Goal: Transaction & Acquisition: Purchase product/service

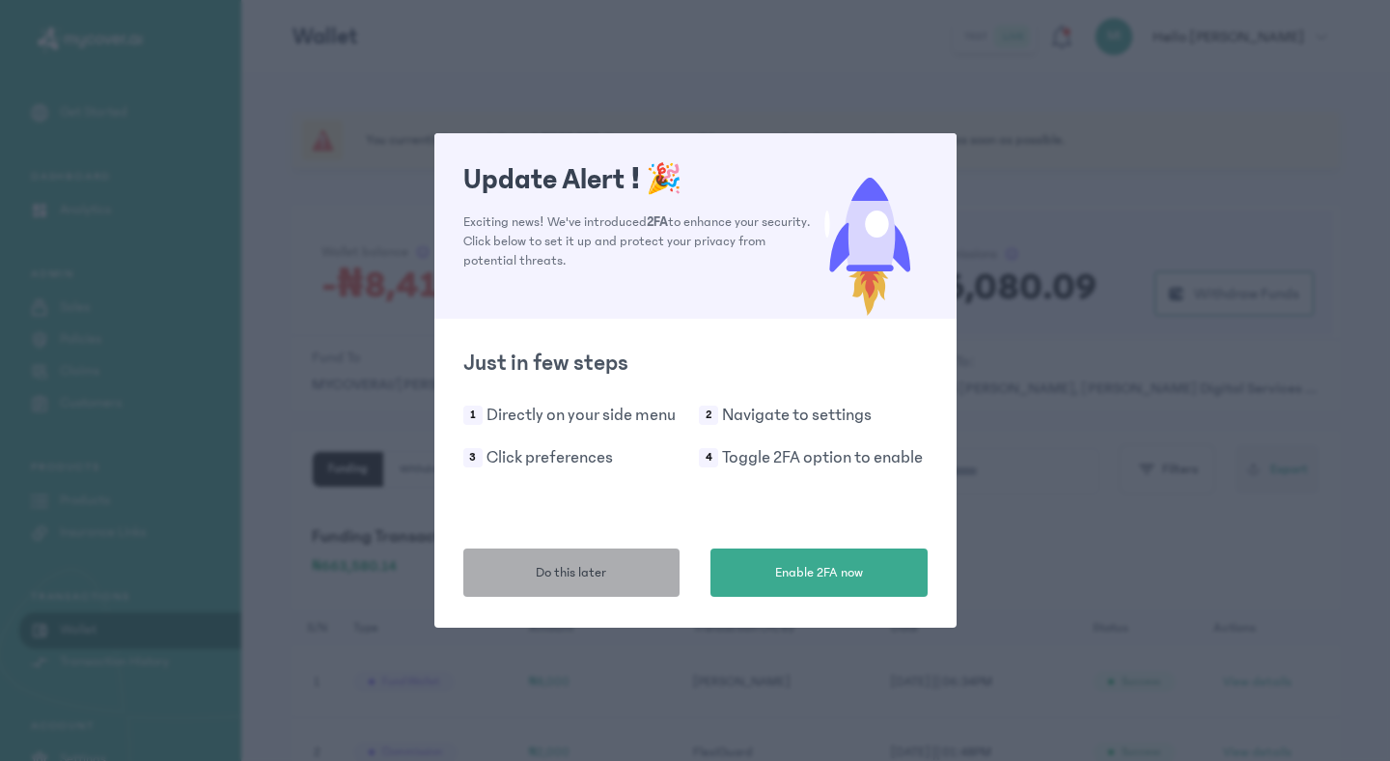
click at [558, 581] on span "Do this later" at bounding box center [571, 573] width 70 height 20
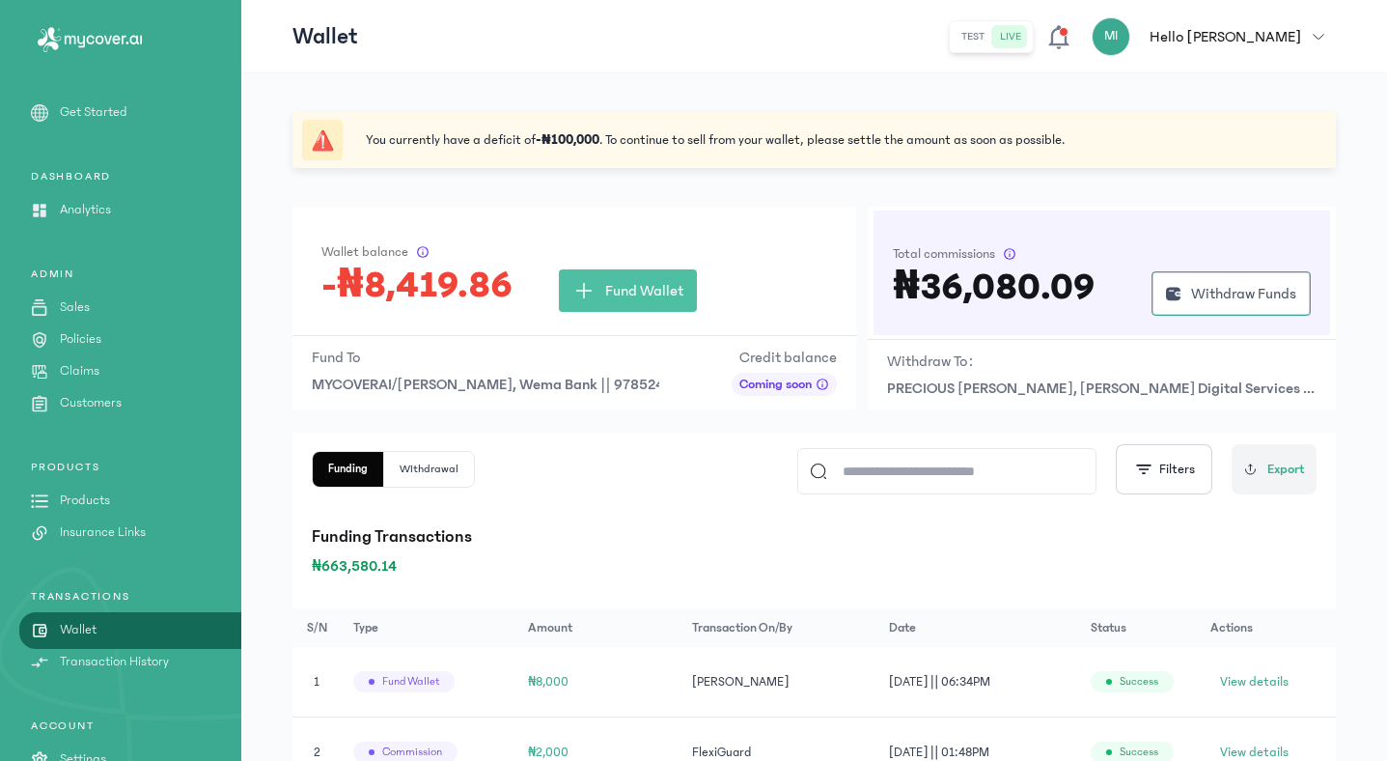
click at [1321, 31] on icon "button" at bounding box center [1319, 37] width 12 height 12
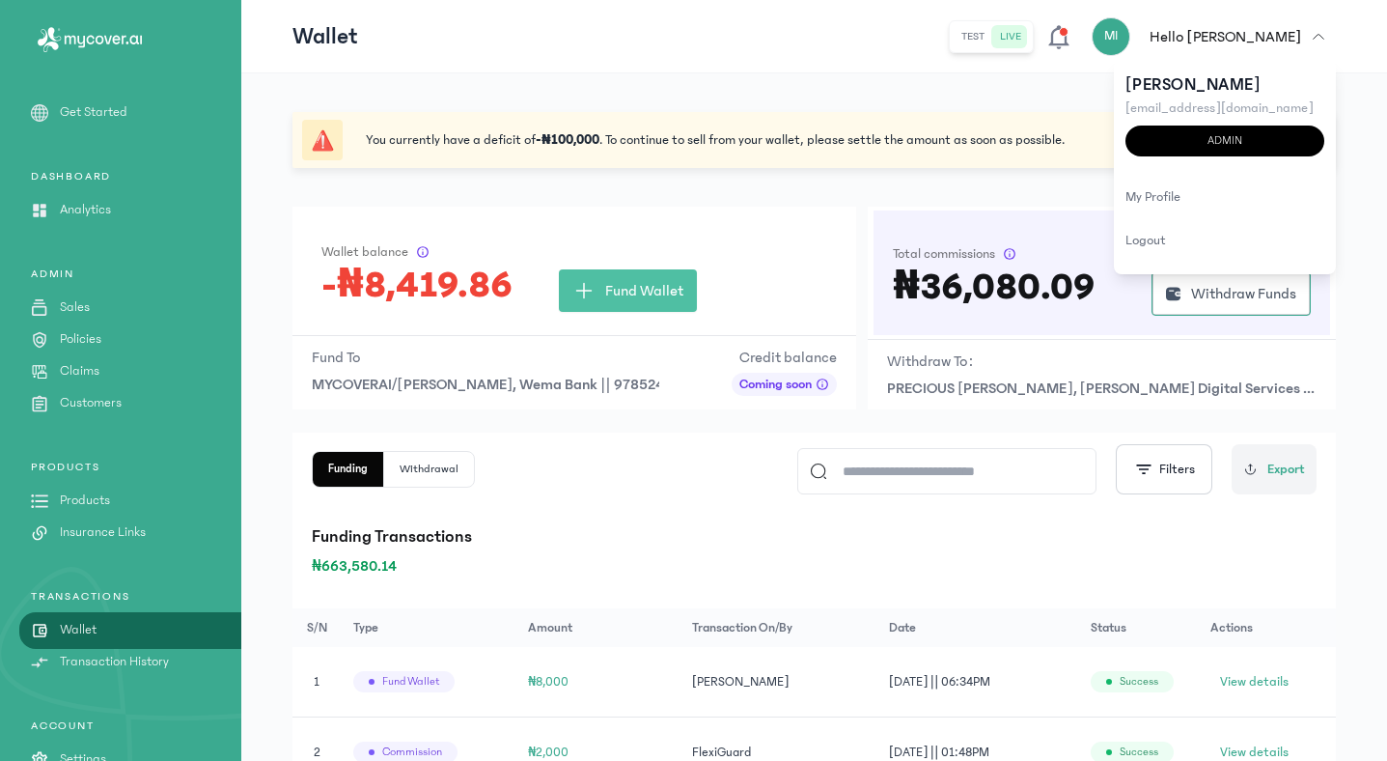
click at [92, 214] on p "Analytics" at bounding box center [85, 210] width 51 height 20
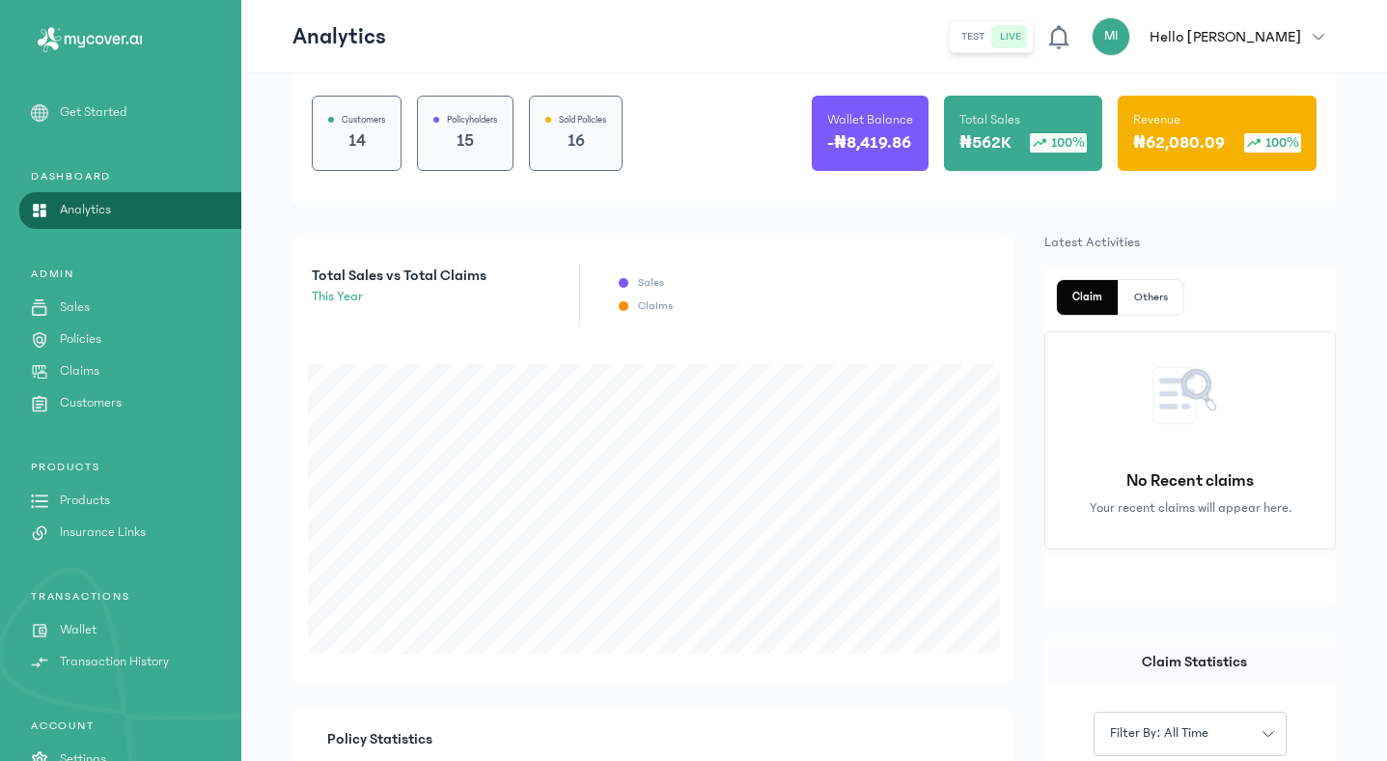
scroll to position [208, 0]
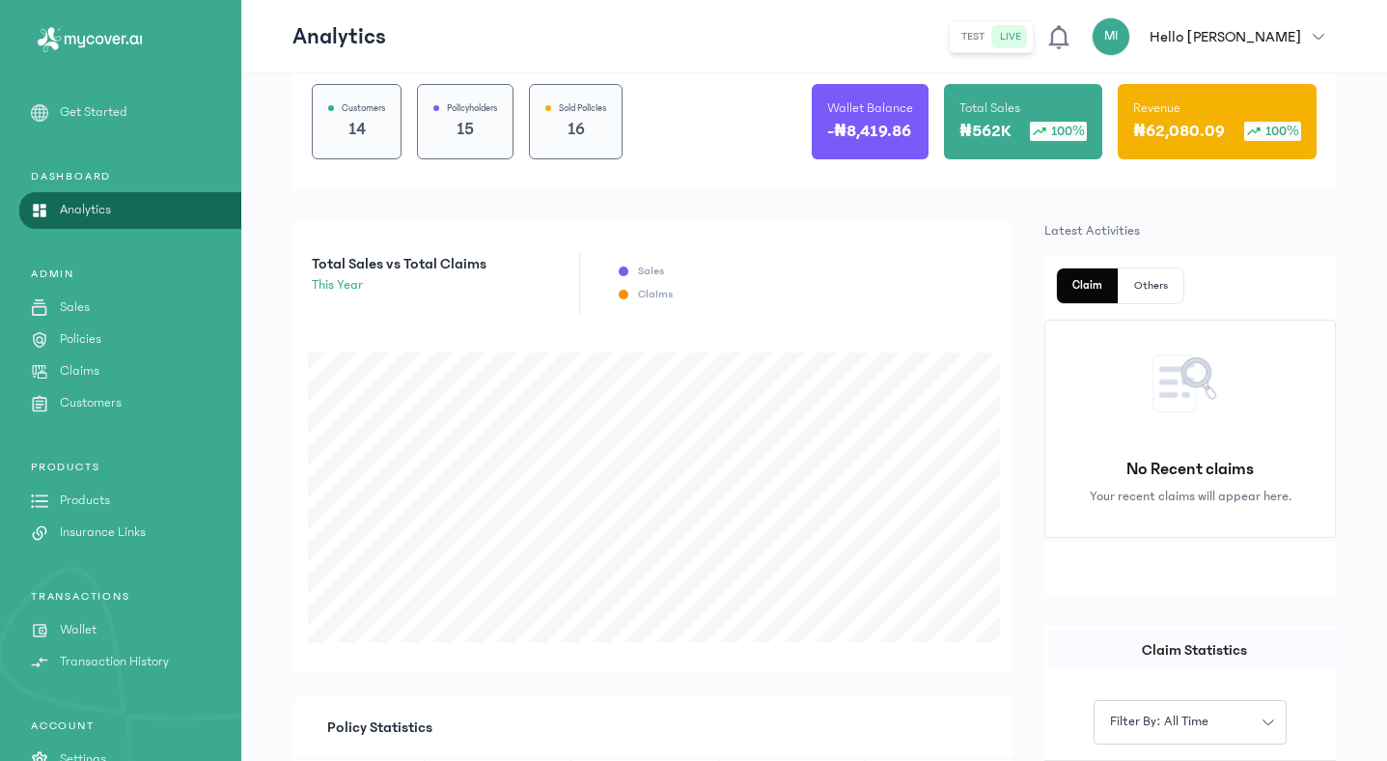
click at [1316, 37] on icon "button" at bounding box center [1319, 37] width 12 height 12
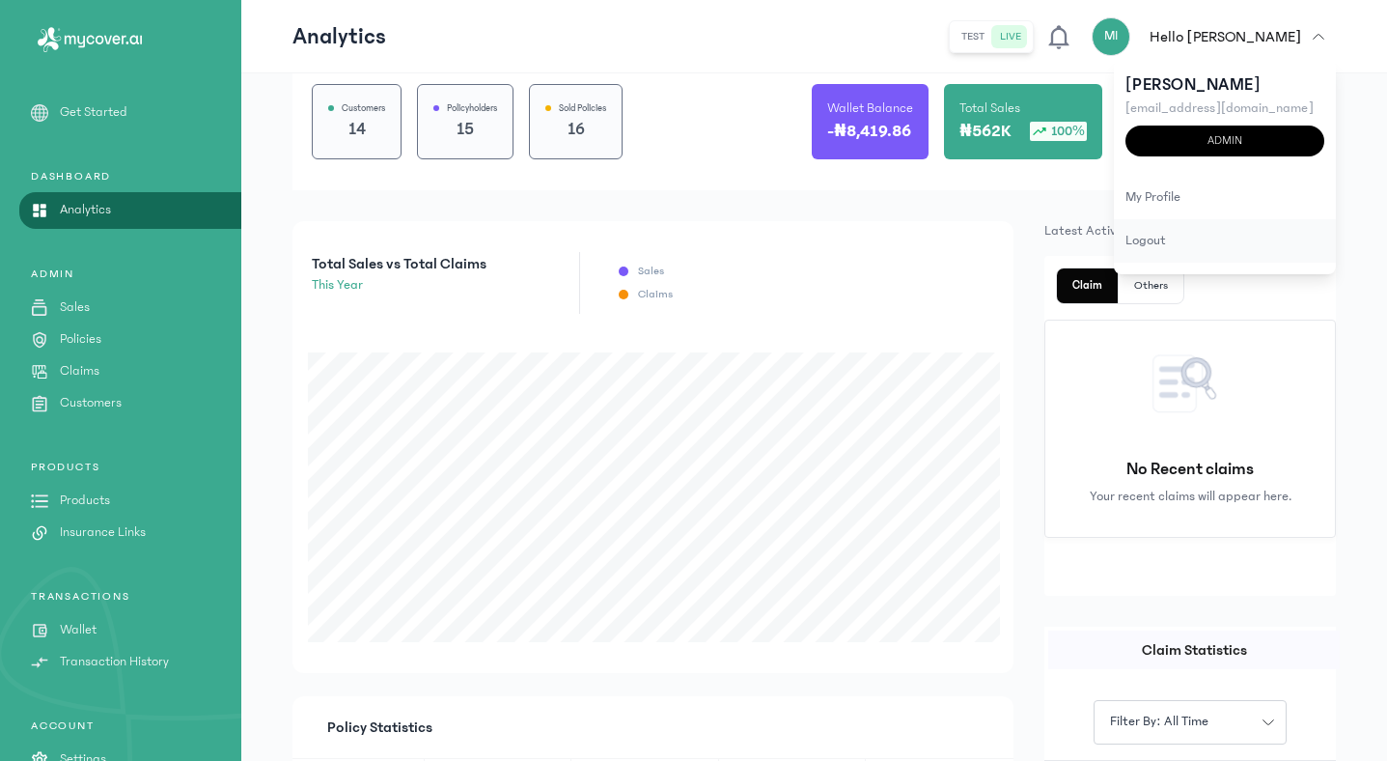
click at [1161, 236] on div "logout" at bounding box center [1225, 240] width 222 height 43
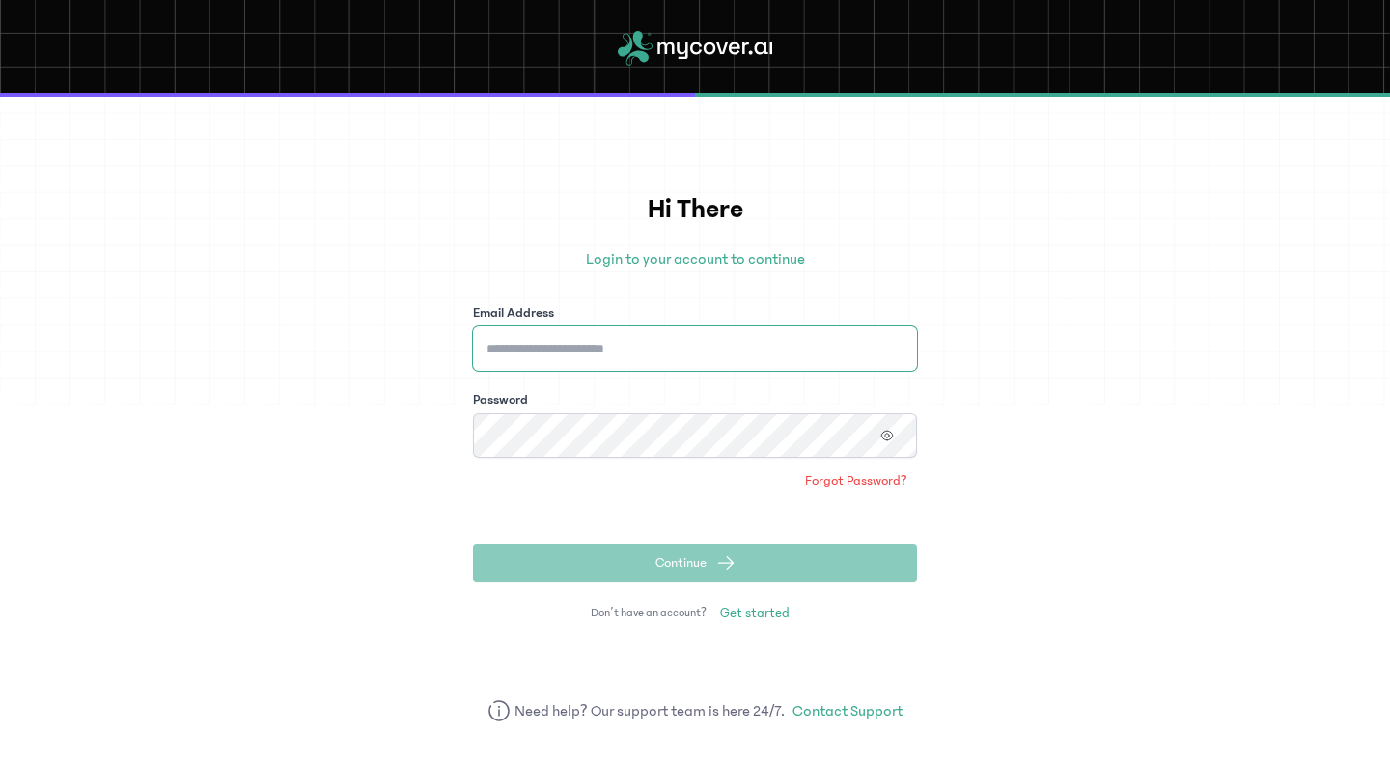
click at [770, 340] on input "Email Address" at bounding box center [695, 348] width 444 height 44
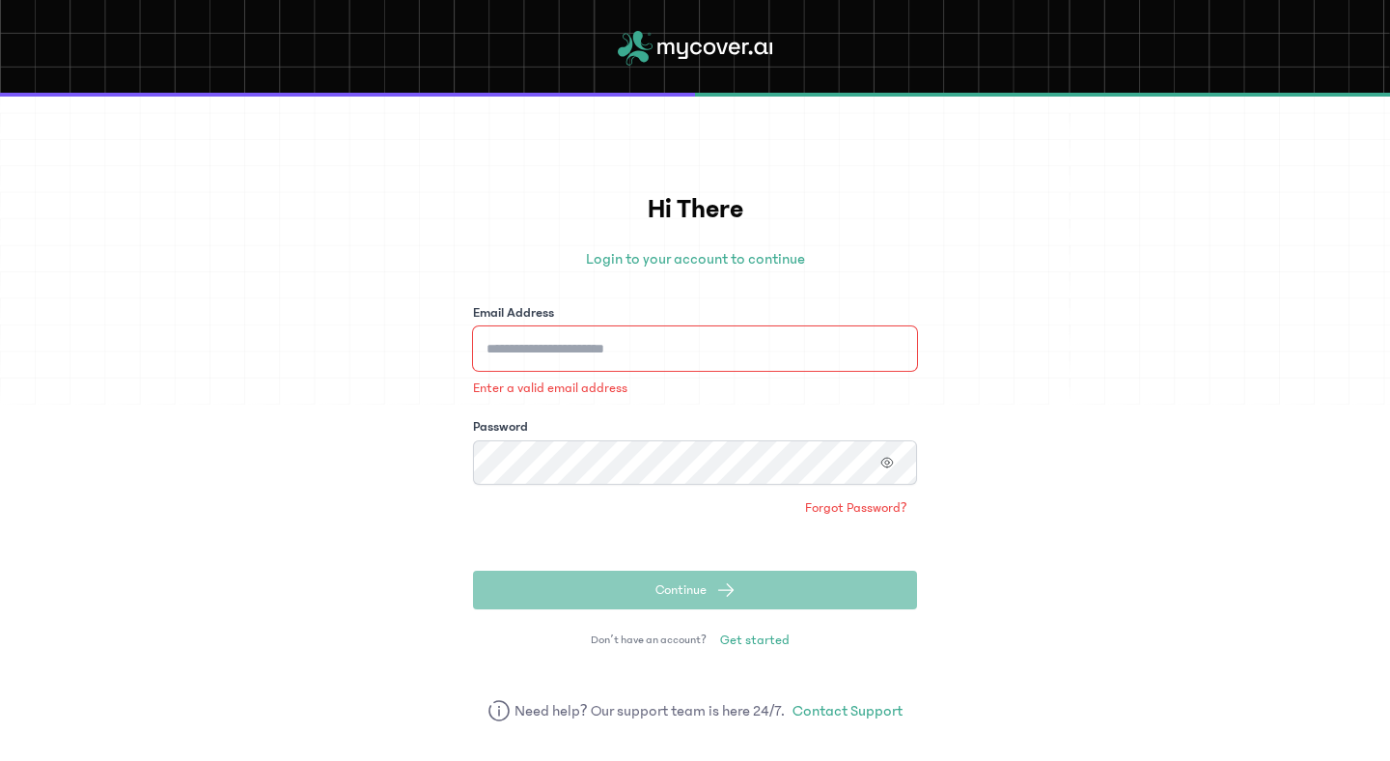
type input "**********"
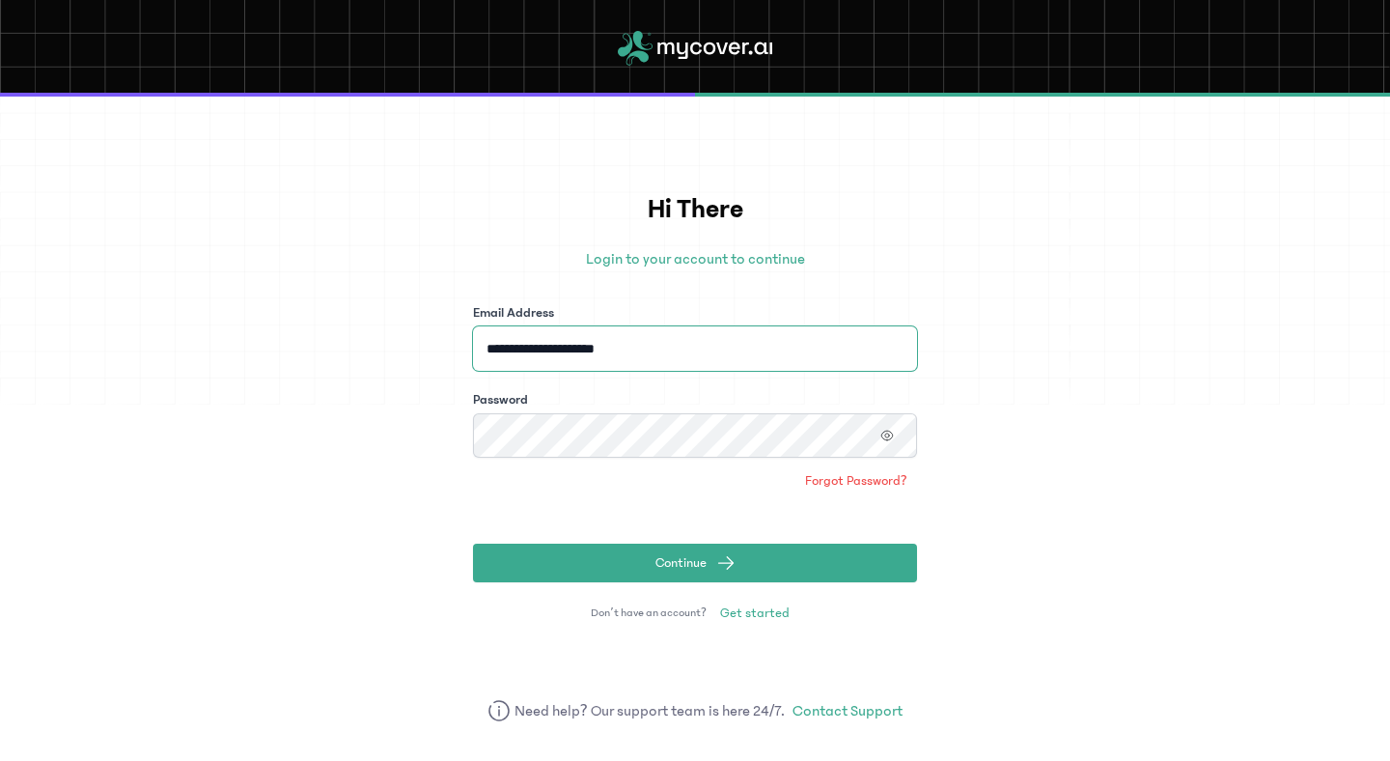
click at [473, 543] on button "Continue" at bounding box center [695, 562] width 444 height 39
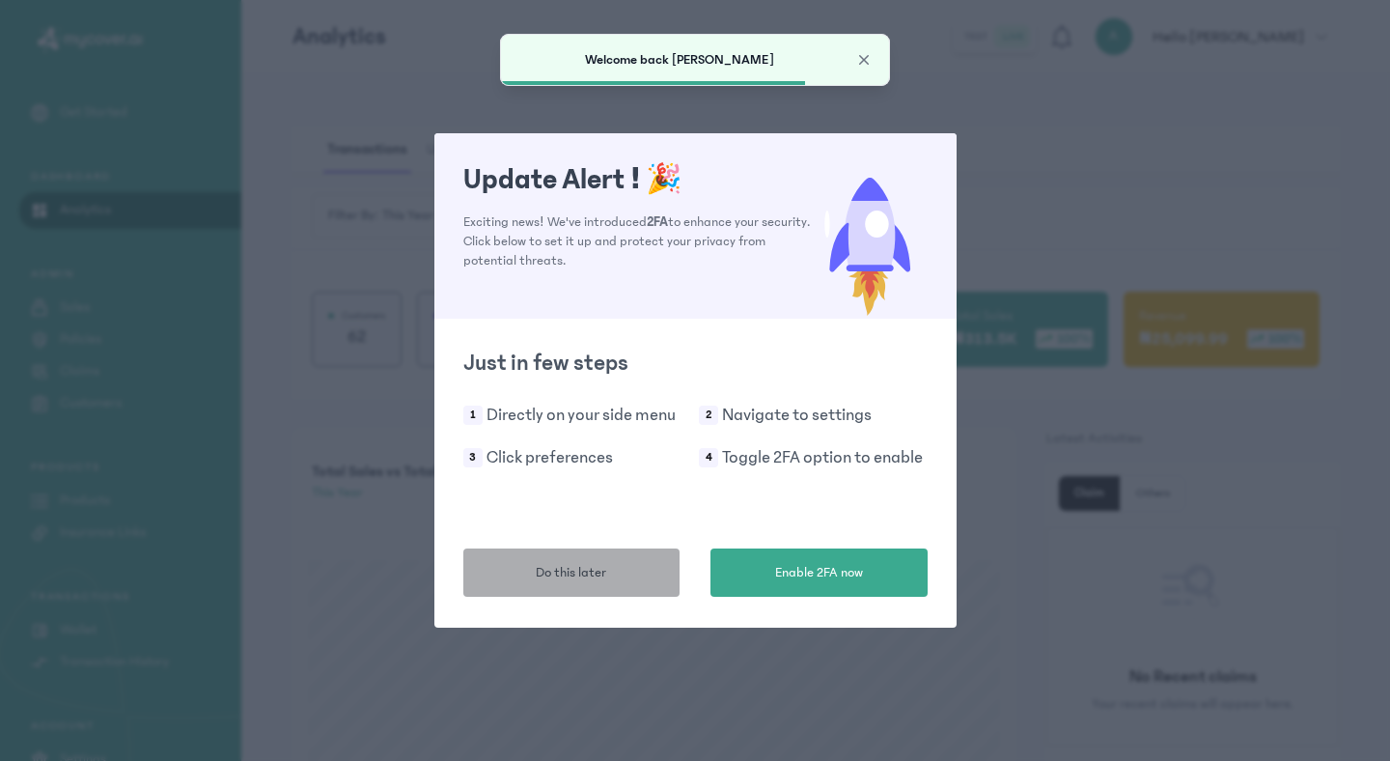
click at [574, 564] on span "Do this later" at bounding box center [571, 573] width 70 height 20
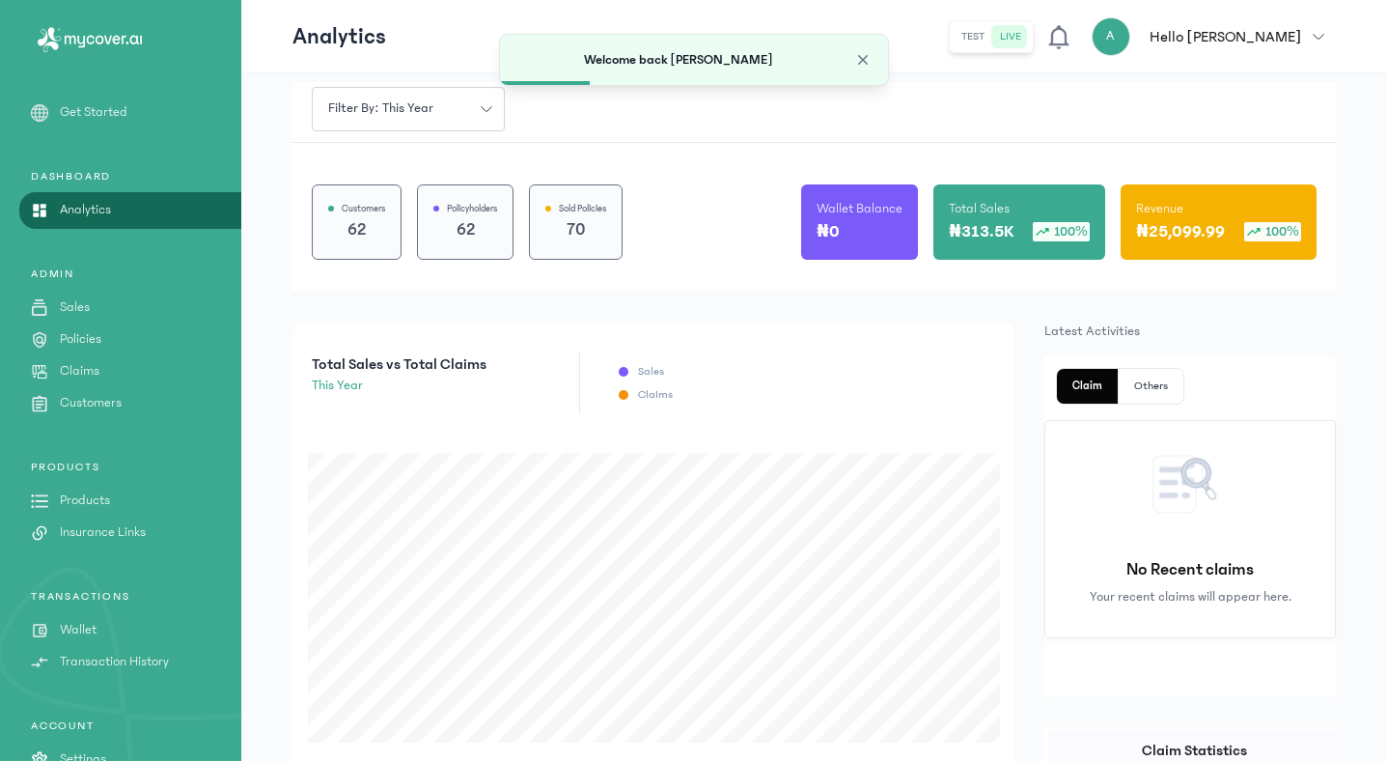
scroll to position [142, 0]
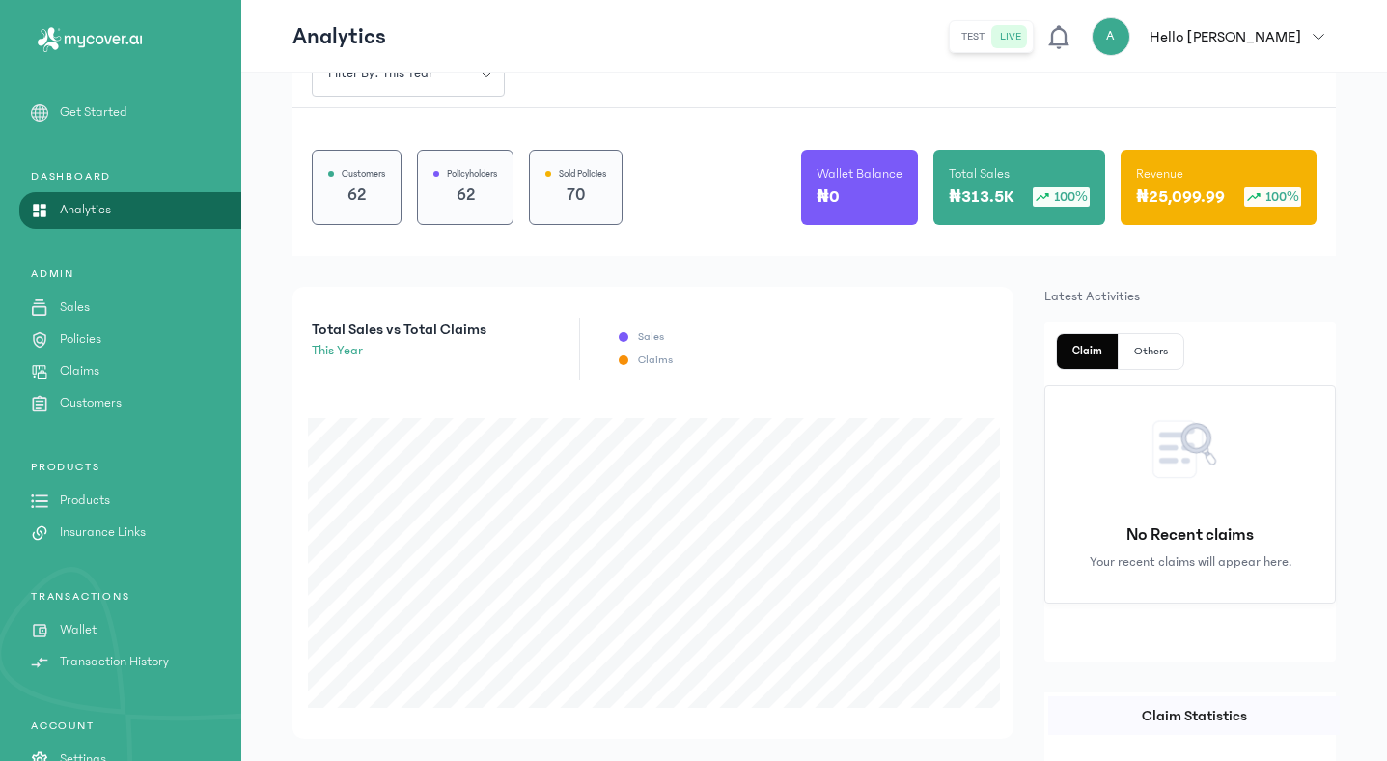
click at [80, 498] on p "Products" at bounding box center [85, 500] width 50 height 20
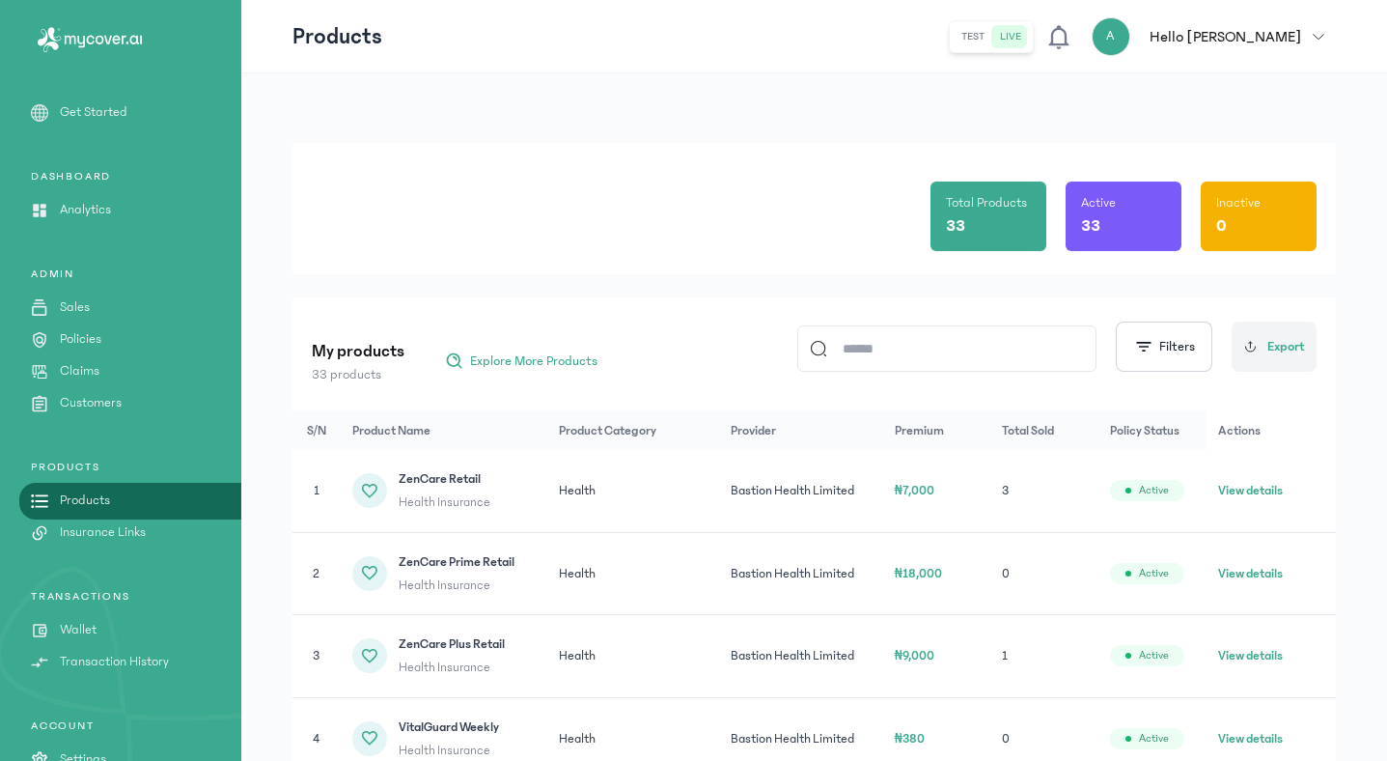
click at [92, 345] on p "Policies" at bounding box center [81, 339] width 42 height 20
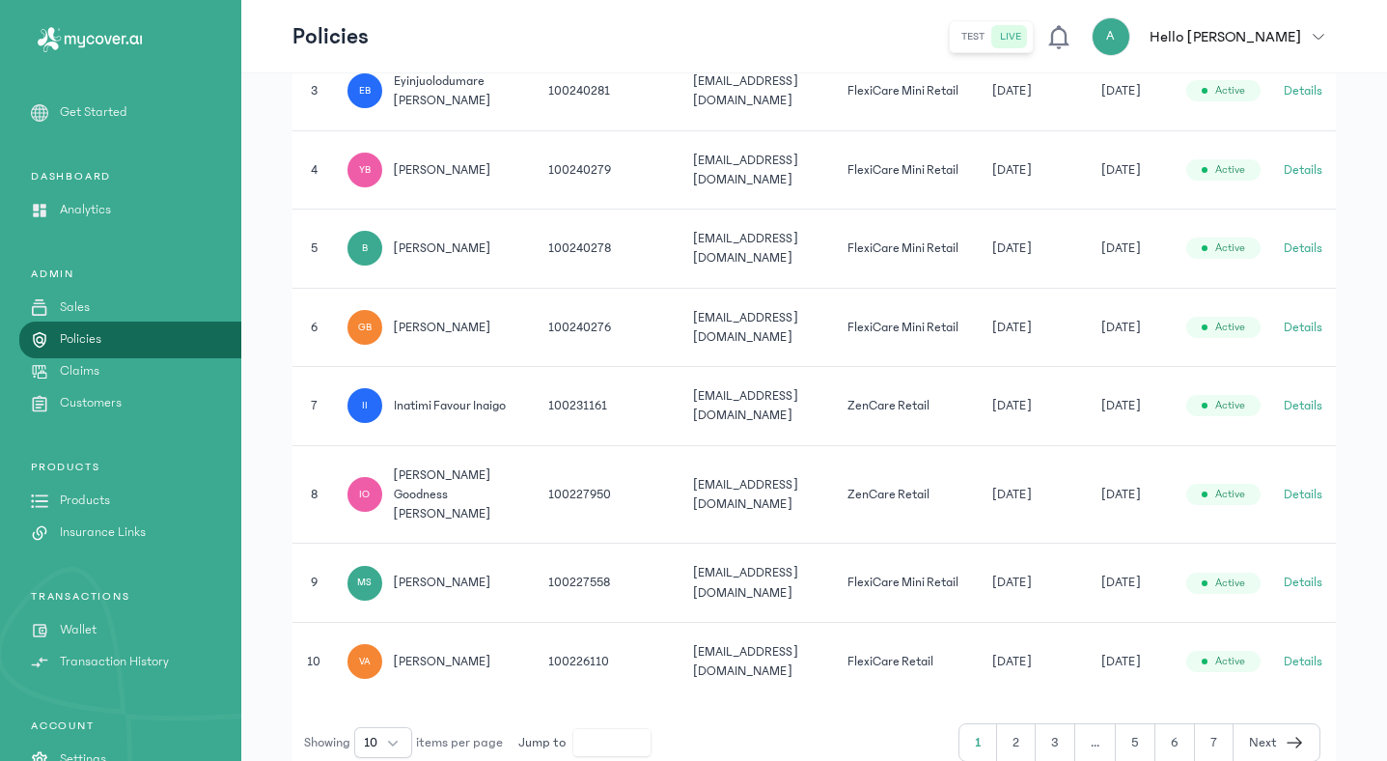
scroll to position [729, 0]
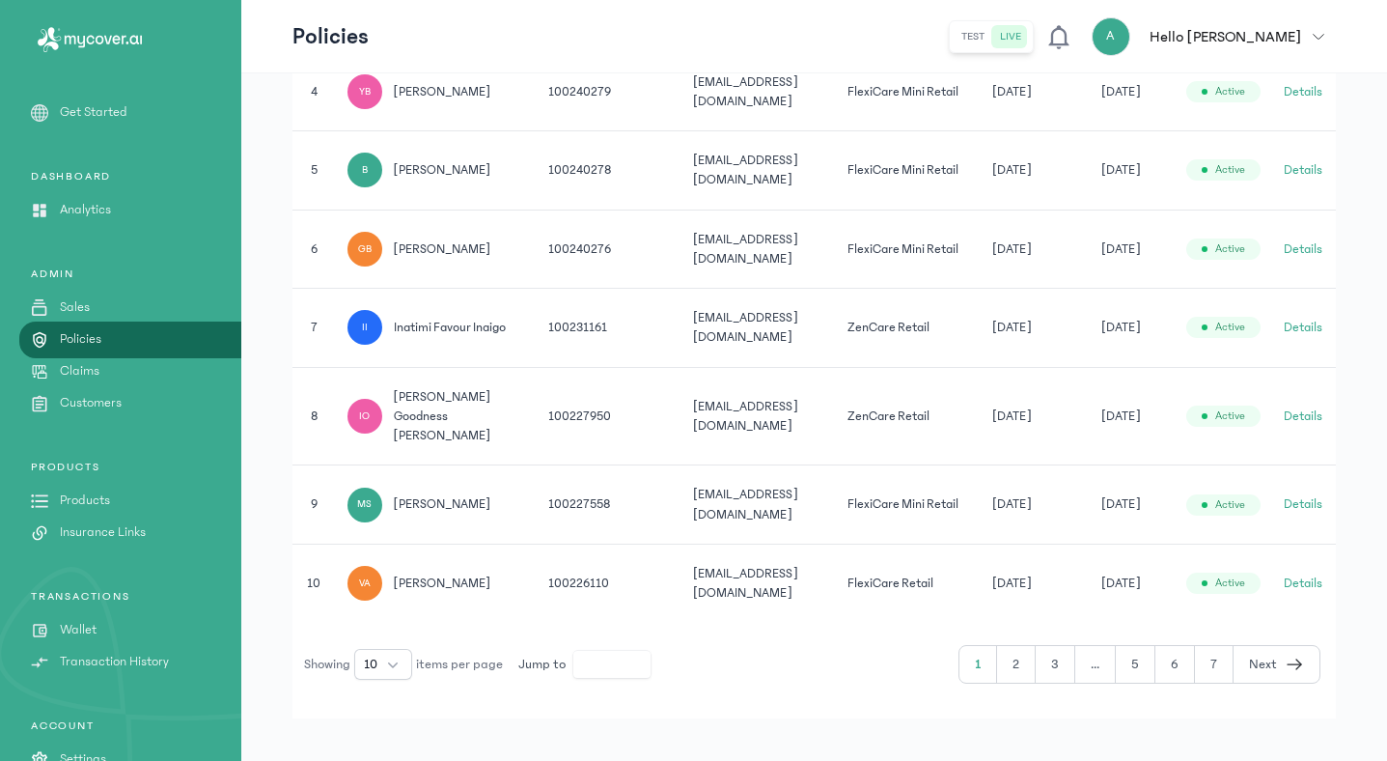
click at [1018, 646] on button "2" at bounding box center [1016, 664] width 39 height 37
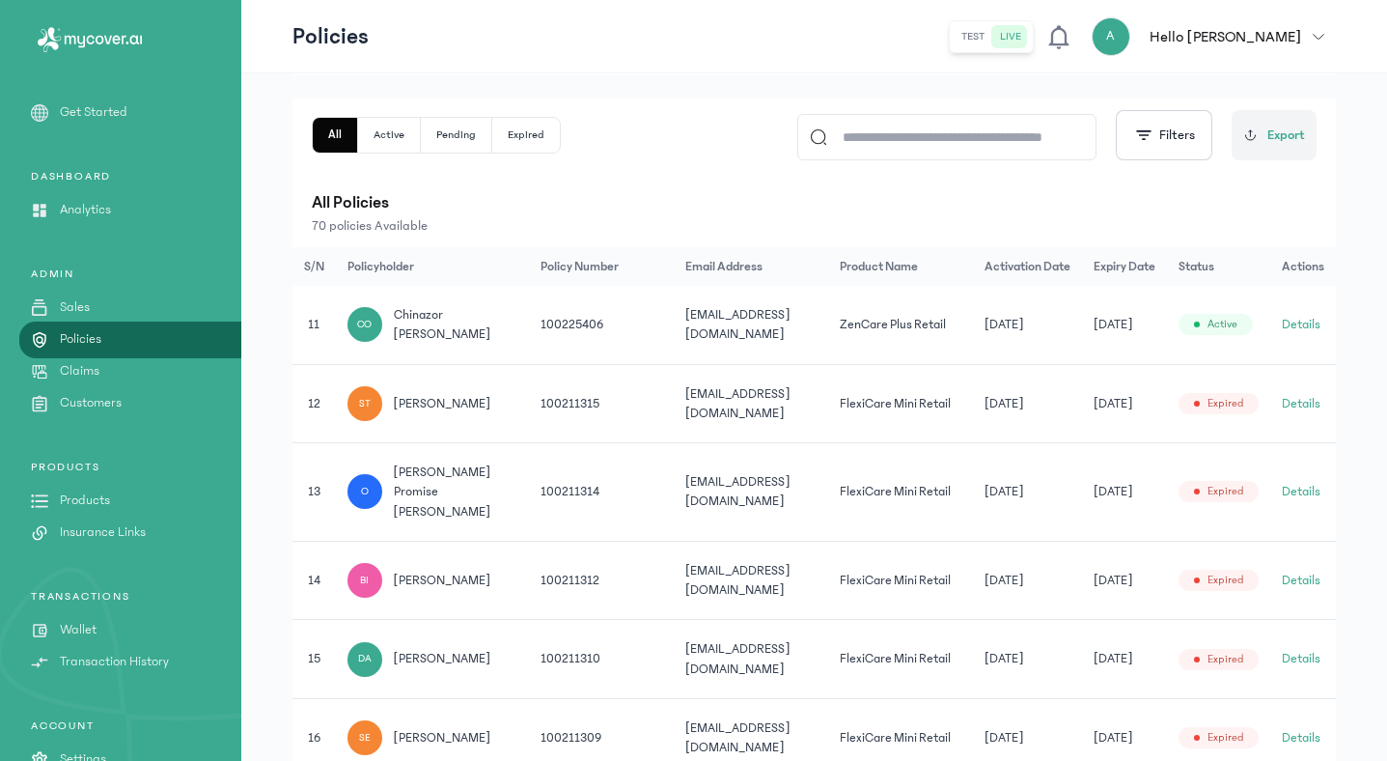
scroll to position [729, 0]
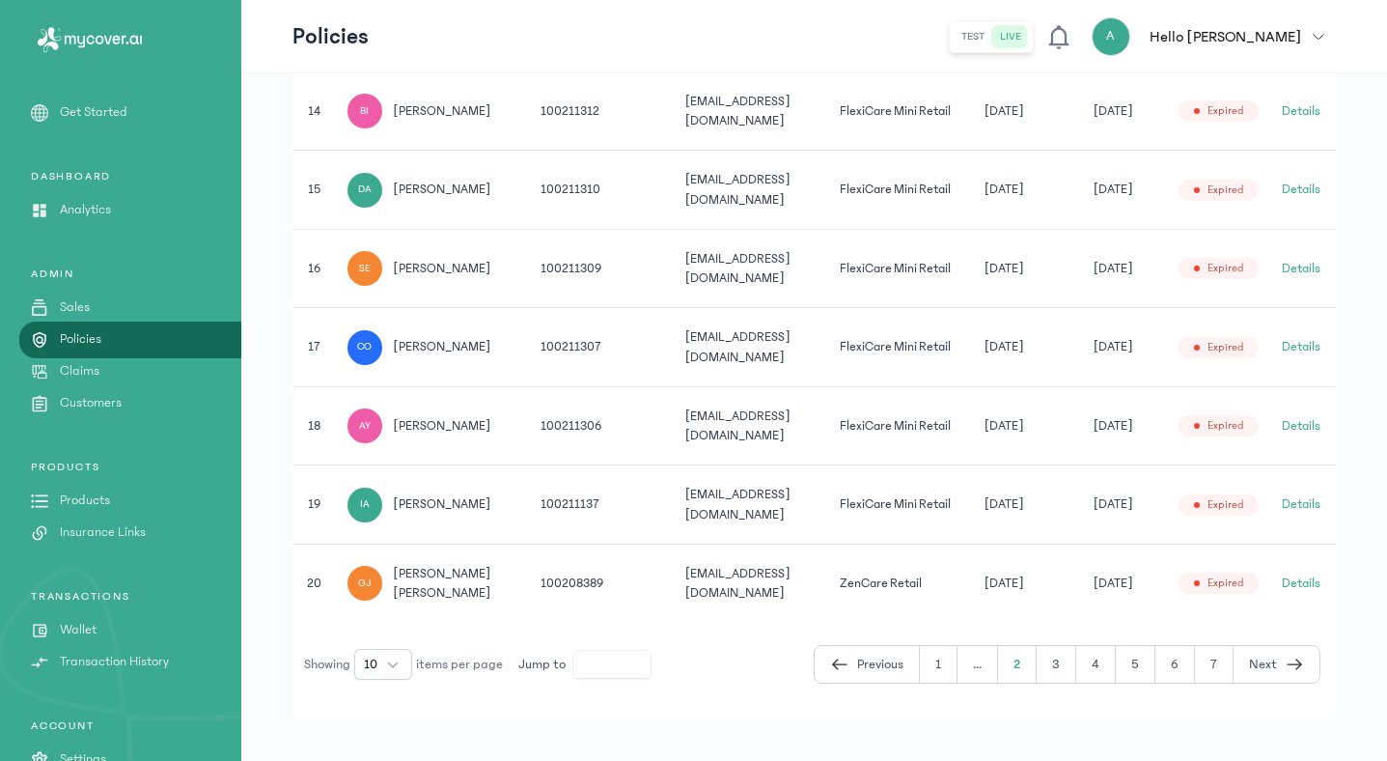
click at [871, 654] on span "Previous" at bounding box center [880, 664] width 46 height 20
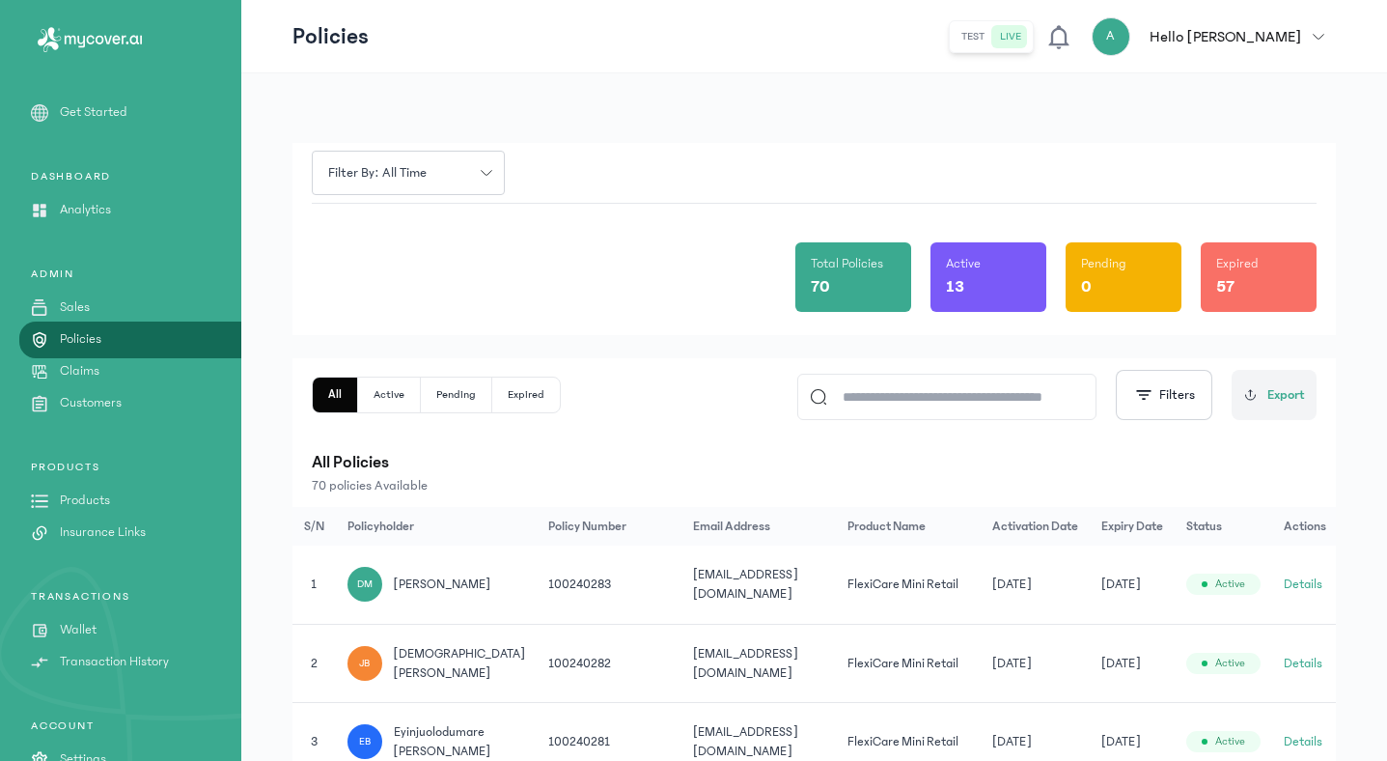
click at [929, 422] on div "All Active Pending Expired Filters Export All Policies 70 policies Available" at bounding box center [814, 432] width 1005 height 125
click at [931, 402] on input at bounding box center [955, 397] width 257 height 44
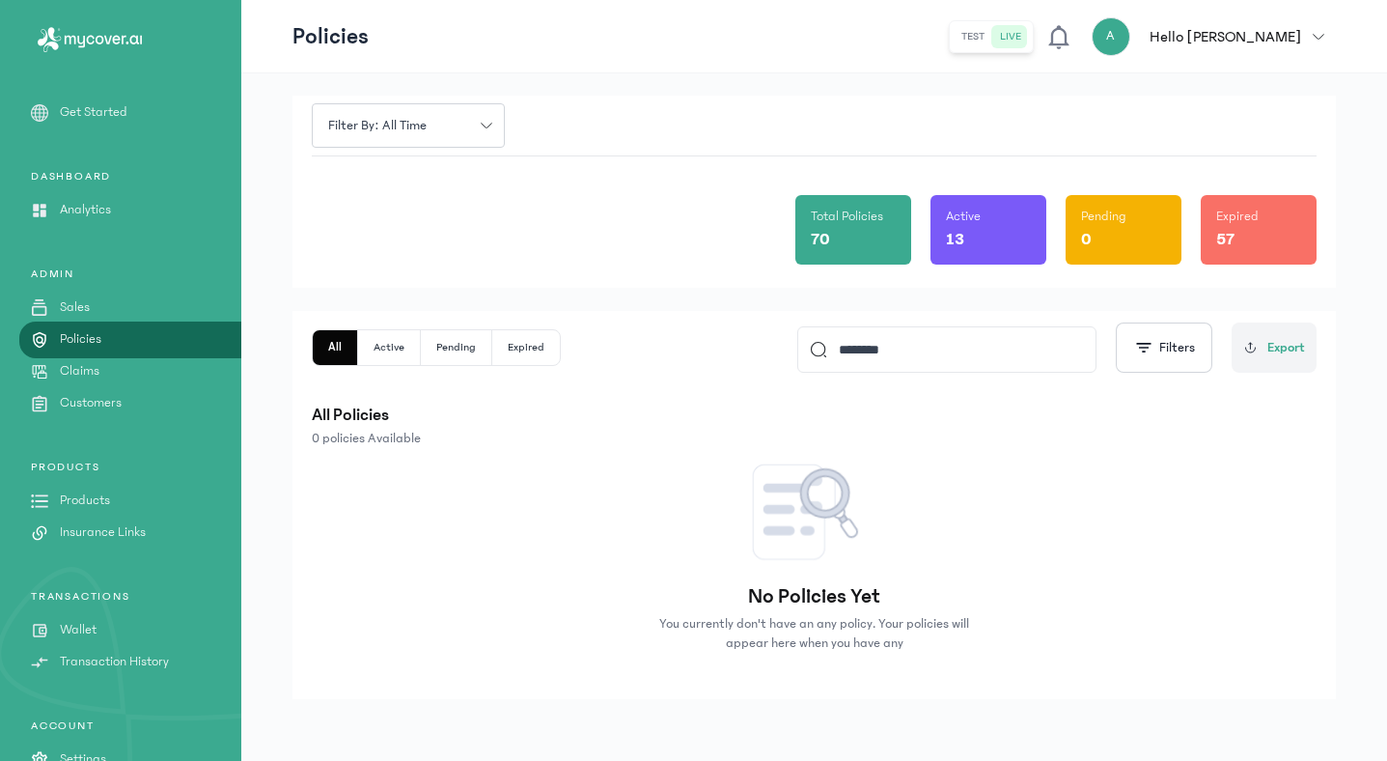
scroll to position [47, 0]
type input "*"
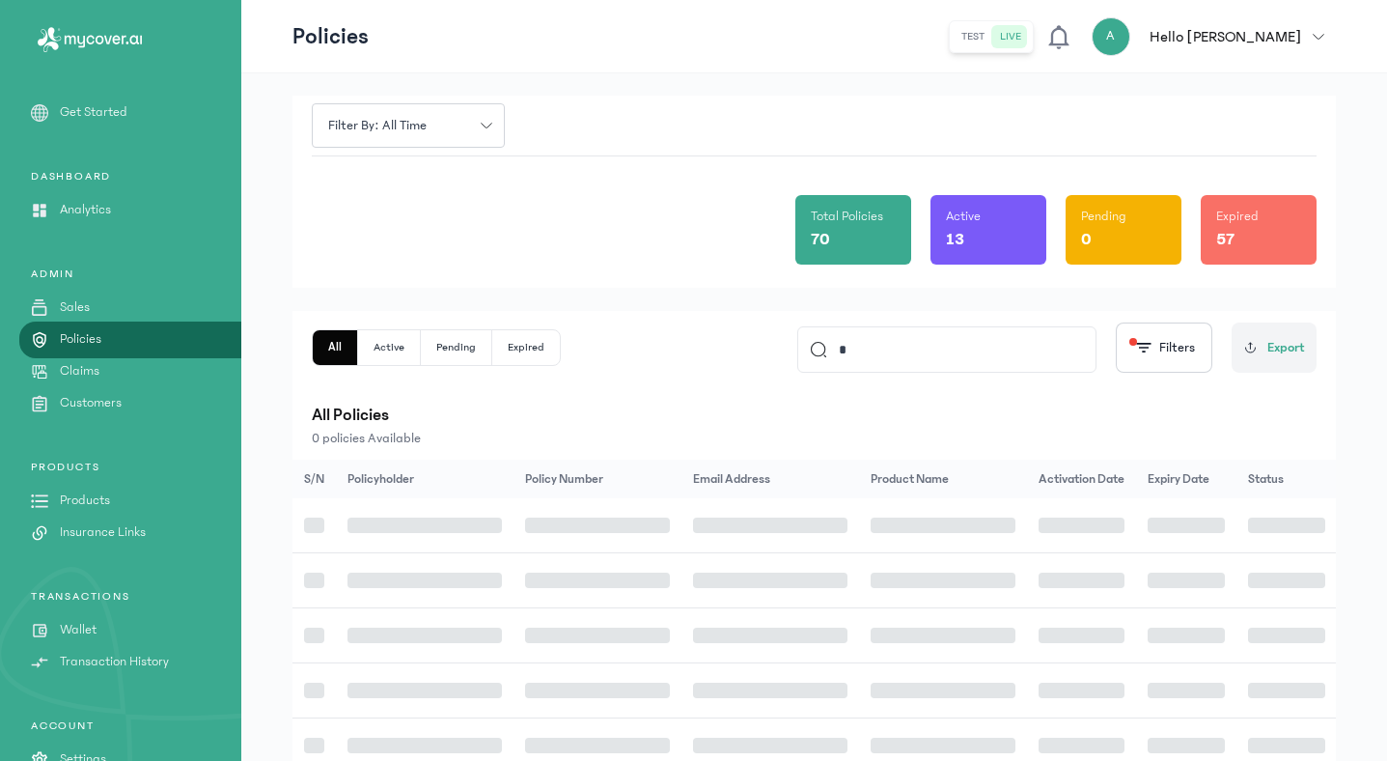
scroll to position [89, 0]
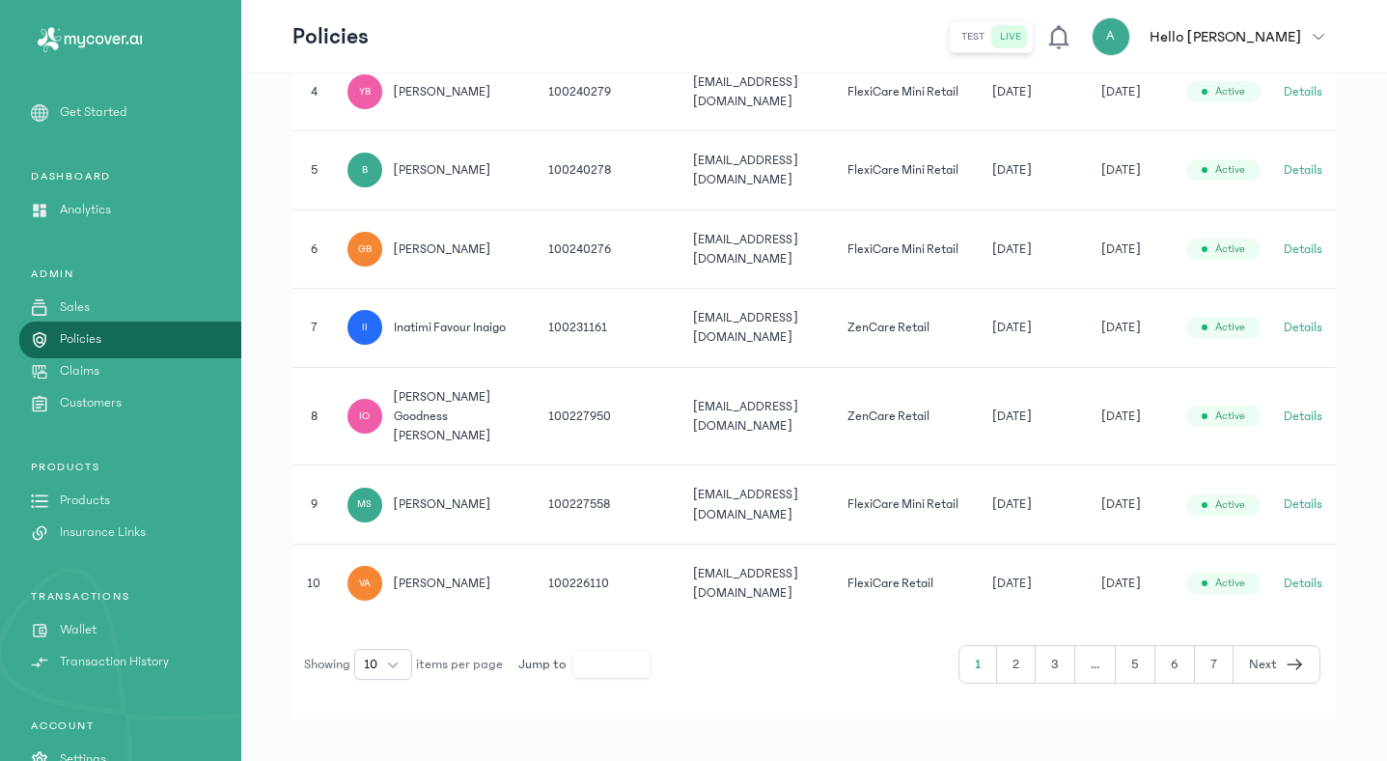
click at [1020, 651] on button "2" at bounding box center [1016, 664] width 39 height 37
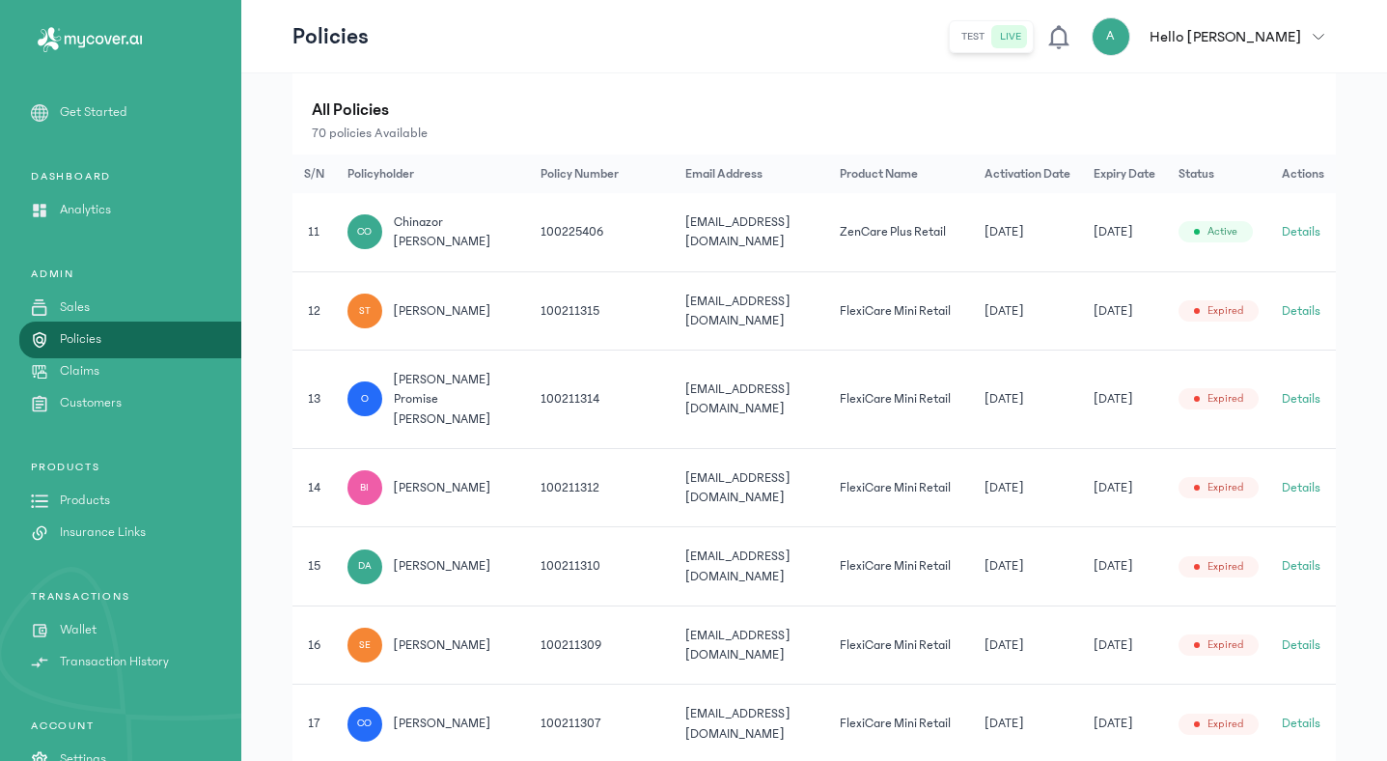
scroll to position [257, 0]
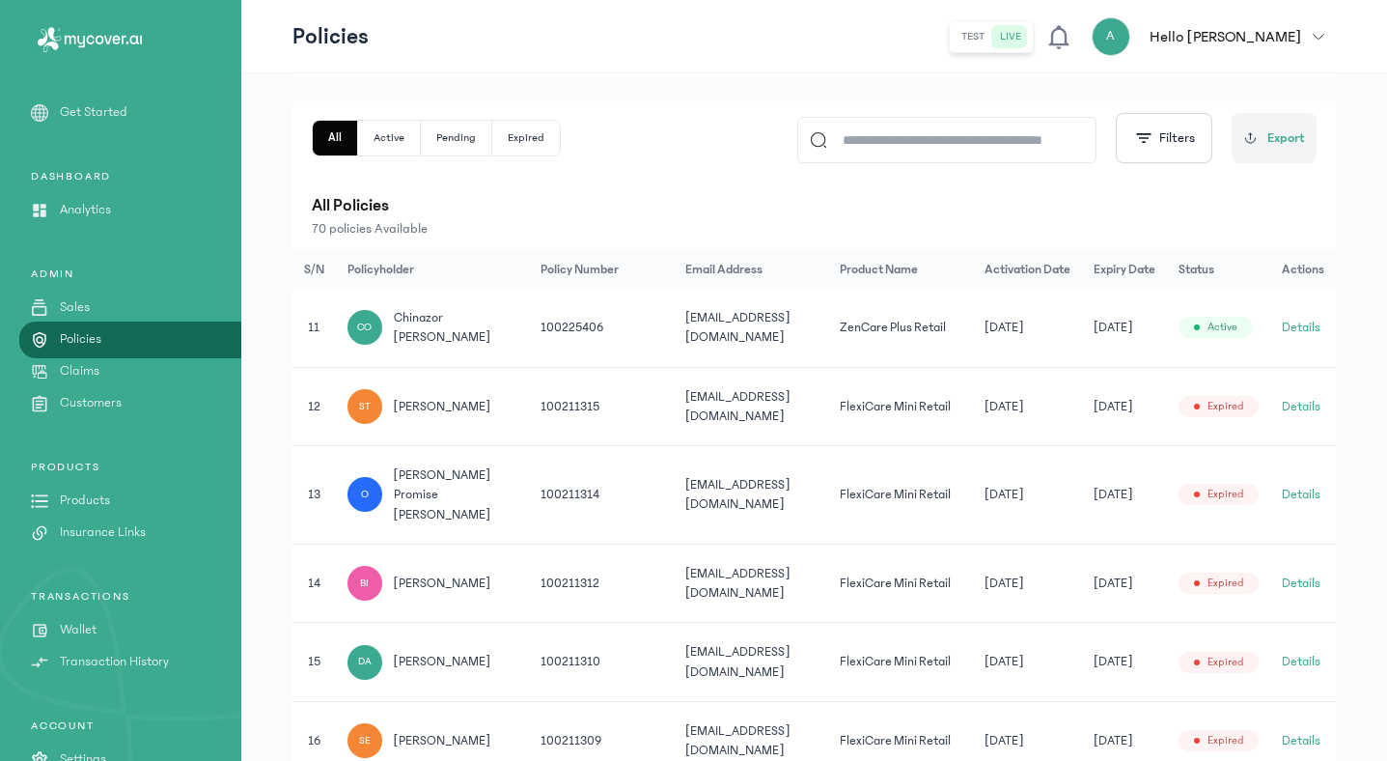
click at [1298, 330] on button "Details" at bounding box center [1301, 327] width 39 height 19
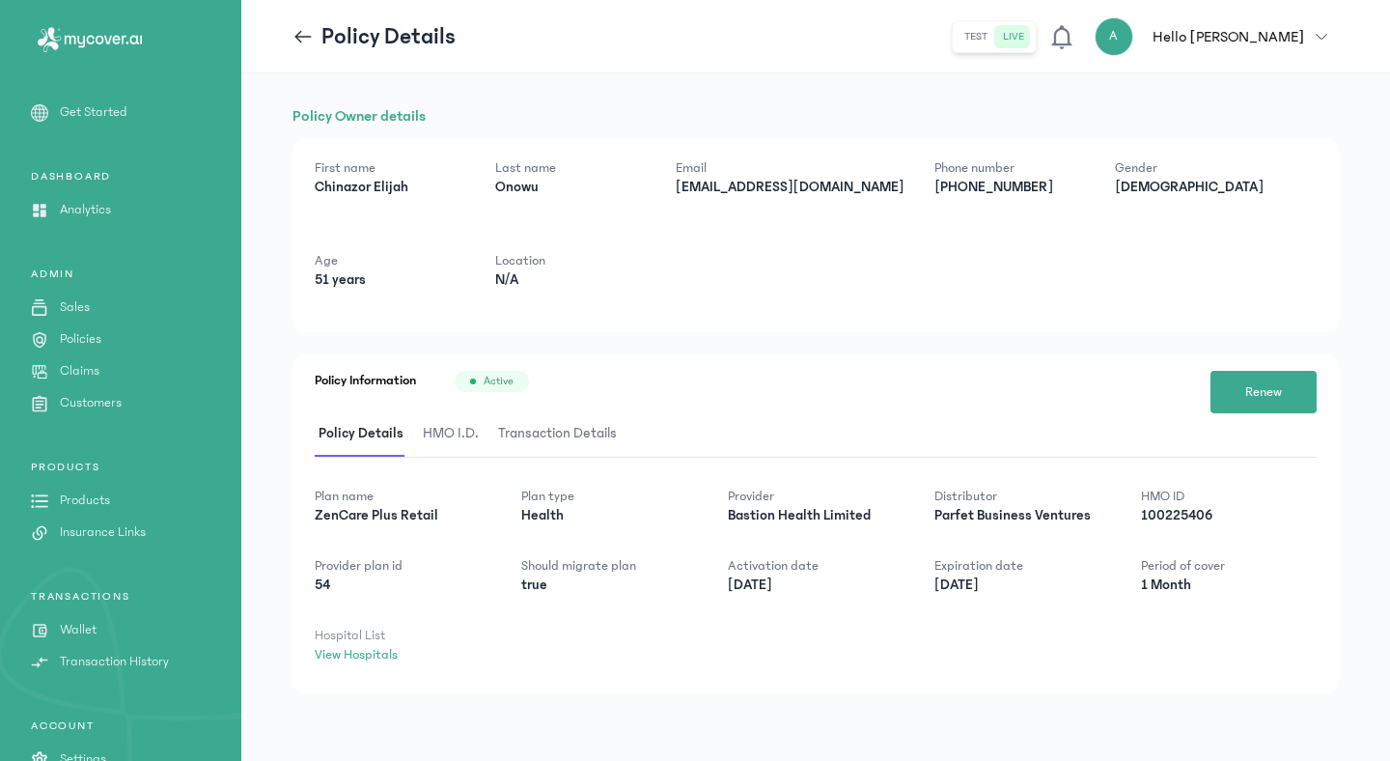
click at [445, 422] on span "HMO I.D." at bounding box center [451, 433] width 64 height 45
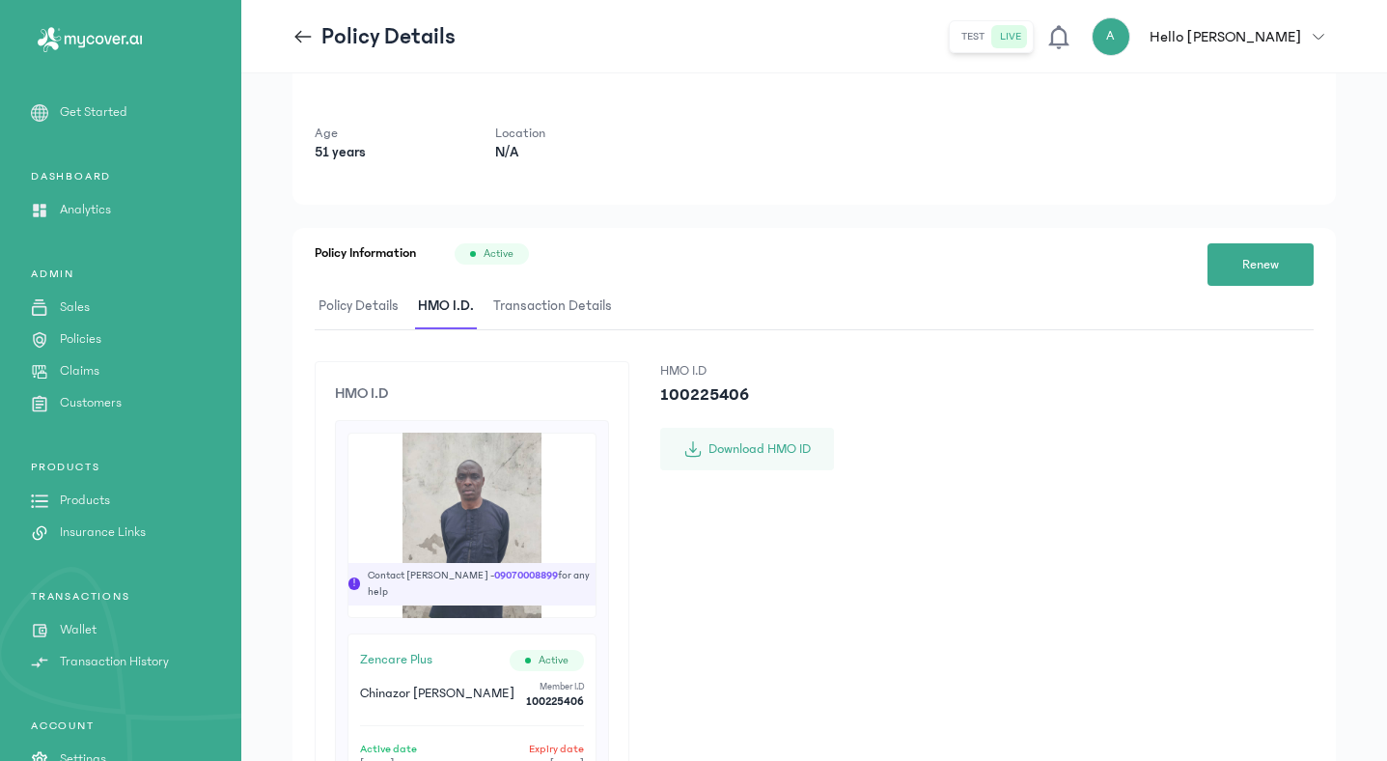
scroll to position [90, 0]
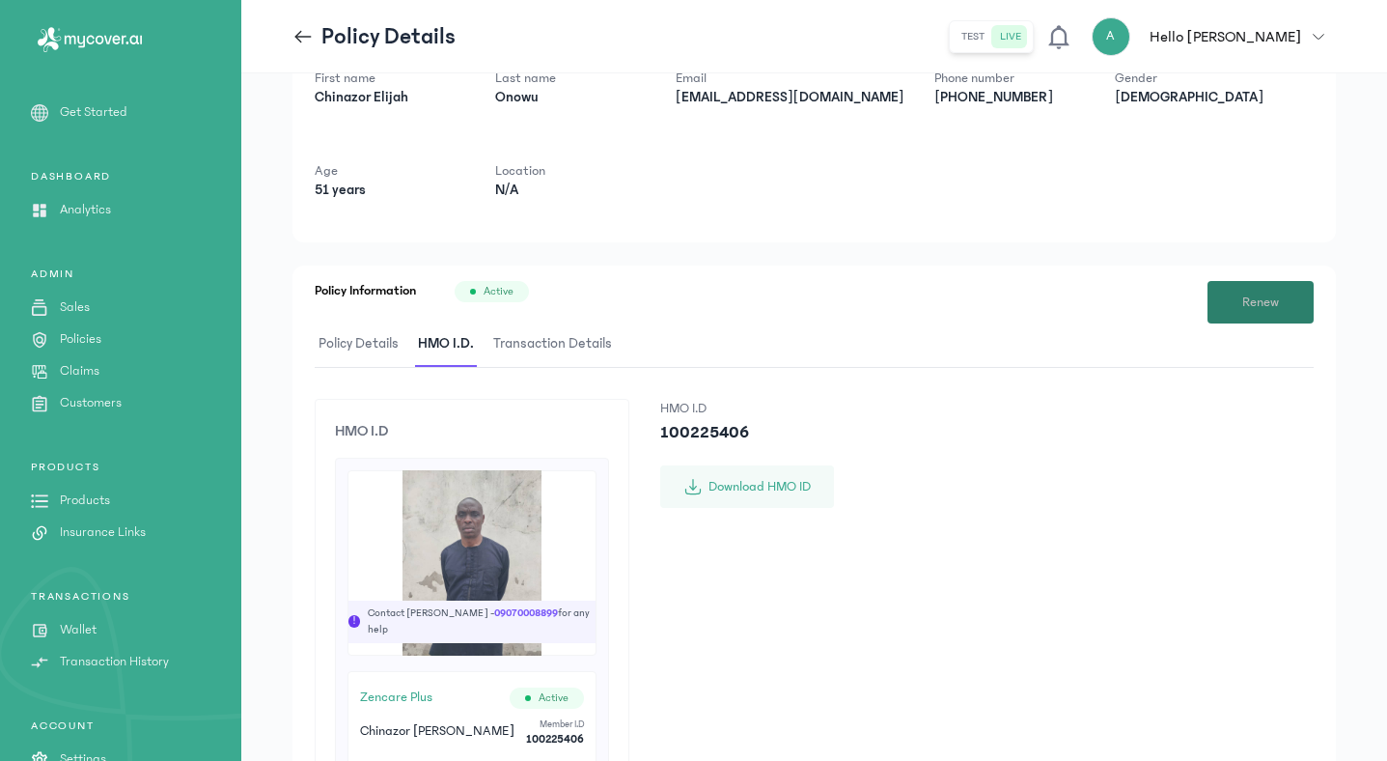
click at [1265, 306] on span "Renew" at bounding box center [1260, 302] width 37 height 20
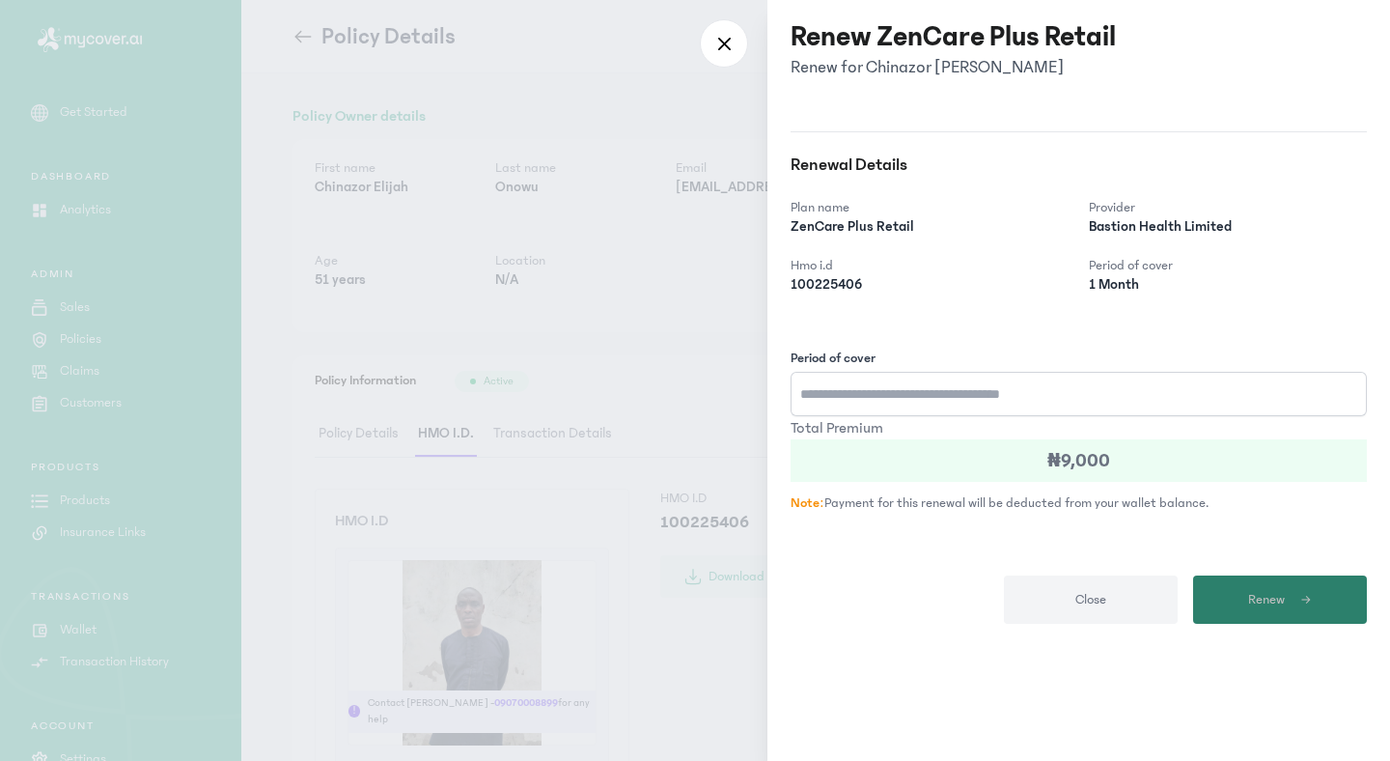
type input "*"
click at [1304, 611] on button "Renew" at bounding box center [1280, 599] width 174 height 48
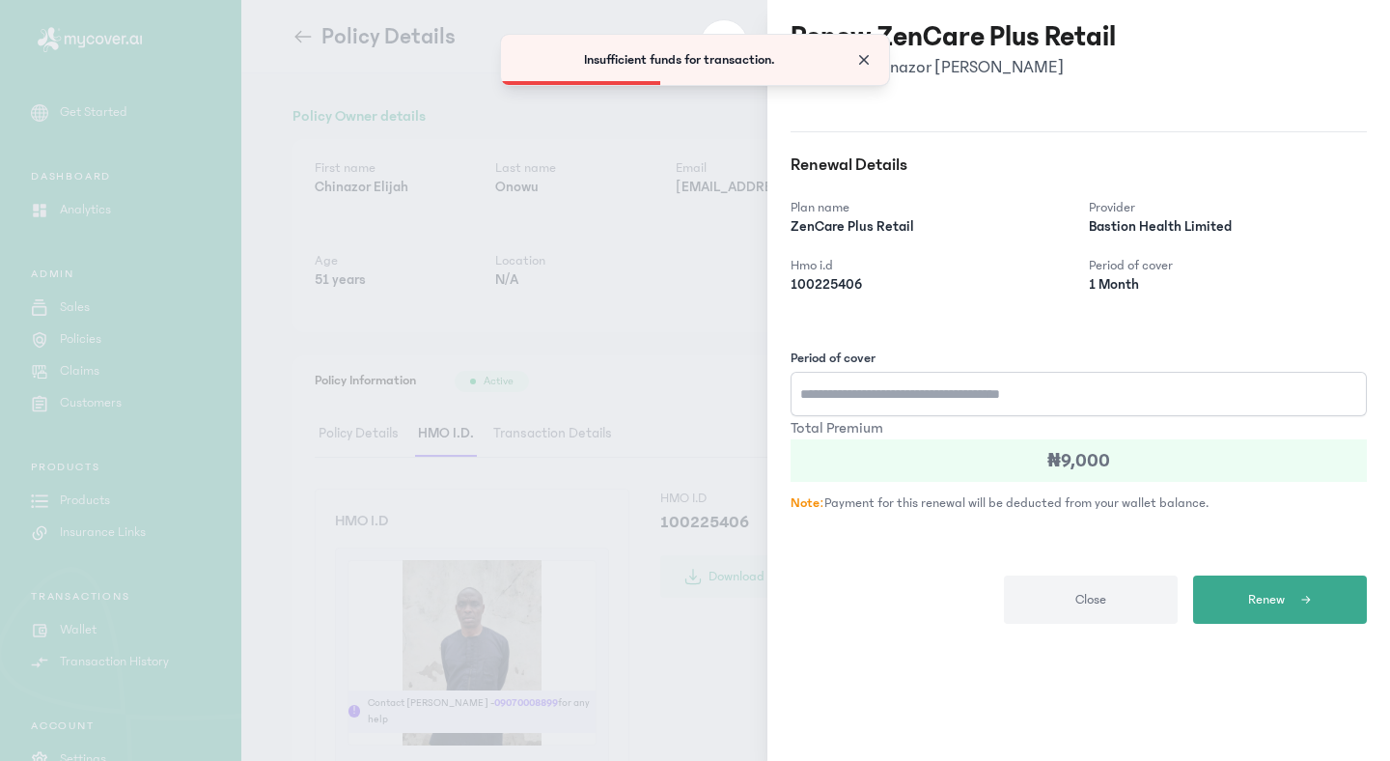
click at [861, 61] on span "Close" at bounding box center [863, 59] width 19 height 19
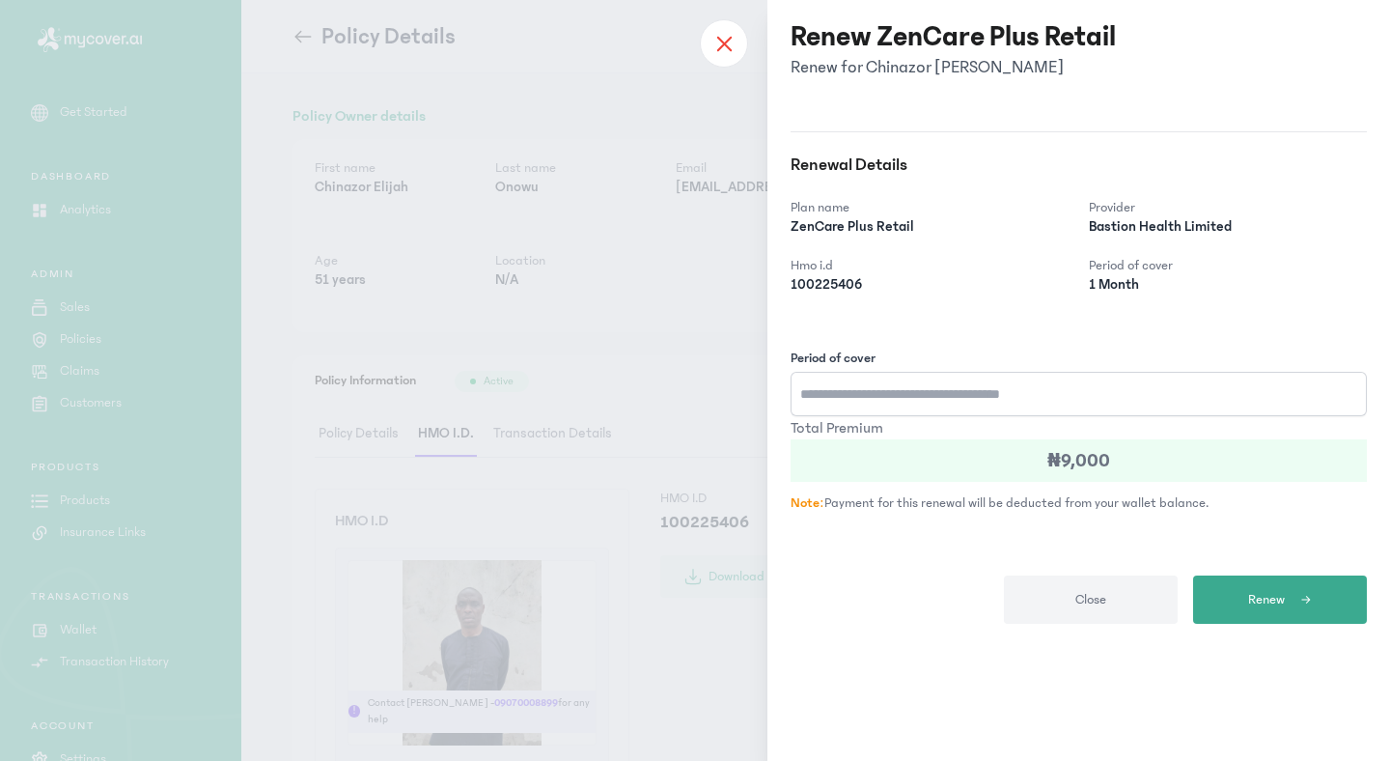
click at [732, 38] on div at bounding box center [724, 43] width 48 height 48
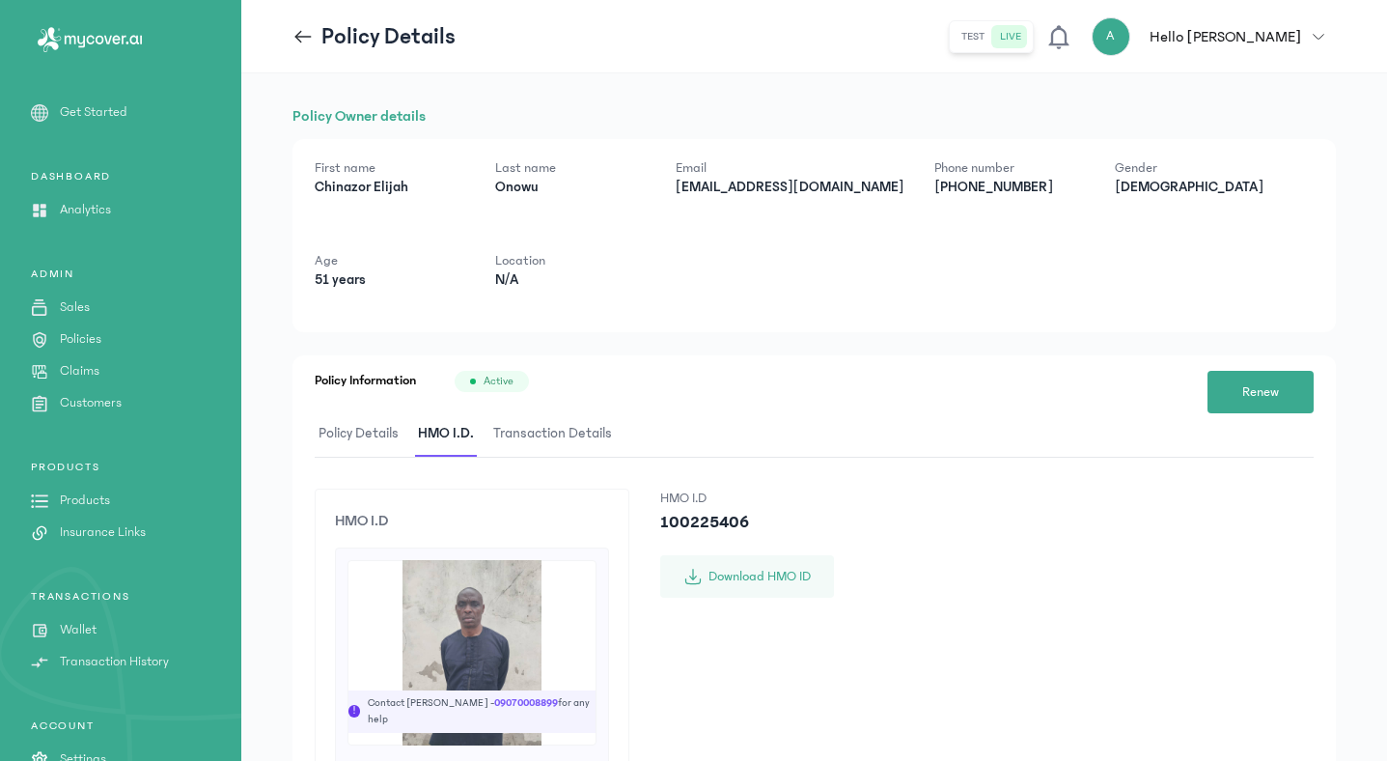
click at [292, 27] on icon at bounding box center [302, 36] width 21 height 21
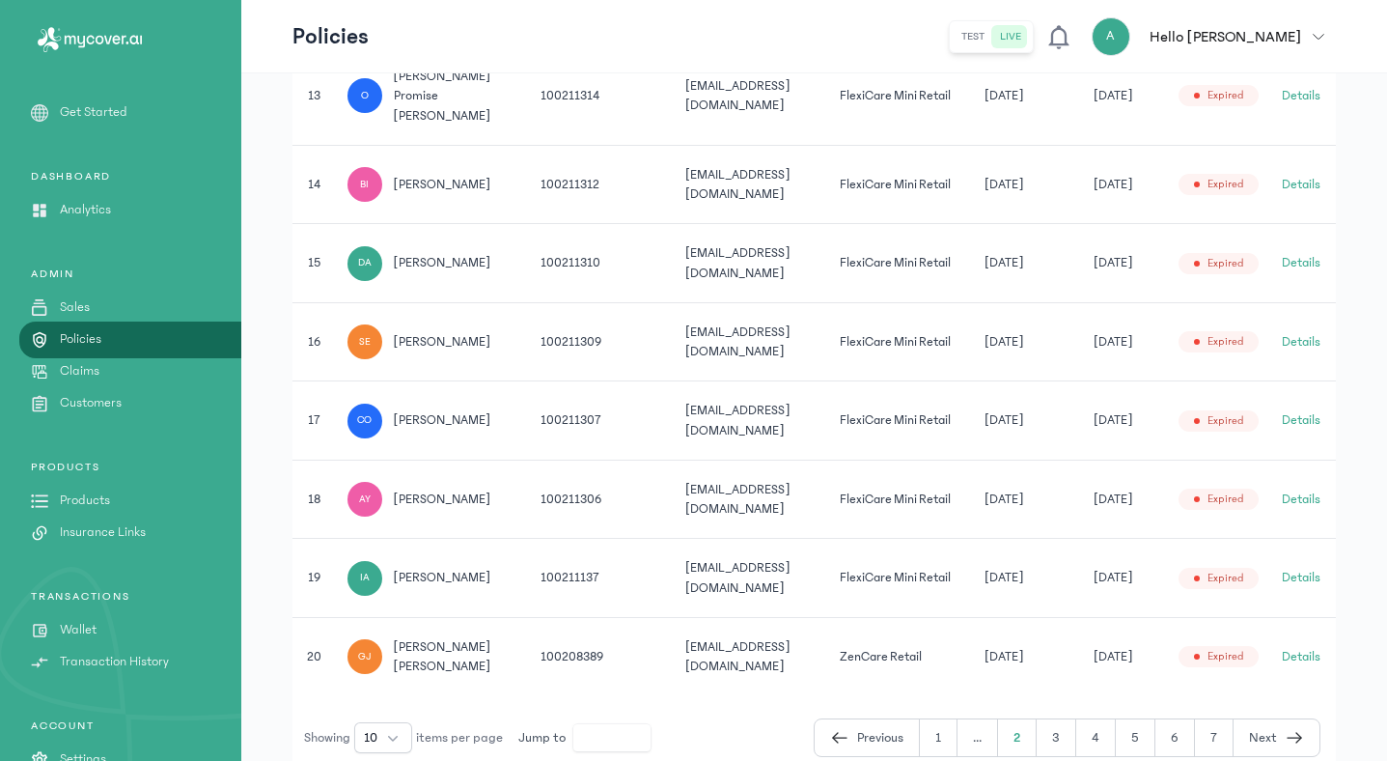
scroll to position [729, 0]
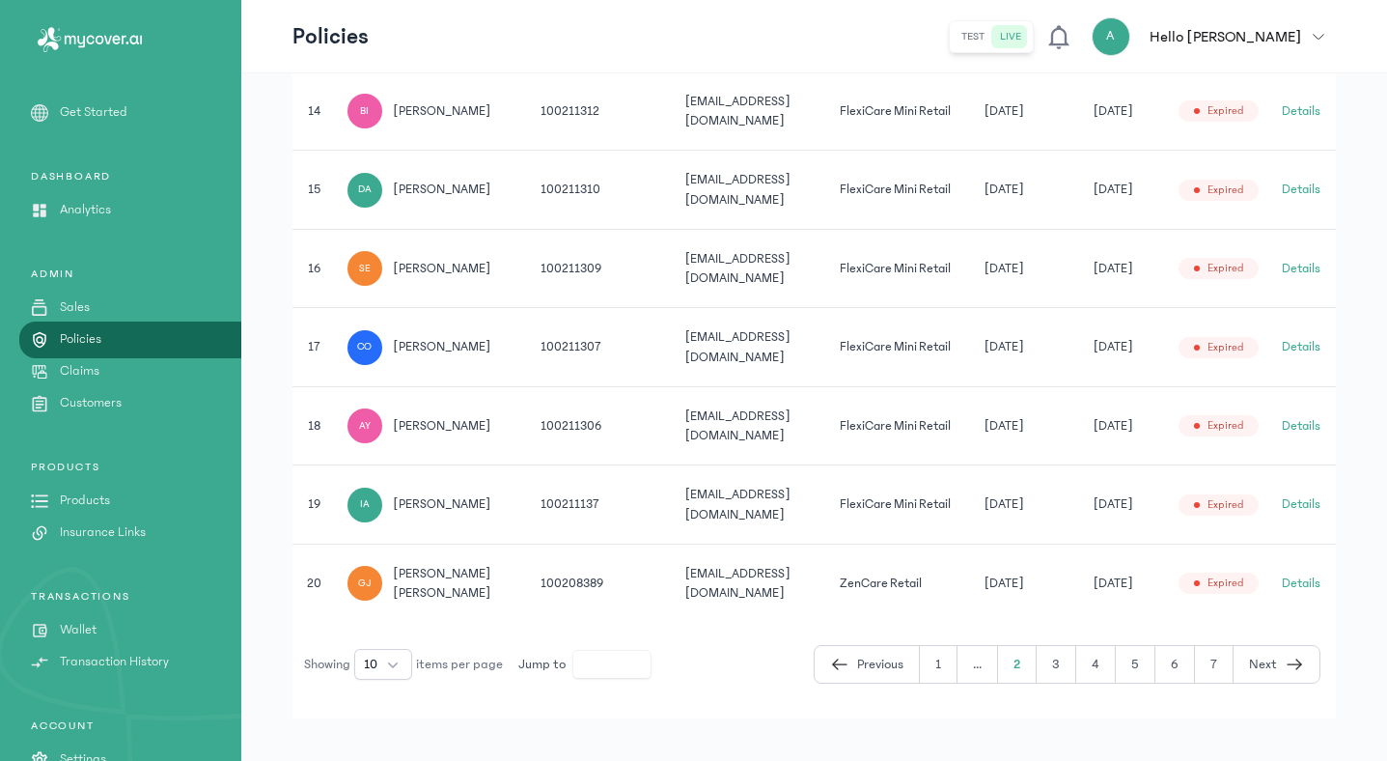
click at [1321, 38] on icon "button" at bounding box center [1319, 37] width 12 height 12
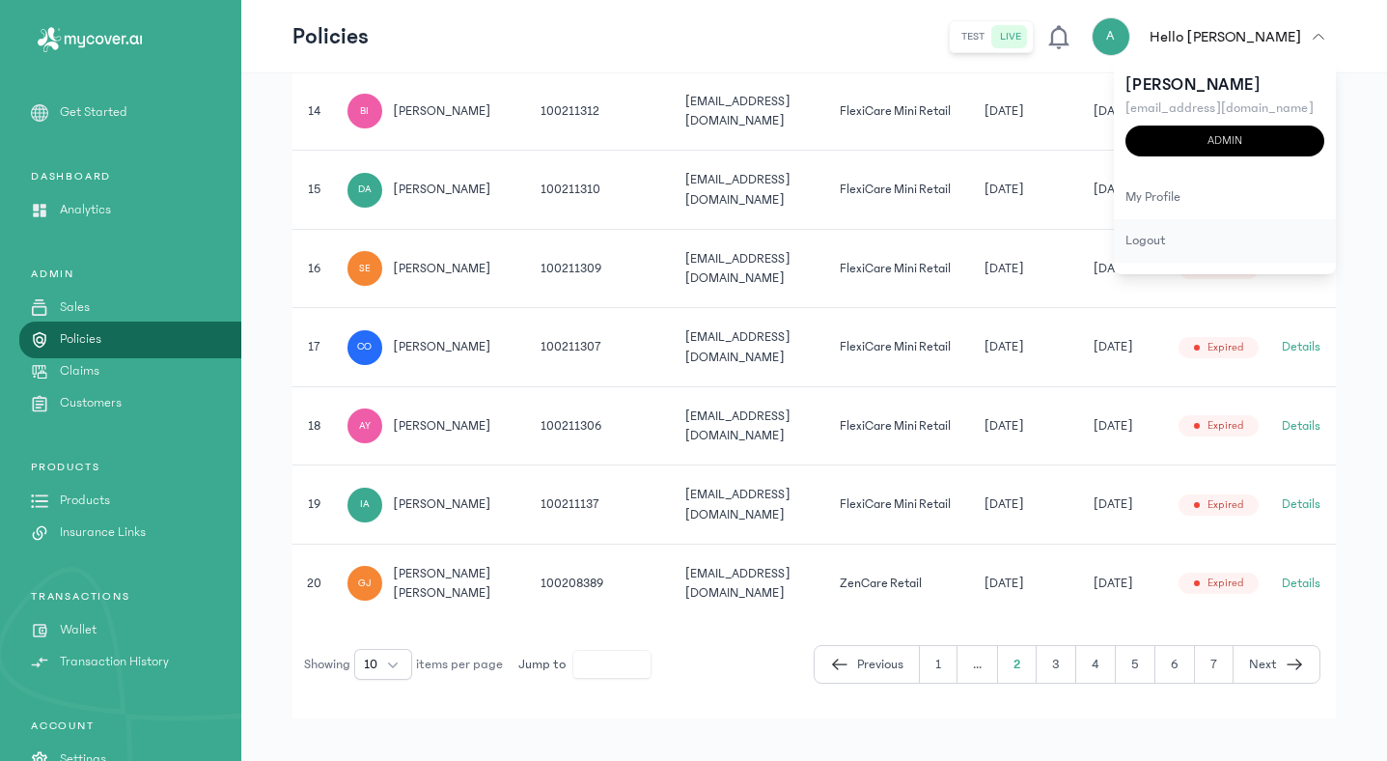
click at [1162, 250] on div "logout" at bounding box center [1225, 240] width 222 height 43
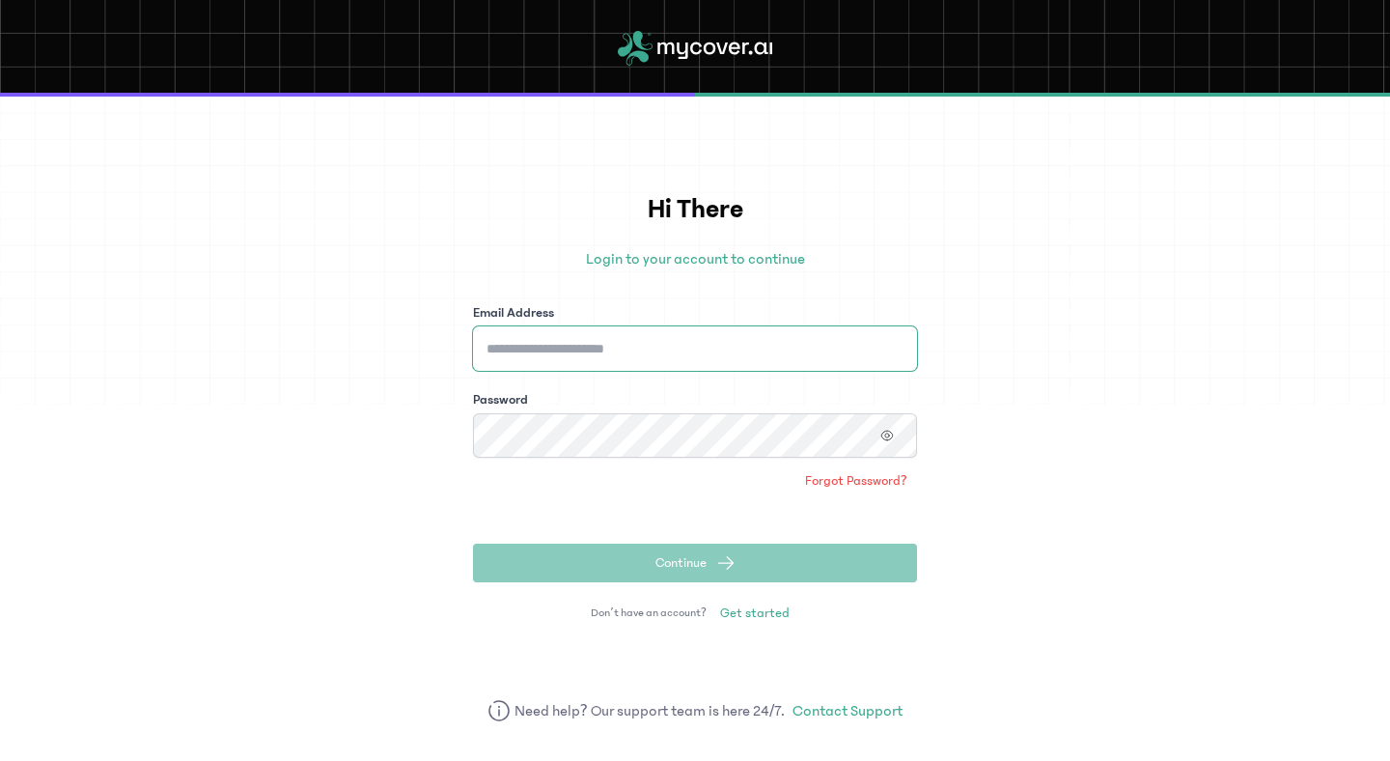
click at [769, 353] on input "Email Address" at bounding box center [695, 348] width 444 height 44
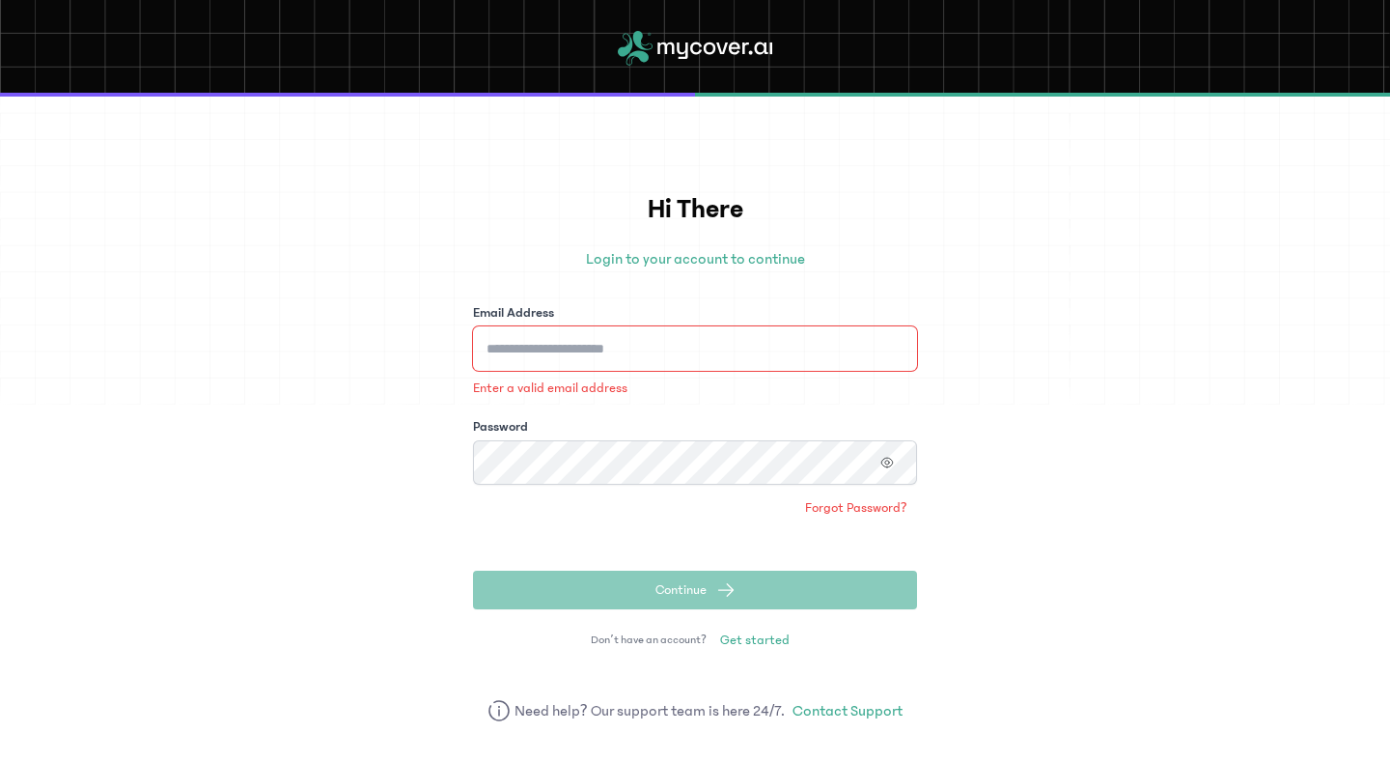
type input "**********"
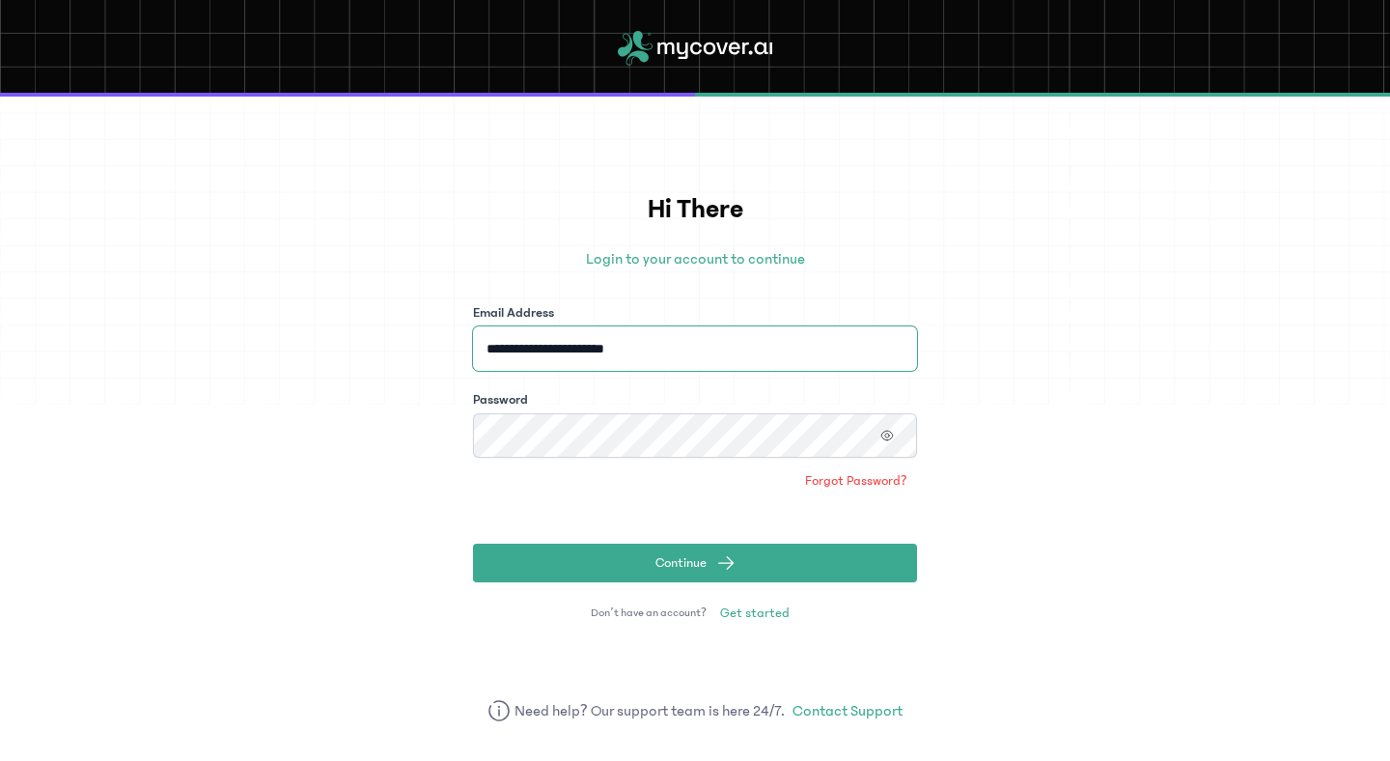
click at [473, 543] on button "Continue" at bounding box center [695, 562] width 444 height 39
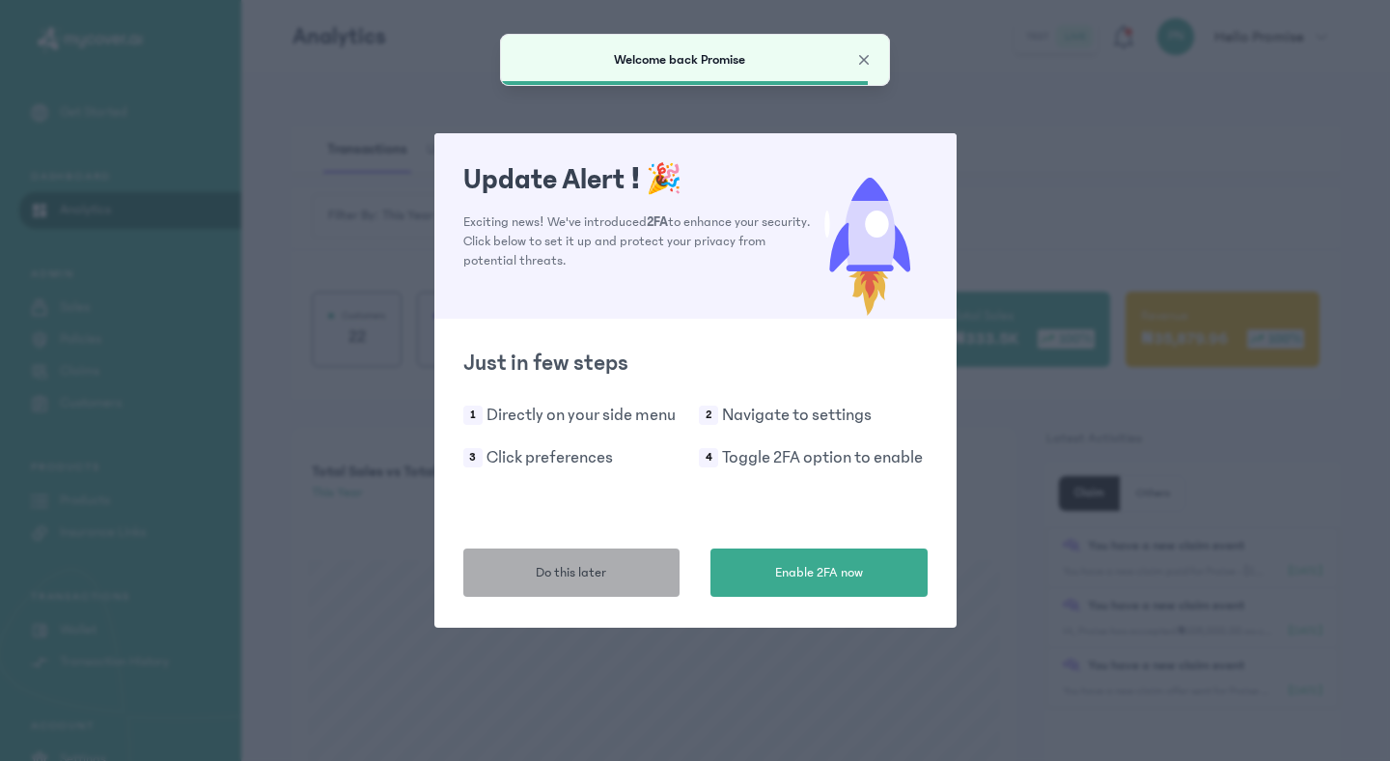
click at [626, 574] on button "Do this later" at bounding box center [571, 572] width 217 height 48
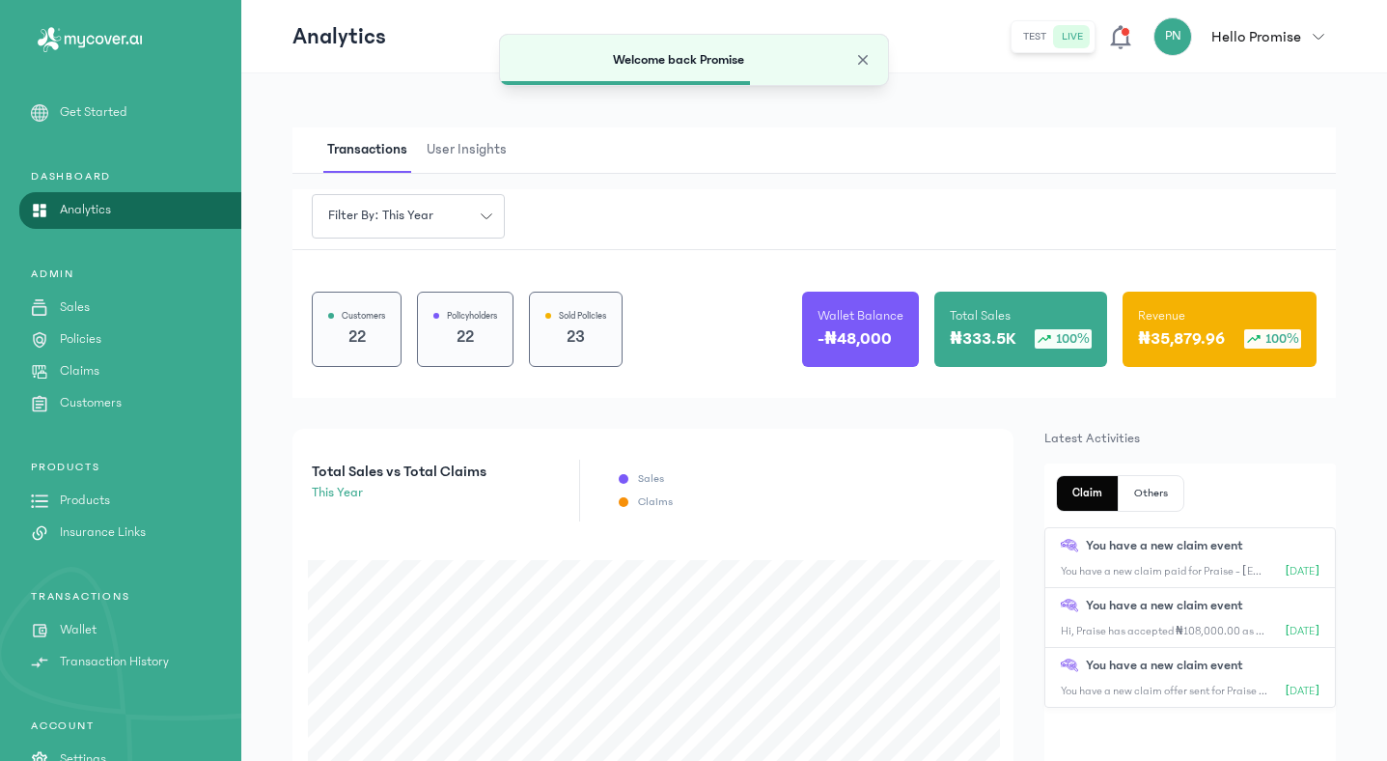
click at [89, 335] on p "Policies" at bounding box center [81, 339] width 42 height 20
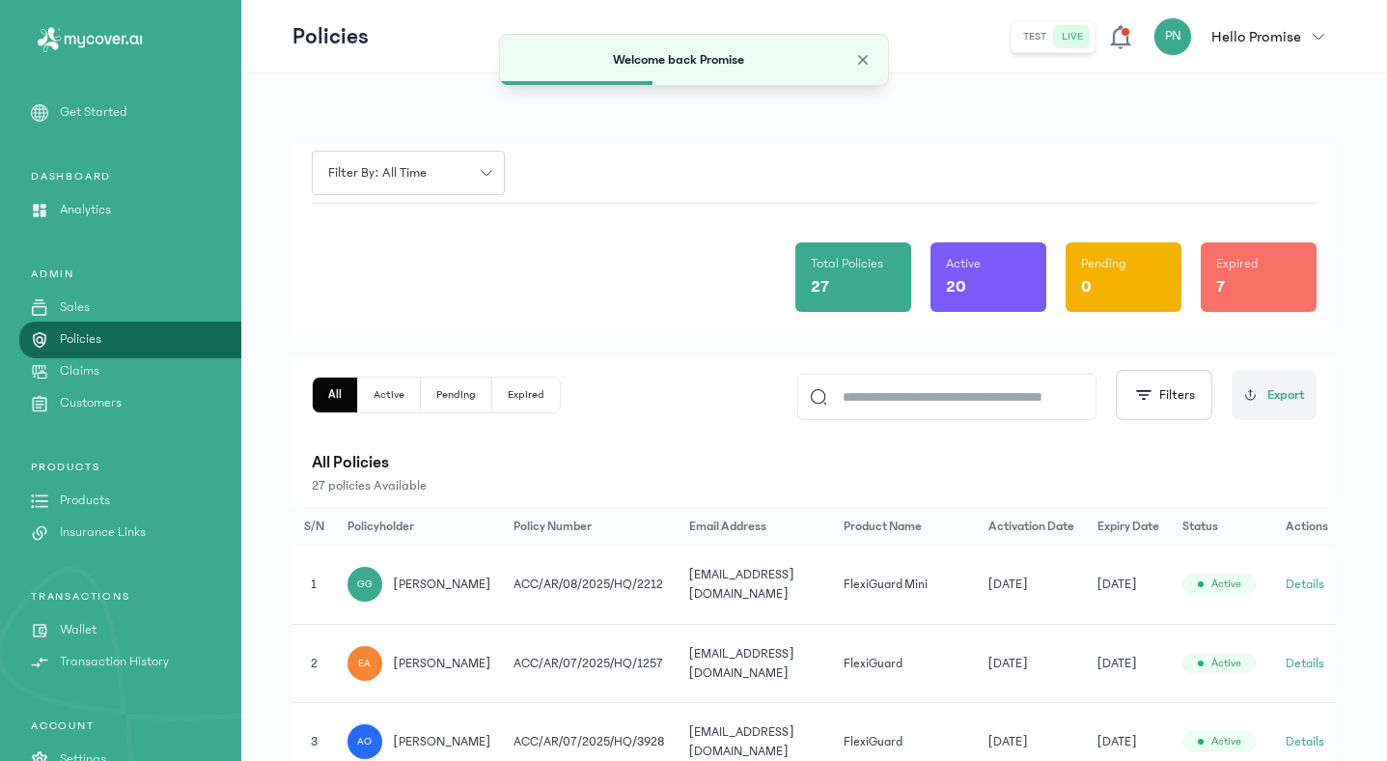
click at [898, 400] on input at bounding box center [955, 397] width 257 height 44
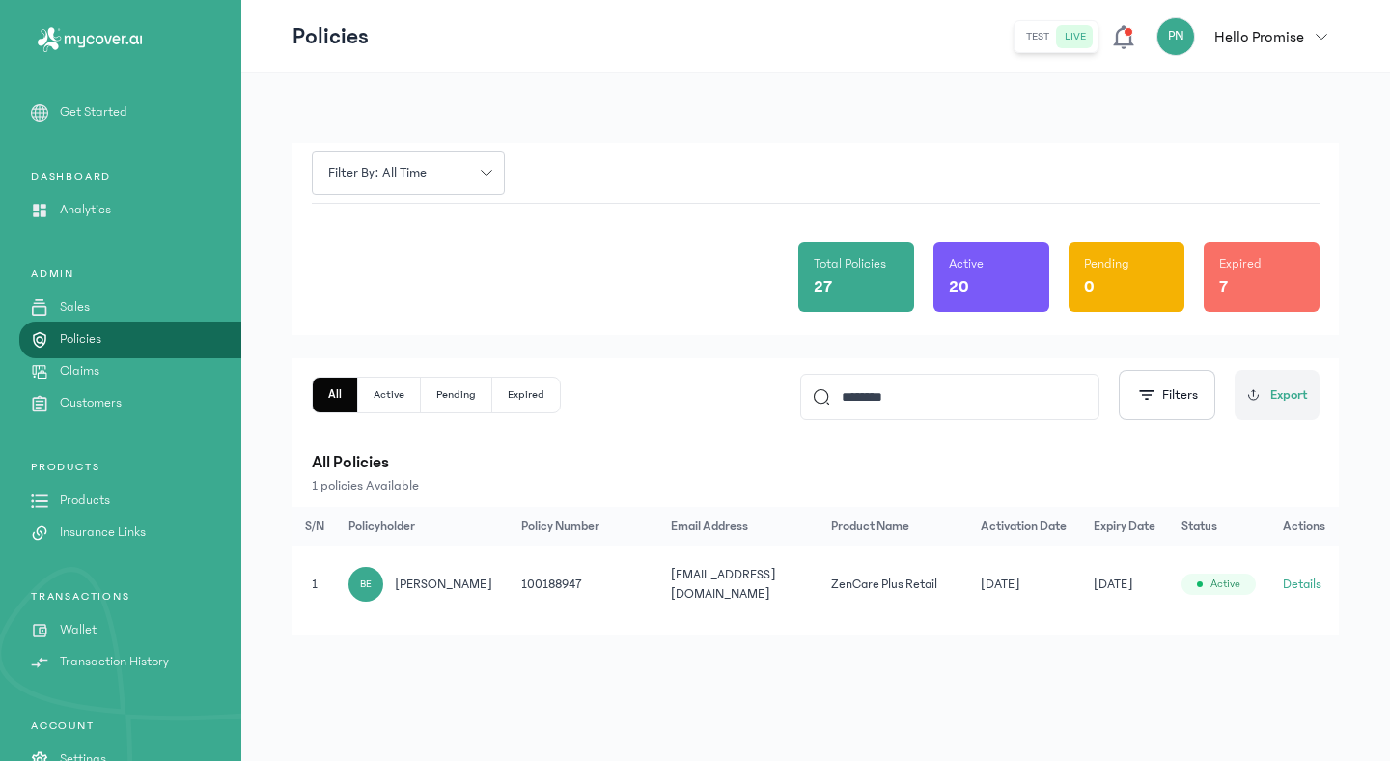
type input "********"
click at [1297, 584] on button "Details" at bounding box center [1302, 583] width 39 height 19
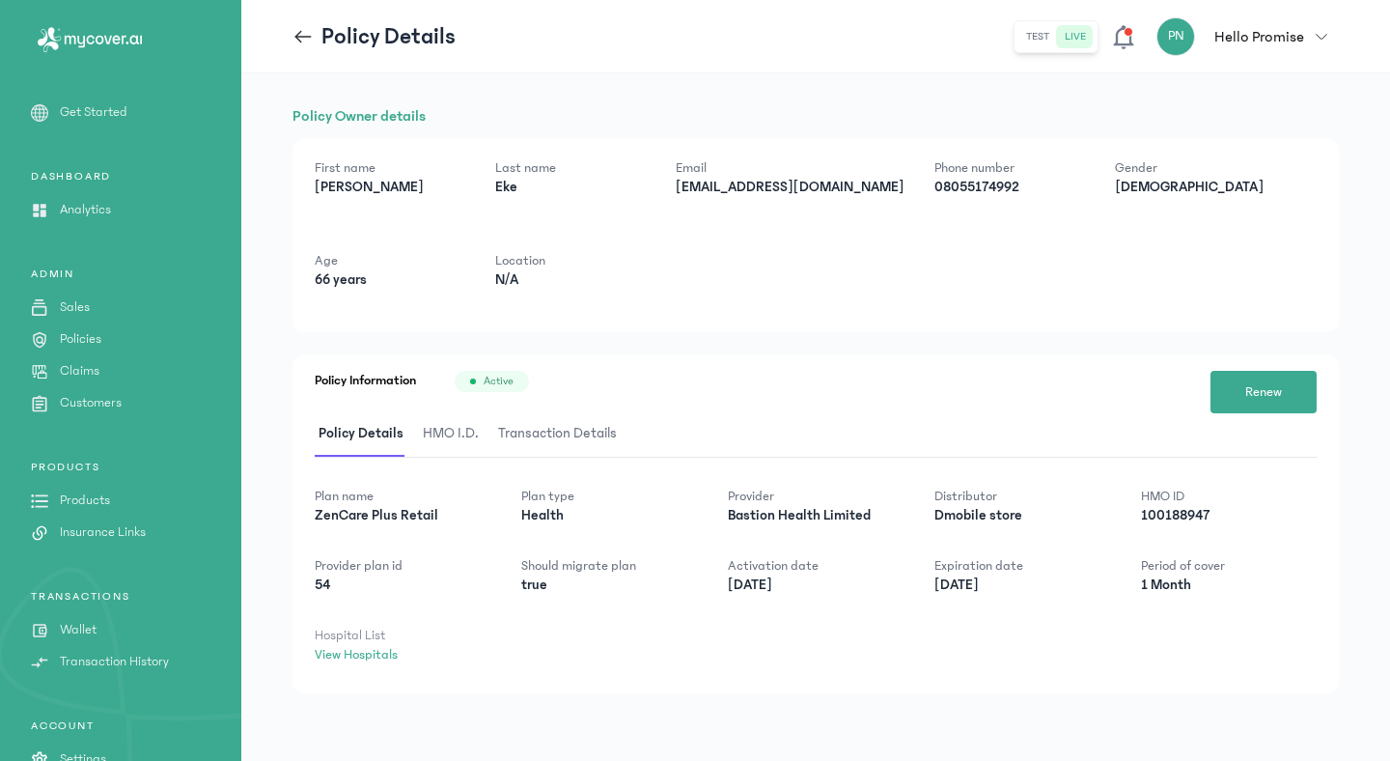
click at [439, 431] on span "HMO I.D." at bounding box center [451, 433] width 64 height 45
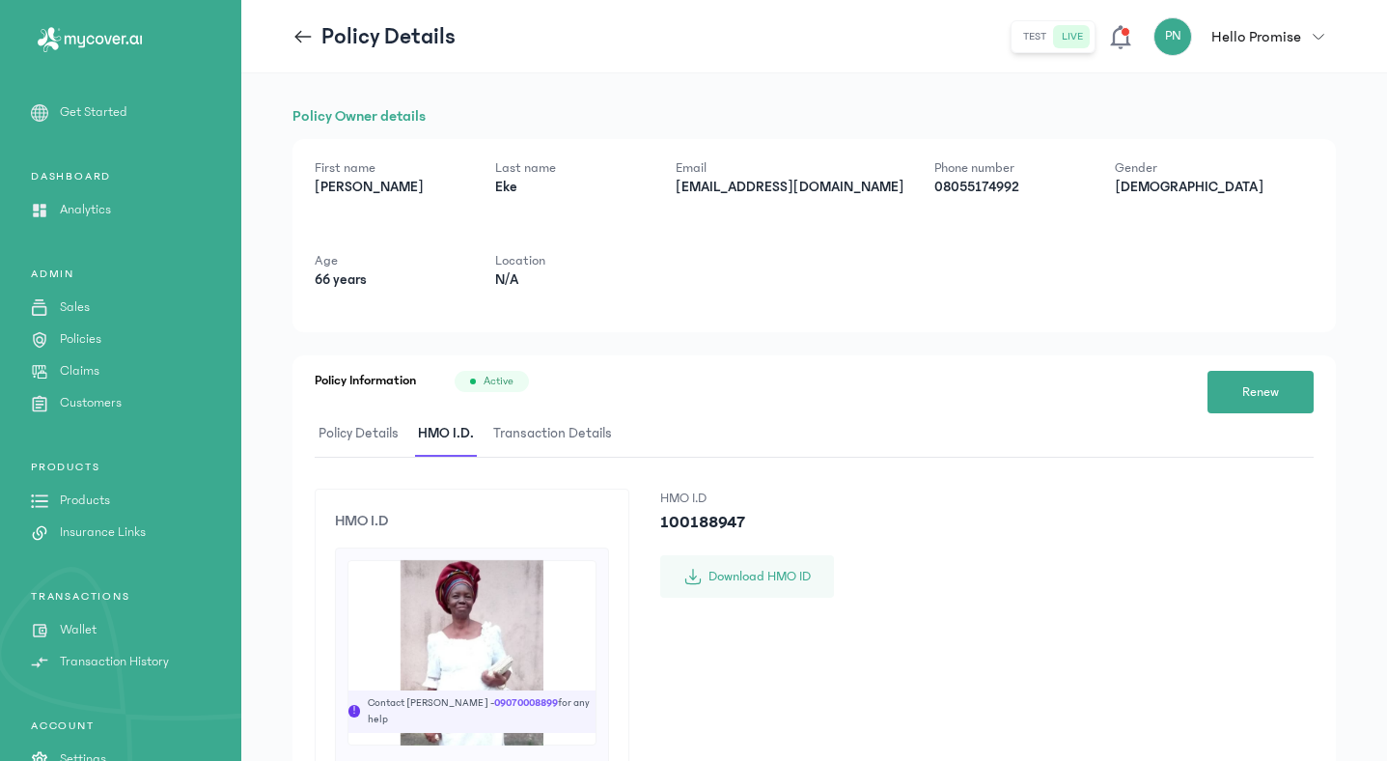
click at [373, 428] on span "Policy Details" at bounding box center [359, 433] width 88 height 45
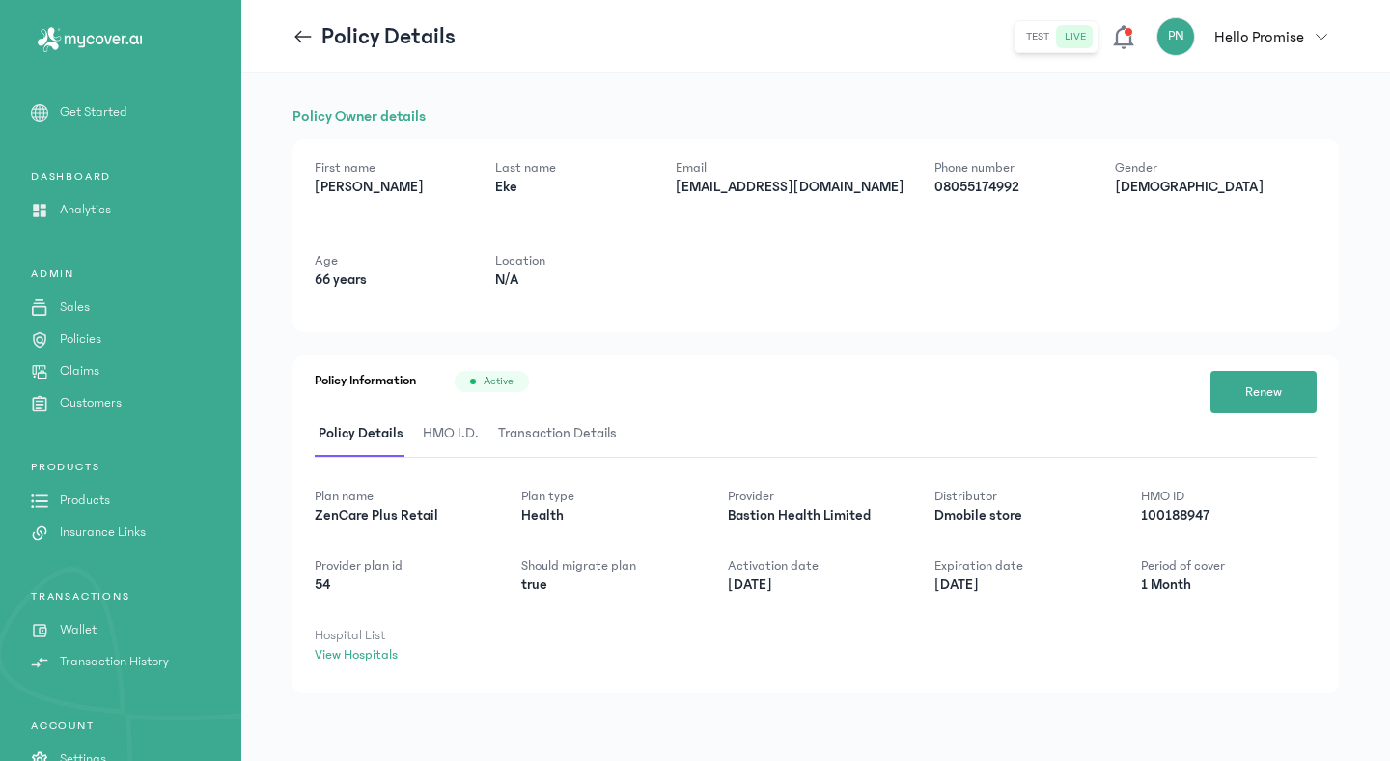
click at [92, 207] on p "Analytics" at bounding box center [85, 210] width 51 height 20
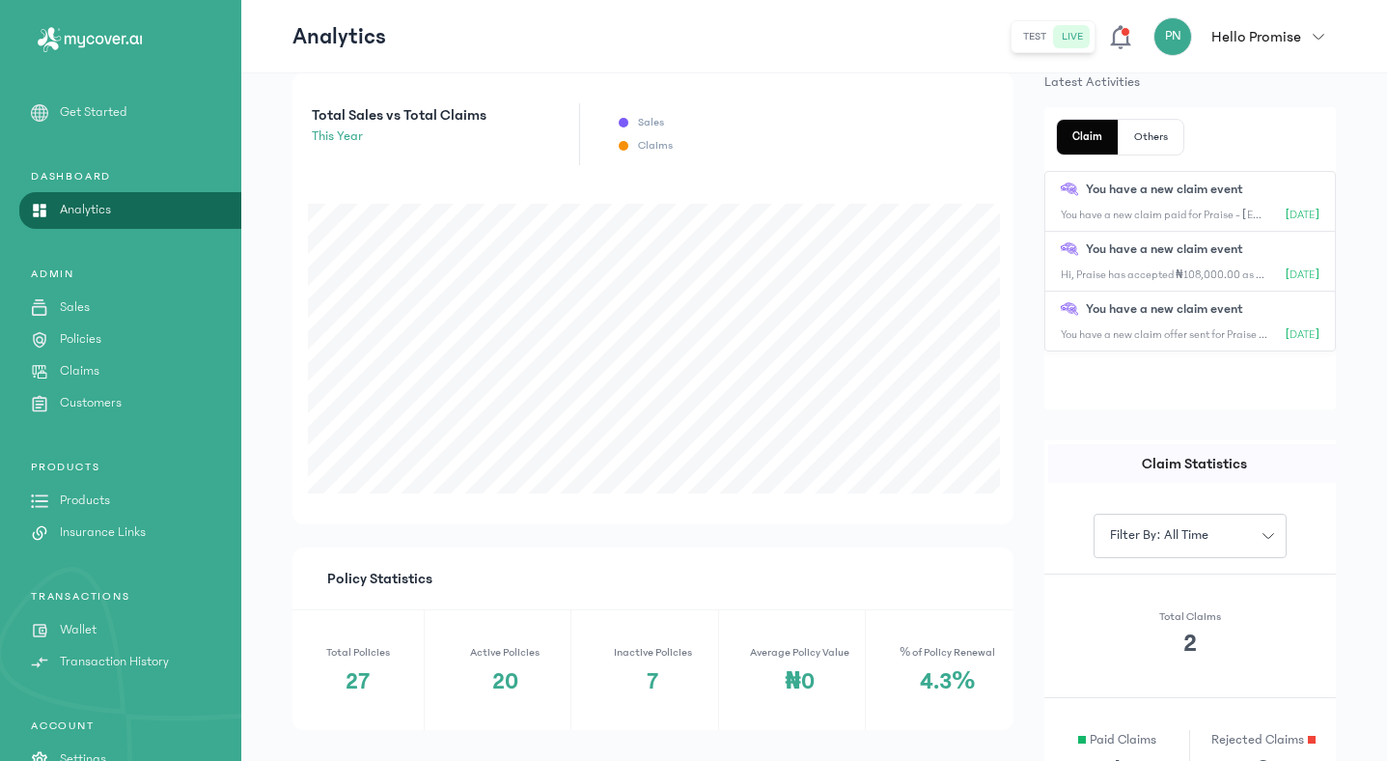
scroll to position [357, 0]
click at [78, 623] on p "Wallet" at bounding box center [78, 630] width 37 height 20
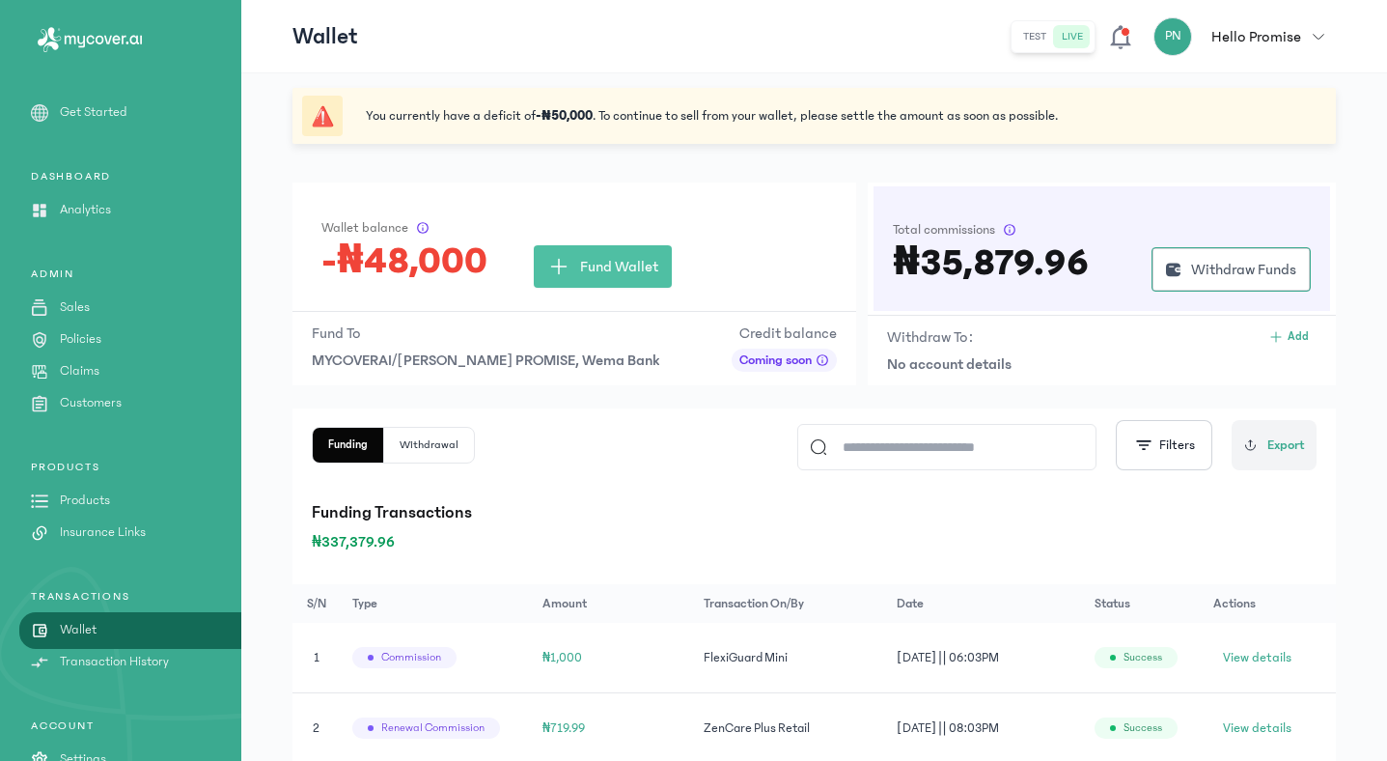
scroll to position [29, 0]
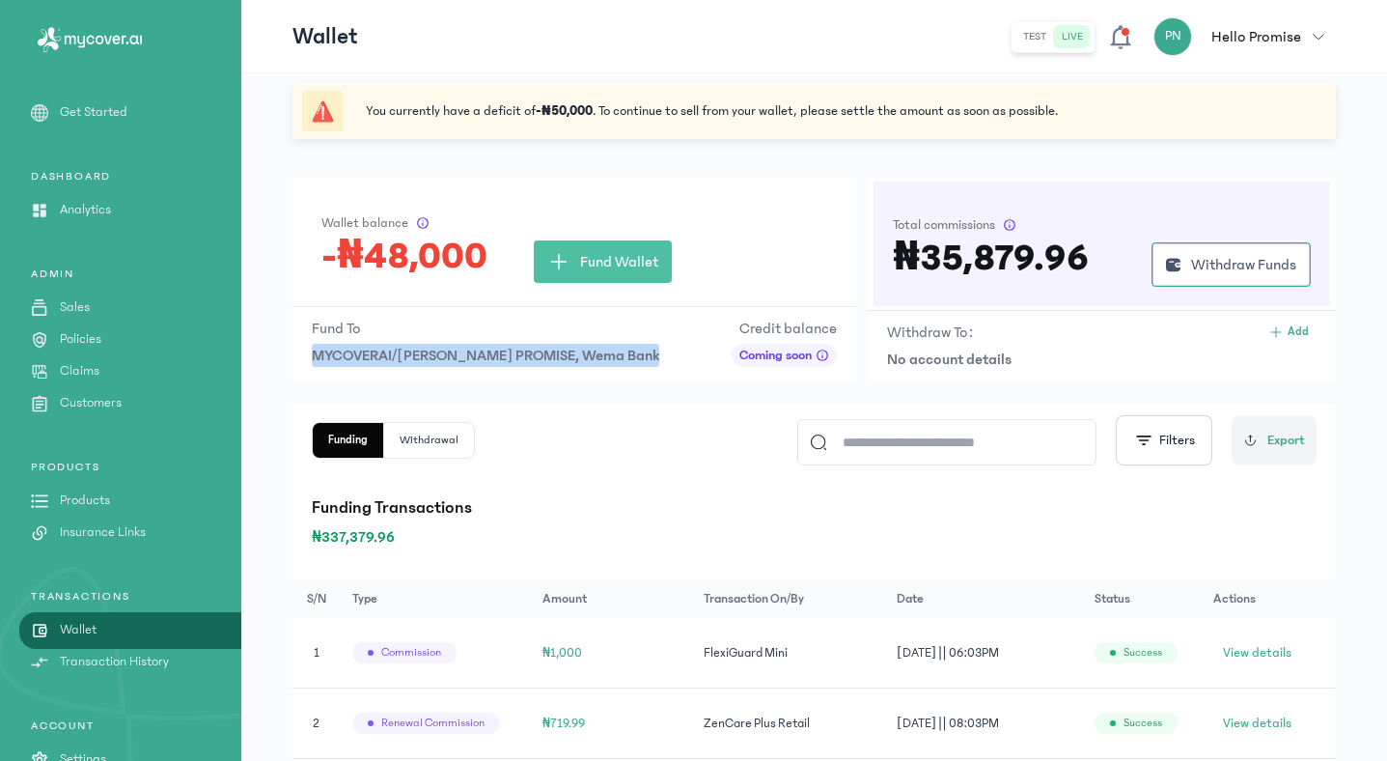
drag, startPoint x: 310, startPoint y: 349, endPoint x: 672, endPoint y: 361, distance: 362.2
click at [672, 362] on div "Fund To MYCOVERAI/[PERSON_NAME] PROMISE, Wema Bank || 9785369364 Credit balance…" at bounding box center [574, 341] width 564 height 70
copy span "MYCOVERAI/[PERSON_NAME] PROMISE, Wema Bank || 97853693"
click at [602, 422] on div "Funding Withdrawal Filters Export" at bounding box center [814, 440] width 1005 height 50
drag, startPoint x: 307, startPoint y: 353, endPoint x: 668, endPoint y: 366, distance: 361.2
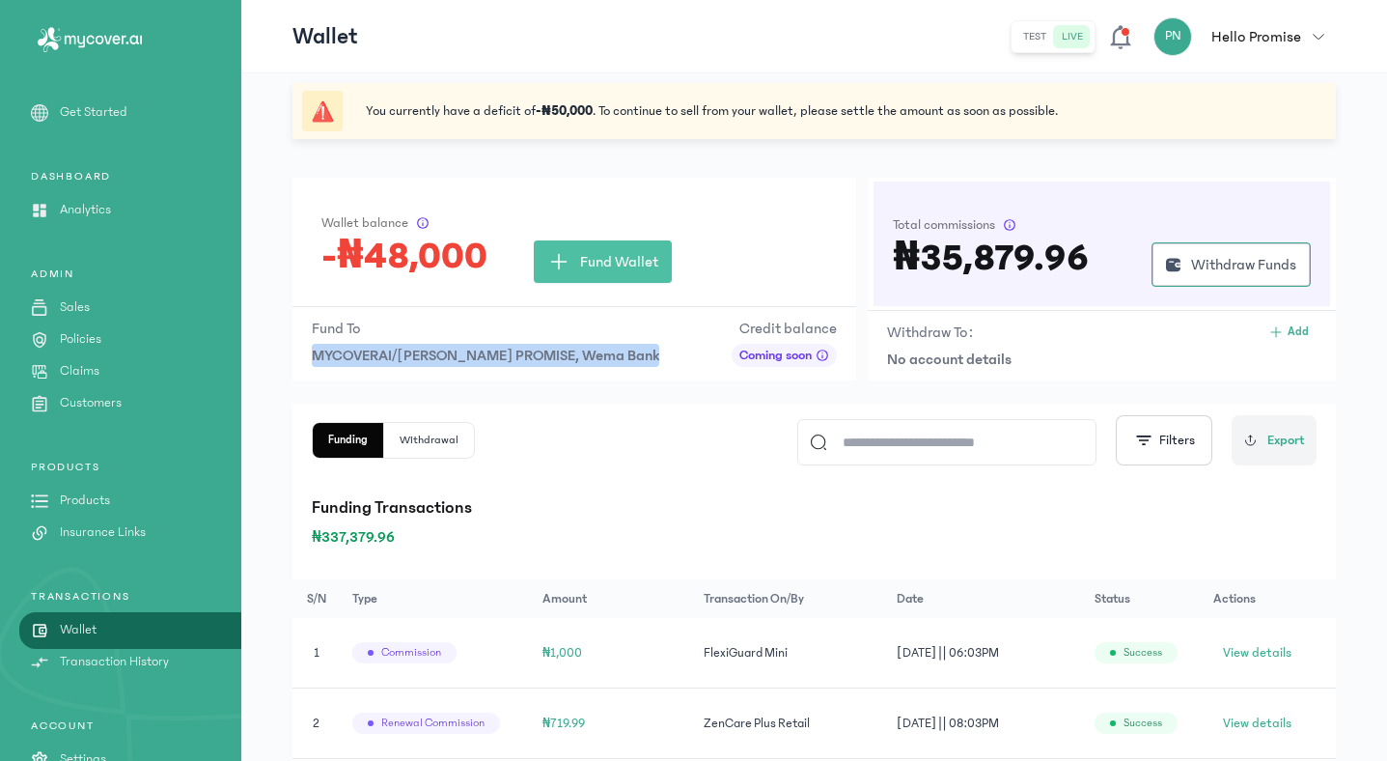
click at [668, 368] on div "Fund To MYCOVERAI/[PERSON_NAME] PROMISE, Wema Bank || 9785369364 Credit balance…" at bounding box center [574, 341] width 564 height 70
copy span "MYCOVERAI/[PERSON_NAME] PROMISE, Wema Bank || 9785369364"
click at [772, 217] on div "Wallet balance" at bounding box center [574, 222] width 506 height 19
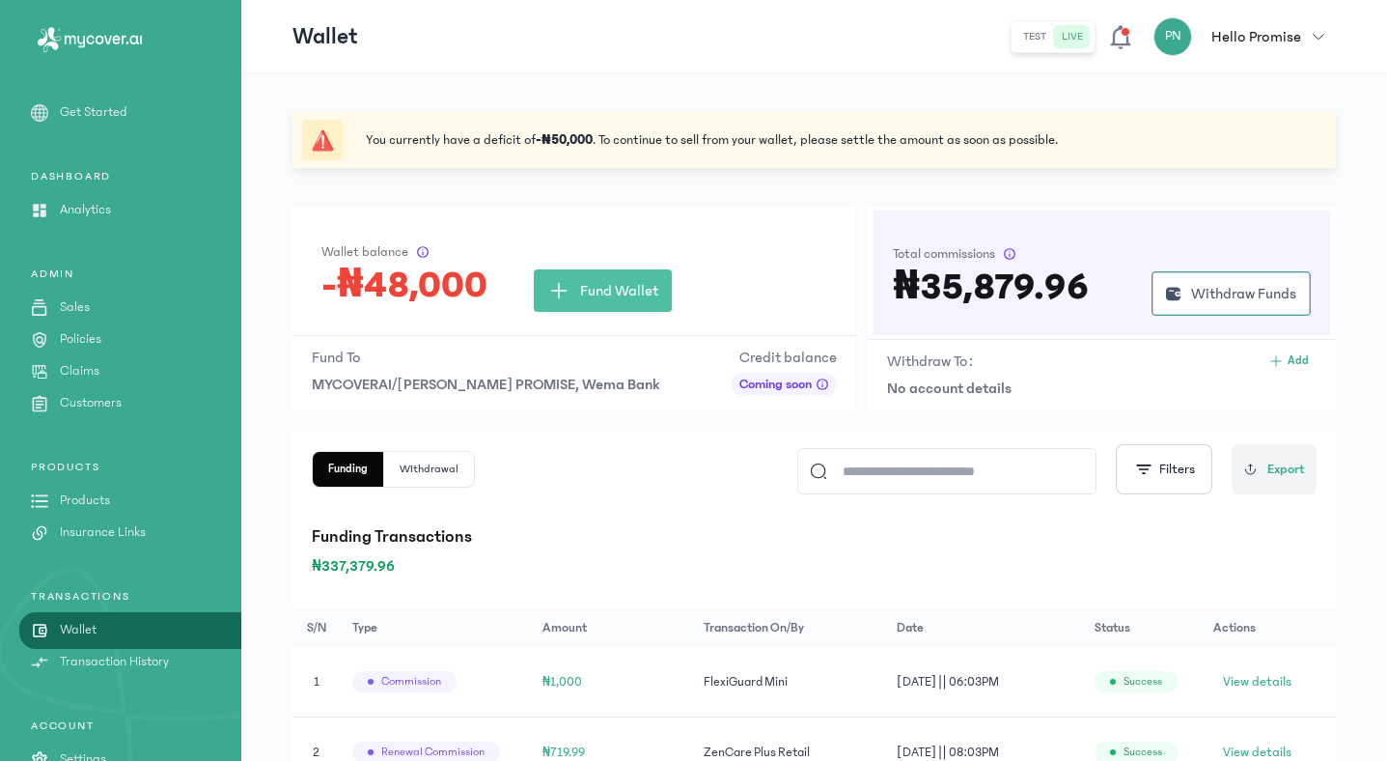
click at [1312, 36] on span "button" at bounding box center [1318, 37] width 35 height 12
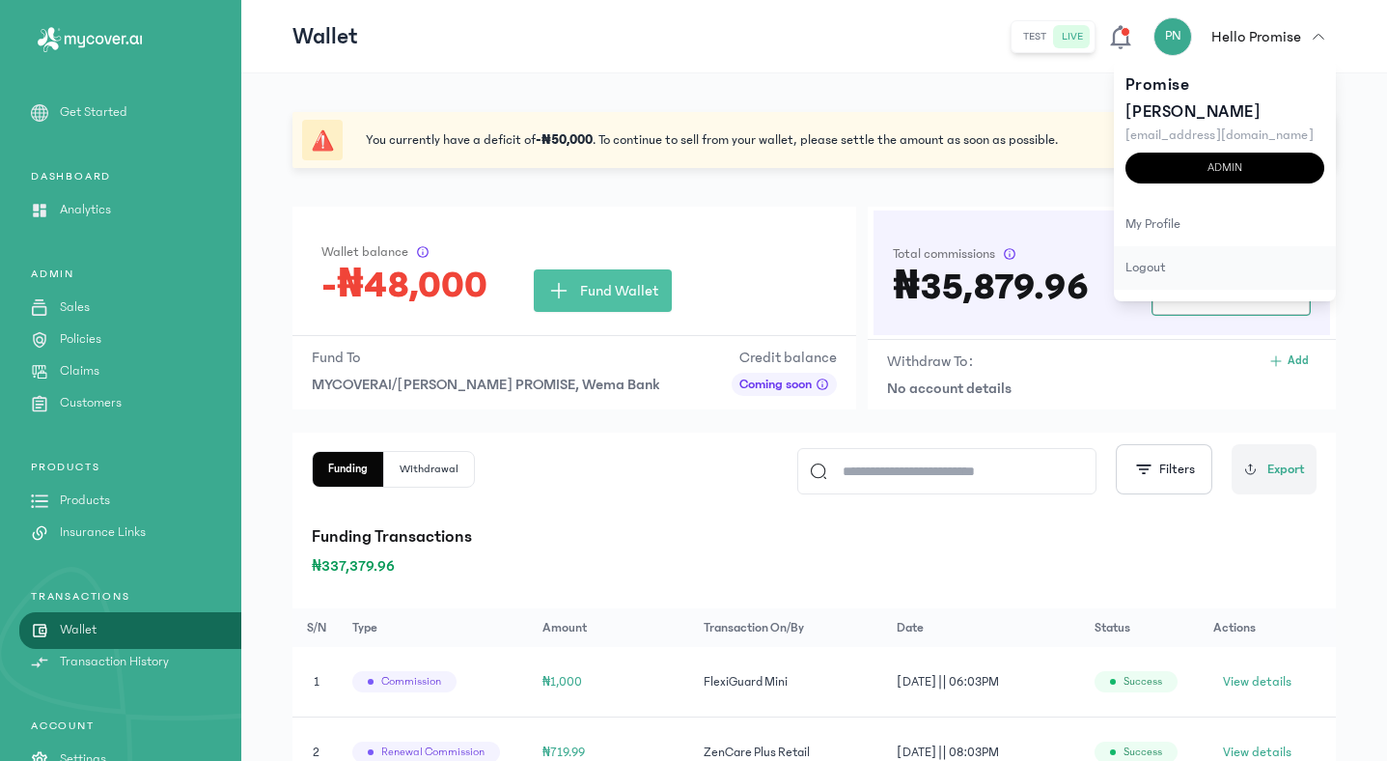
click at [1149, 246] on div "logout" at bounding box center [1225, 267] width 222 height 43
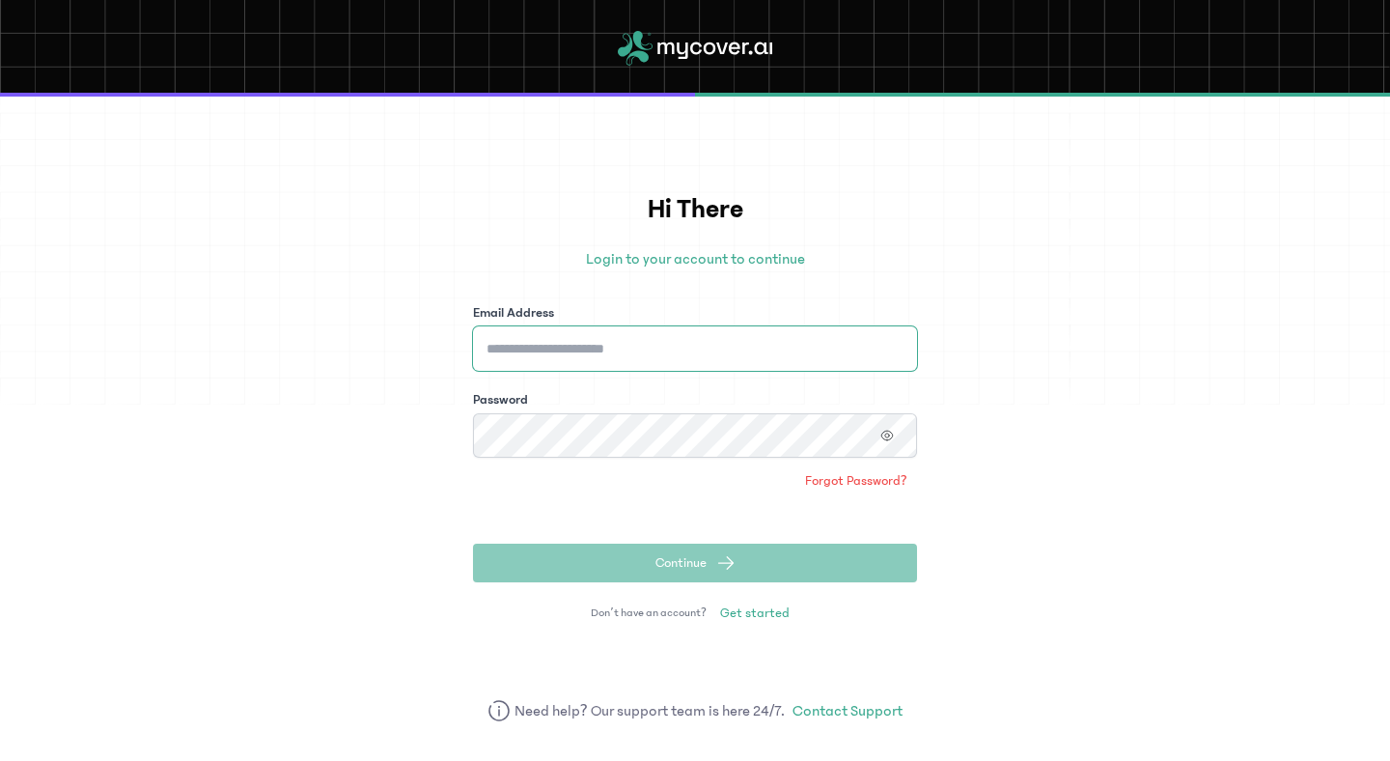
click at [794, 368] on input "Email Address" at bounding box center [695, 348] width 444 height 44
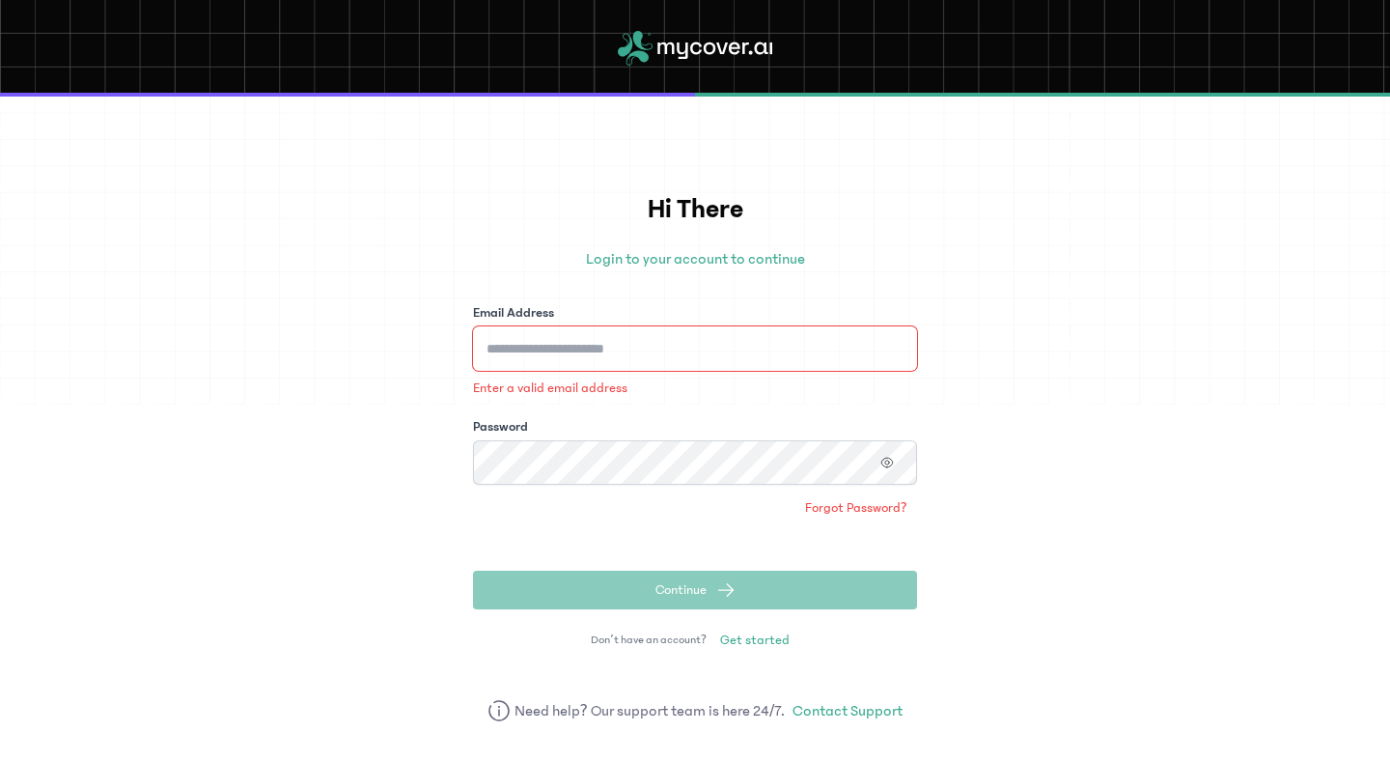
type input "**********"
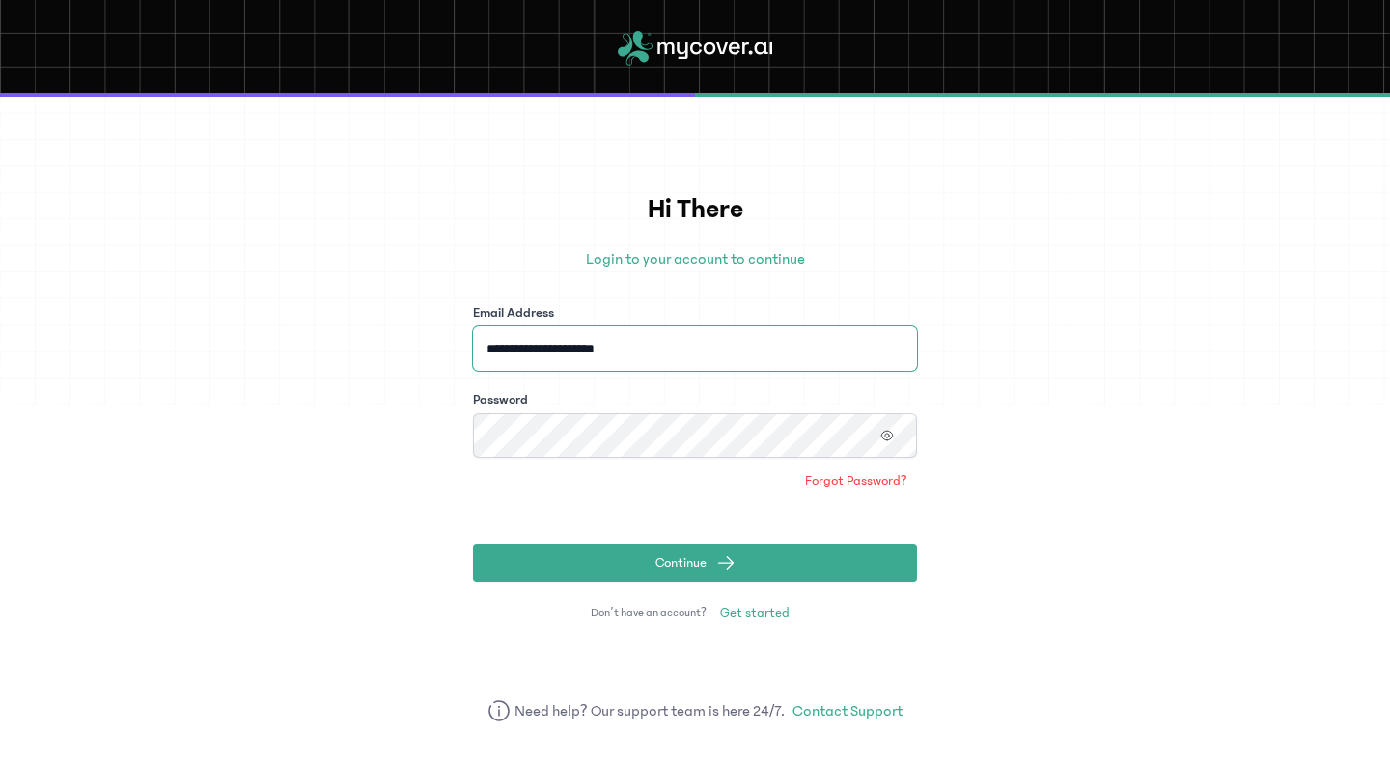
click at [473, 543] on button "Continue" at bounding box center [695, 562] width 444 height 39
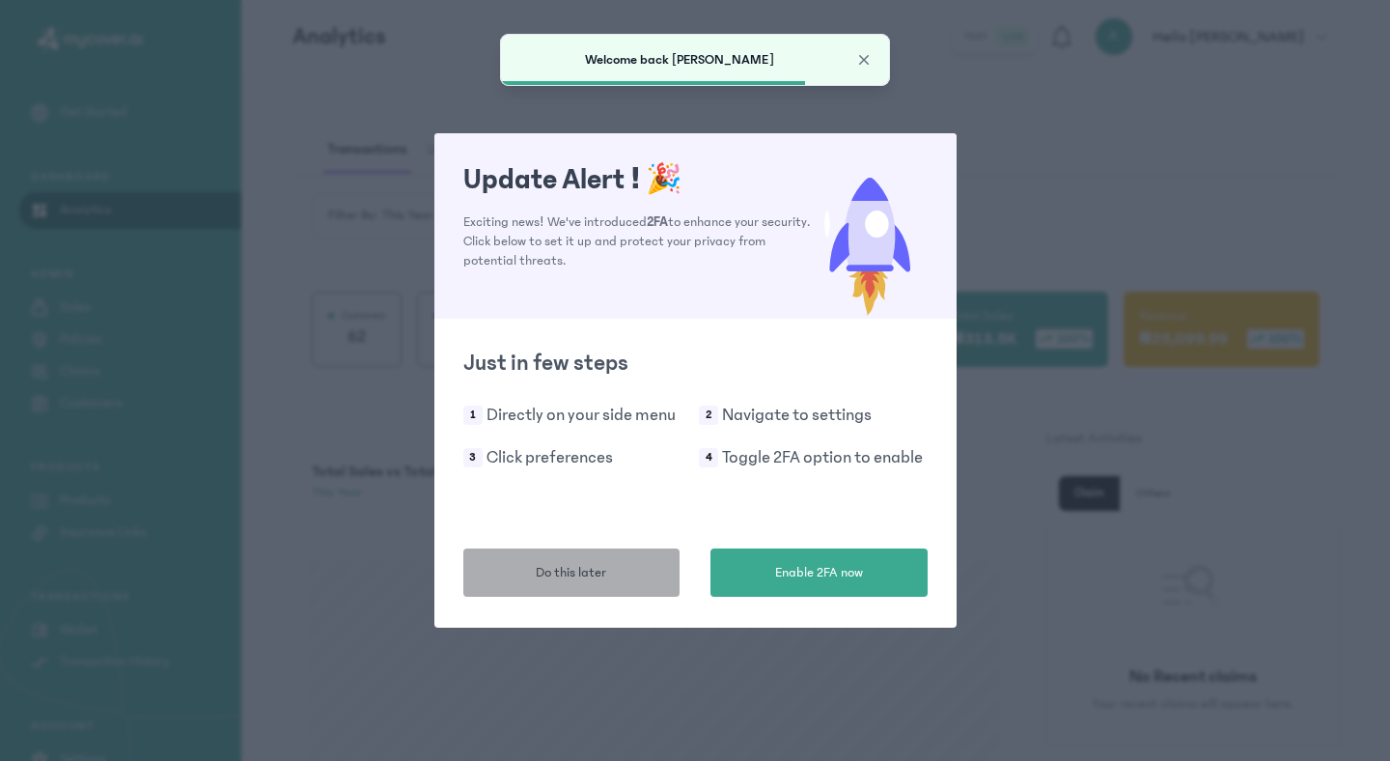
click at [497, 570] on button "Do this later" at bounding box center [571, 572] width 217 height 48
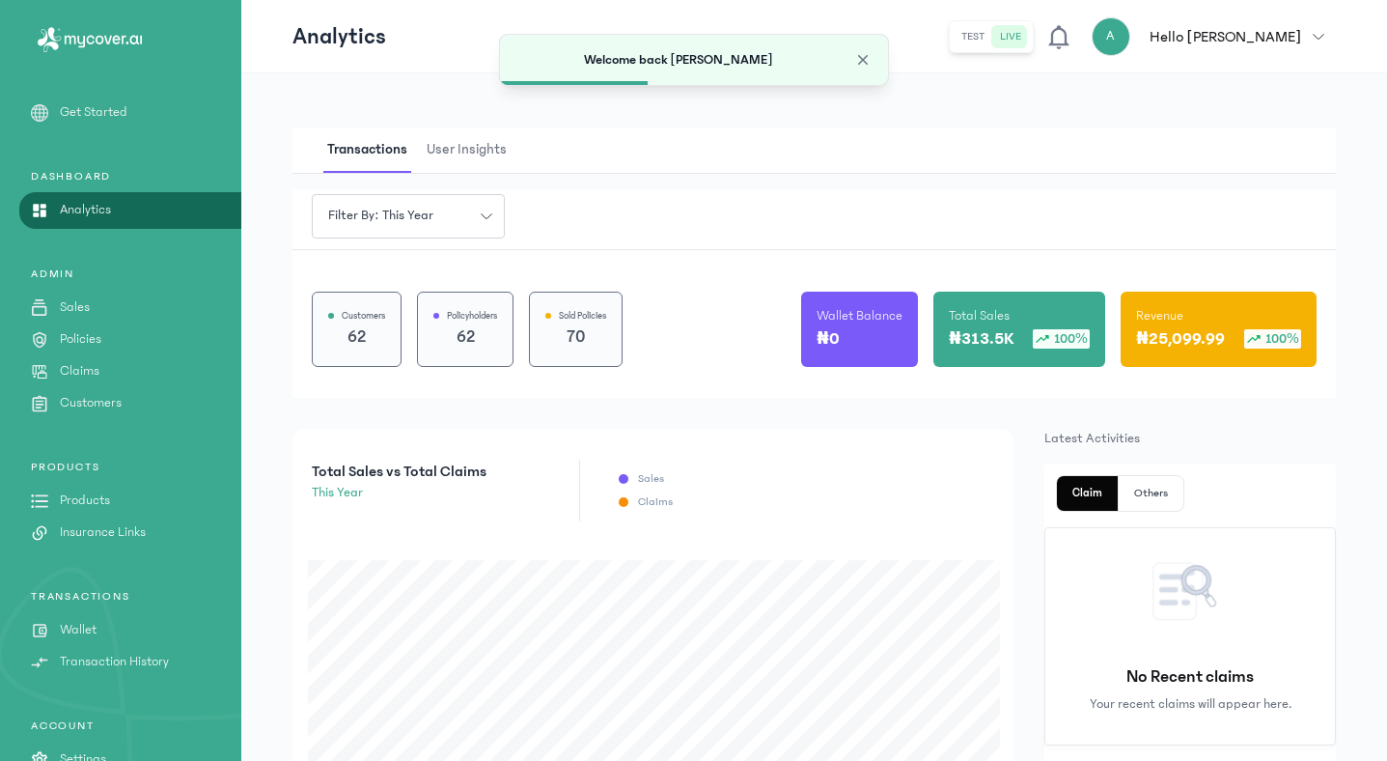
click at [87, 629] on p "Wallet" at bounding box center [78, 630] width 37 height 20
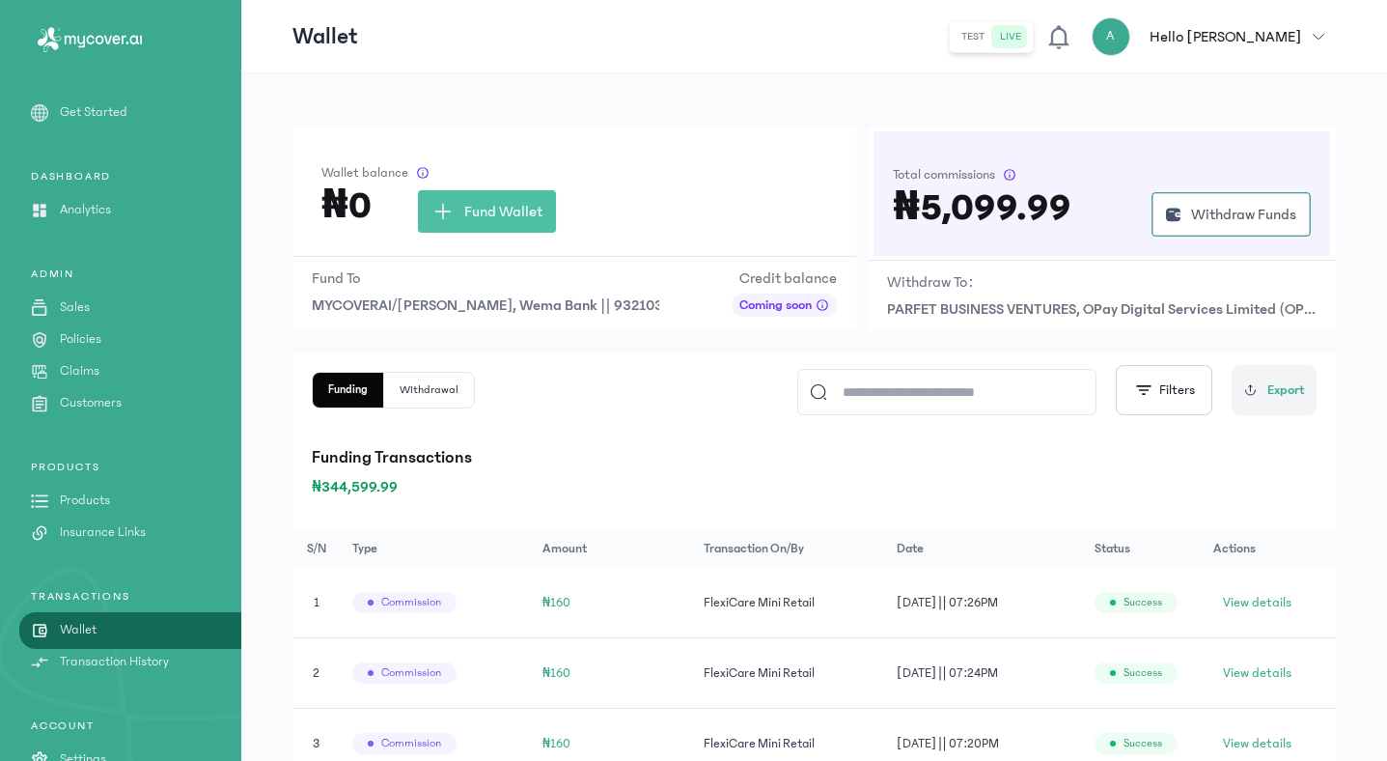
click at [685, 304] on div "Fund To MYCOVERAI/[PERSON_NAME], Wema Bank || 9321031500 Credit balance Coming …" at bounding box center [574, 291] width 564 height 70
click at [636, 301] on span "MYCOVERAI/[PERSON_NAME], Wema Bank || 9321031500" at bounding box center [486, 304] width 348 height 23
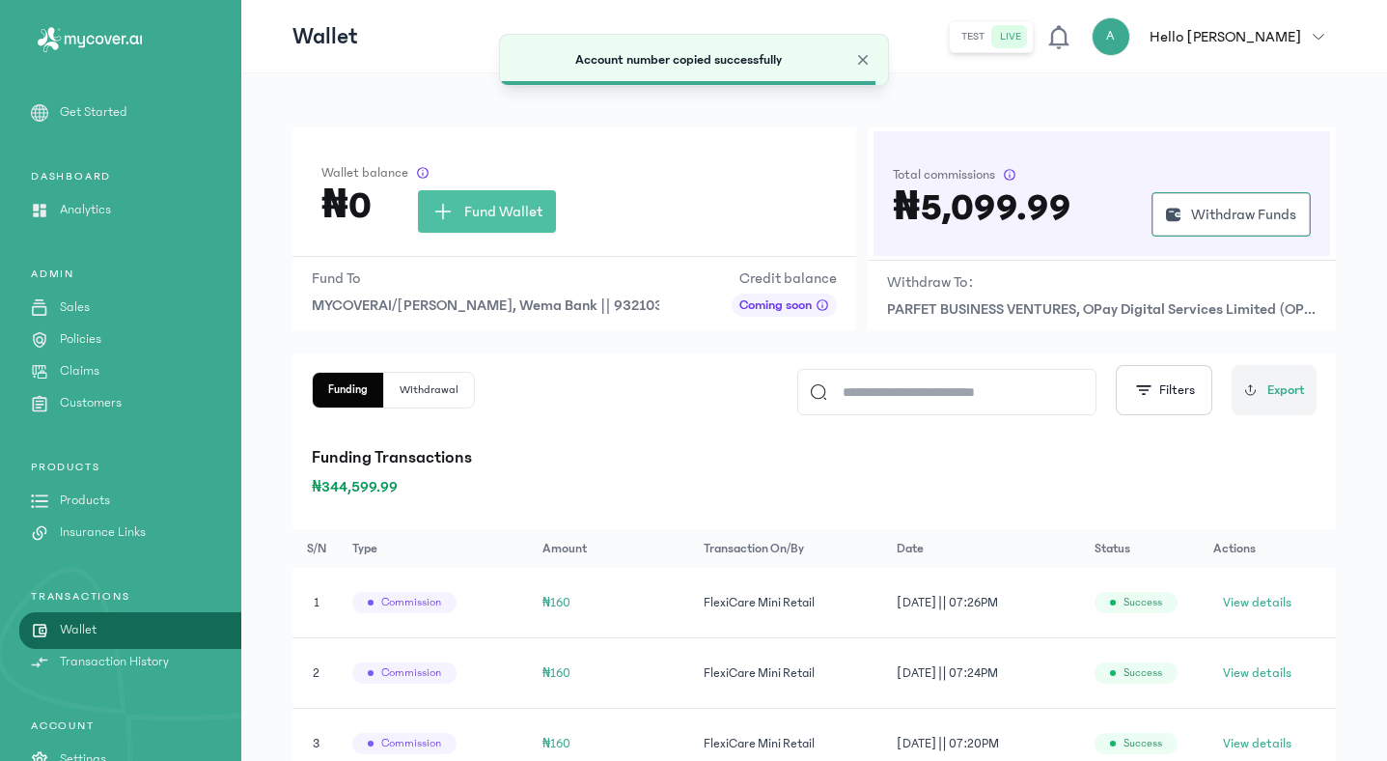
click at [636, 300] on span "MYCOVERAI/[PERSON_NAME], Wema Bank || 9321031500" at bounding box center [486, 304] width 348 height 23
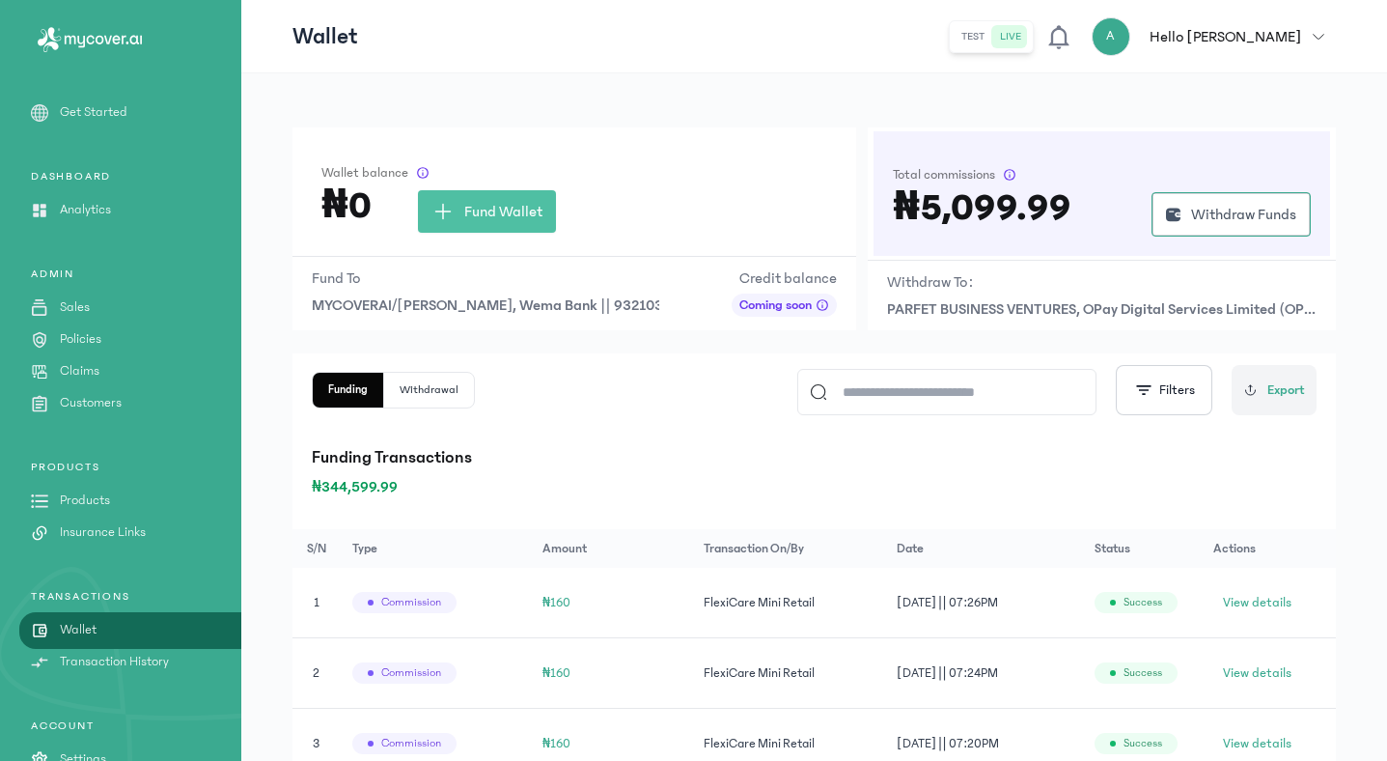
click at [763, 125] on div "Wallet balance ₦0 Fund Wallet Fund To MYCOVERAI/[PERSON_NAME], Wema Bank || 932…" at bounding box center [814, 751] width 1146 height 1356
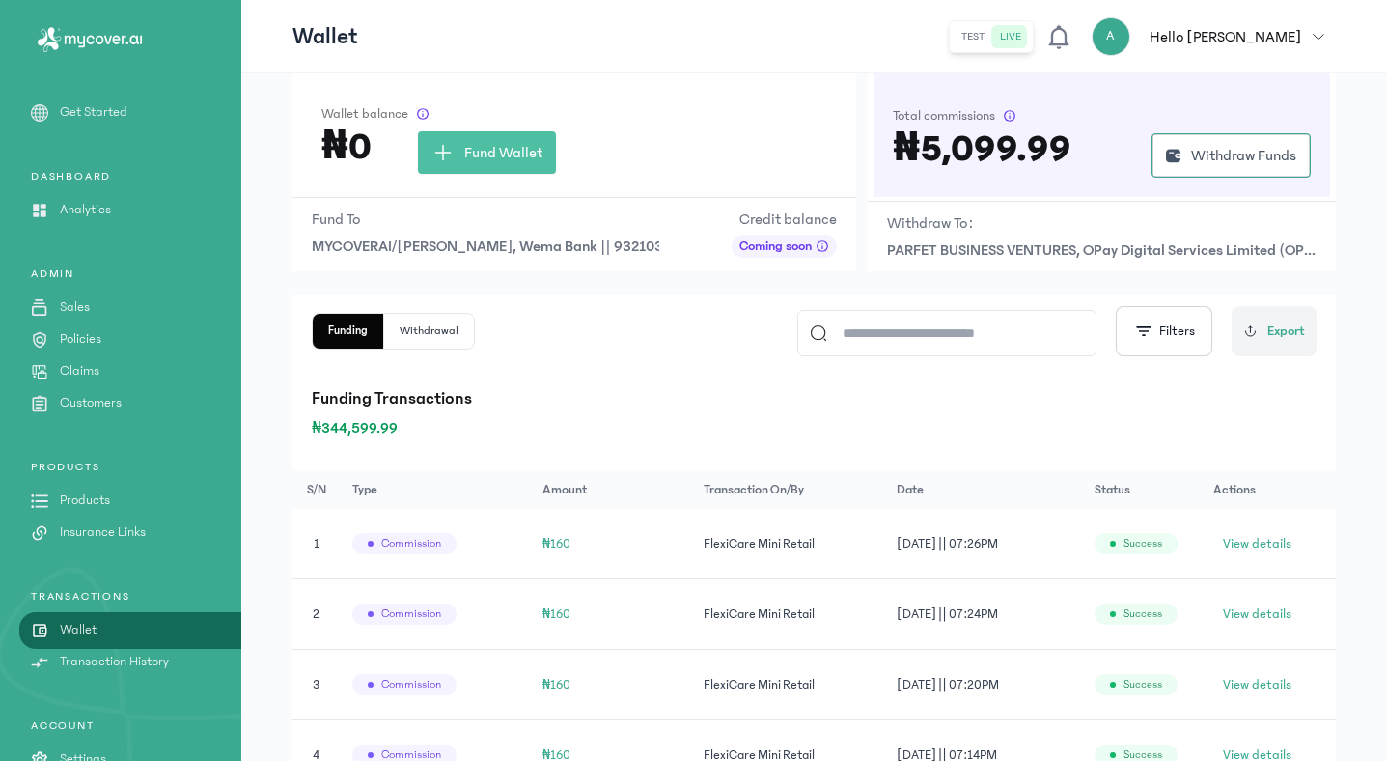
click at [1330, 31] on span "button" at bounding box center [1318, 37] width 35 height 12
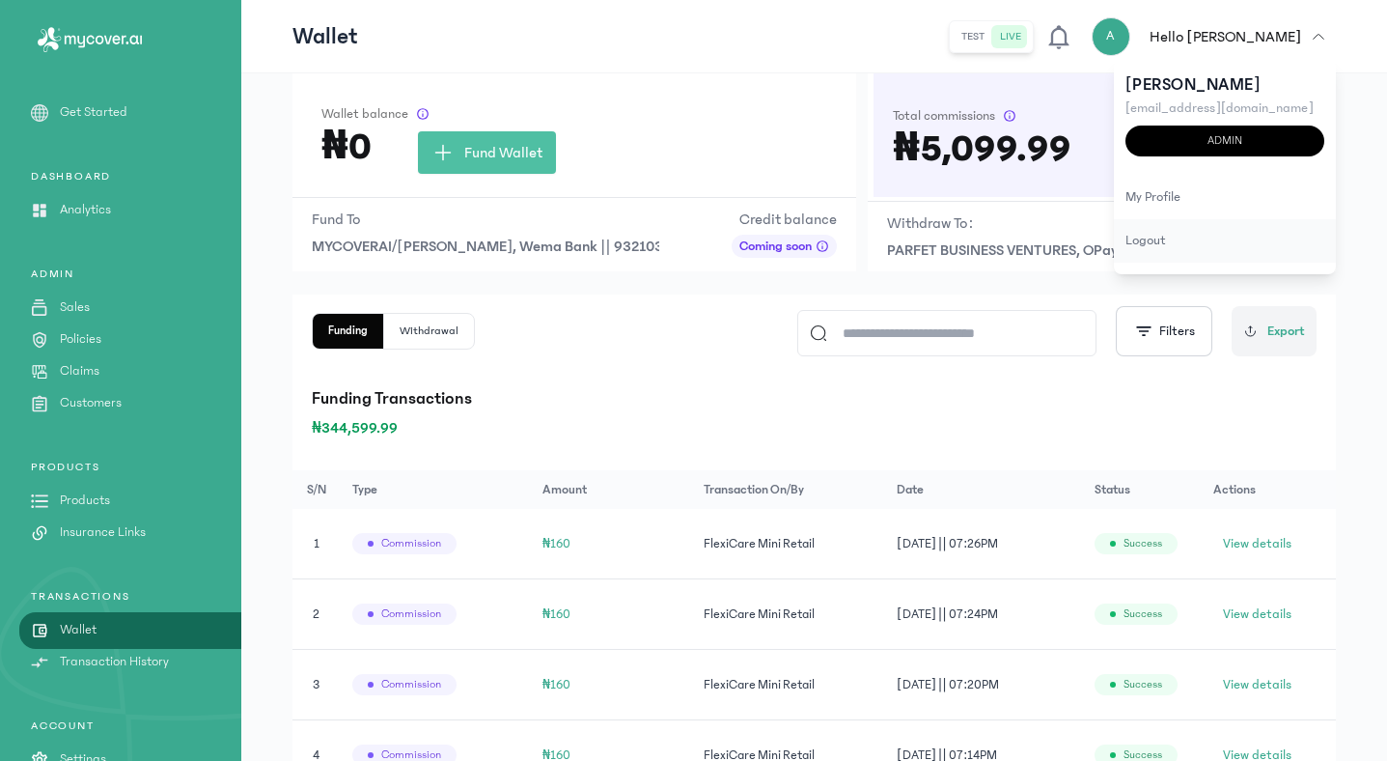
click at [1153, 243] on div "logout" at bounding box center [1225, 240] width 222 height 43
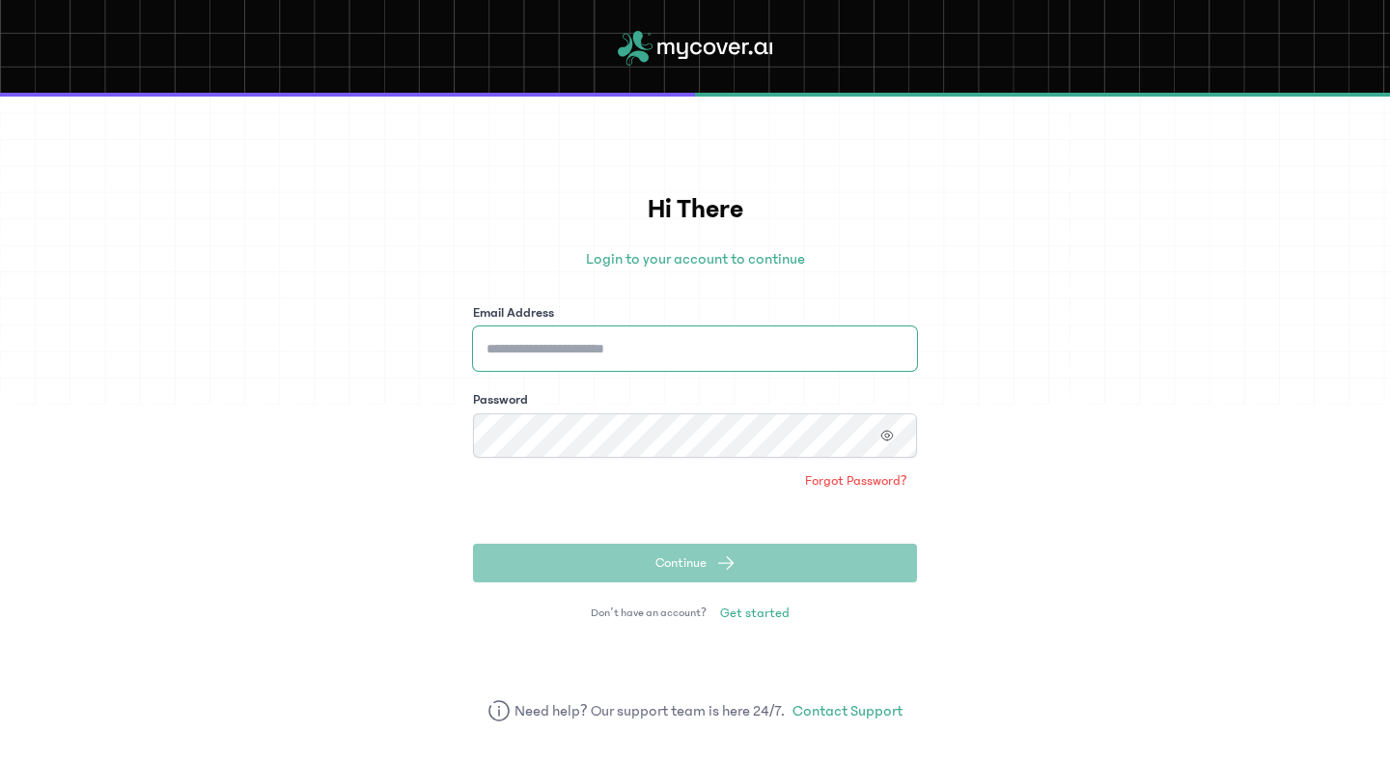
click at [836, 340] on input "Email Address" at bounding box center [695, 348] width 444 height 44
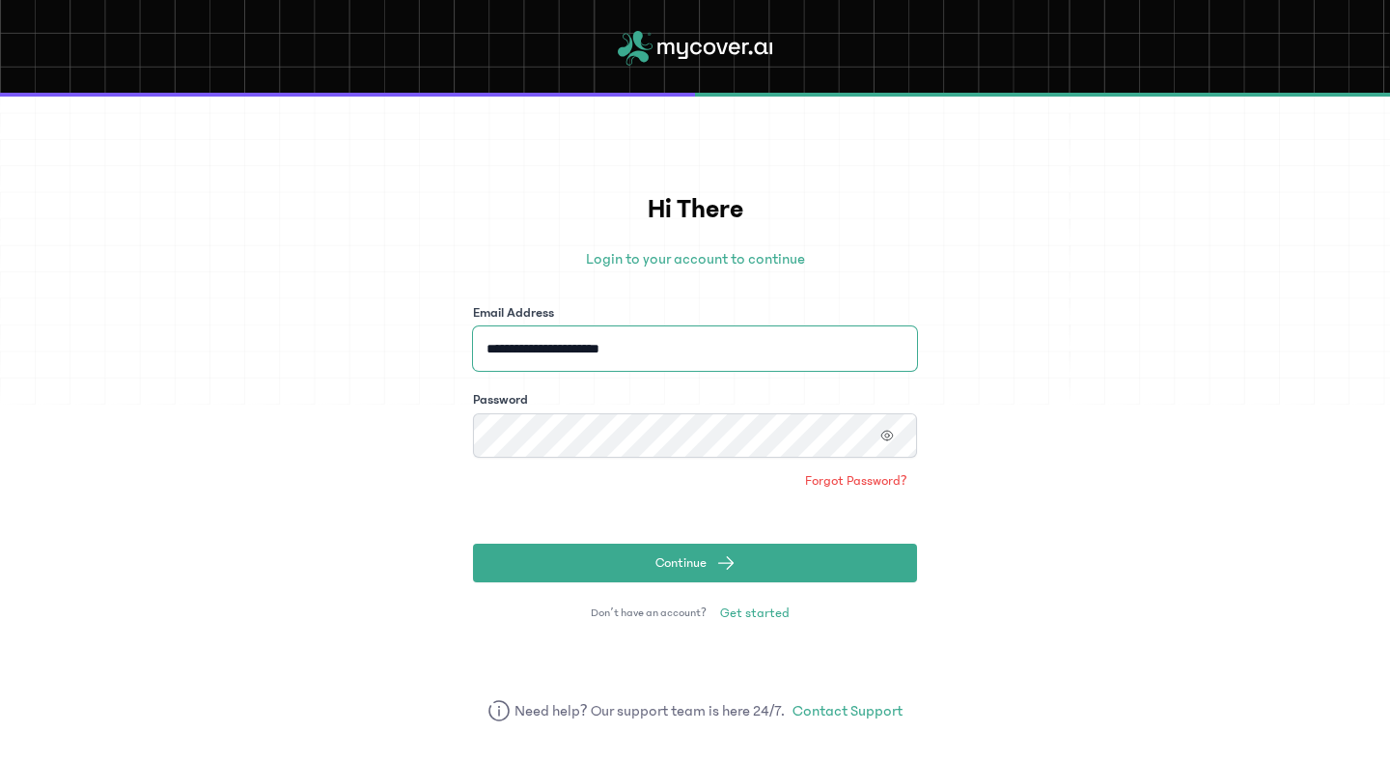
click at [473, 543] on button "Continue" at bounding box center [695, 562] width 444 height 39
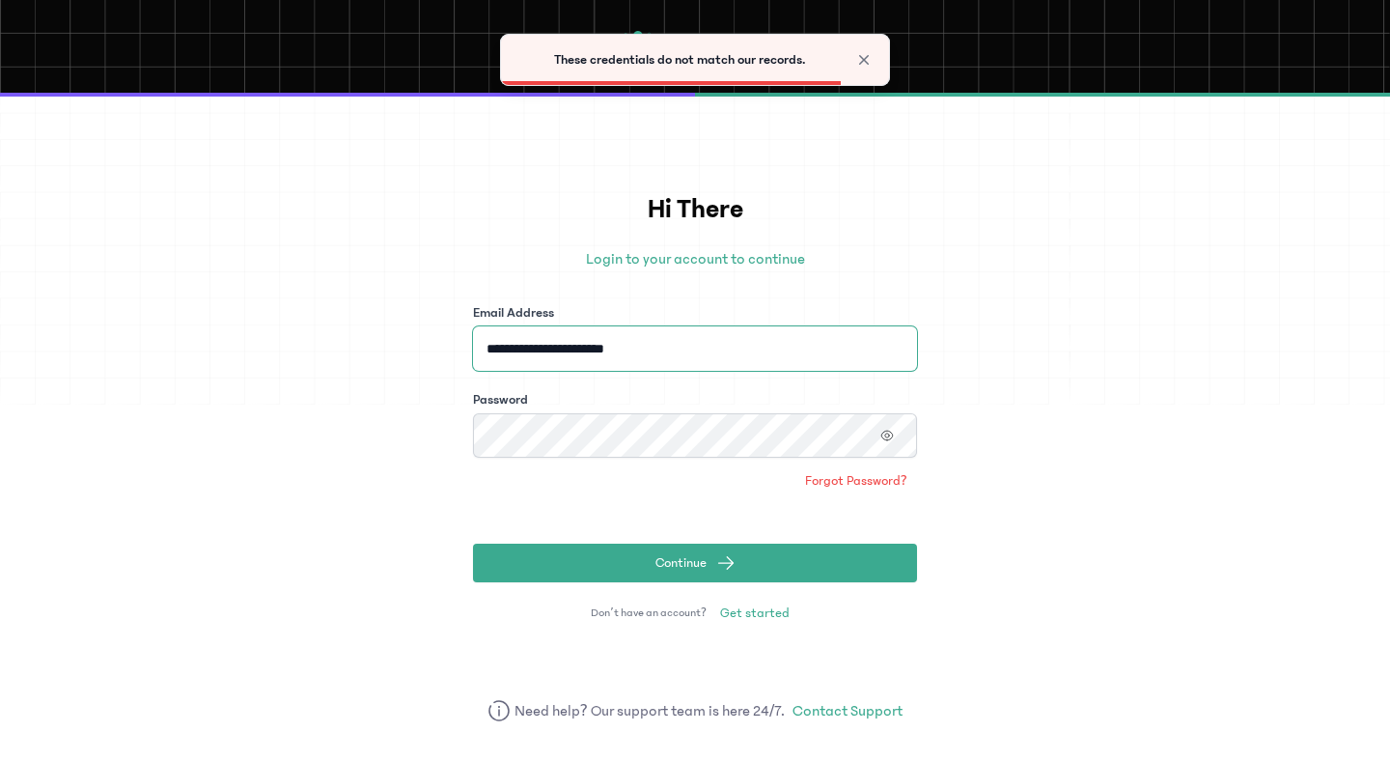
type input "**********"
click at [473, 543] on button "Continue" at bounding box center [695, 562] width 444 height 39
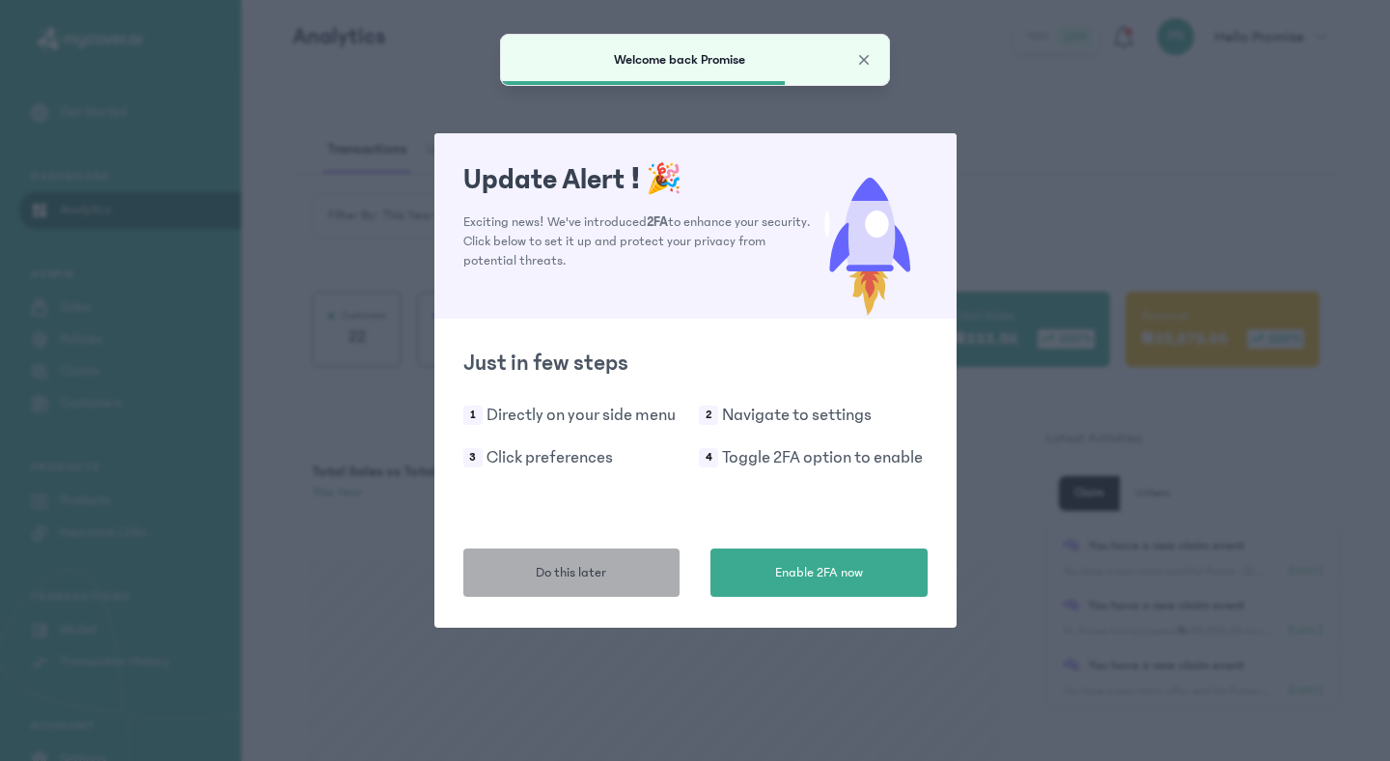
click at [577, 570] on span "Do this later" at bounding box center [571, 573] width 70 height 20
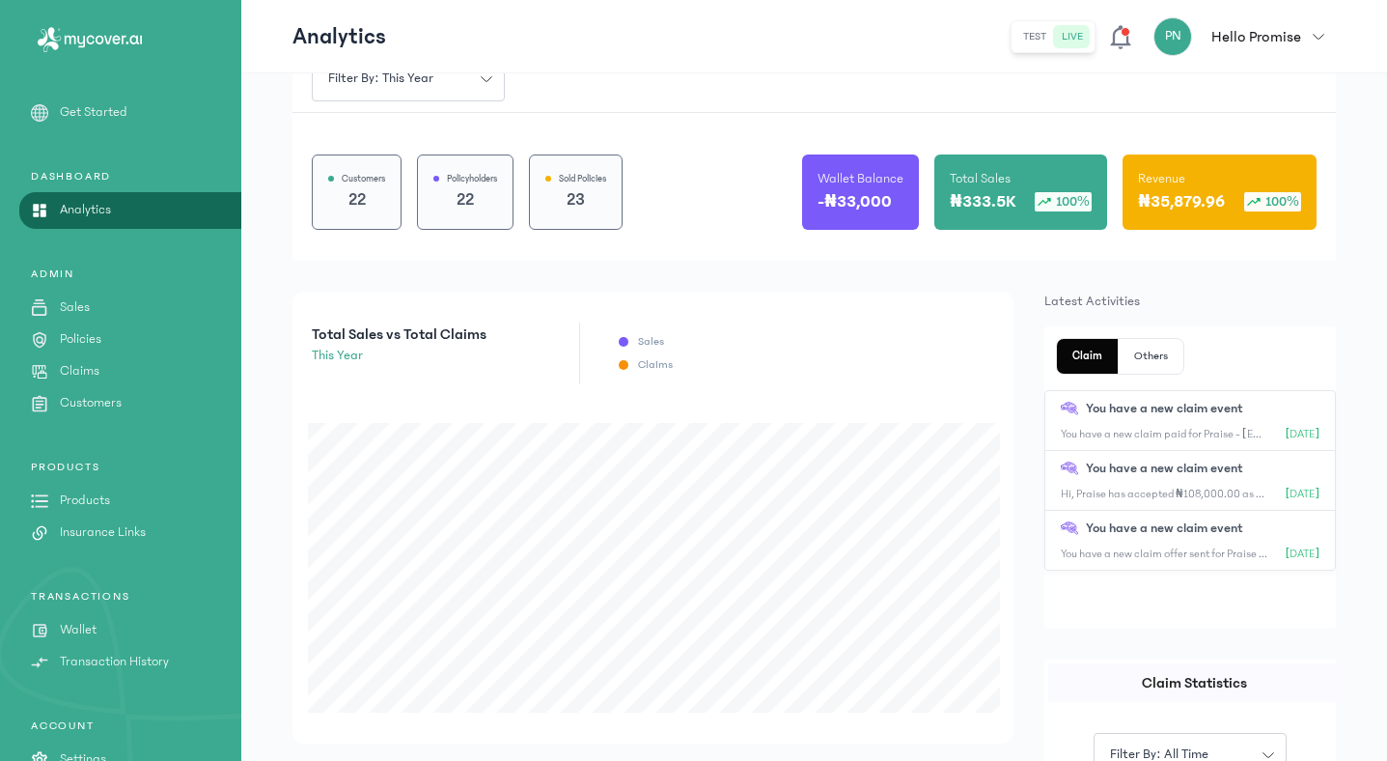
scroll to position [161, 0]
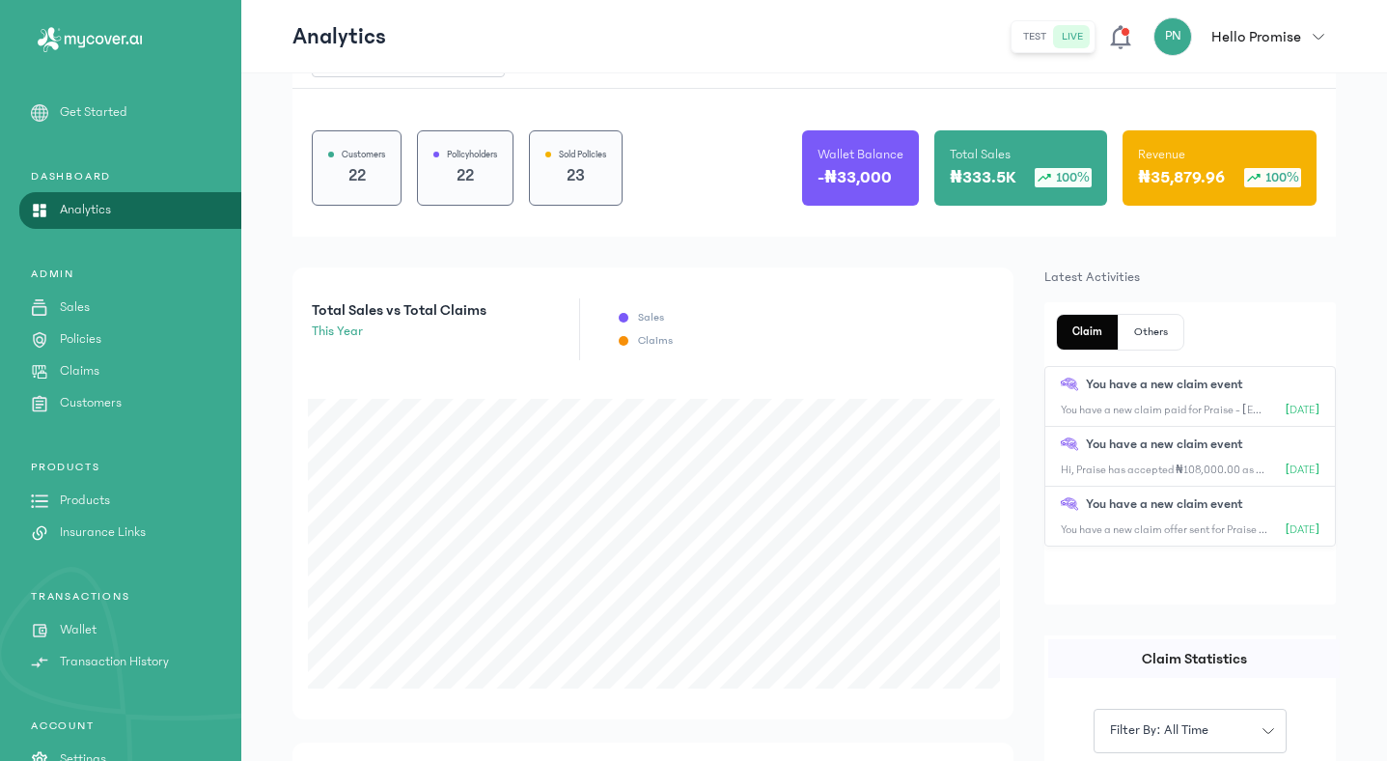
click at [75, 498] on p "Products" at bounding box center [85, 500] width 50 height 20
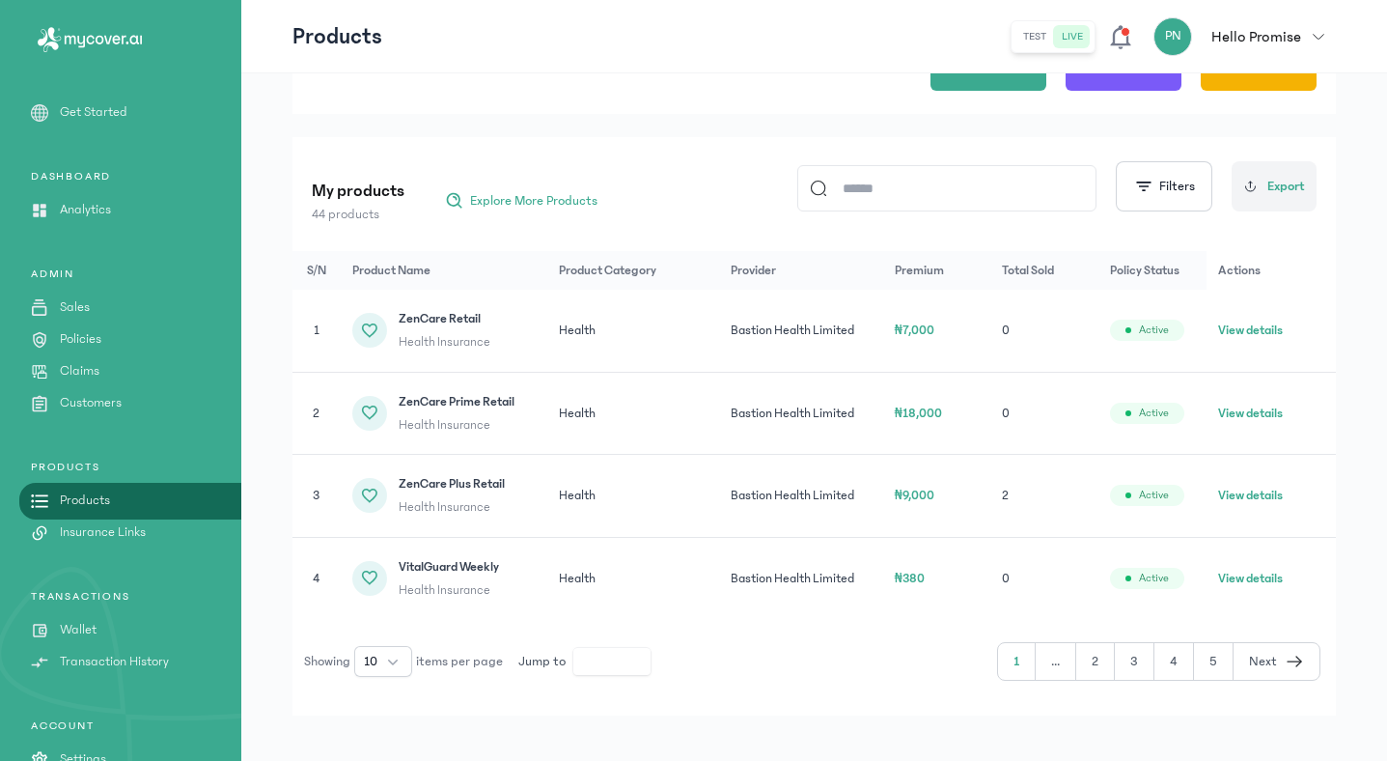
scroll to position [162, 0]
click at [990, 191] on input at bounding box center [955, 186] width 257 height 44
type input "*"
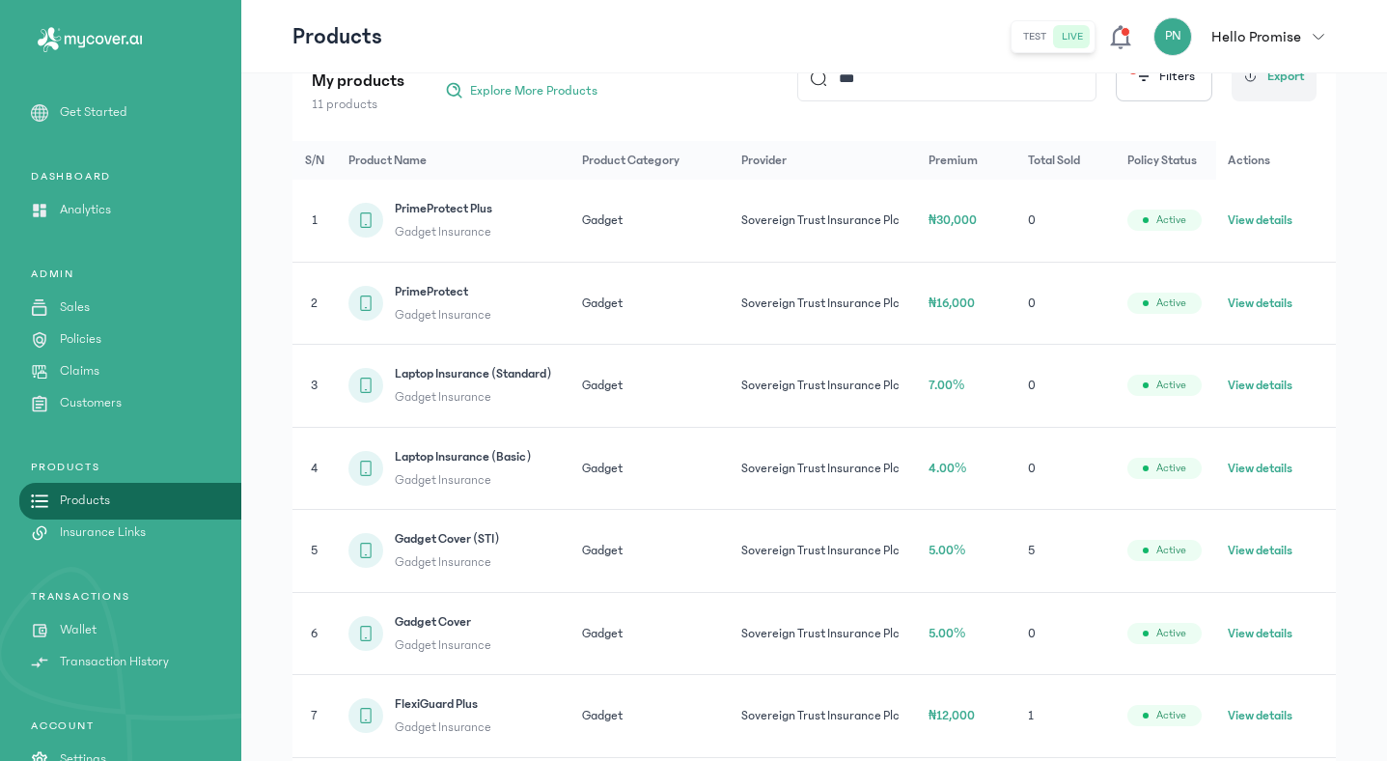
scroll to position [288, 0]
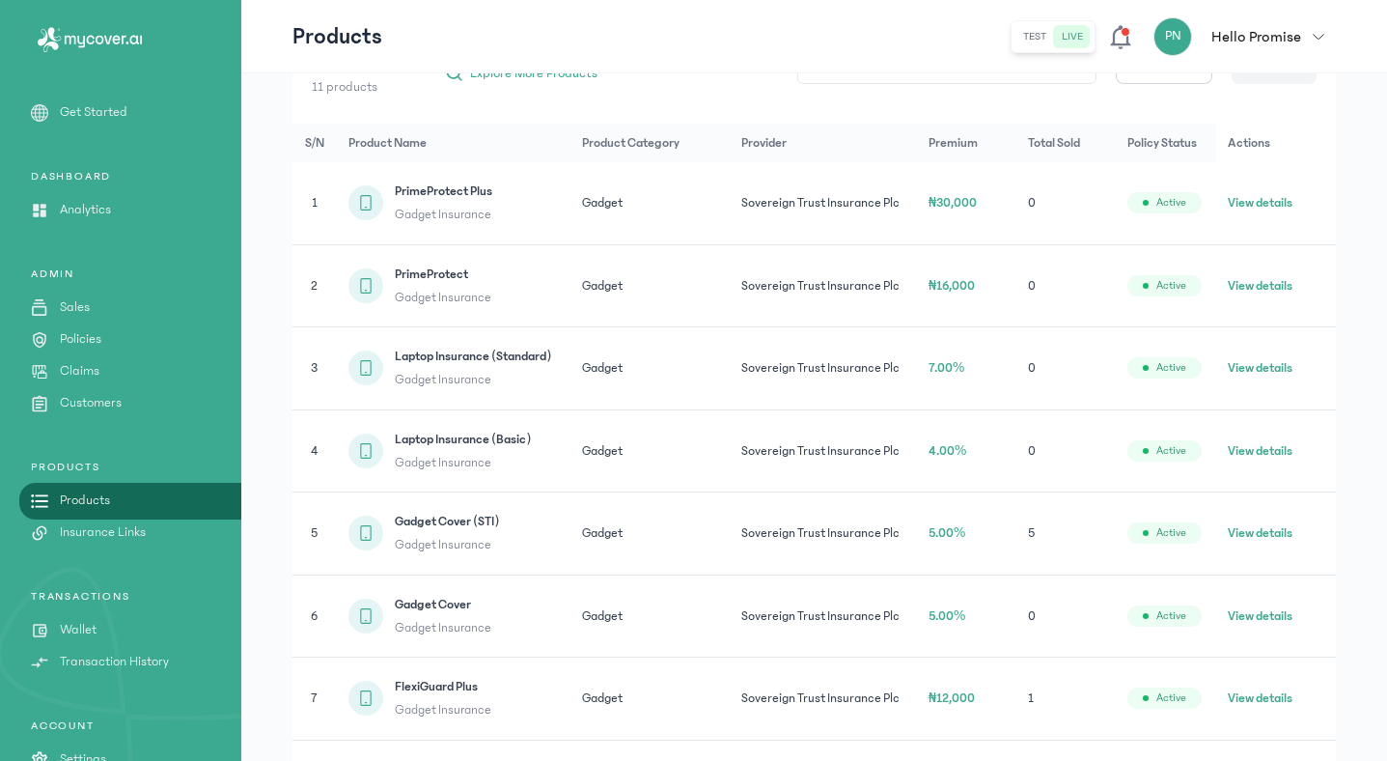
type input "***"
click at [1253, 534] on button "View details" at bounding box center [1260, 532] width 65 height 19
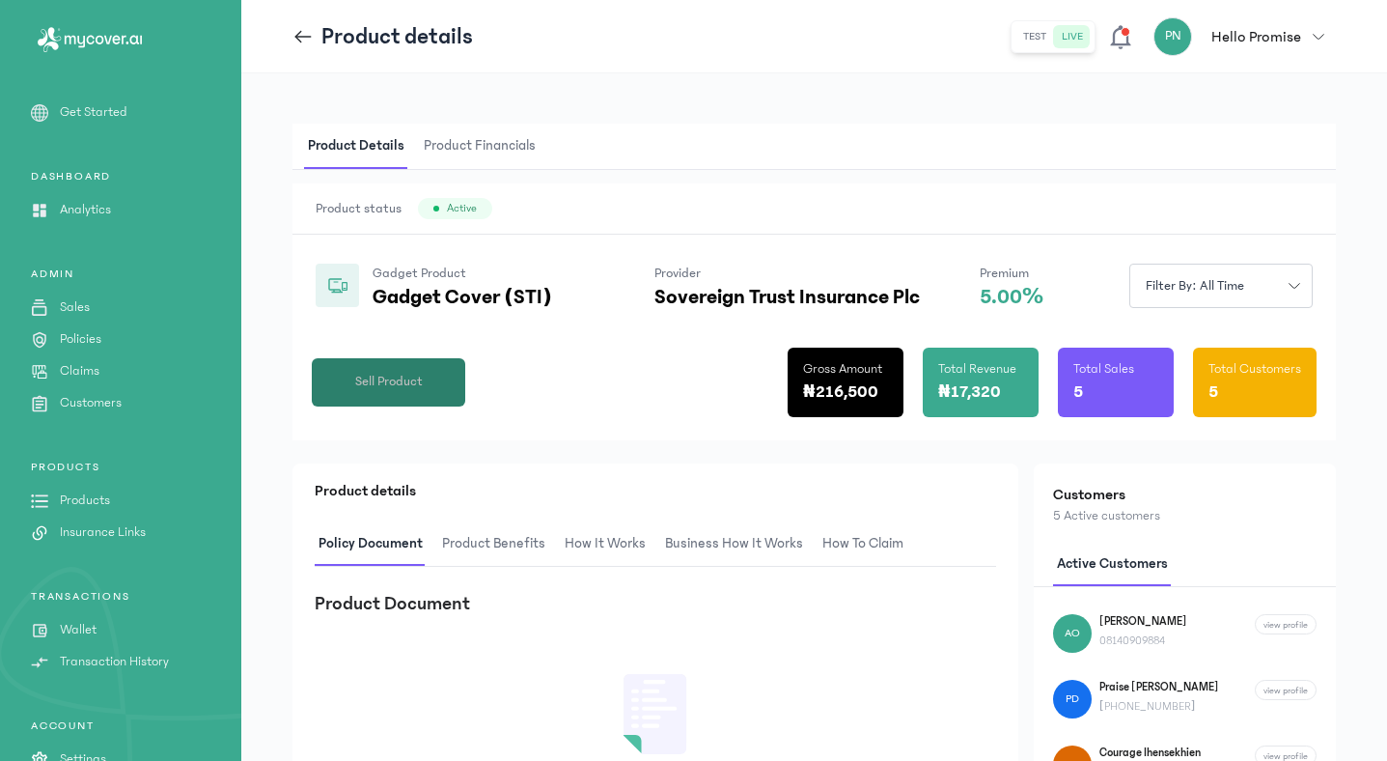
click at [374, 380] on span "Sell Product" at bounding box center [389, 382] width 68 height 20
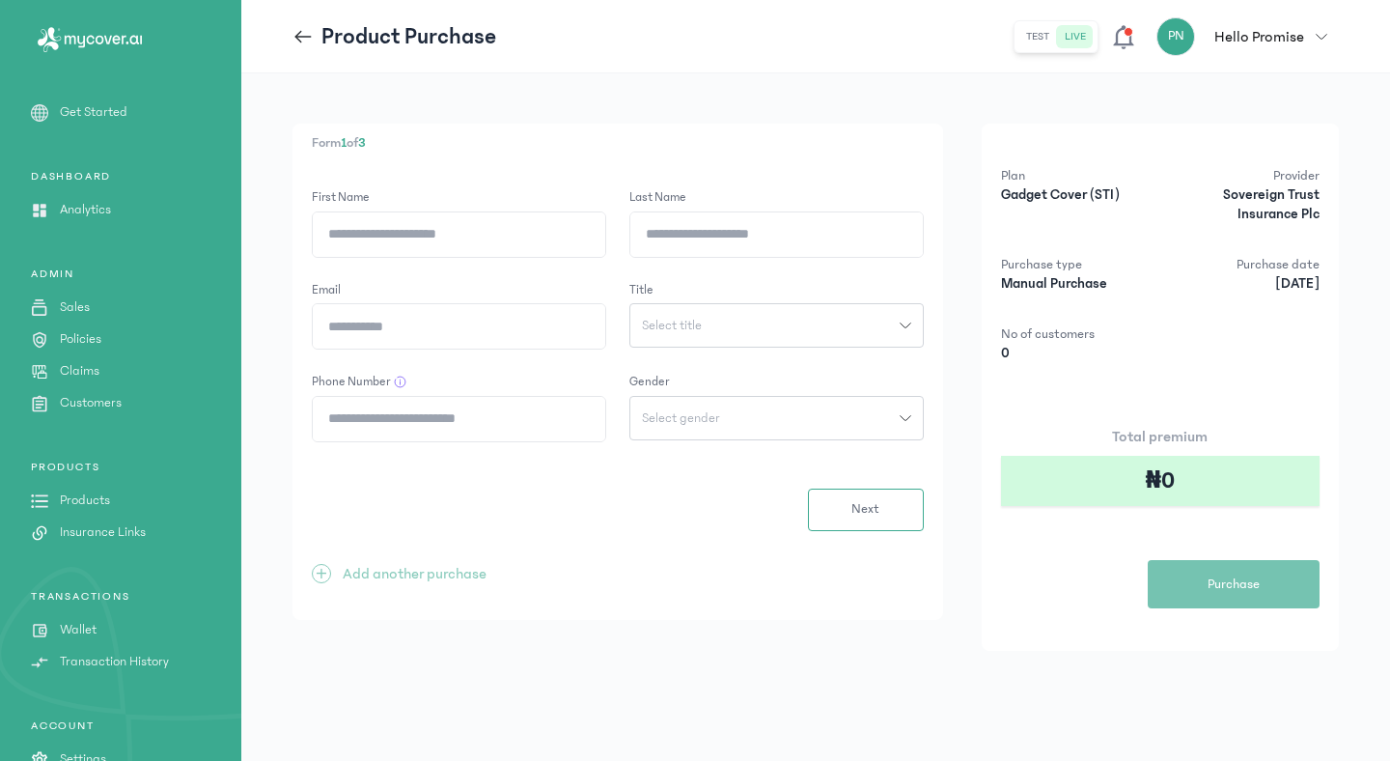
click at [436, 238] on input "First Name" at bounding box center [459, 234] width 292 height 44
paste input "**********"
click at [373, 235] on input "**********" at bounding box center [459, 234] width 292 height 44
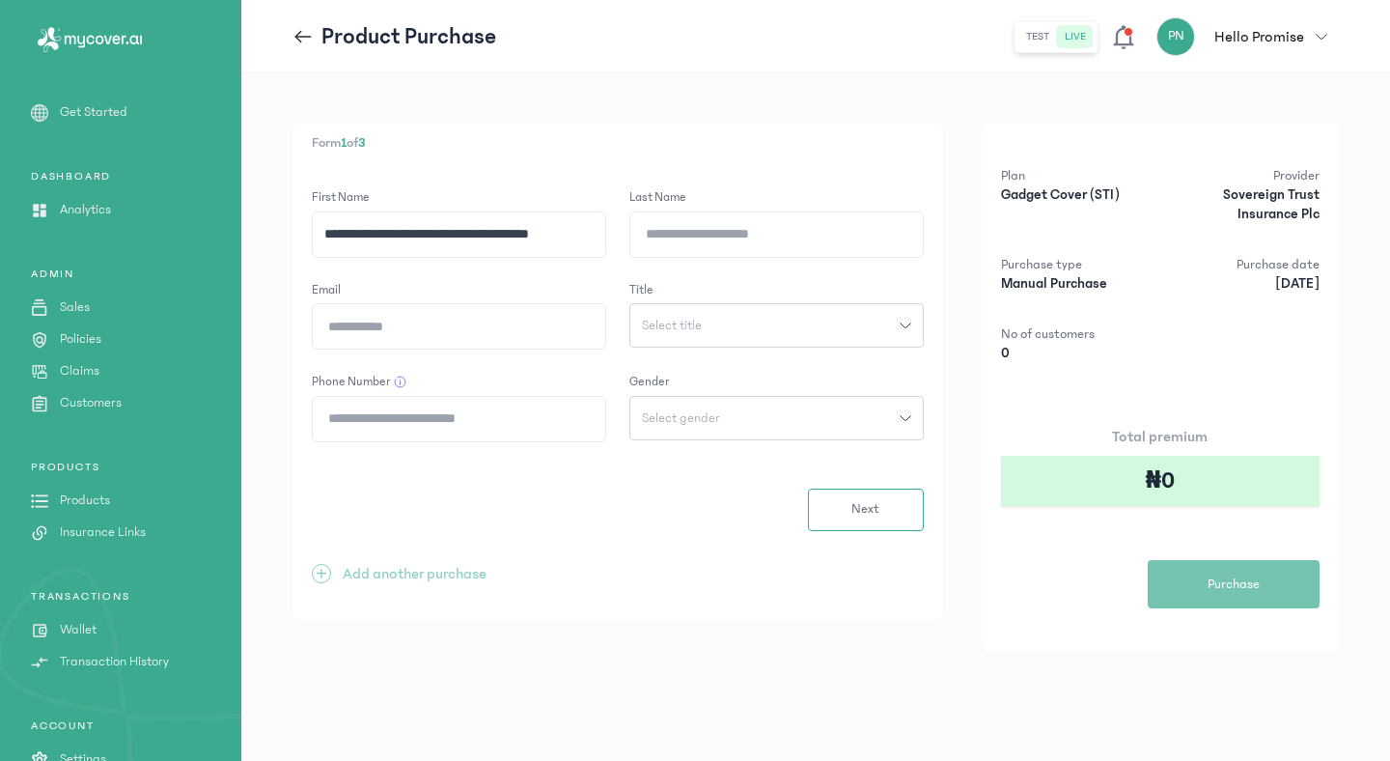
scroll to position [0, 0]
type input "**********"
drag, startPoint x: 690, startPoint y: 229, endPoint x: 690, endPoint y: 212, distance: 16.4
click at [690, 229] on input "Last Name" at bounding box center [776, 234] width 292 height 44
paste input "******"
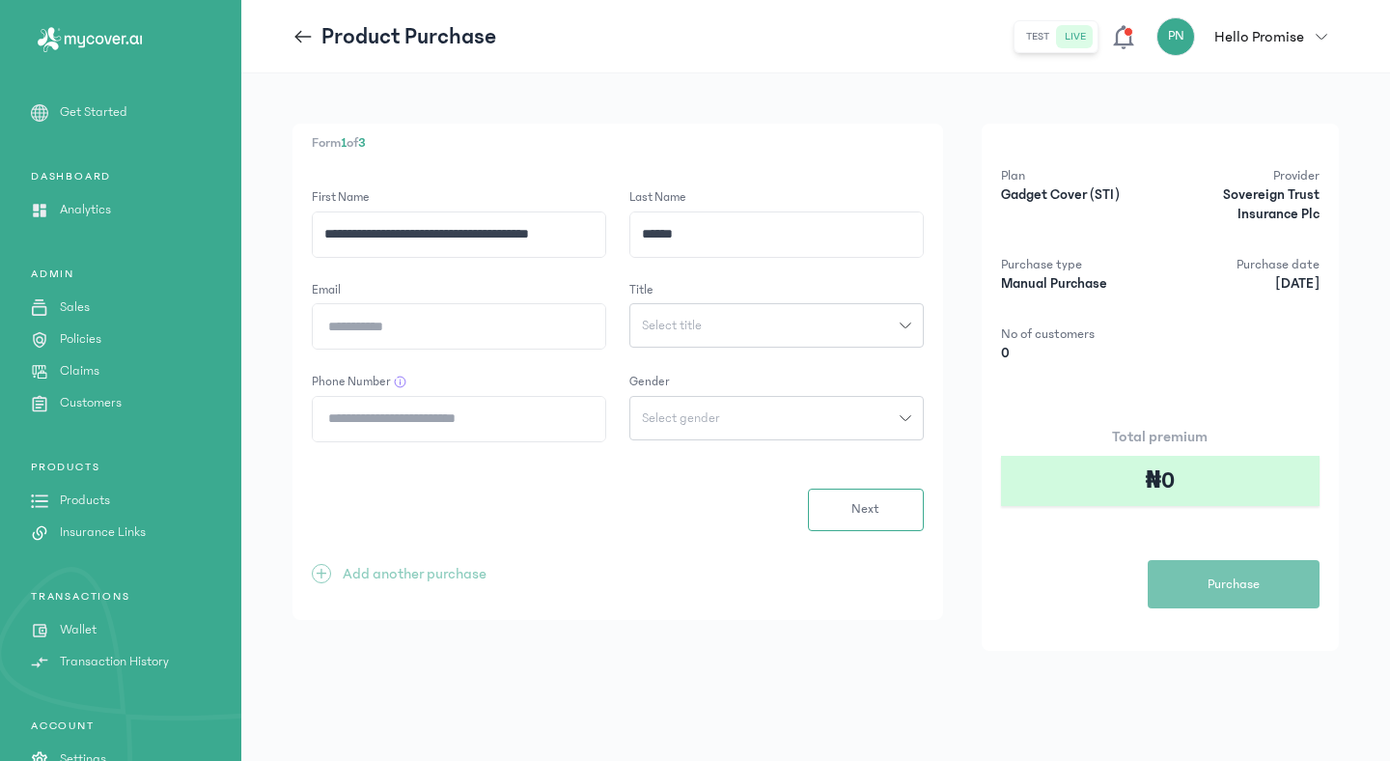
type input "******"
drag, startPoint x: 422, startPoint y: 236, endPoint x: 582, endPoint y: 234, distance: 160.2
click at [582, 234] on input "**********" at bounding box center [459, 234] width 292 height 44
type input "**********"
click at [509, 325] on input "Email" at bounding box center [459, 326] width 292 height 44
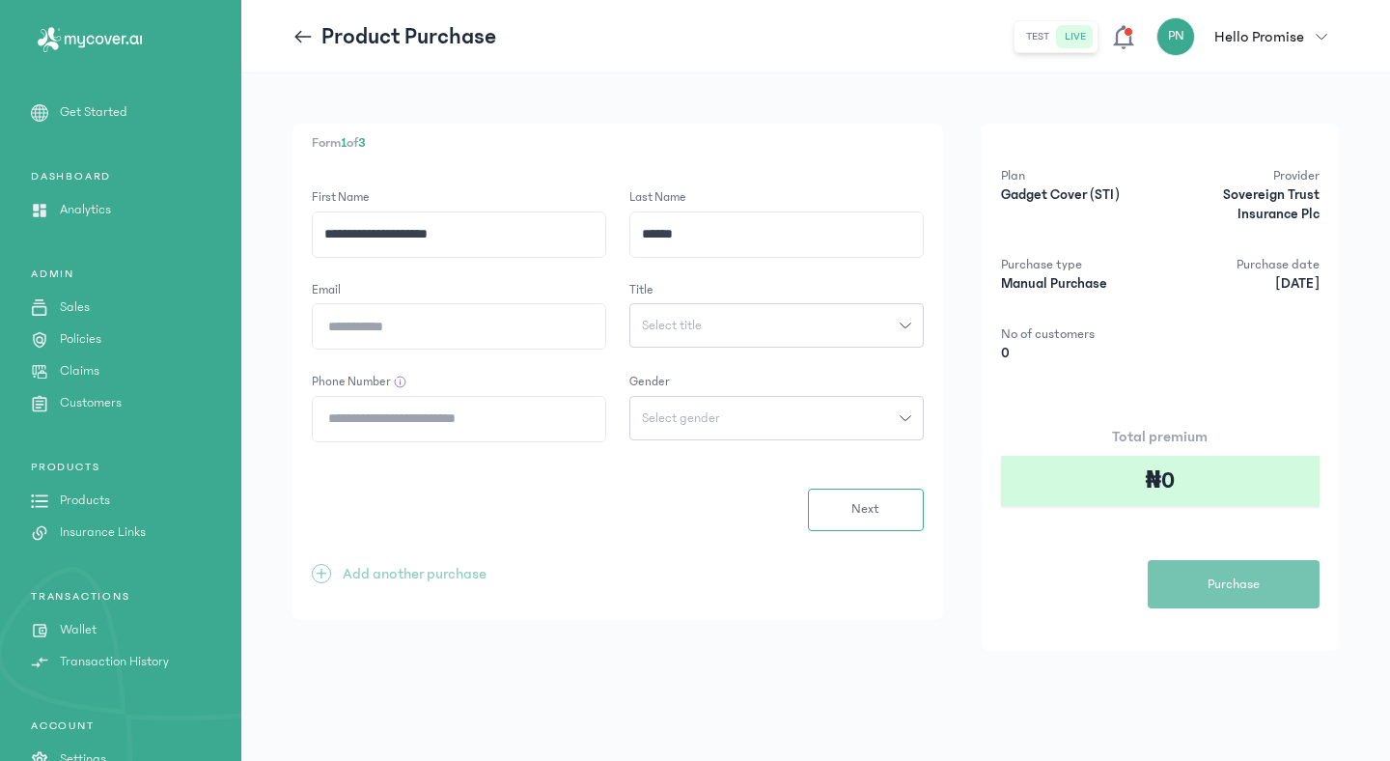
paste input "**********"
type input "**********"
drag, startPoint x: 370, startPoint y: 233, endPoint x: 515, endPoint y: 237, distance: 145.8
click at [515, 237] on input "**********" at bounding box center [459, 234] width 292 height 44
type input "******"
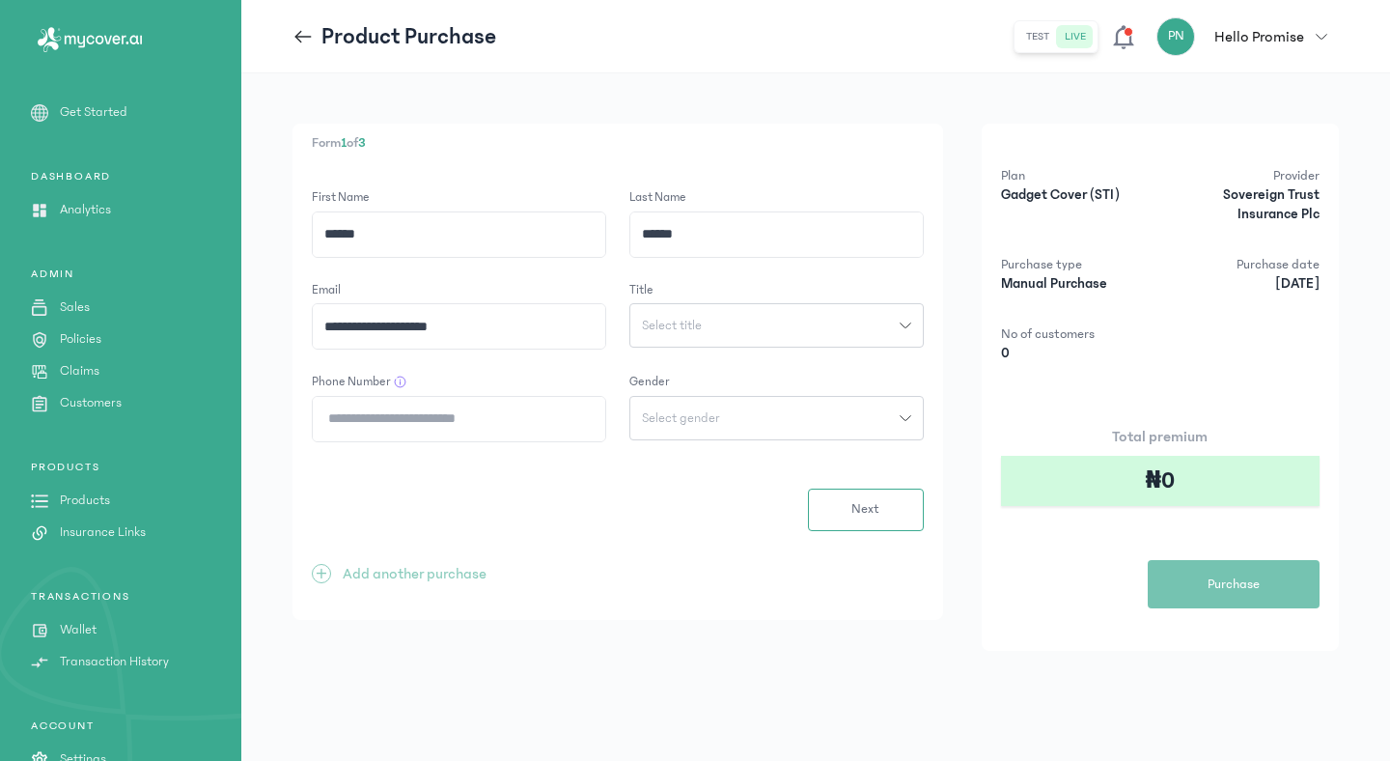
click at [521, 423] on input "Phone Number" at bounding box center [459, 419] width 292 height 44
paste input "**********"
type input "**********"
click at [900, 323] on icon "button" at bounding box center [905, 325] width 11 height 5
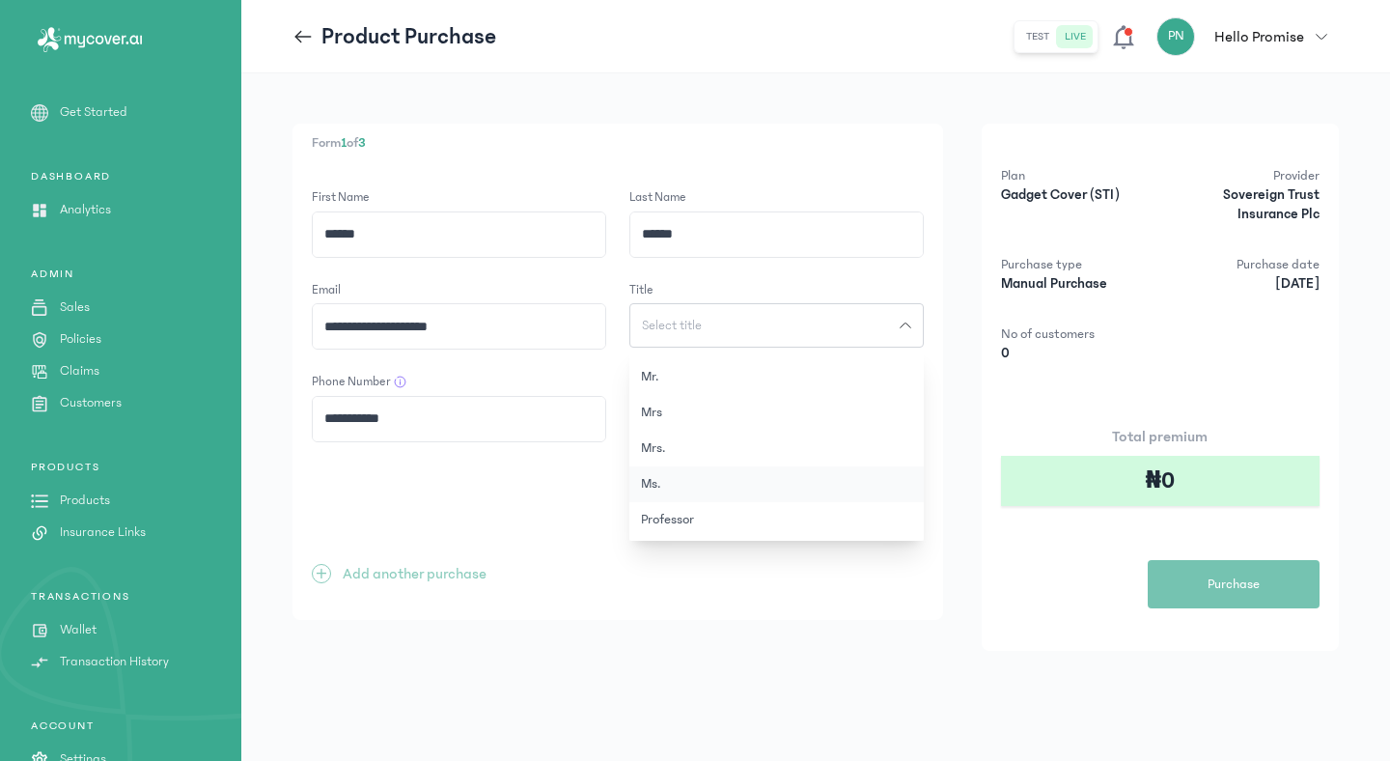
click at [657, 482] on button "Ms." at bounding box center [776, 484] width 294 height 36
click at [911, 311] on button "Ms." at bounding box center [776, 325] width 294 height 44
click at [670, 448] on button "Mrs." at bounding box center [776, 449] width 294 height 36
click at [901, 418] on icon "button" at bounding box center [906, 418] width 12 height 12
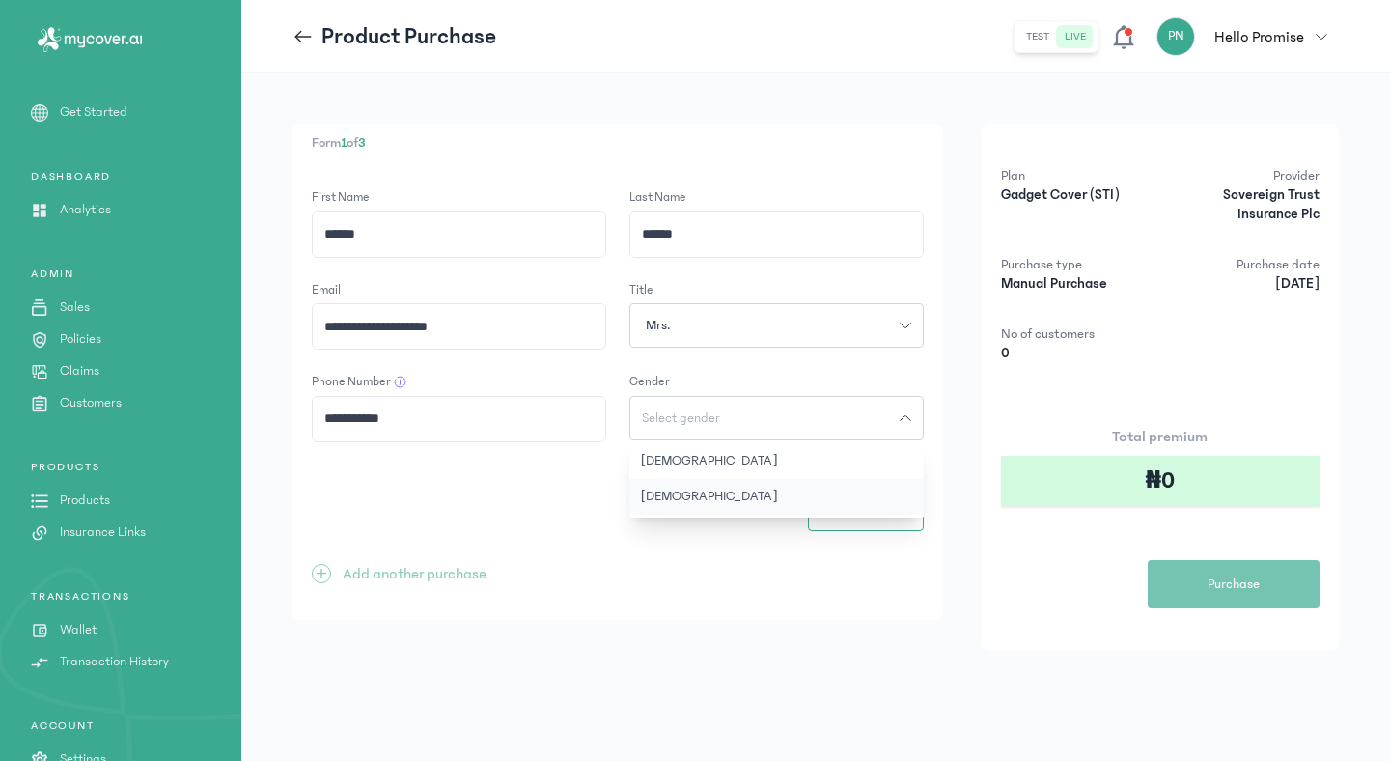
click at [649, 498] on button "[DEMOGRAPHIC_DATA]" at bounding box center [776, 497] width 294 height 36
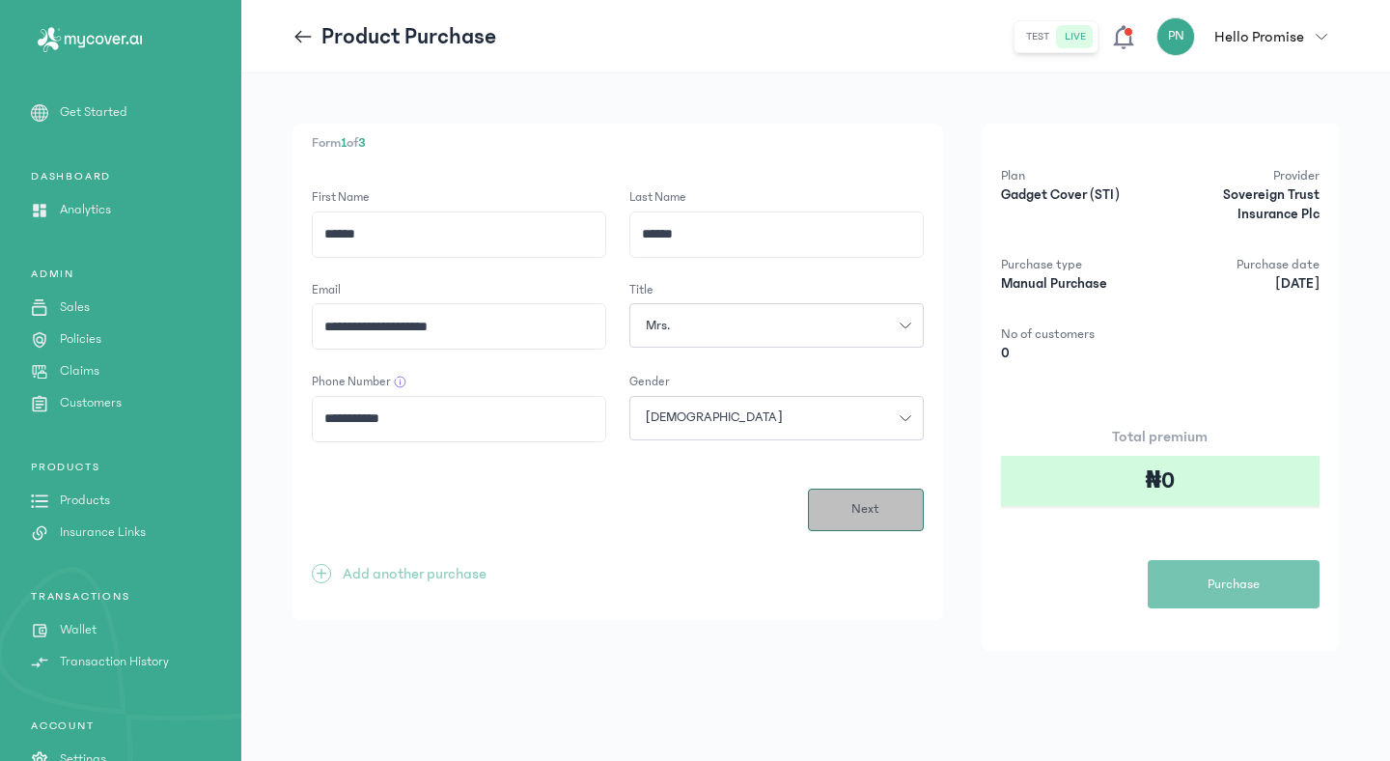
click at [880, 517] on button "Next" at bounding box center [866, 509] width 116 height 42
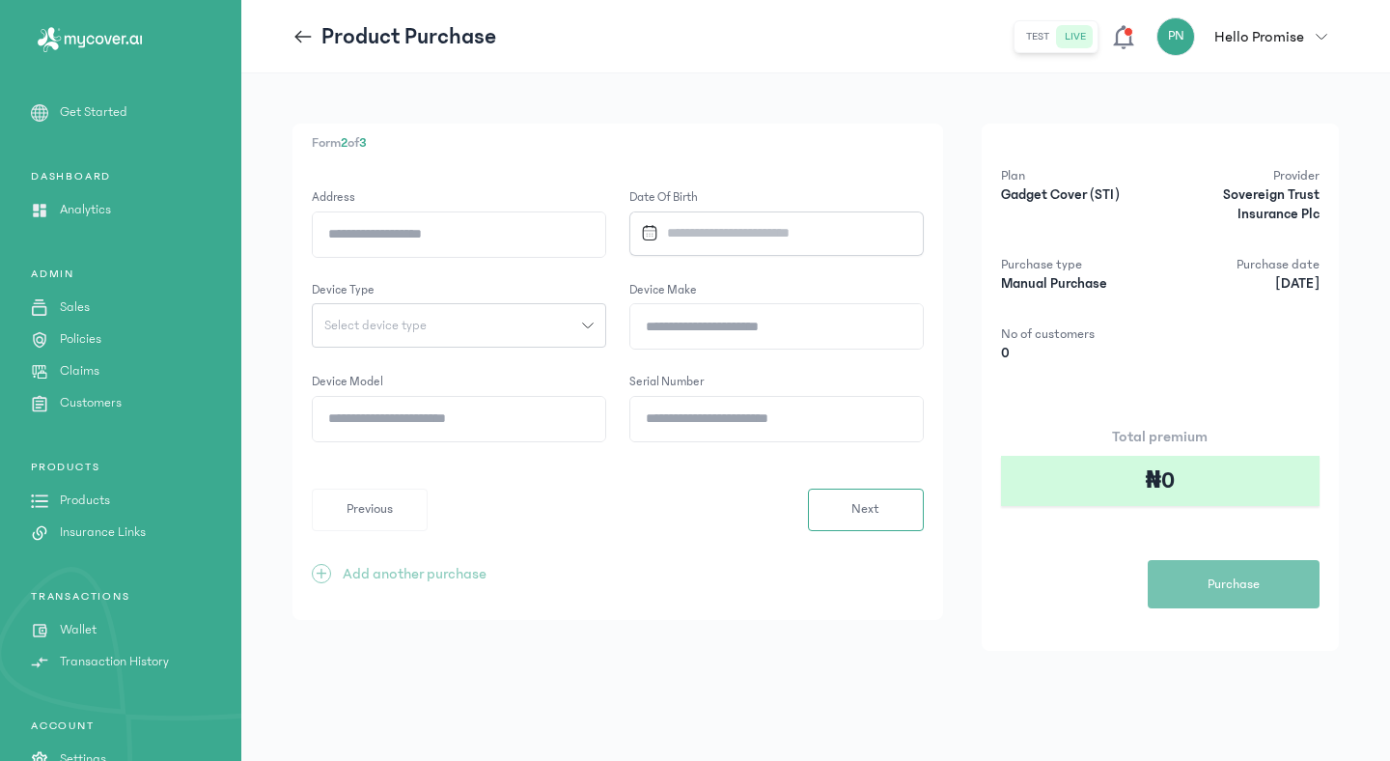
click at [521, 241] on input "Address" at bounding box center [459, 234] width 292 height 44
paste input "**********"
type input "**********"
click at [598, 332] on button "Select device type" at bounding box center [459, 325] width 294 height 44
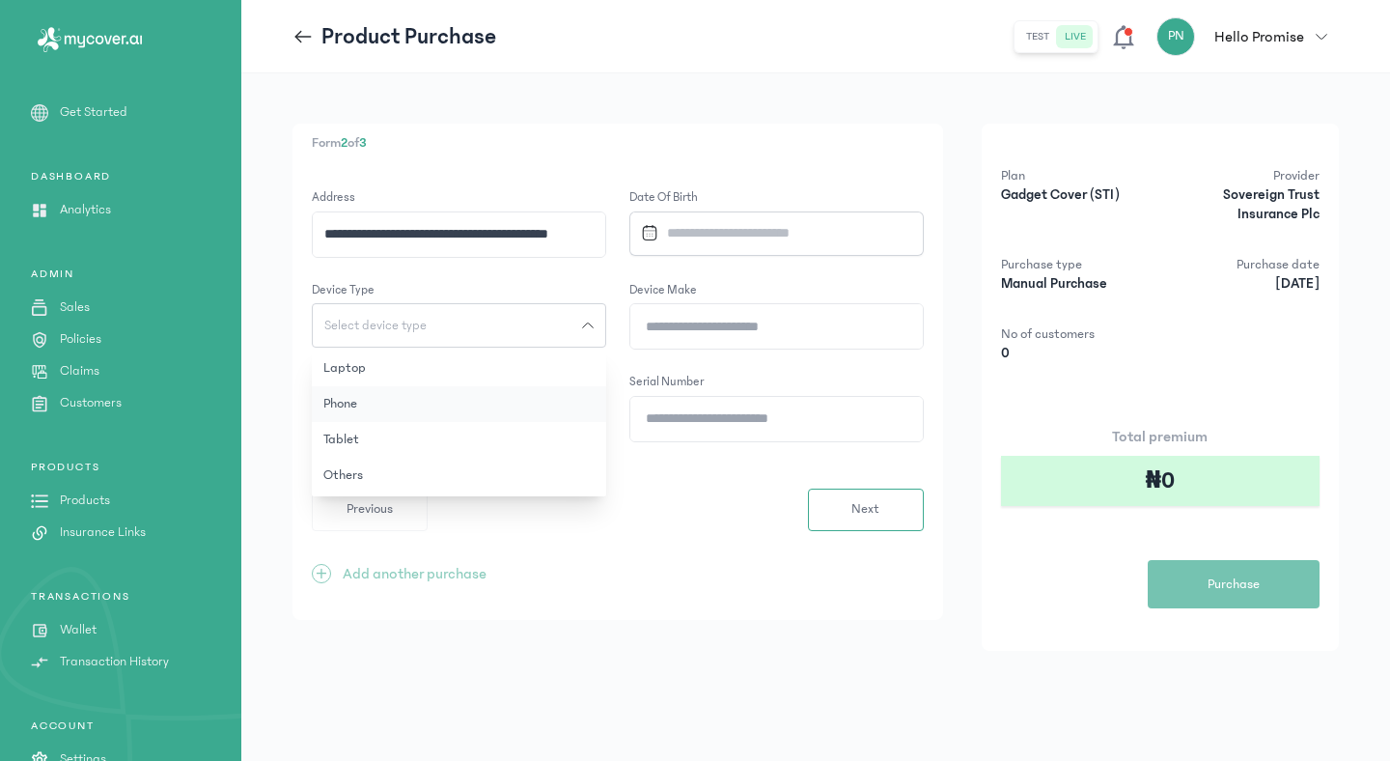
click at [426, 416] on button "Phone" at bounding box center [459, 404] width 294 height 36
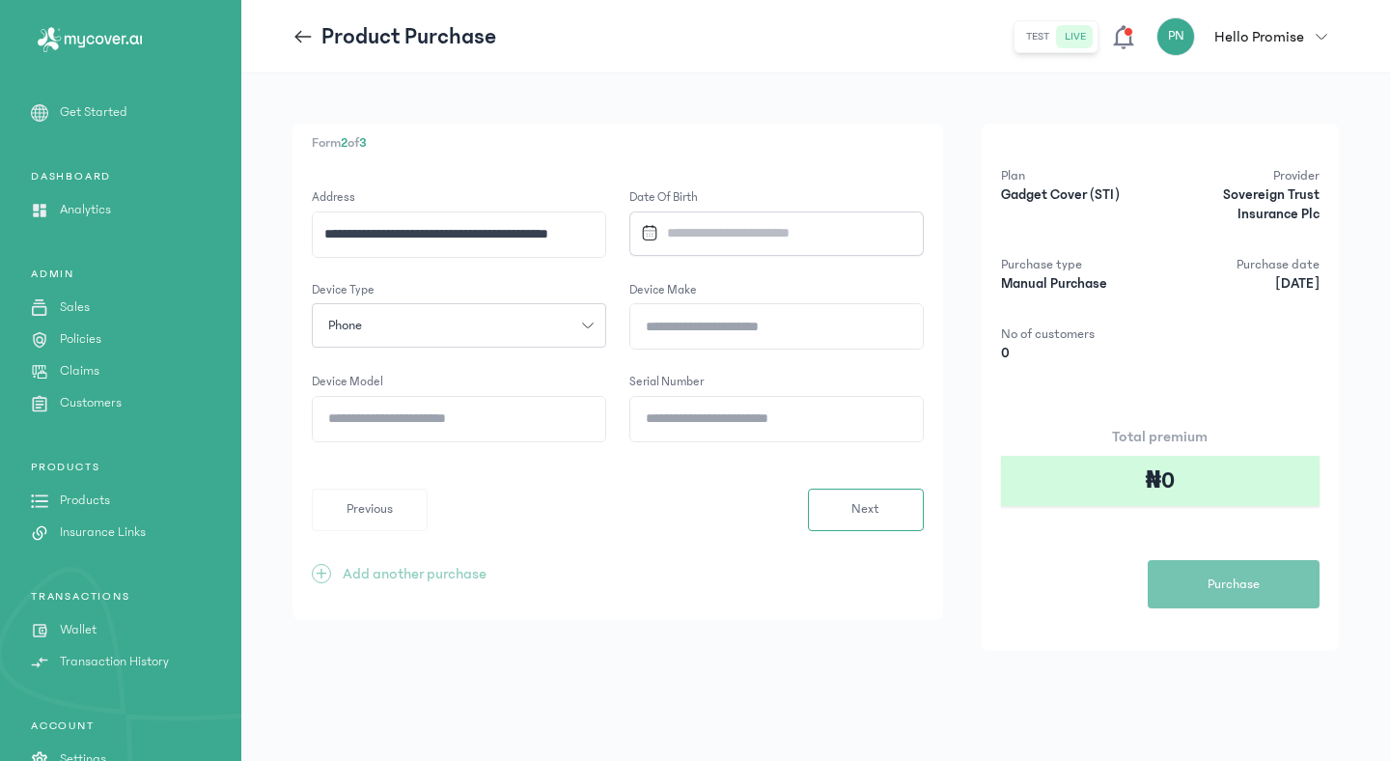
click at [766, 238] on input "Datepicker input" at bounding box center [768, 233] width 271 height 42
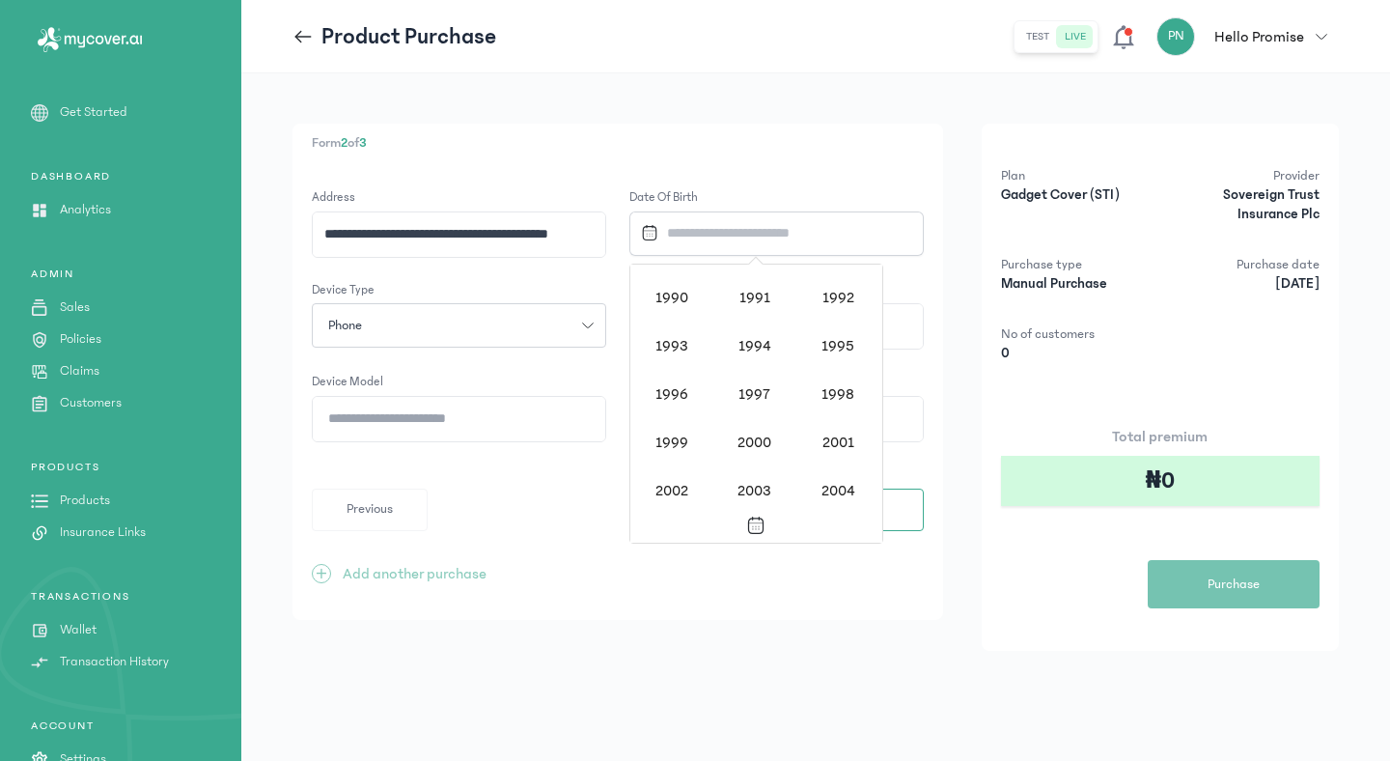
scroll to position [1441, 0]
click at [781, 336] on div "1994" at bounding box center [754, 343] width 77 height 42
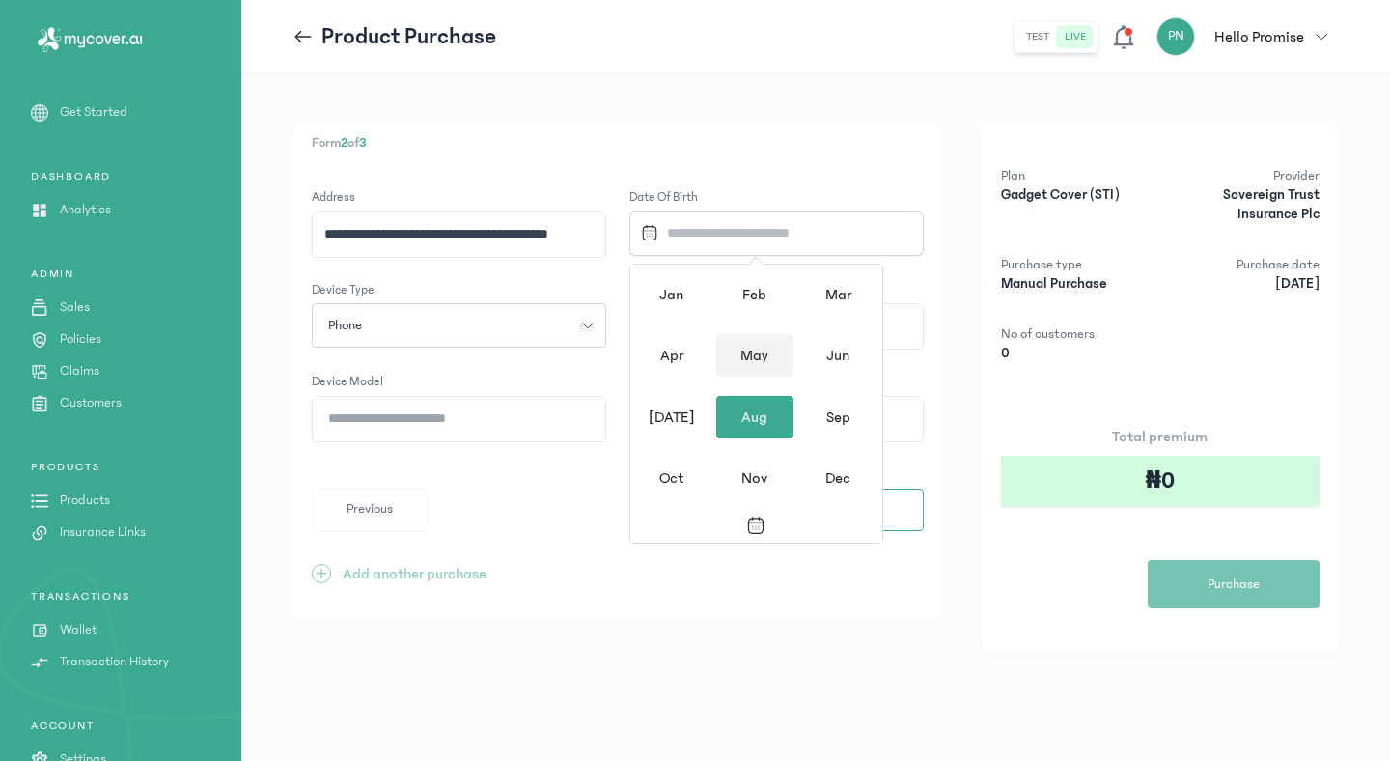
click at [765, 359] on div "May" at bounding box center [754, 355] width 77 height 42
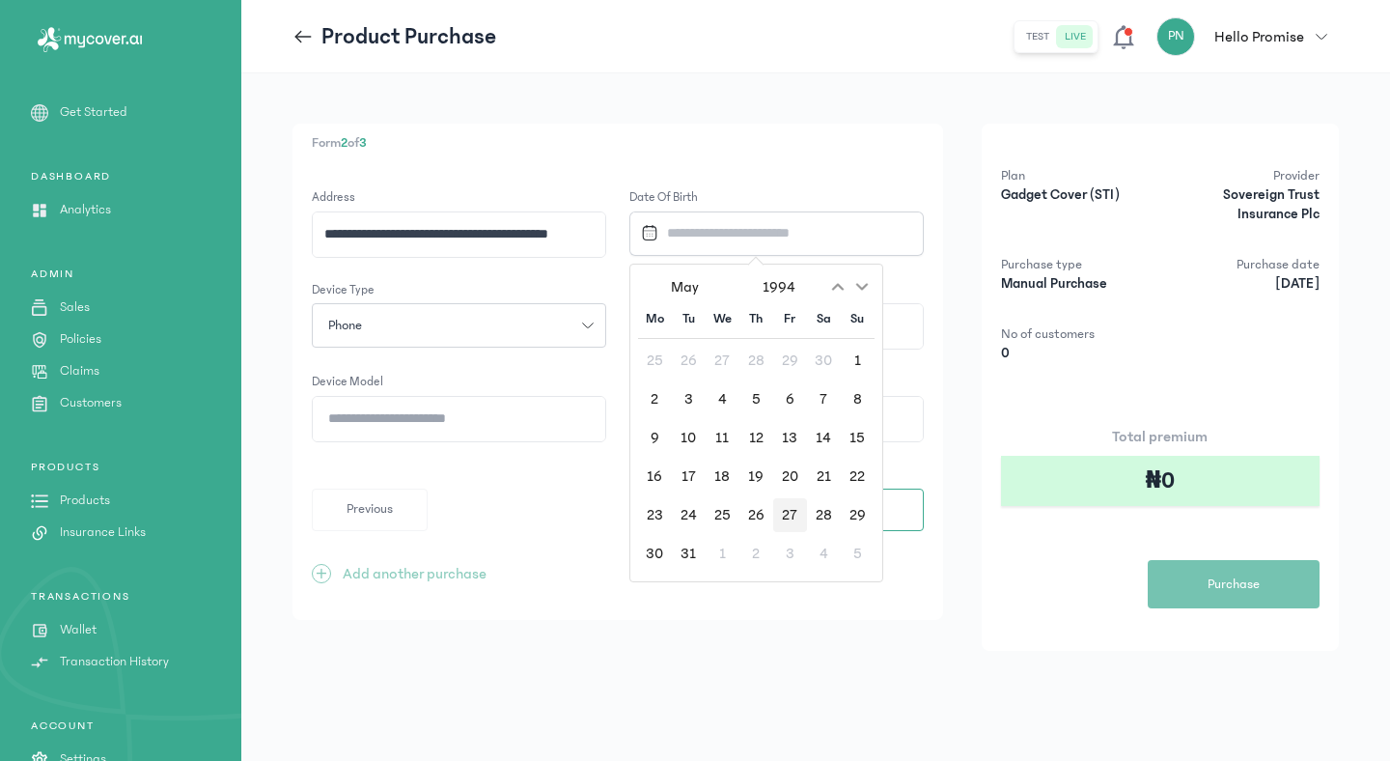
click at [794, 513] on div "27" at bounding box center [790, 515] width 34 height 34
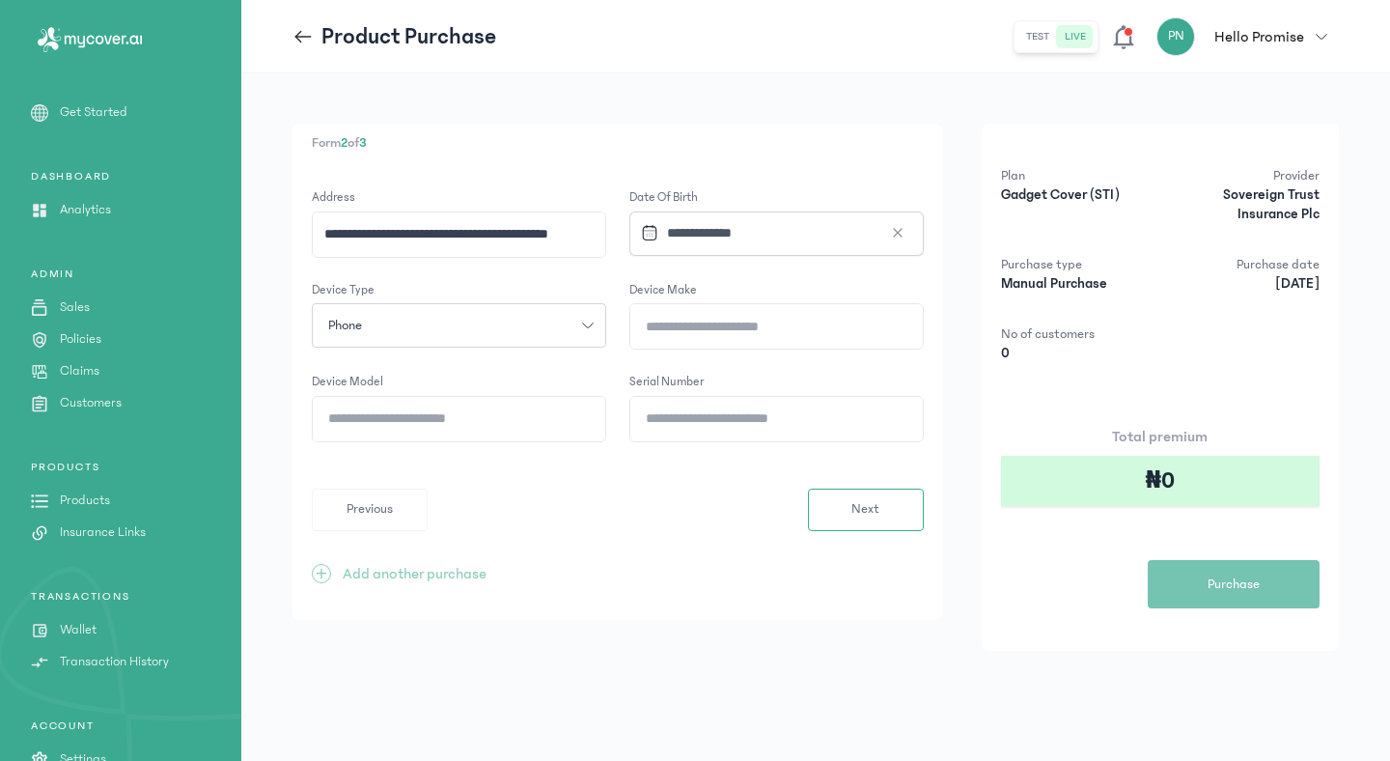
click at [679, 226] on input "Datepicker input" at bounding box center [768, 233] width 271 height 42
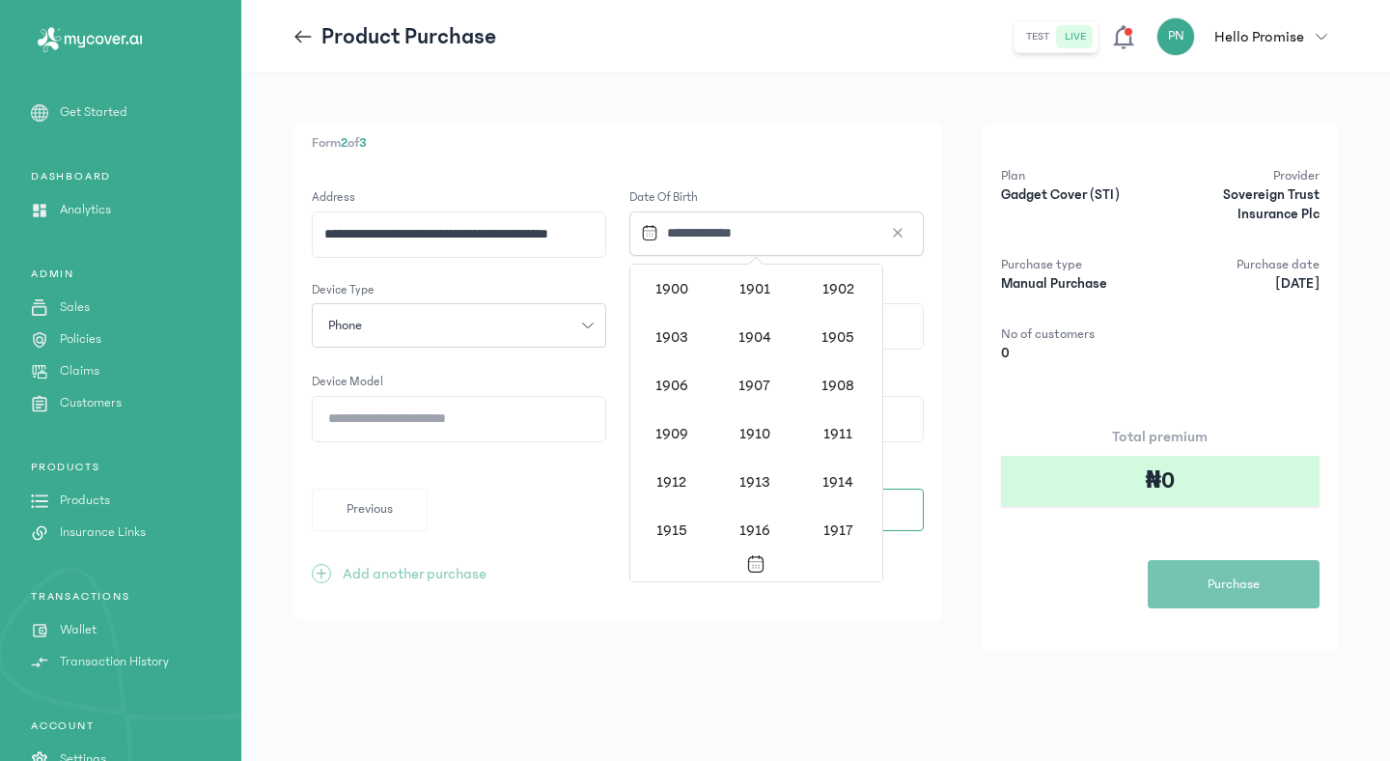
scroll to position [1369, 0]
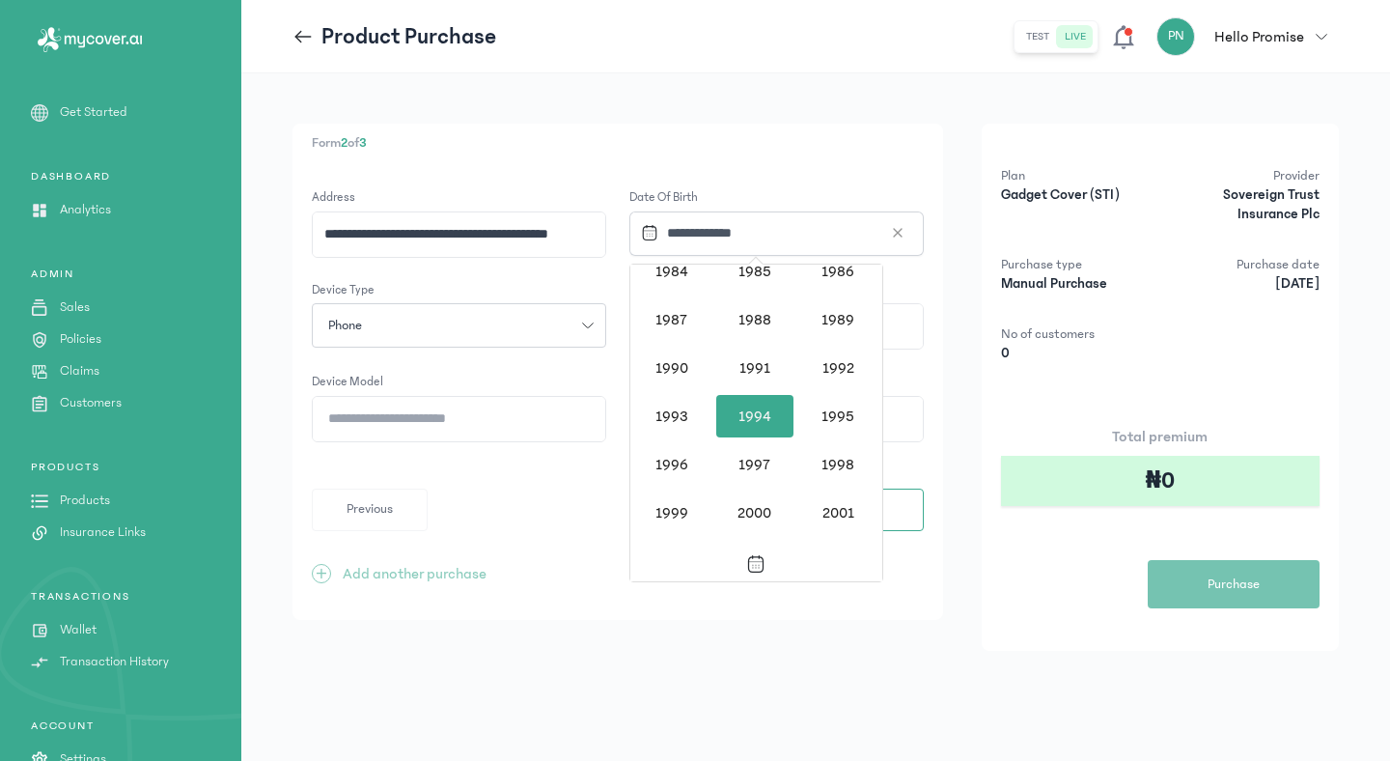
click at [748, 416] on div "1994" at bounding box center [754, 416] width 77 height 42
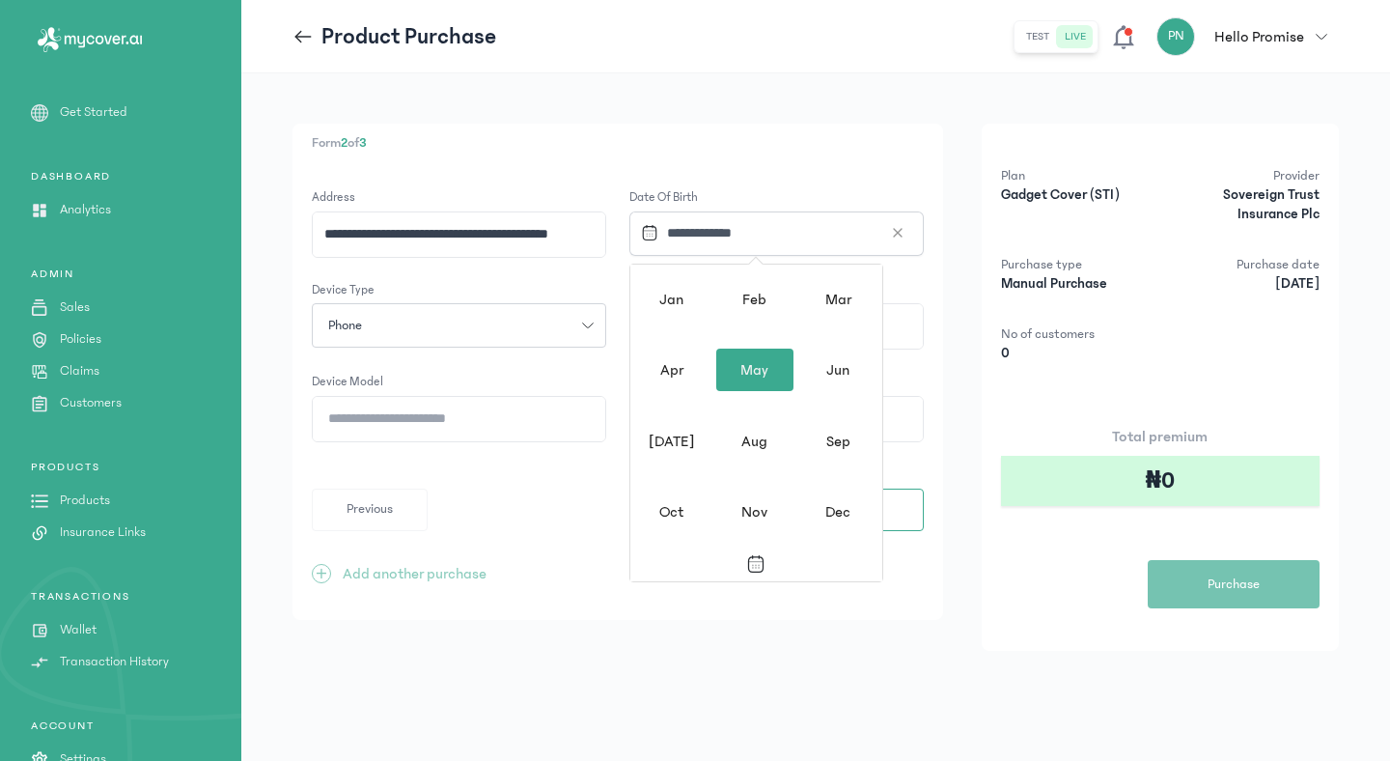
click at [747, 370] on div "May" at bounding box center [754, 369] width 77 height 42
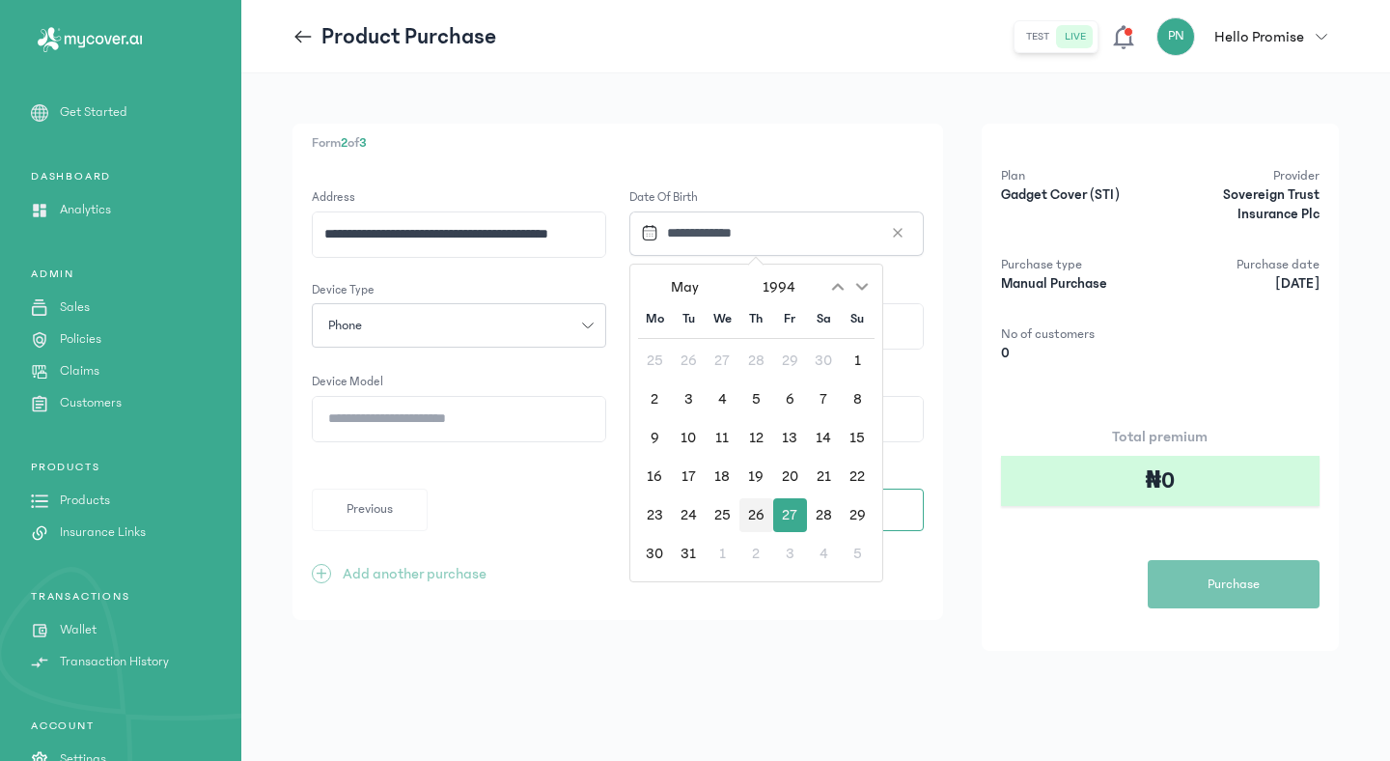
click at [761, 509] on div "26" at bounding box center [756, 515] width 34 height 34
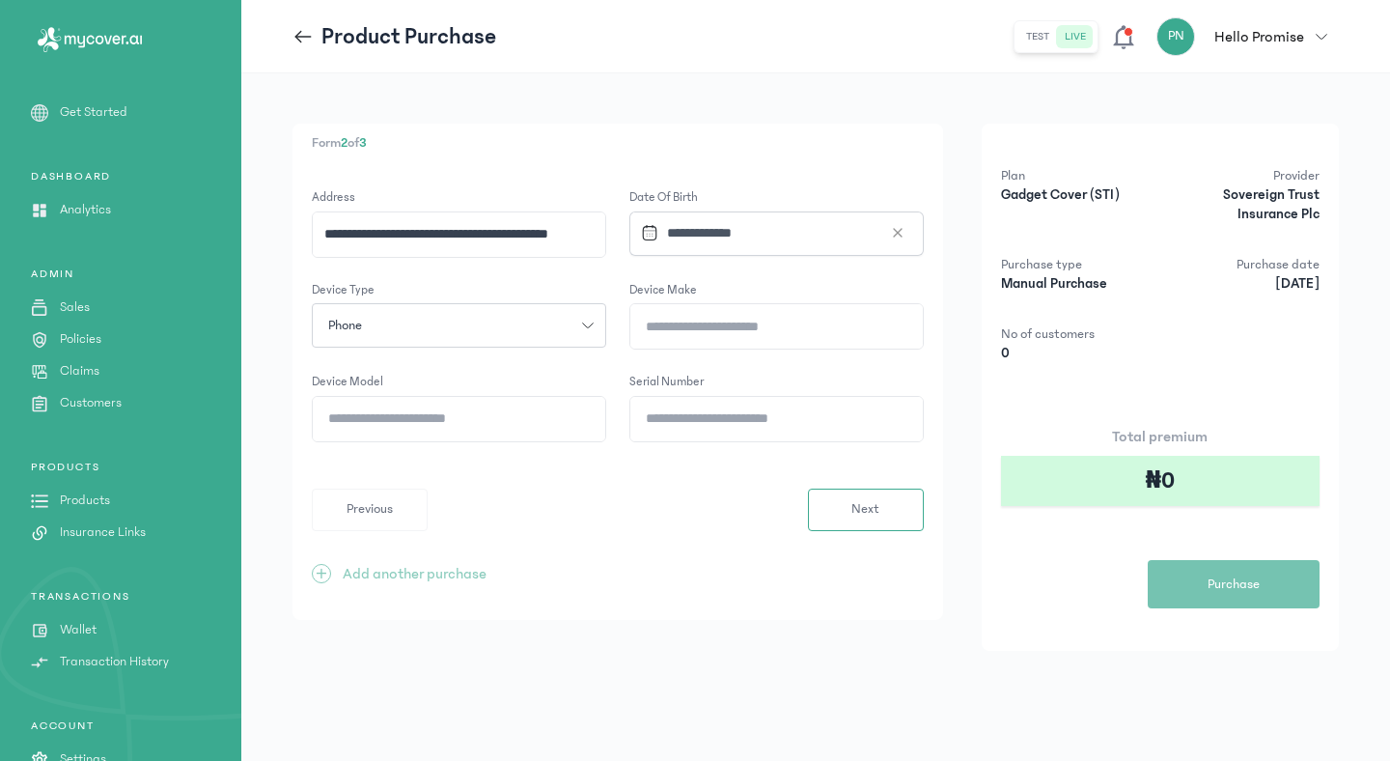
click at [741, 329] on input "Device Make" at bounding box center [776, 326] width 292 height 44
type input "*****"
click at [525, 421] on input "Device Model" at bounding box center [459, 419] width 292 height 44
type input "**"
click at [729, 422] on input "Serial Number" at bounding box center [776, 419] width 292 height 44
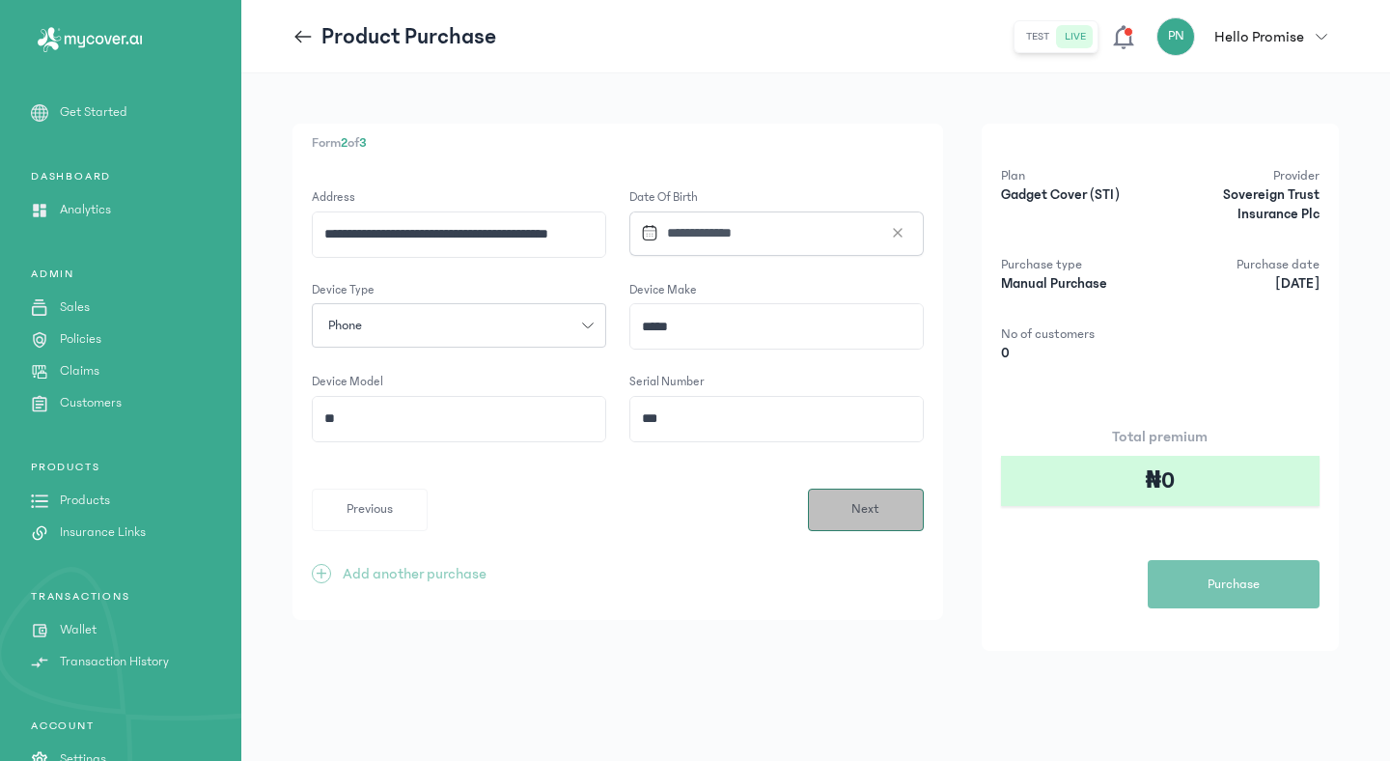
type input "***"
click at [879, 507] on button "Next" at bounding box center [866, 509] width 116 height 42
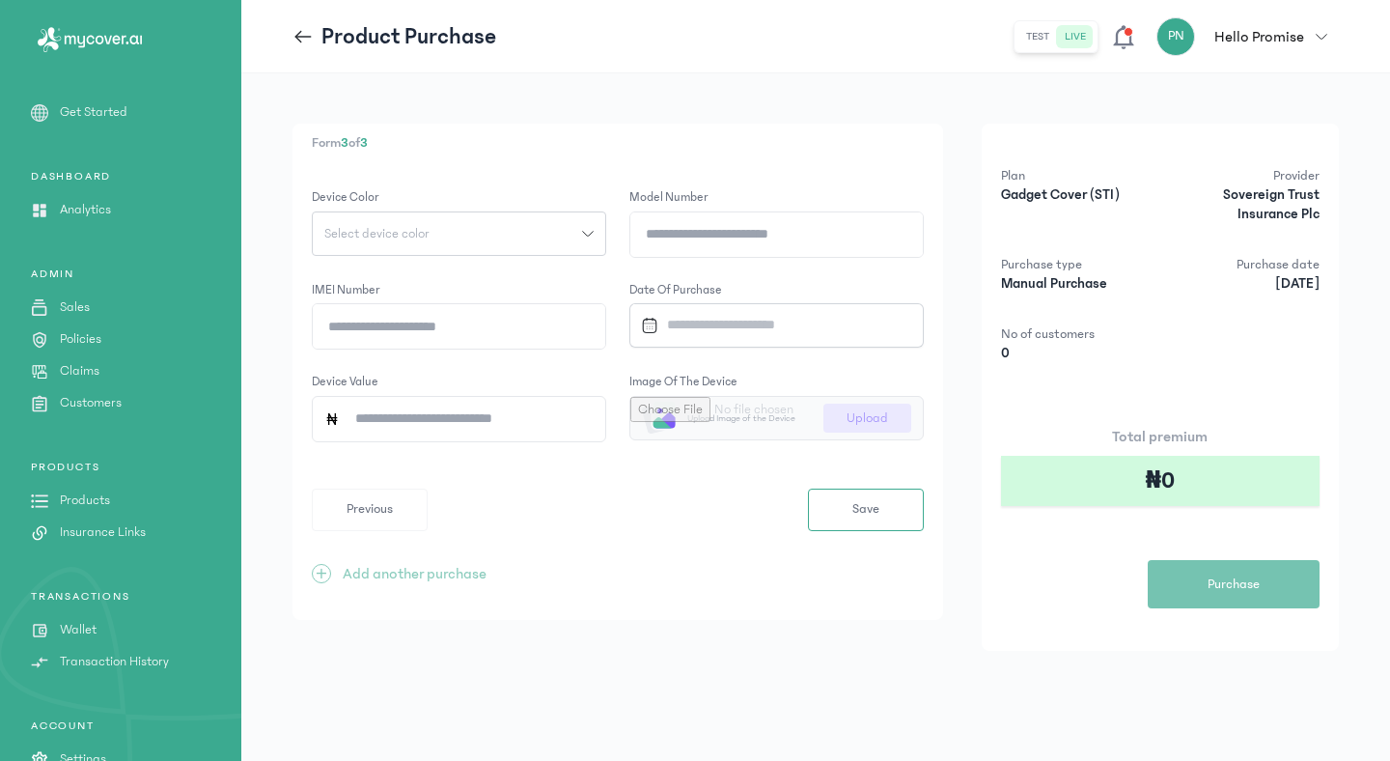
click at [592, 230] on icon "button" at bounding box center [588, 234] width 12 height 12
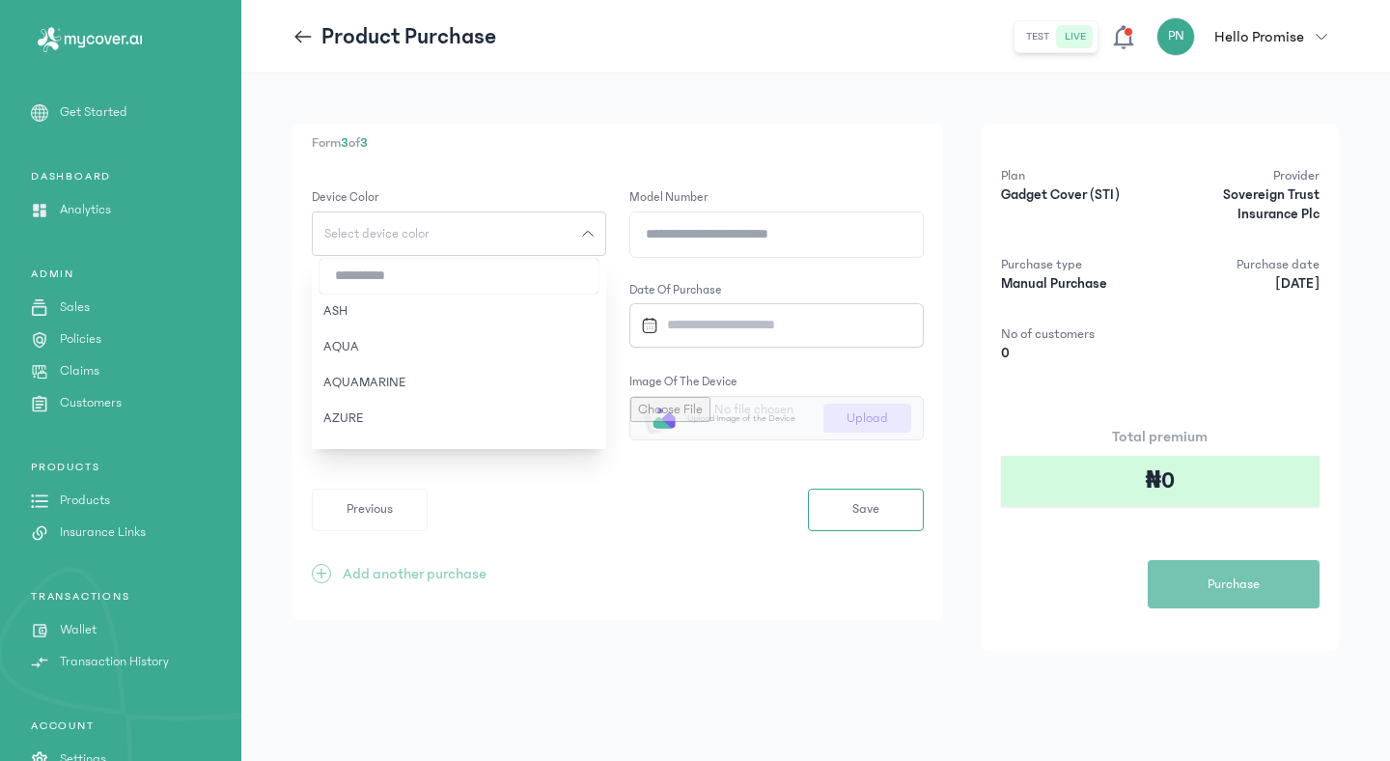
click at [513, 275] on input "search" at bounding box center [459, 276] width 279 height 35
type input "*"
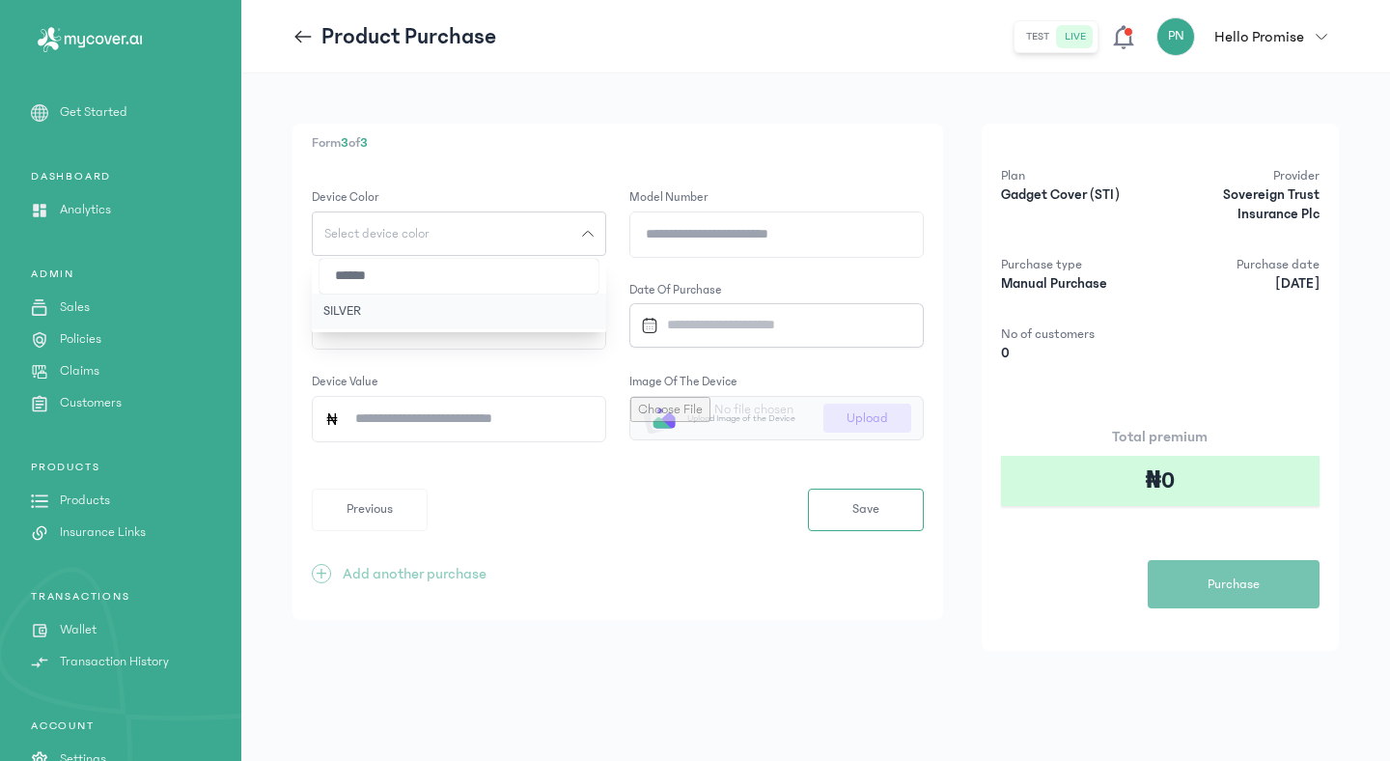
type input "******"
click at [407, 301] on button "SILVER" at bounding box center [459, 311] width 294 height 36
click at [828, 216] on input "Model Number" at bounding box center [776, 234] width 292 height 44
paste input "**********"
type input "**********"
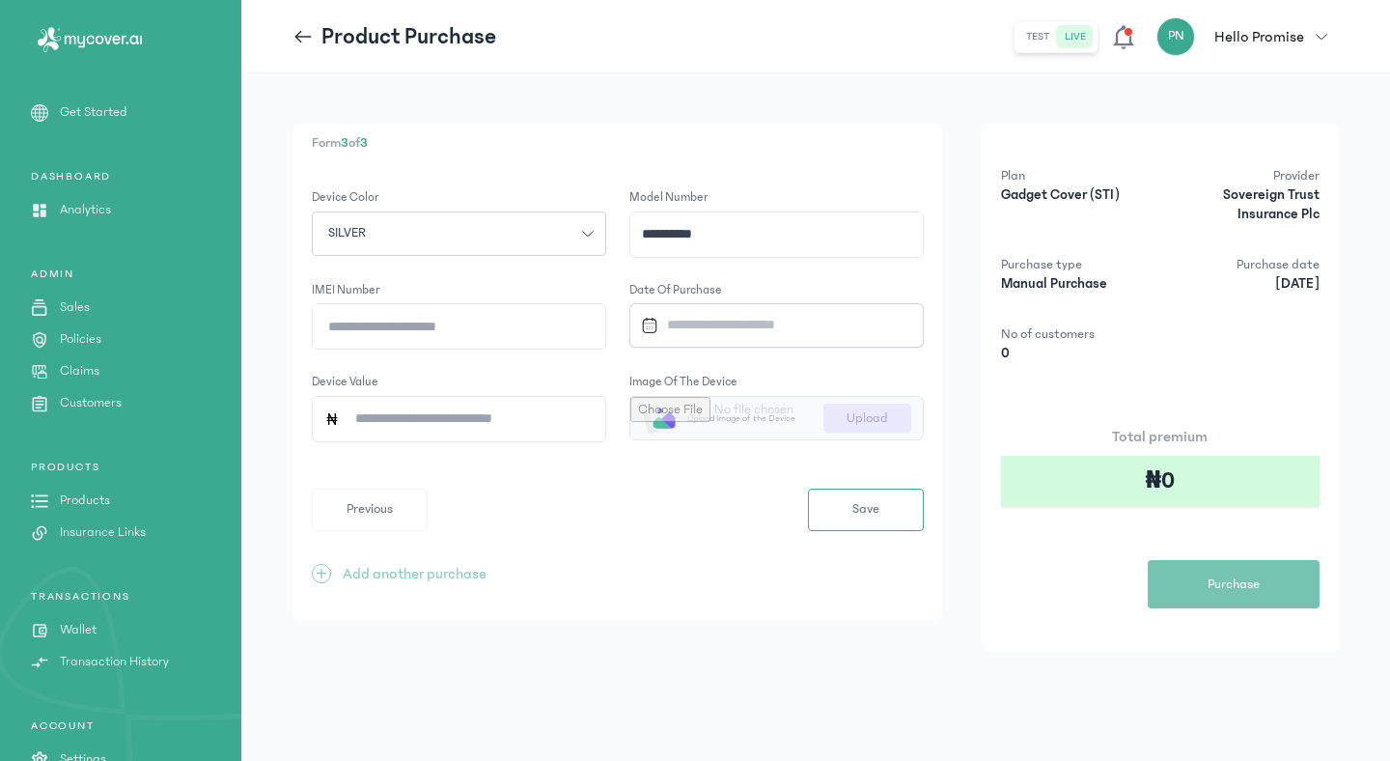
click at [525, 333] on input "IMEI number" at bounding box center [459, 326] width 292 height 44
paste input "**********"
type input "**********"
click at [541, 425] on input "Device Value" at bounding box center [467, 419] width 254 height 44
type input "*******"
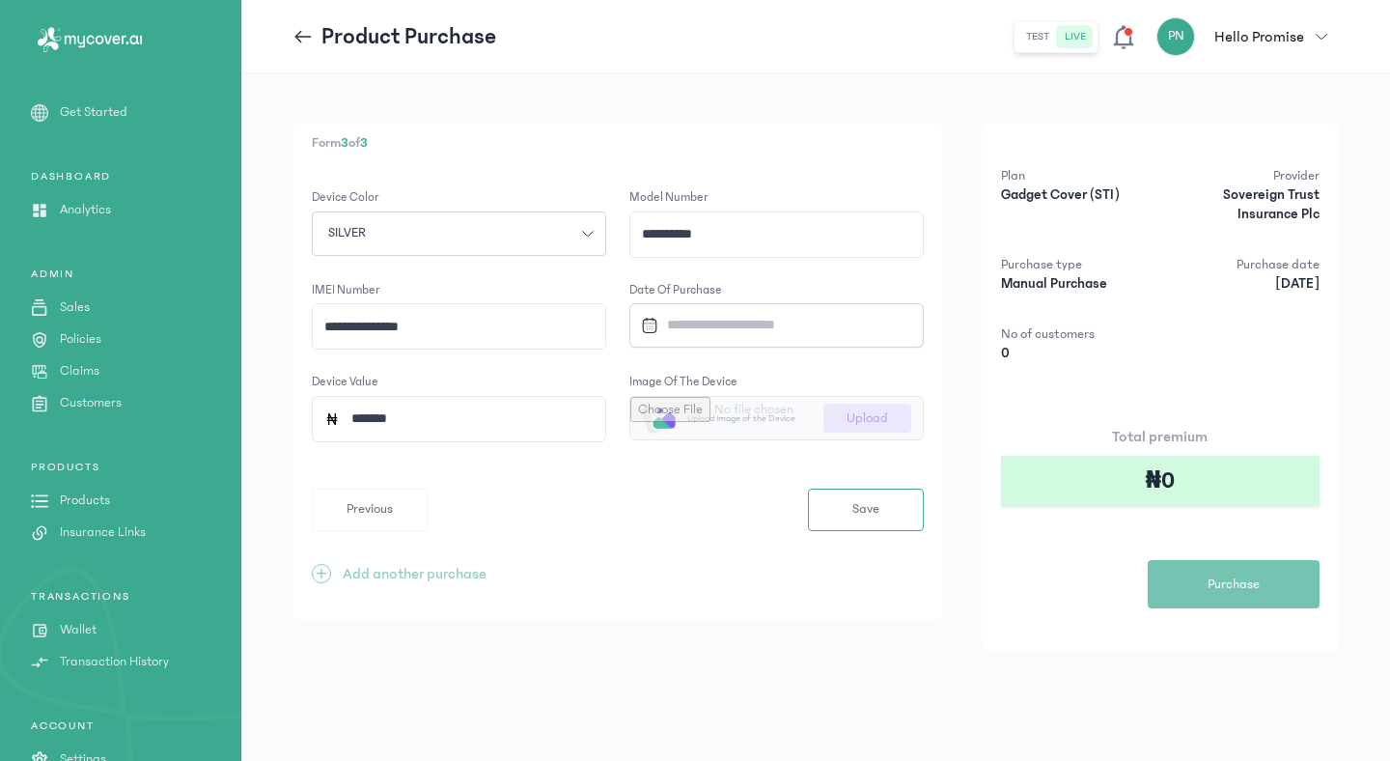
click at [830, 320] on input "Datepicker input" at bounding box center [768, 325] width 271 height 42
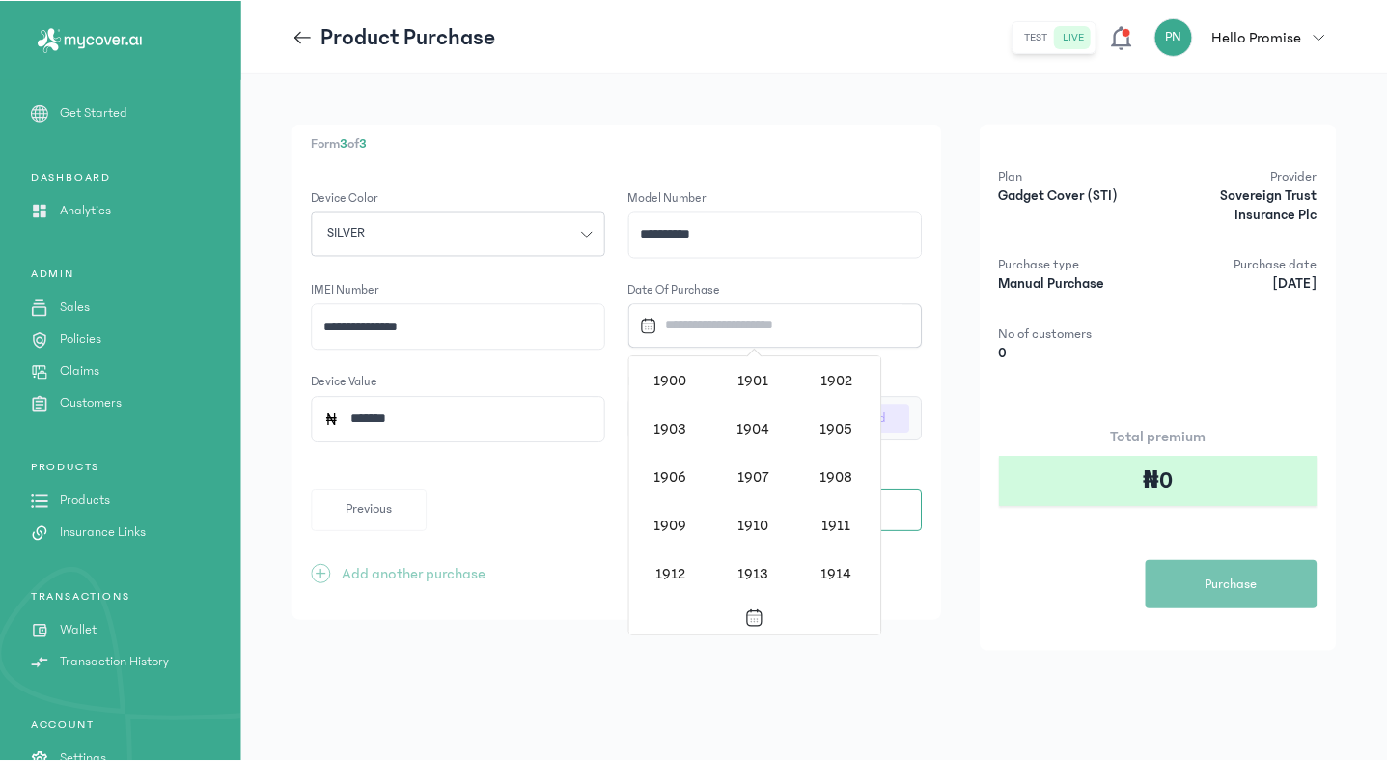
scroll to position [1871, 0]
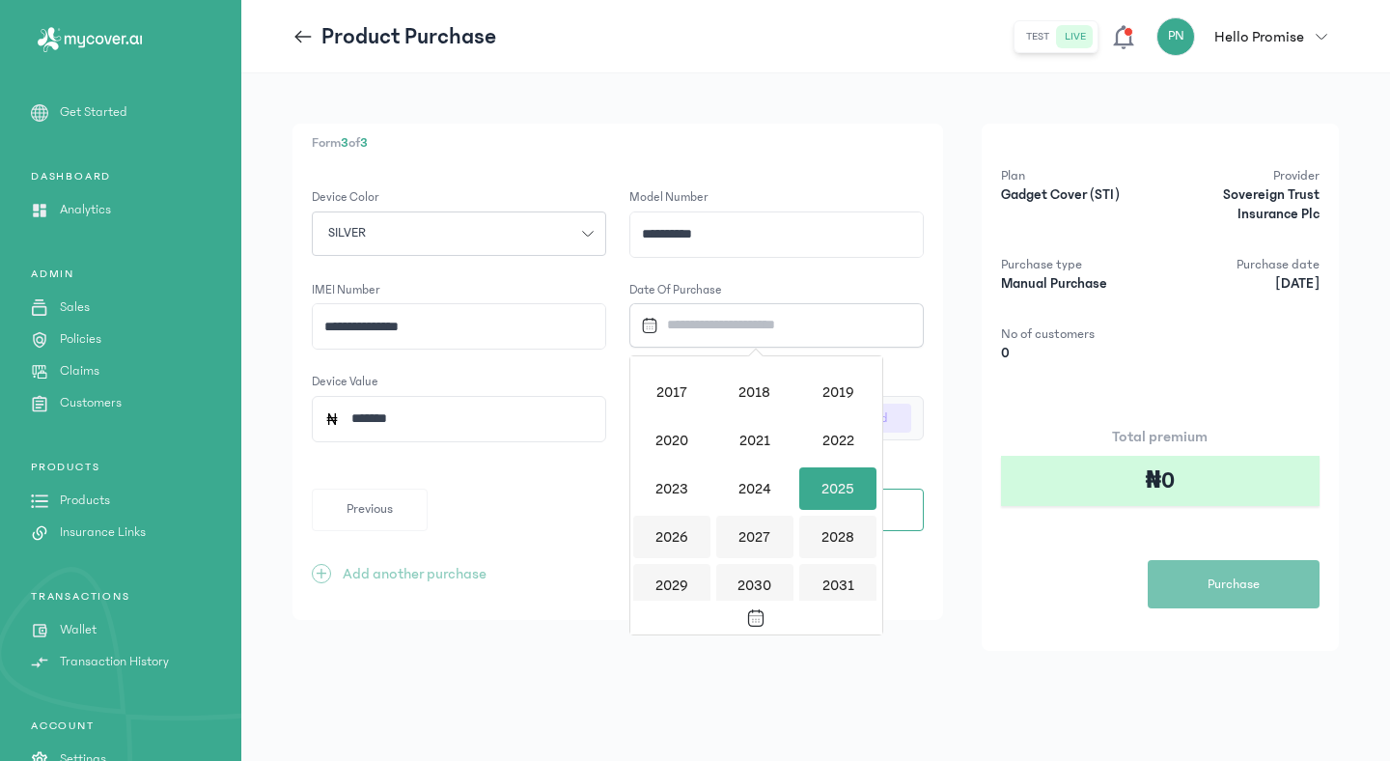
click at [821, 491] on div "2025" at bounding box center [837, 488] width 77 height 42
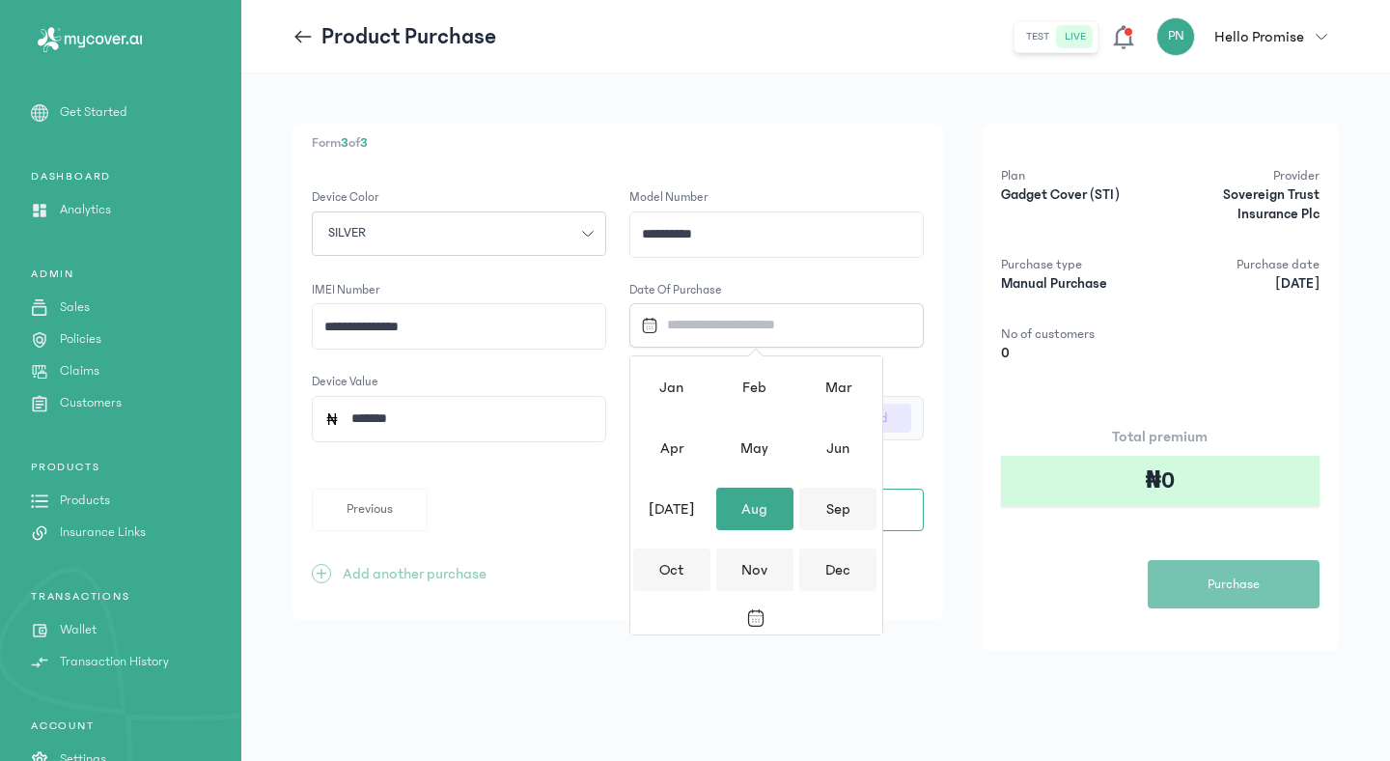
click at [752, 506] on div "Aug" at bounding box center [754, 508] width 77 height 42
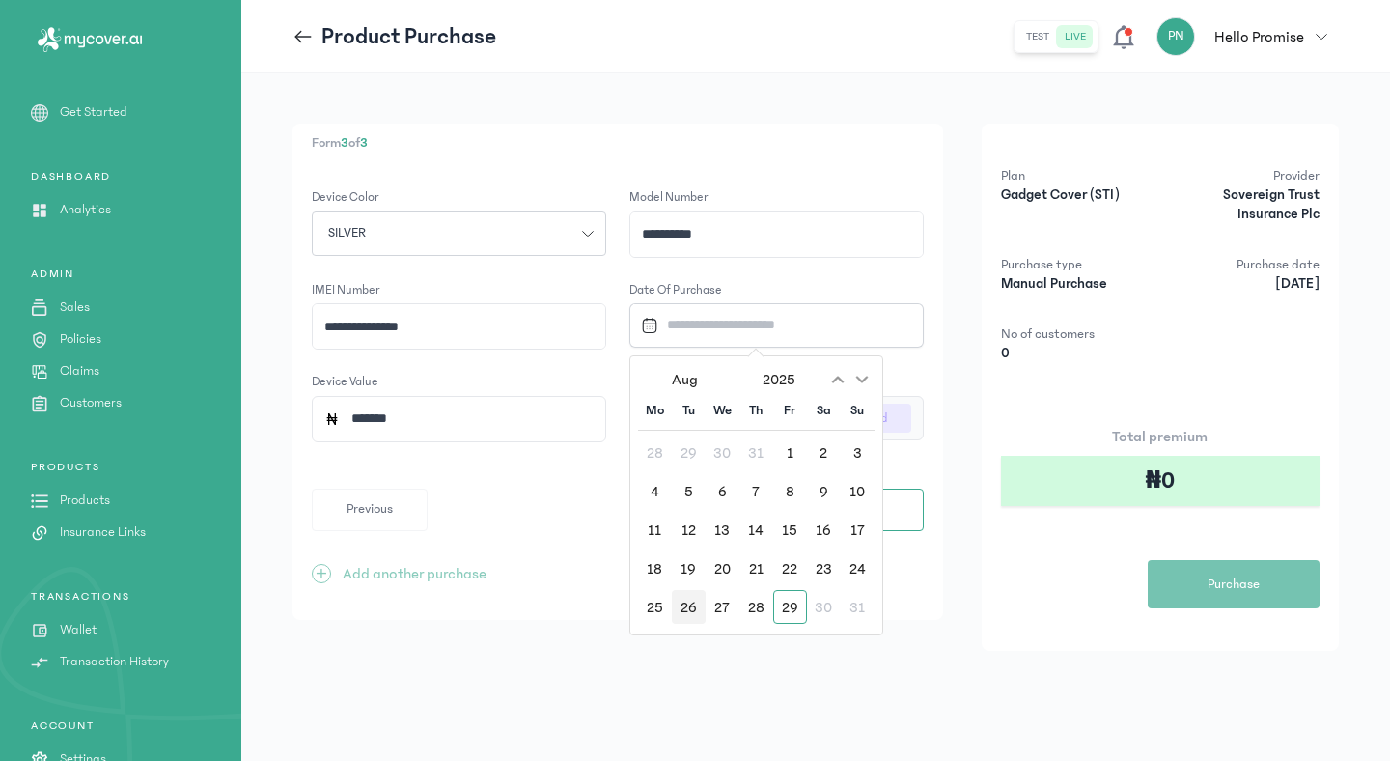
click at [690, 610] on div "26" at bounding box center [689, 607] width 34 height 34
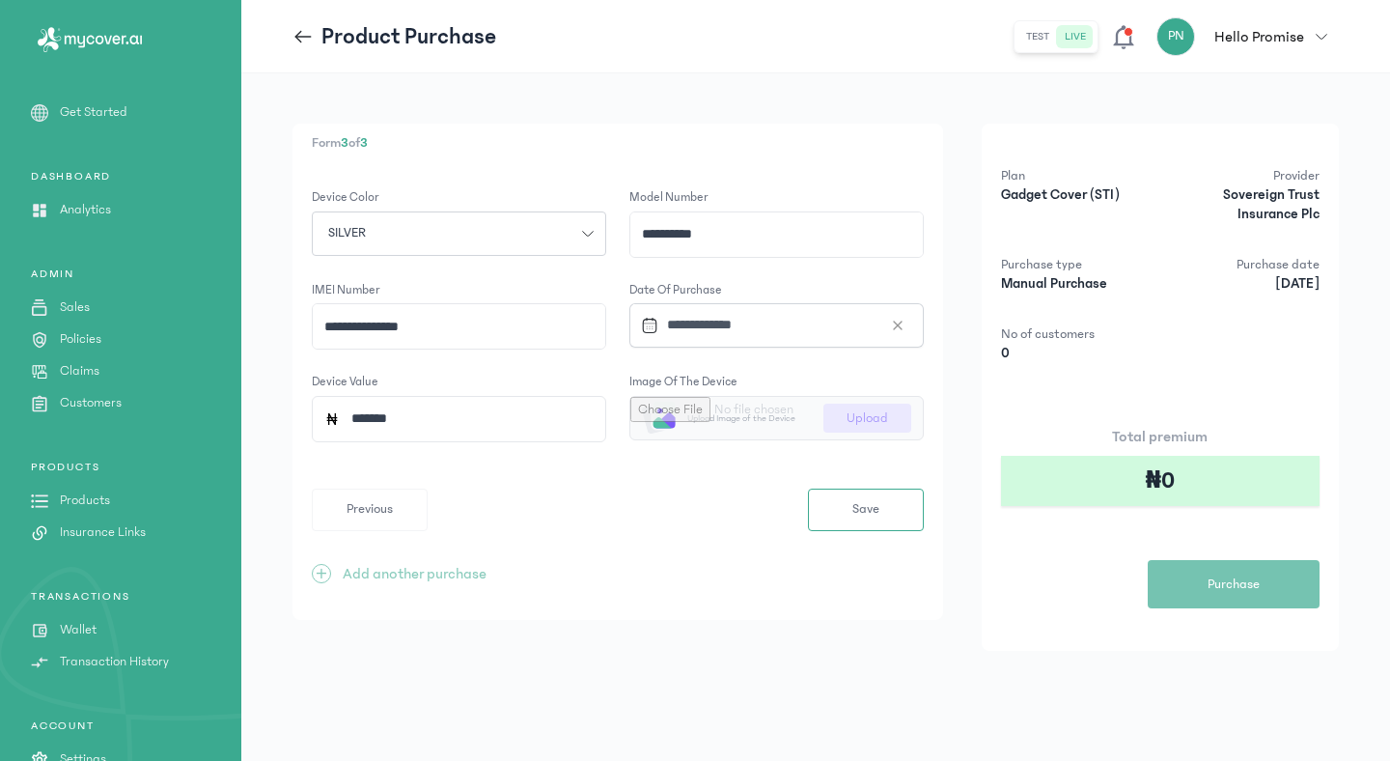
click at [862, 417] on input "file" at bounding box center [776, 418] width 292 height 42
type input "**********"
click at [848, 508] on button "Save" at bounding box center [866, 509] width 116 height 42
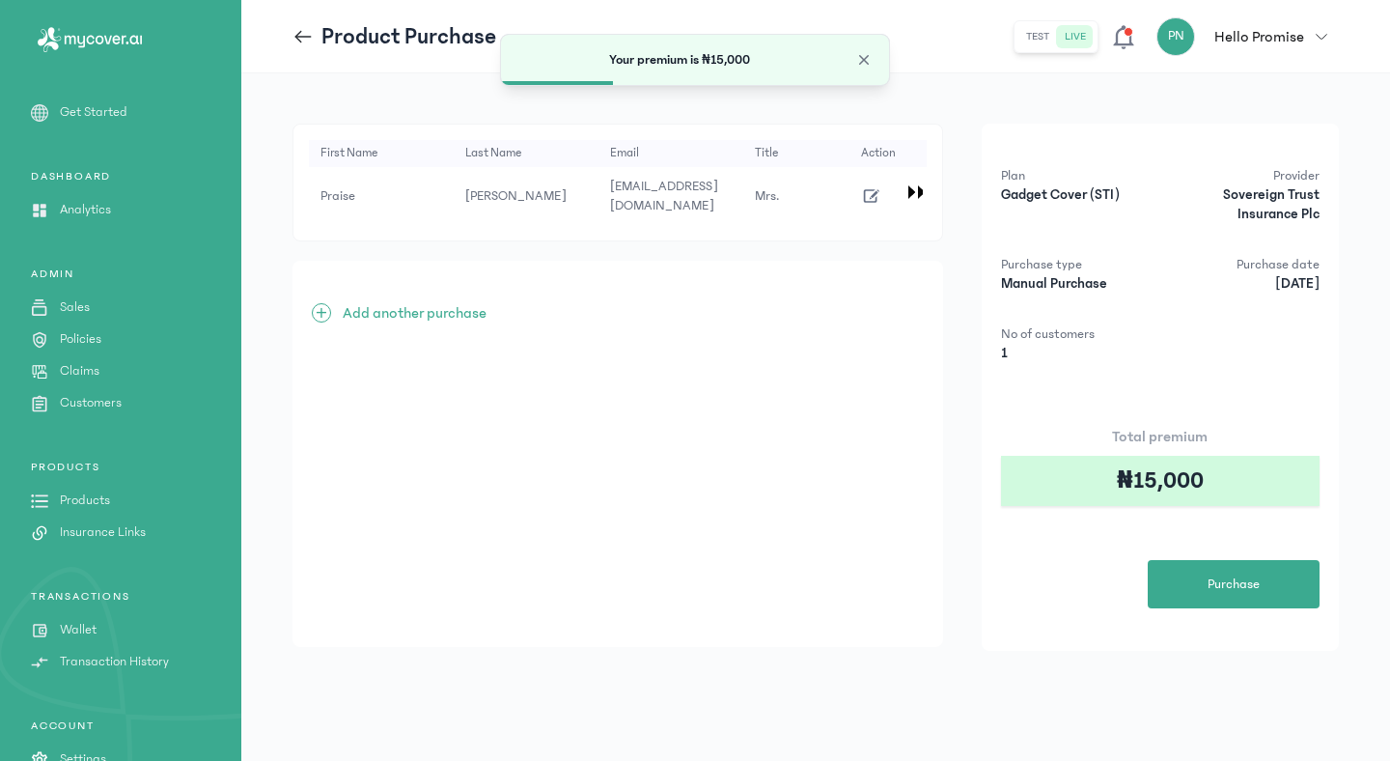
click at [873, 190] on icon "button" at bounding box center [871, 195] width 21 height 21
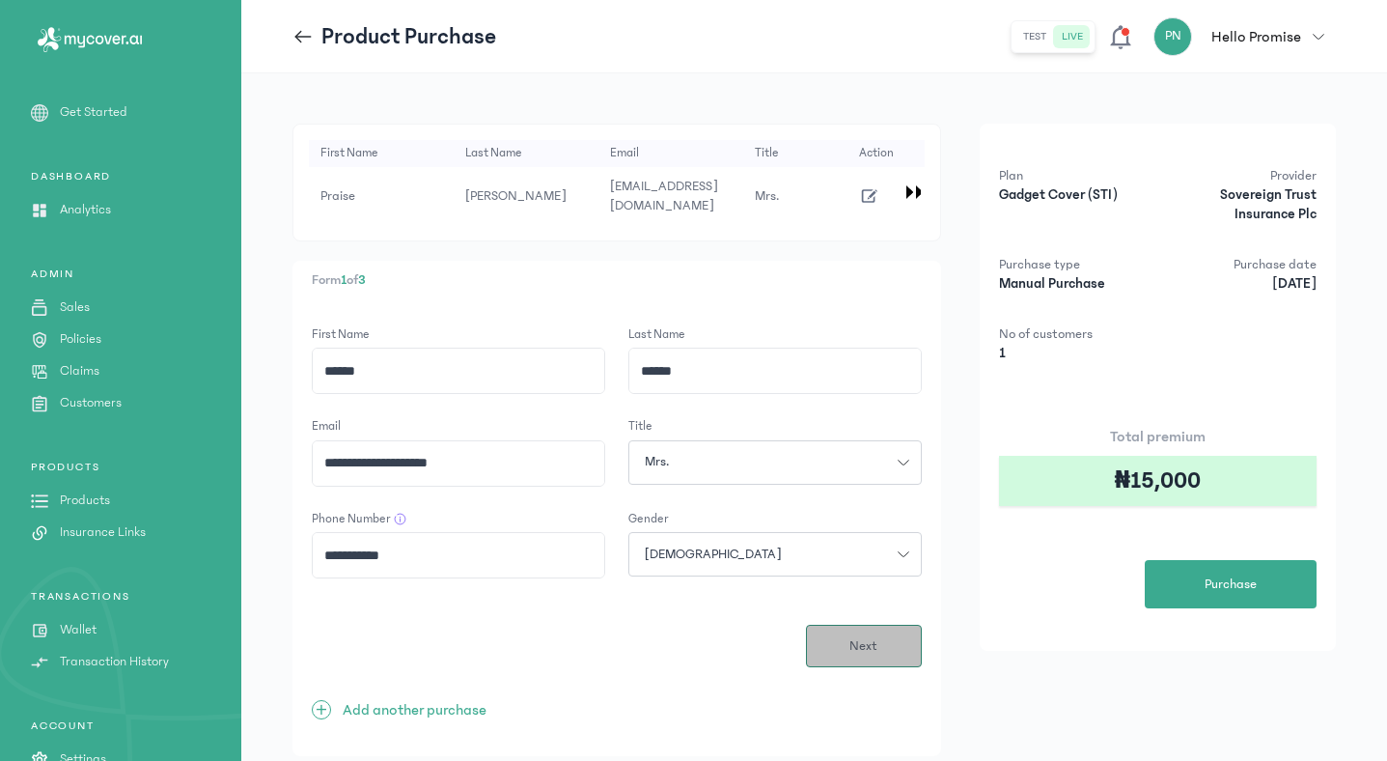
click at [866, 650] on span "Next" at bounding box center [863, 646] width 28 height 20
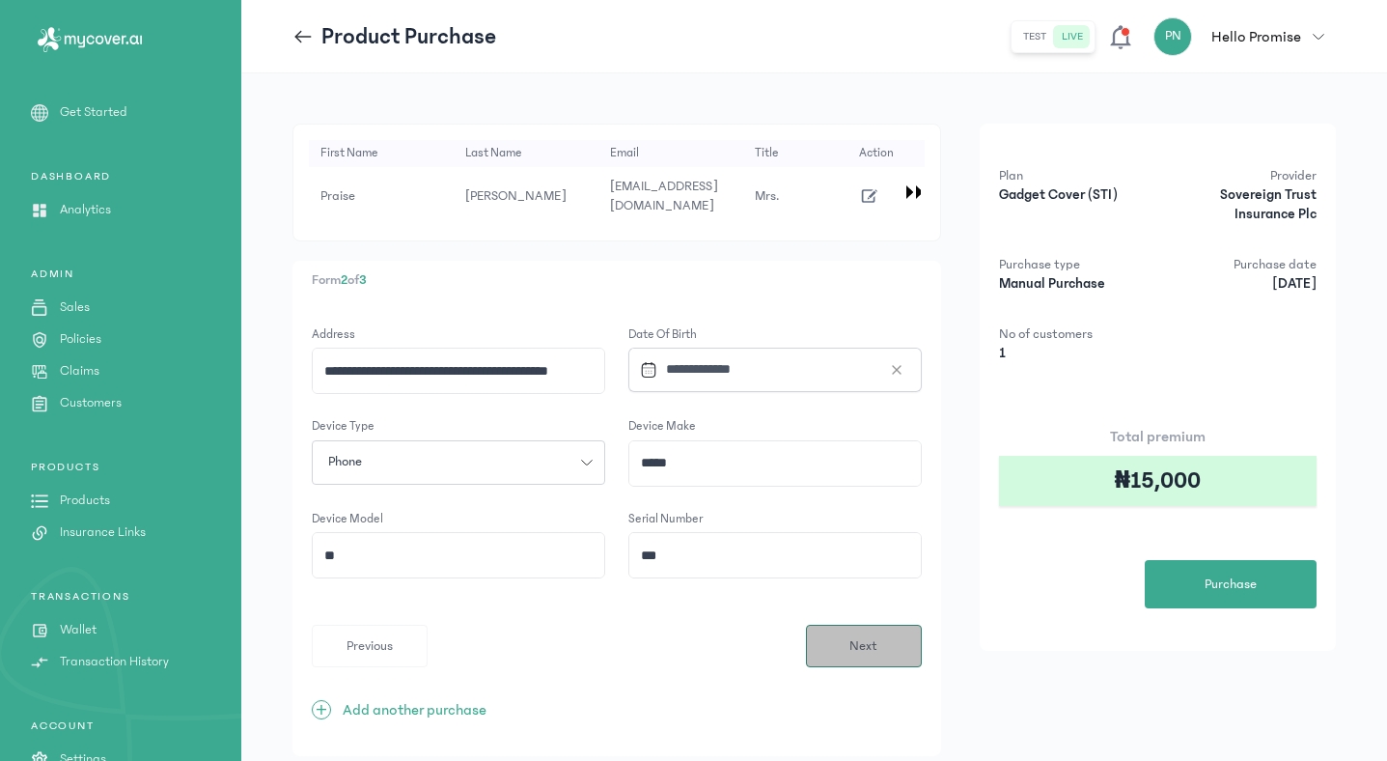
click at [866, 650] on span "Next" at bounding box center [863, 646] width 28 height 20
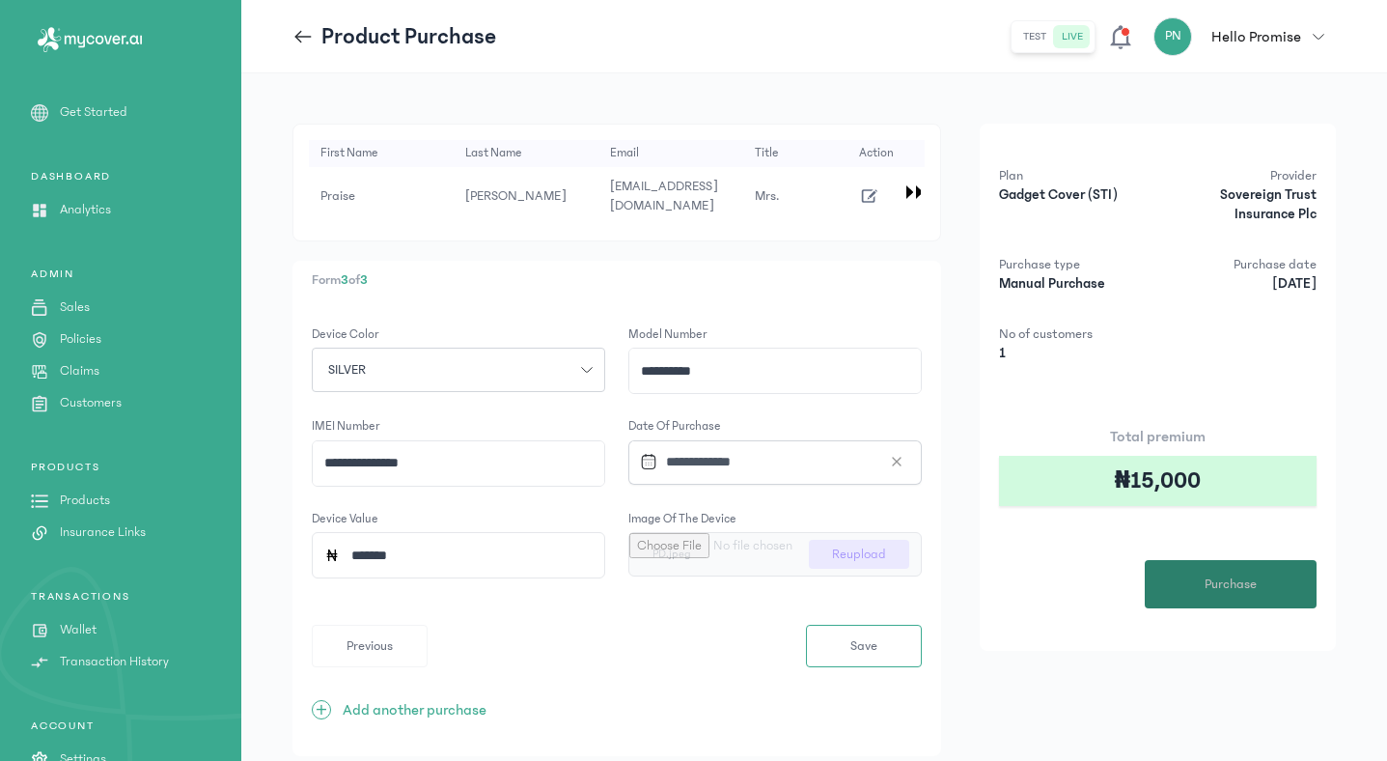
click at [1177, 595] on button "Purchase" at bounding box center [1231, 584] width 172 height 48
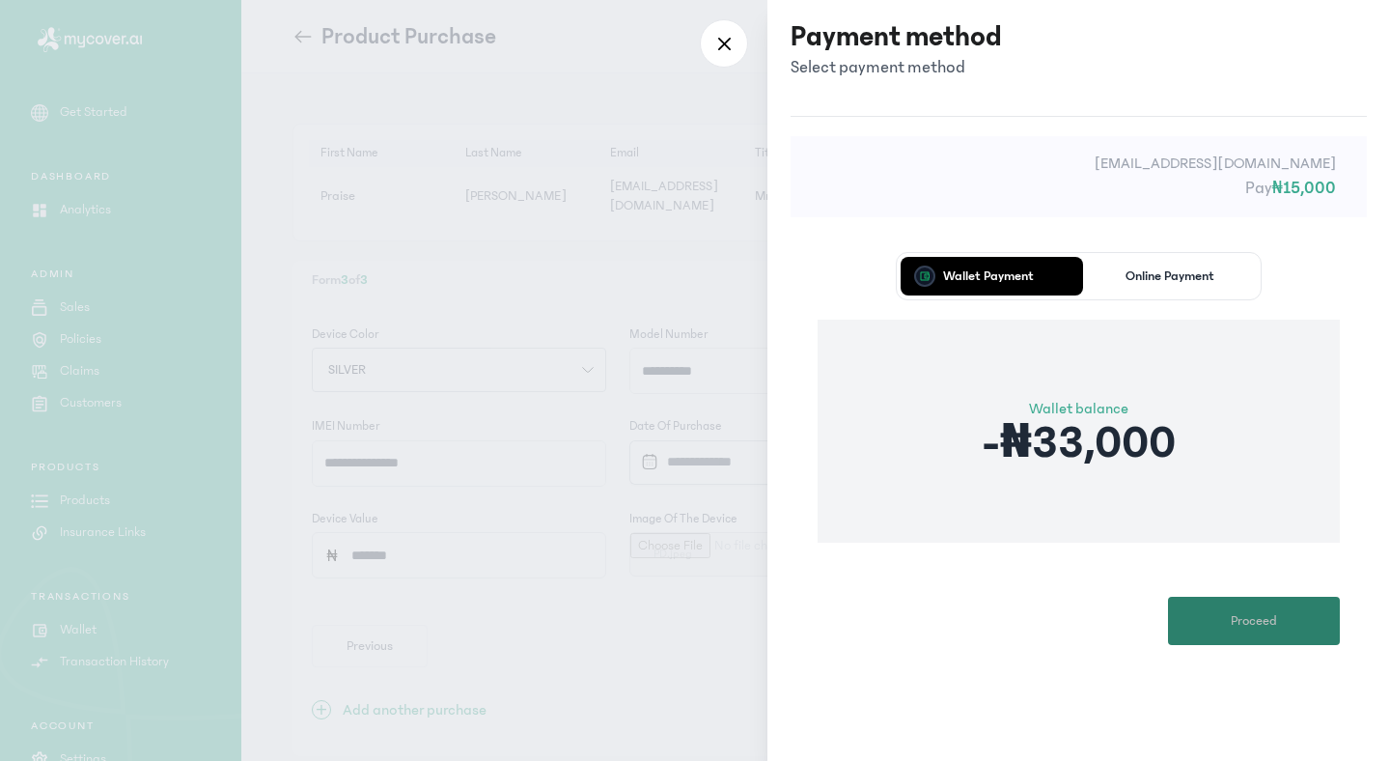
click at [1205, 624] on button "Proceed" at bounding box center [1254, 621] width 172 height 48
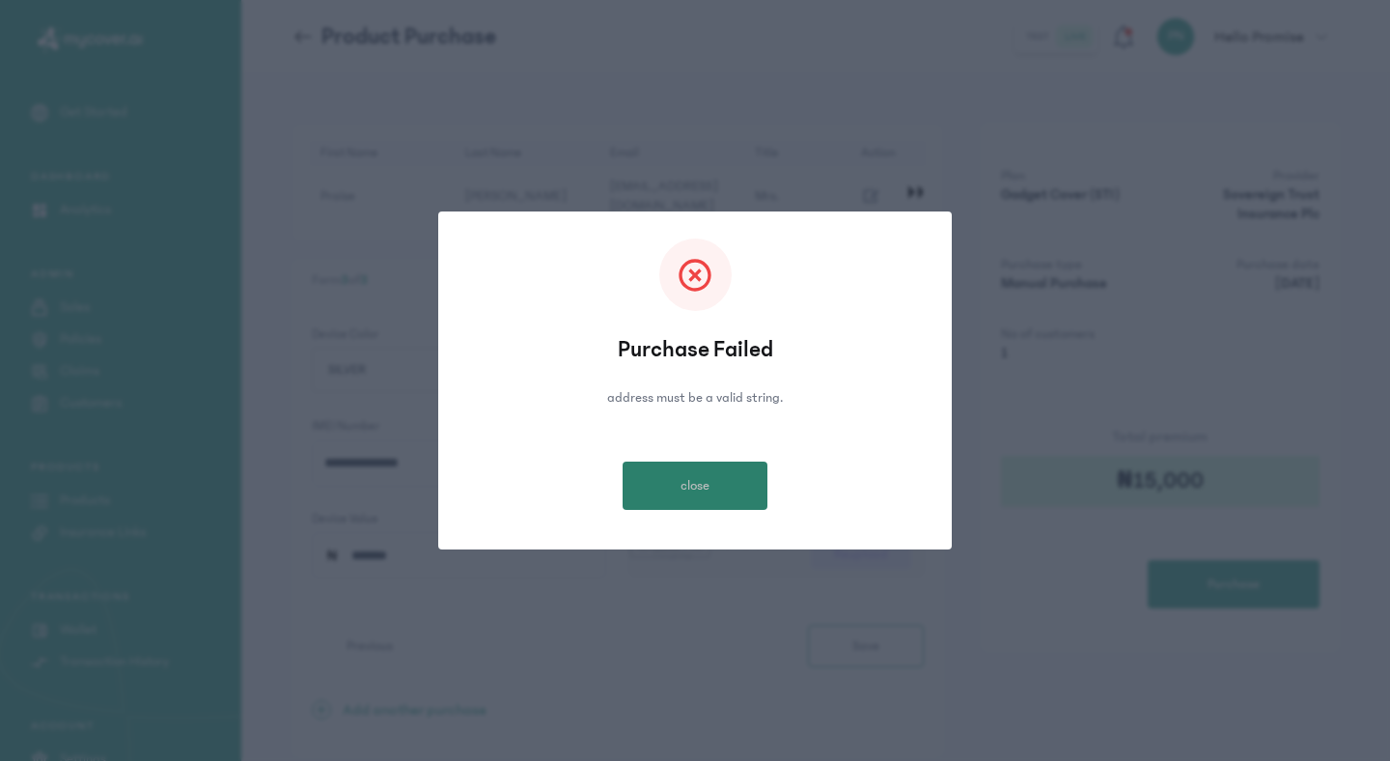
click at [737, 483] on button "close" at bounding box center [695, 485] width 145 height 48
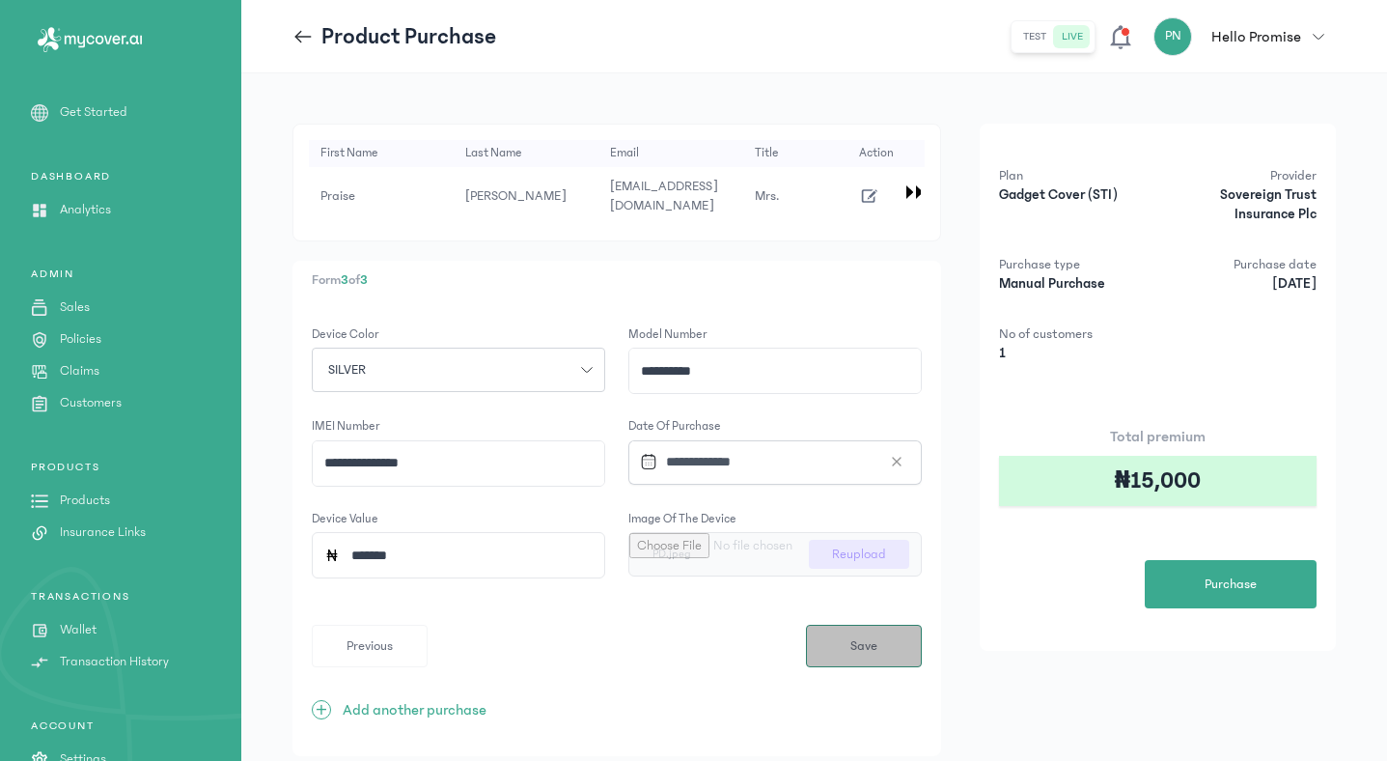
click at [848, 642] on button "Save" at bounding box center [864, 646] width 116 height 42
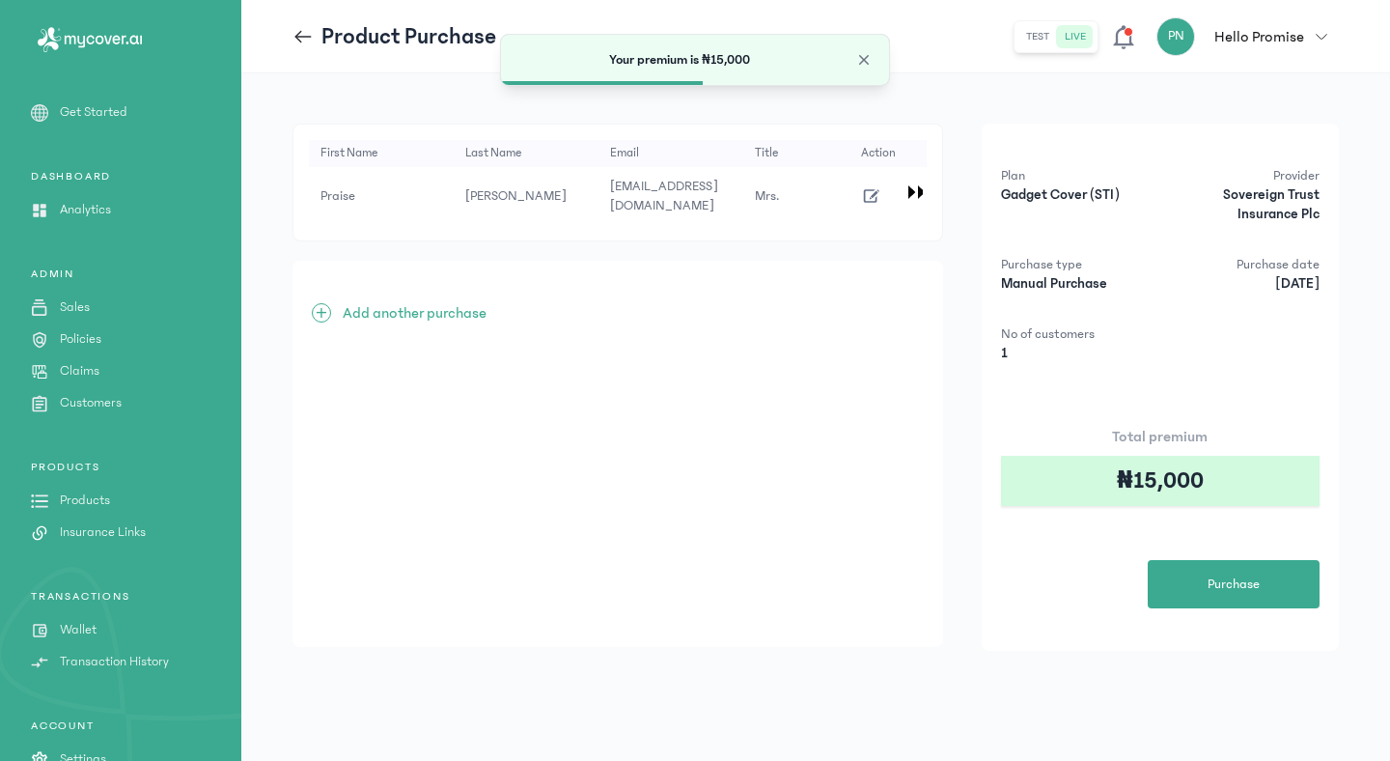
click at [853, 202] on td at bounding box center [887, 196] width 77 height 58
click at [864, 195] on icon "button" at bounding box center [870, 196] width 15 height 14
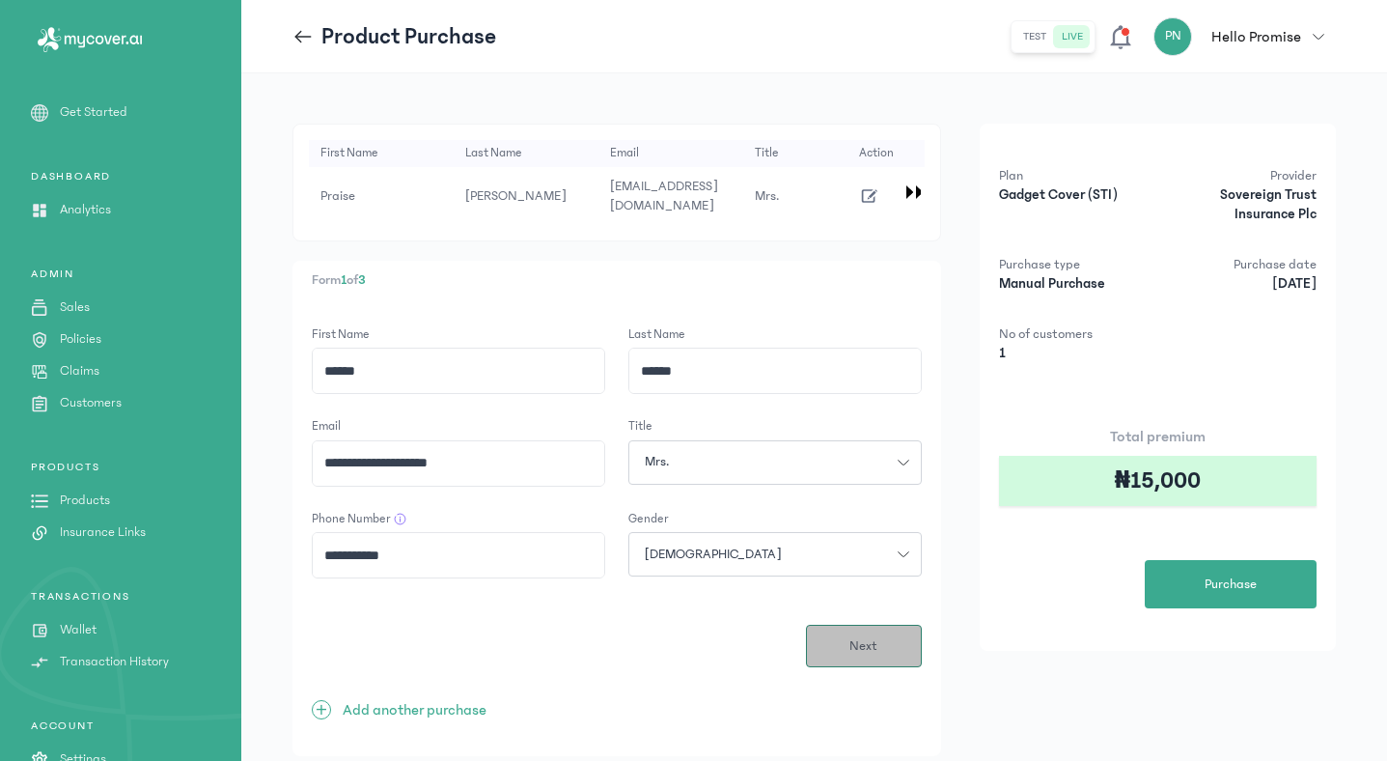
click at [834, 648] on button "Next" at bounding box center [864, 646] width 116 height 42
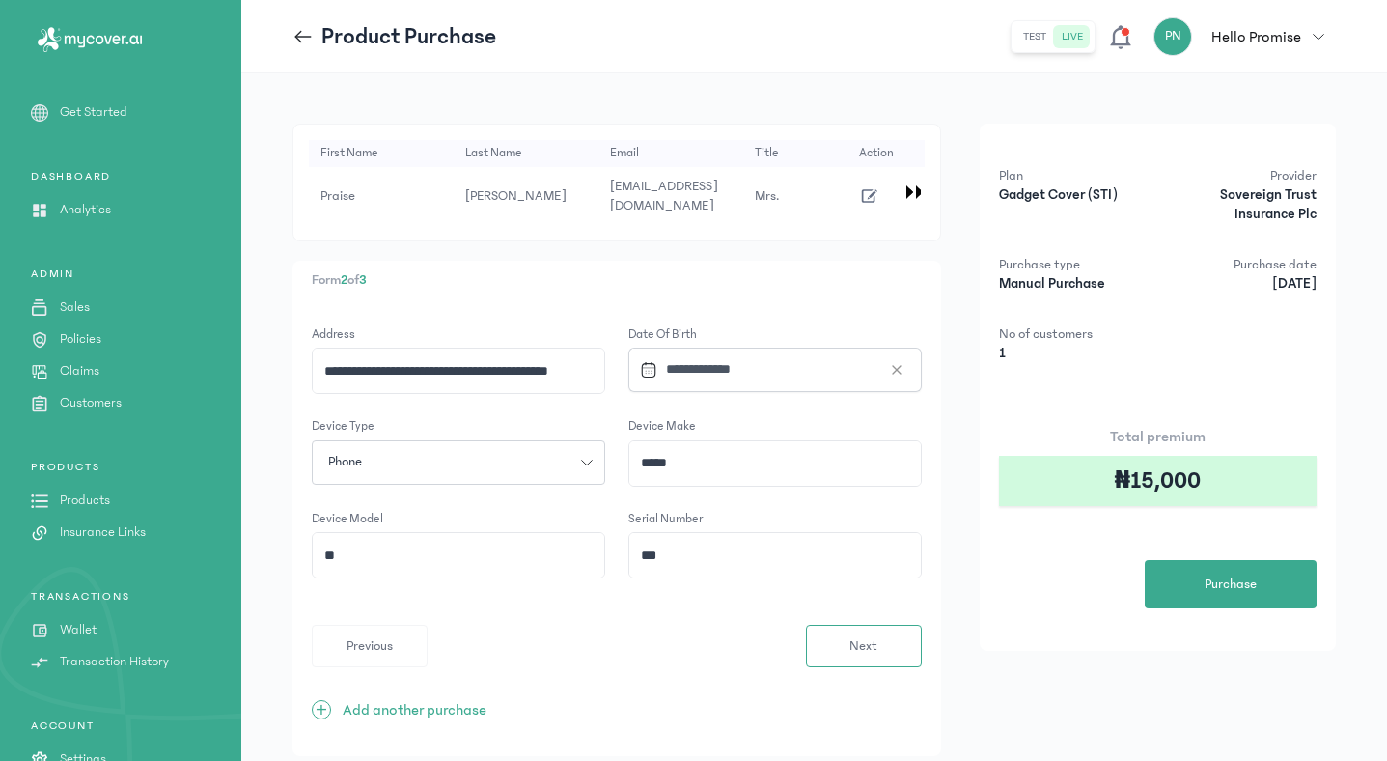
click at [487, 375] on input "**********" at bounding box center [459, 370] width 292 height 44
type input "**********"
click at [866, 644] on span "Next" at bounding box center [863, 646] width 28 height 20
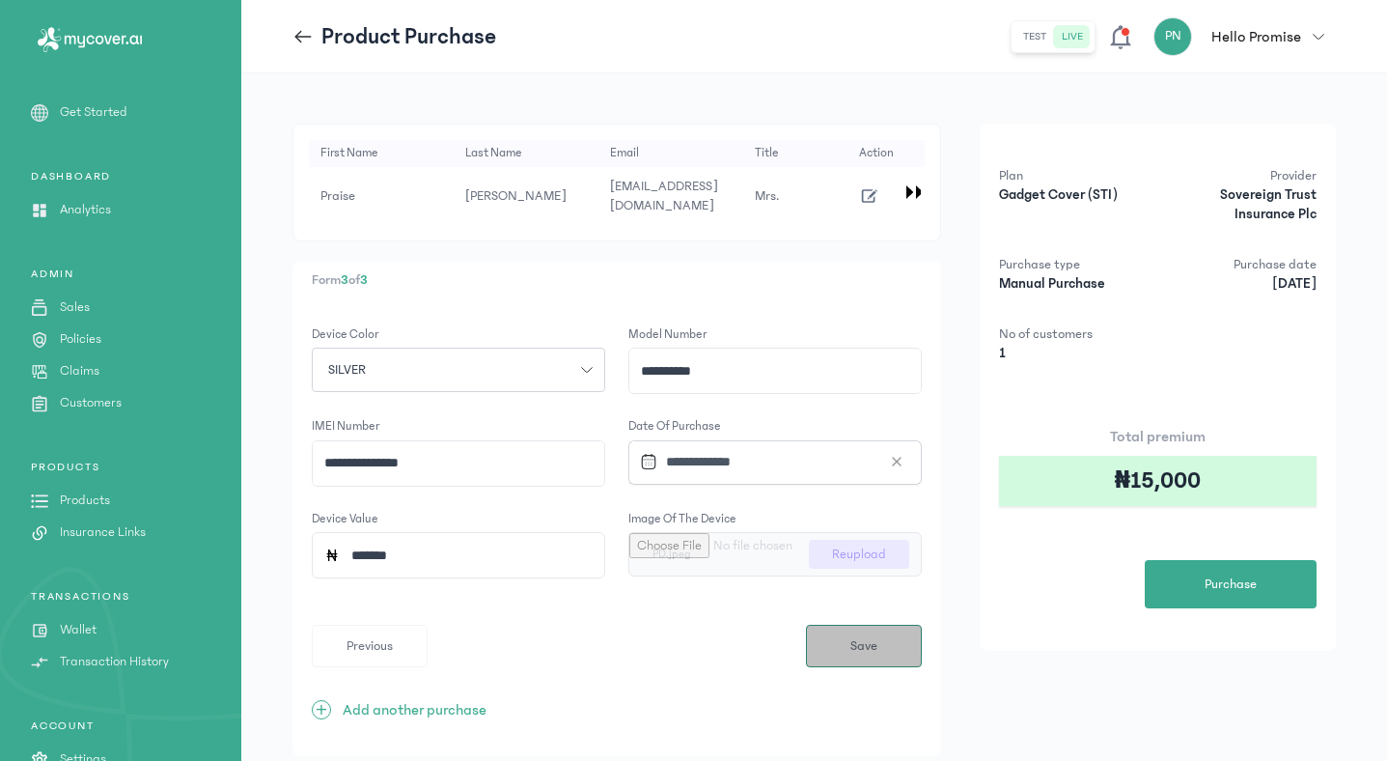
click at [866, 644] on span "Save" at bounding box center [863, 646] width 27 height 20
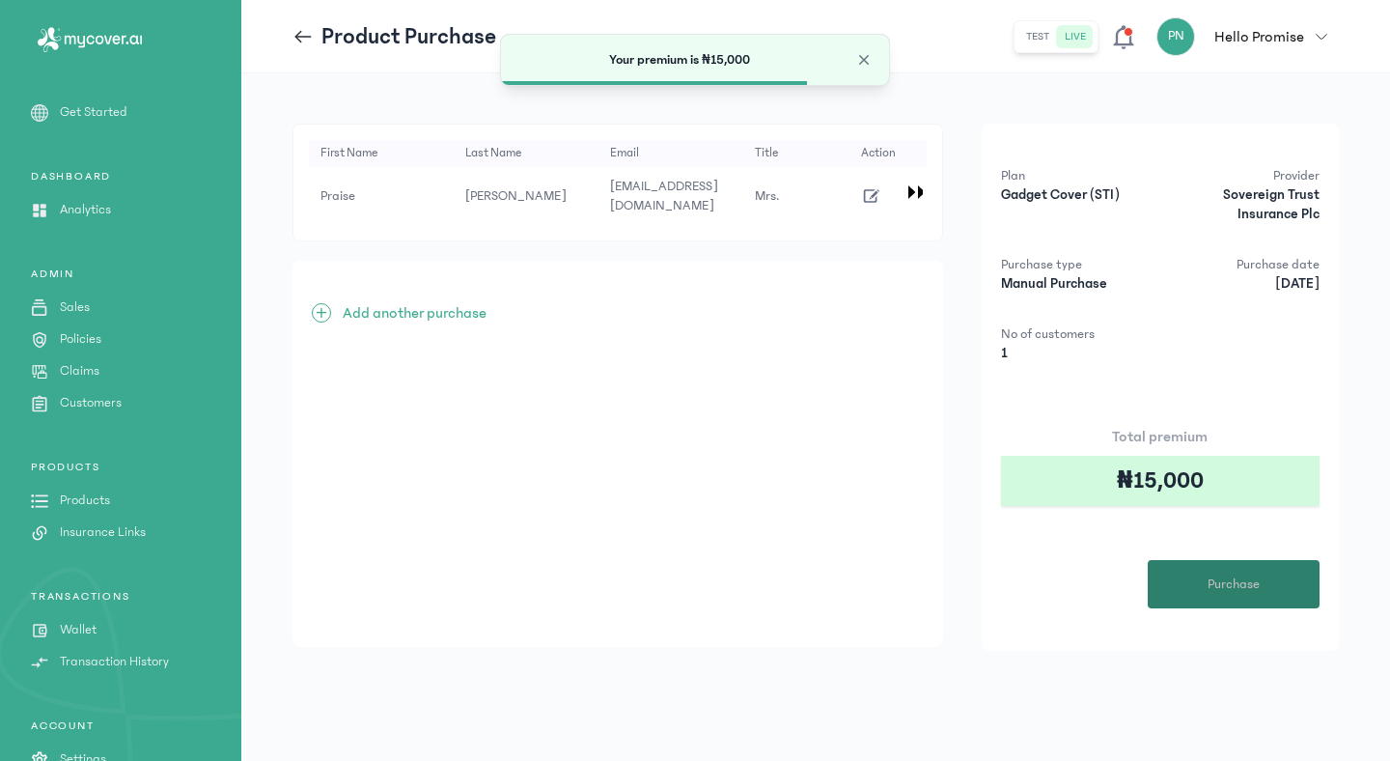
click at [1220, 583] on span "Purchase" at bounding box center [1234, 584] width 52 height 20
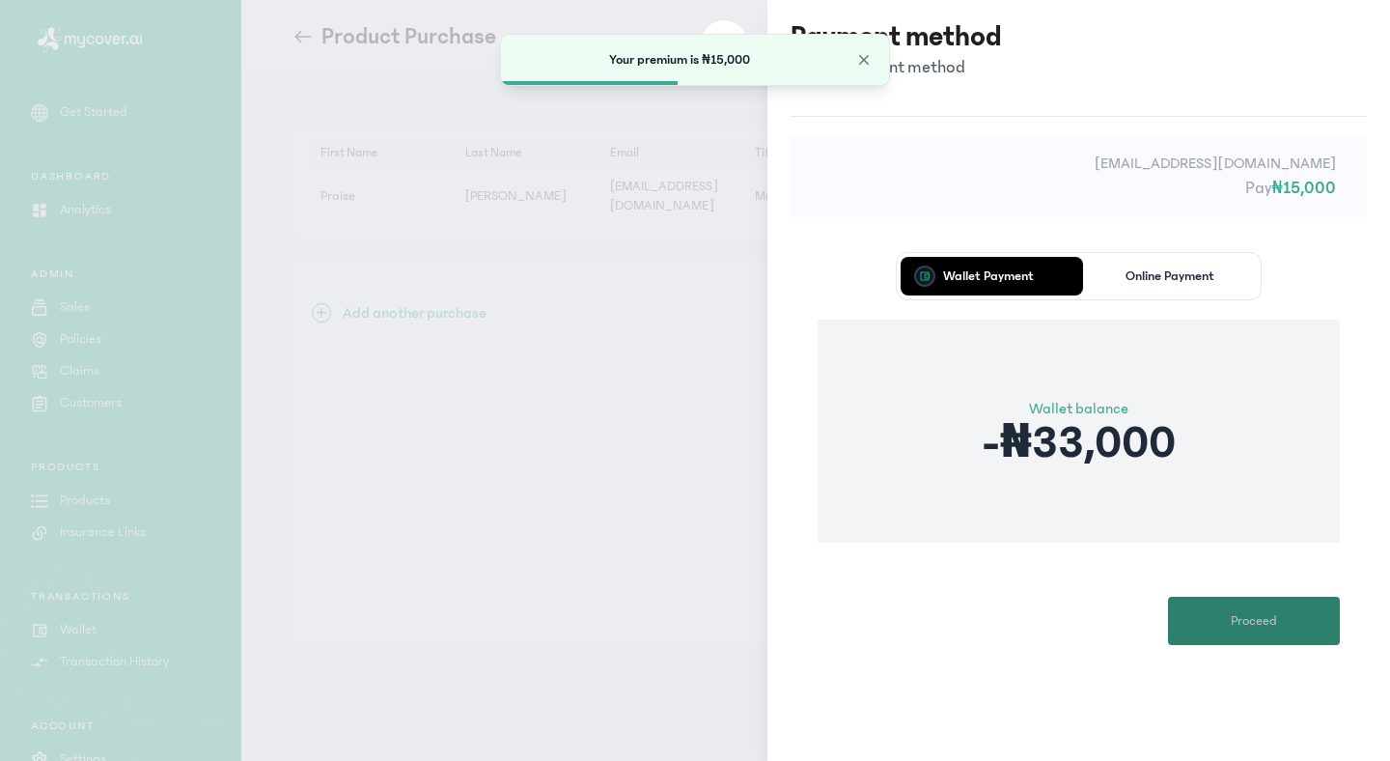
click at [1259, 626] on span "Proceed" at bounding box center [1254, 621] width 46 height 20
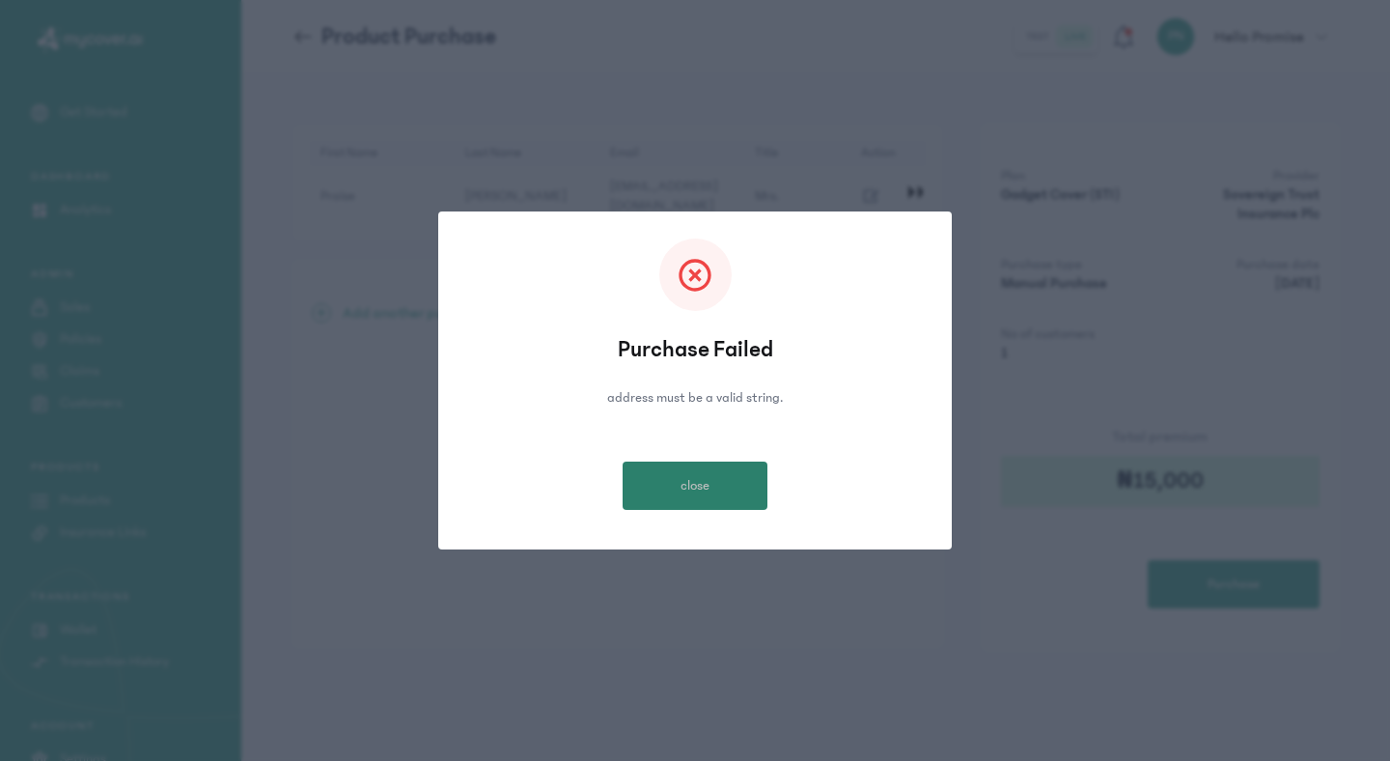
click at [742, 487] on button "close" at bounding box center [695, 485] width 145 height 48
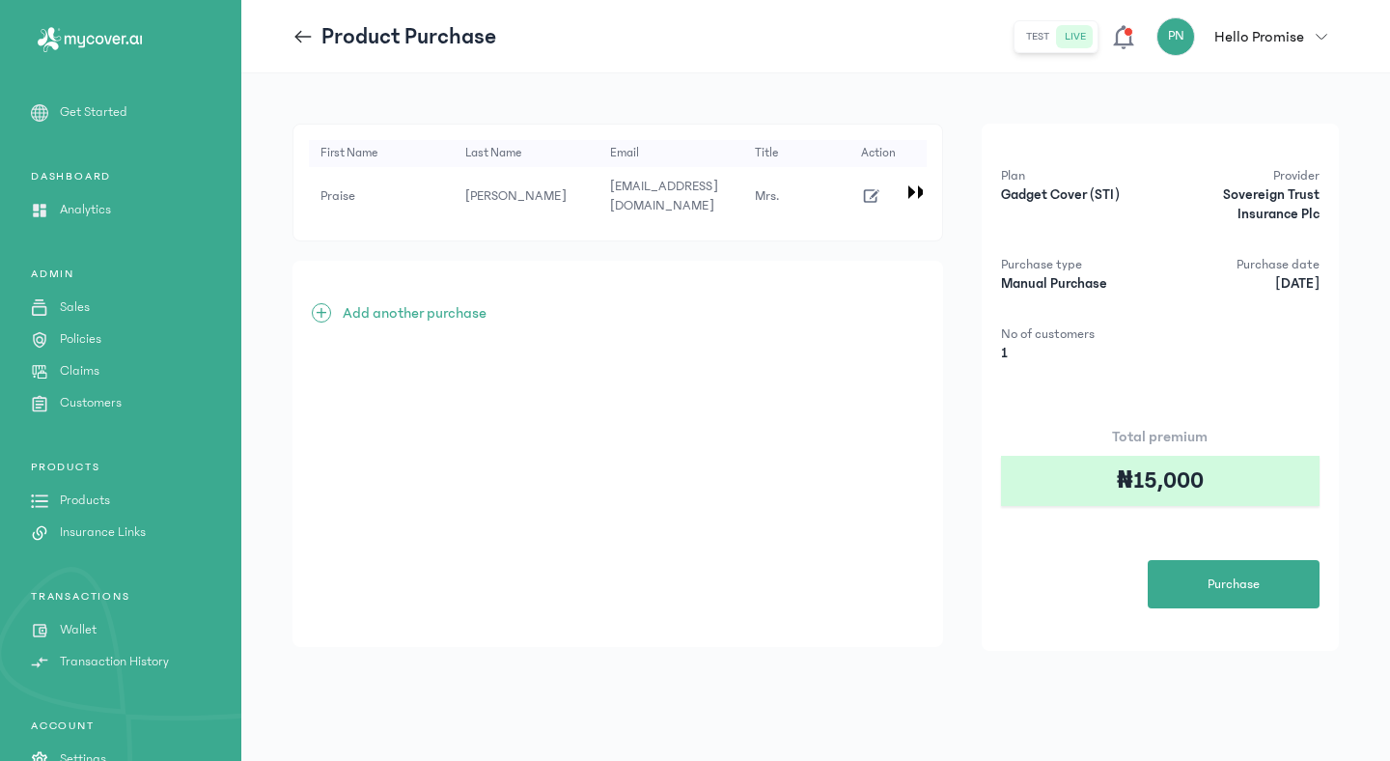
click at [867, 196] on icon "button" at bounding box center [871, 195] width 21 height 21
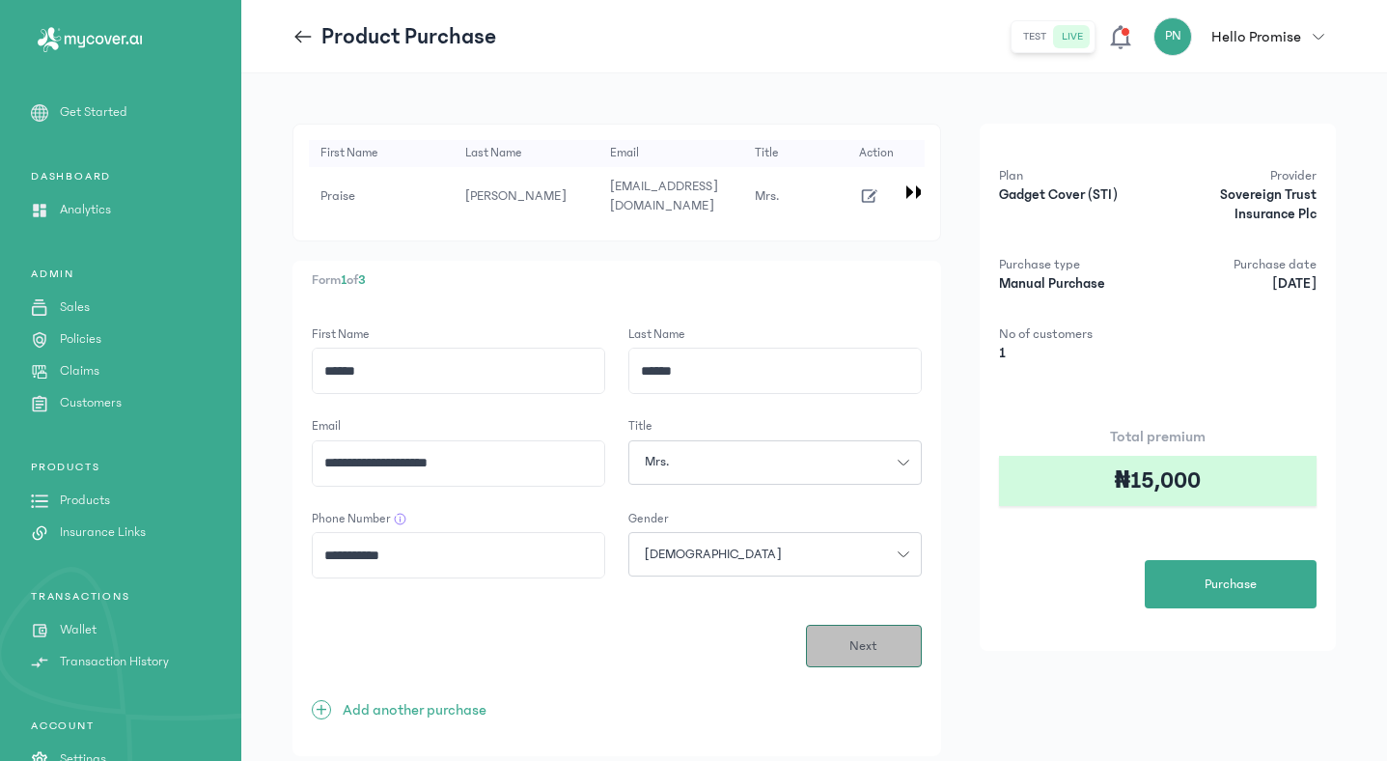
click at [848, 656] on button "Next" at bounding box center [864, 646] width 116 height 42
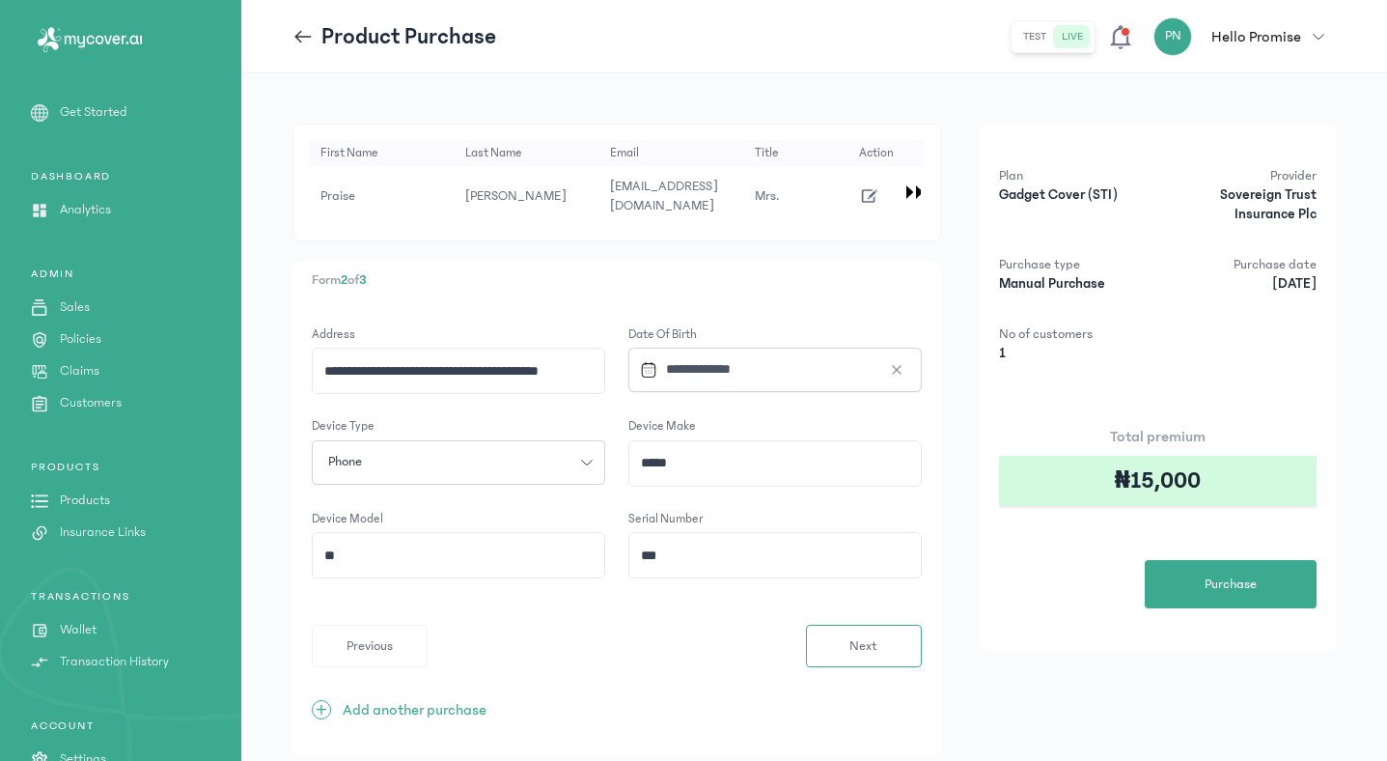
click at [578, 373] on input "**********" at bounding box center [459, 370] width 292 height 44
click at [324, 370] on input "**********" at bounding box center [459, 370] width 292 height 44
type input "**********"
click at [868, 649] on span "Next" at bounding box center [863, 646] width 28 height 20
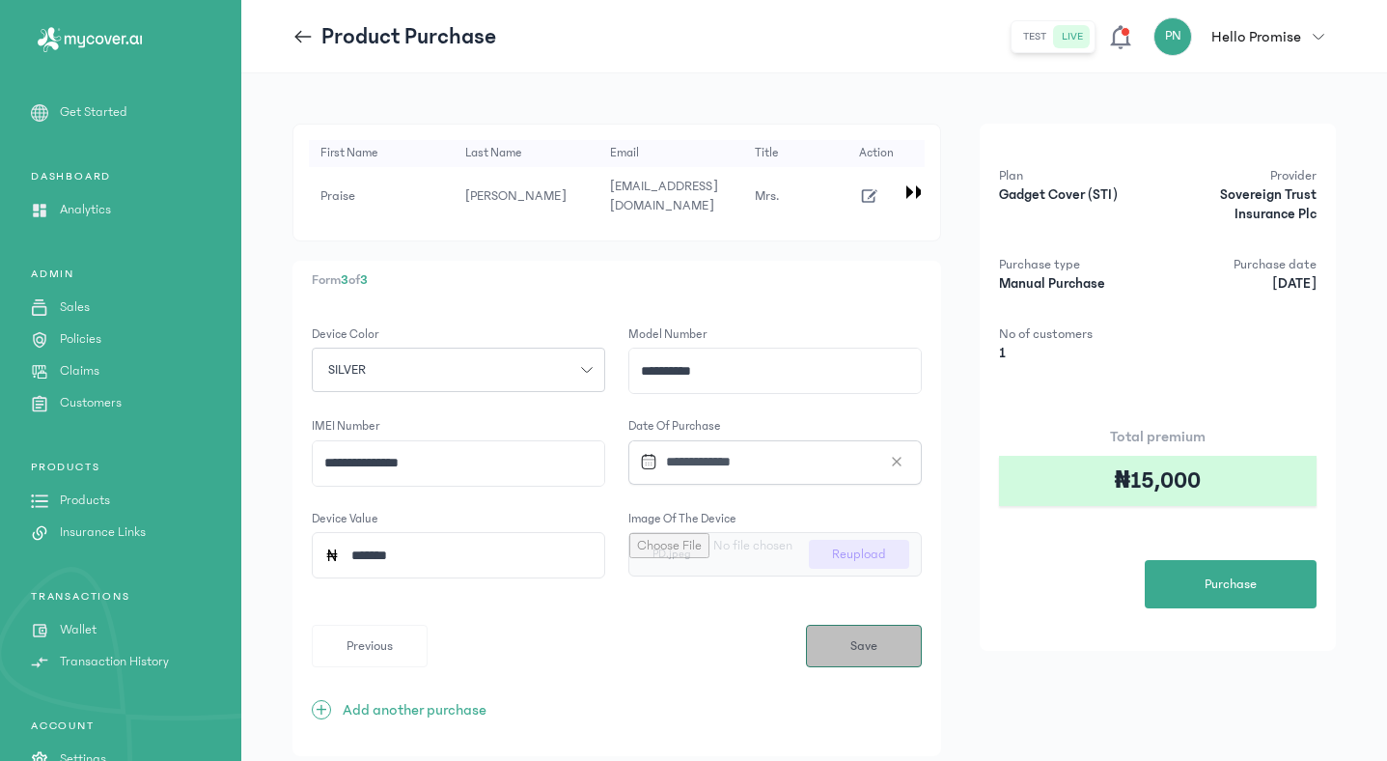
click at [868, 649] on span "Save" at bounding box center [863, 646] width 27 height 20
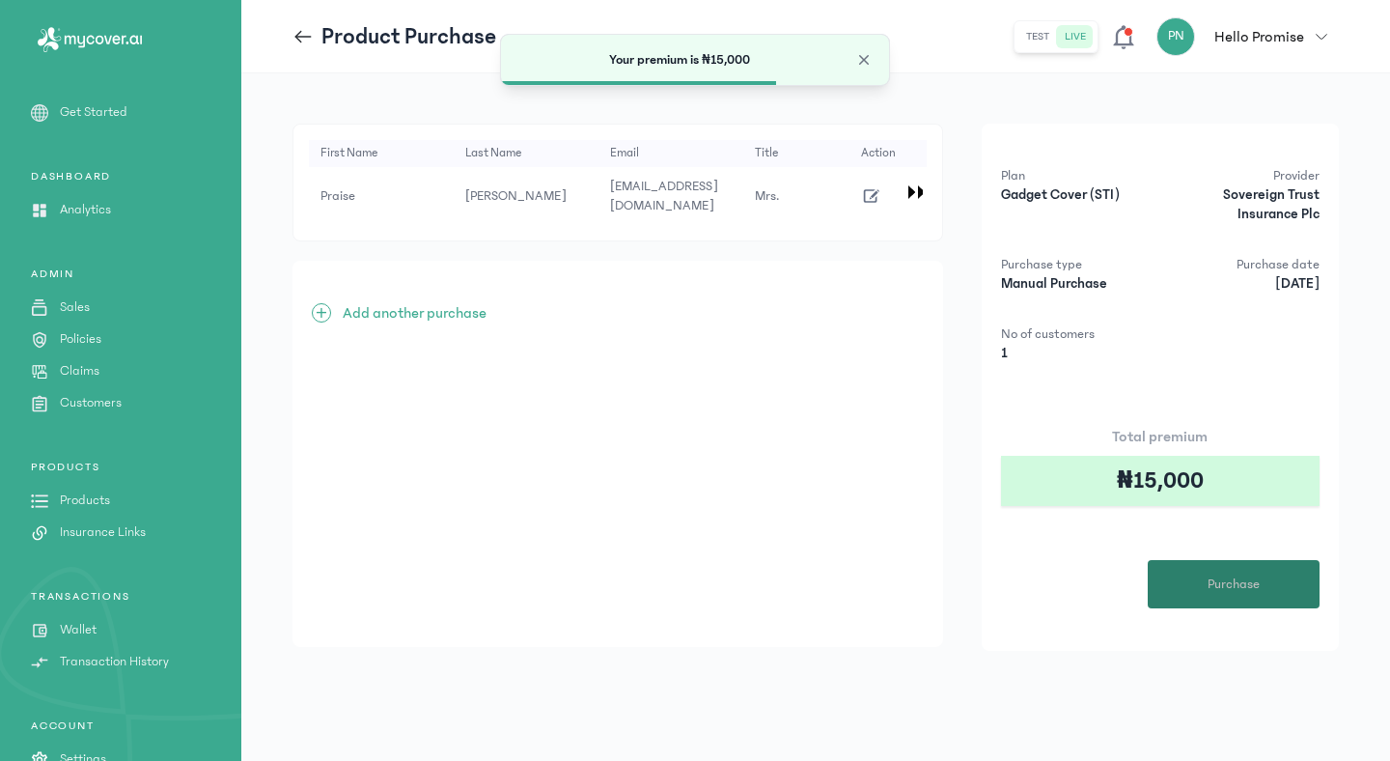
click at [1235, 602] on button "Purchase" at bounding box center [1234, 584] width 172 height 48
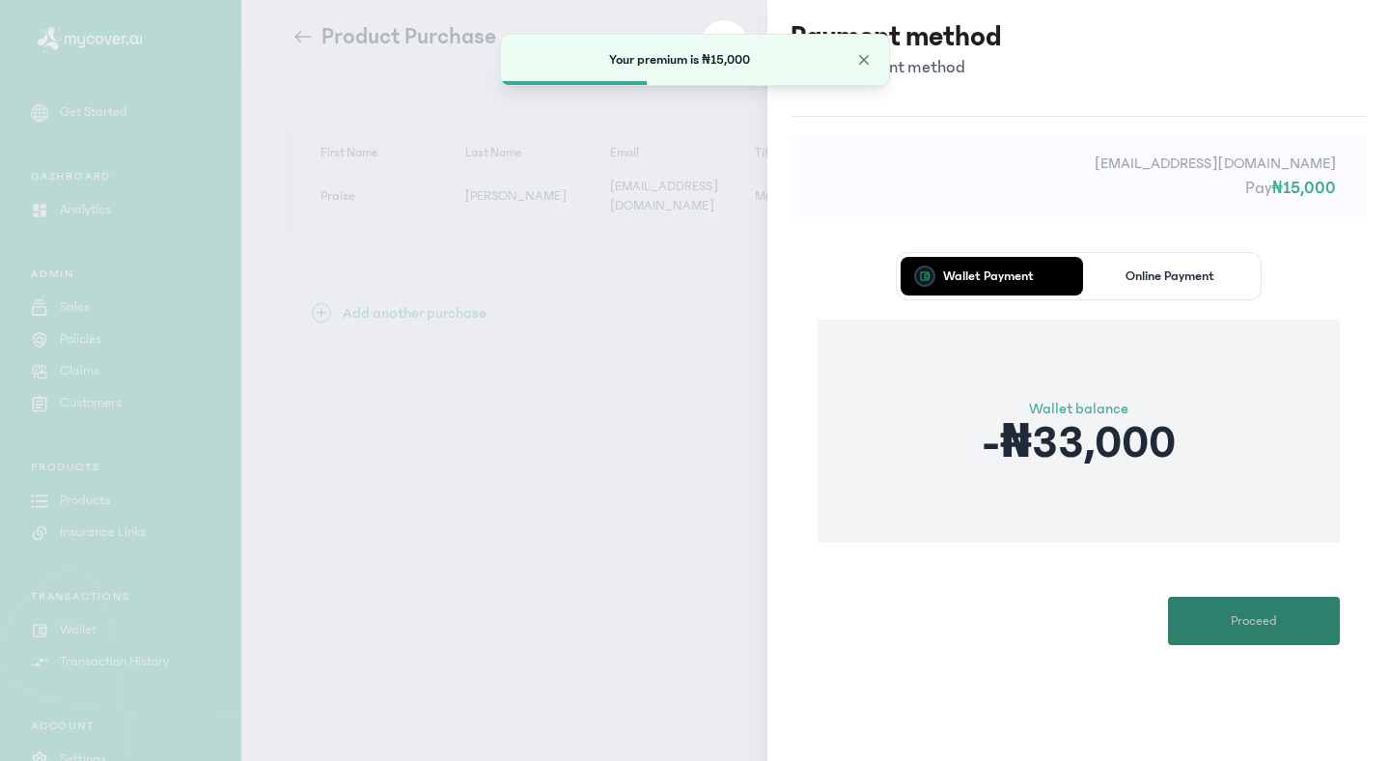
click at [1246, 612] on span "Proceed" at bounding box center [1254, 621] width 46 height 20
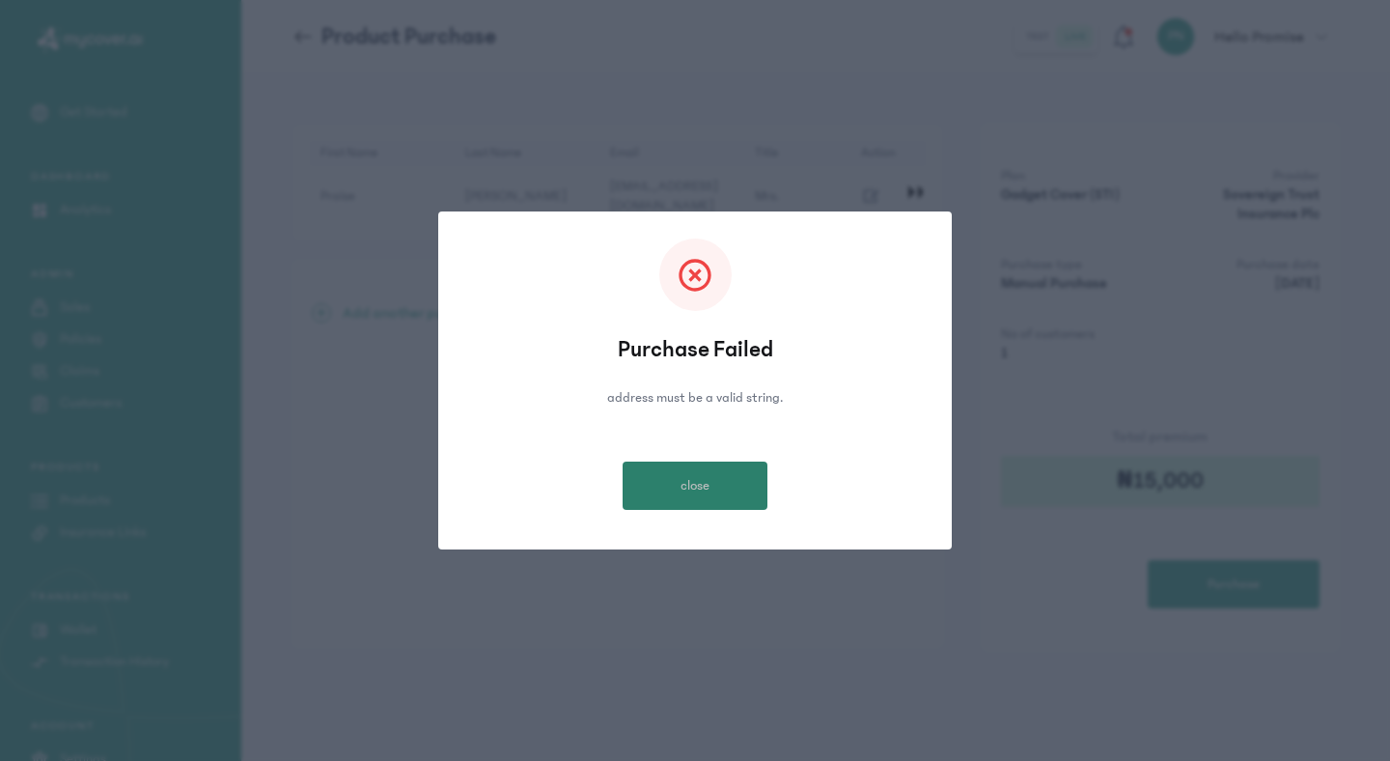
click at [745, 487] on button "close" at bounding box center [695, 485] width 145 height 48
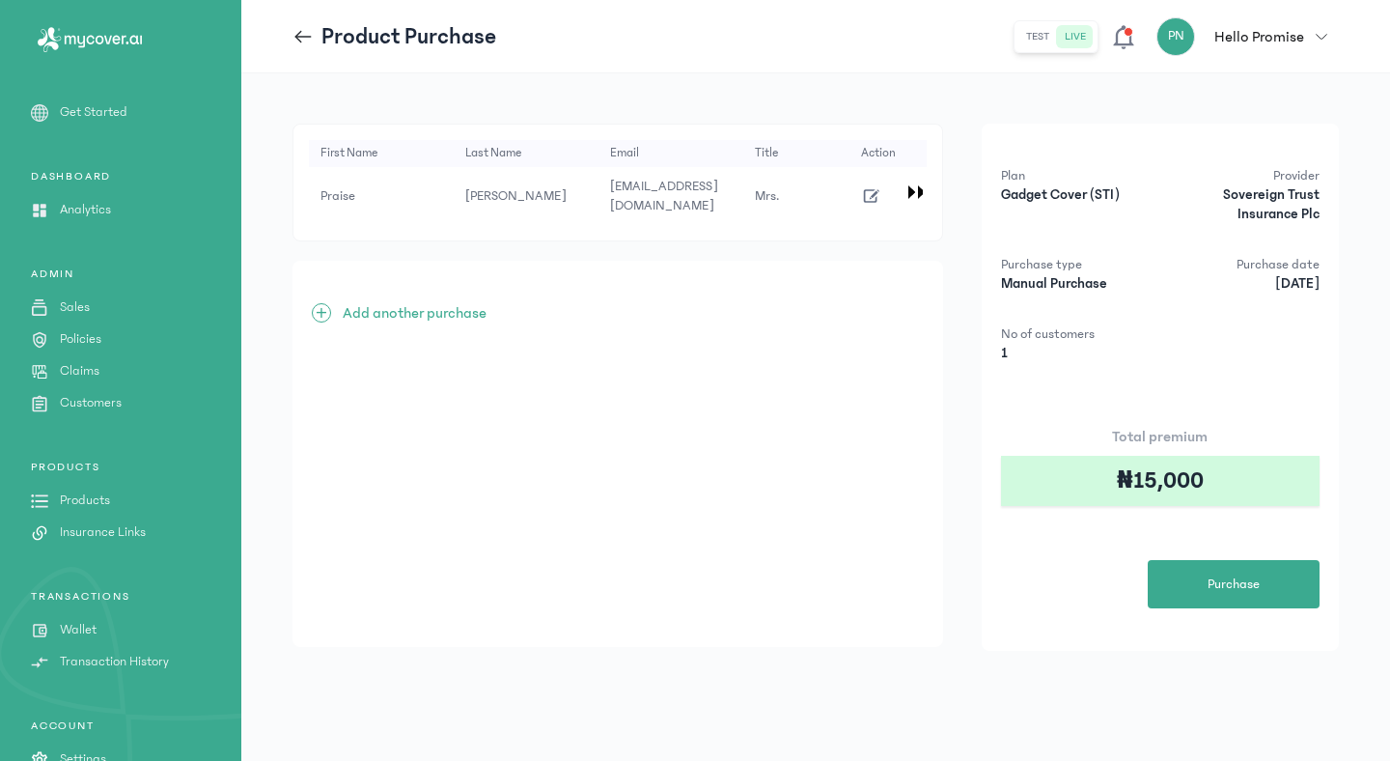
click at [880, 189] on icon "button" at bounding box center [871, 195] width 21 height 21
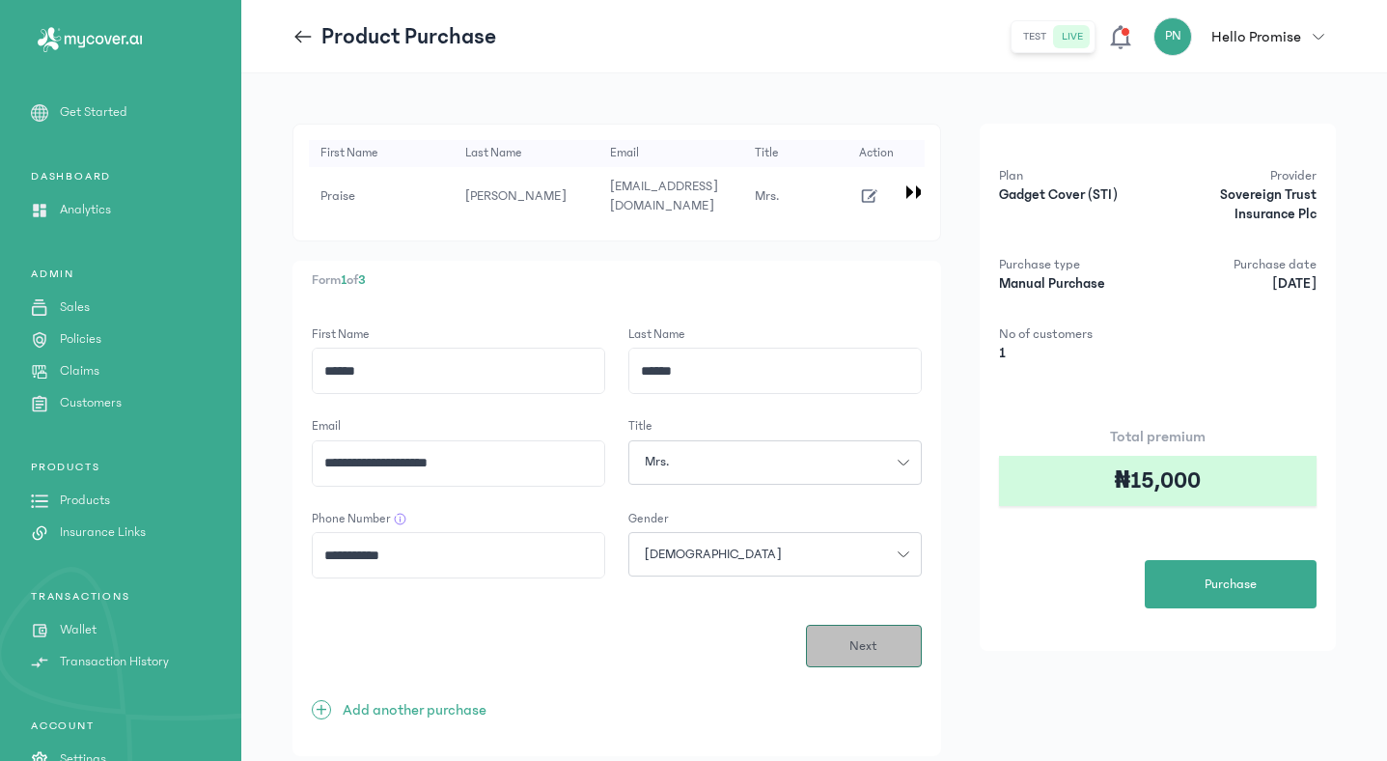
click at [875, 640] on span "Next" at bounding box center [863, 646] width 28 height 20
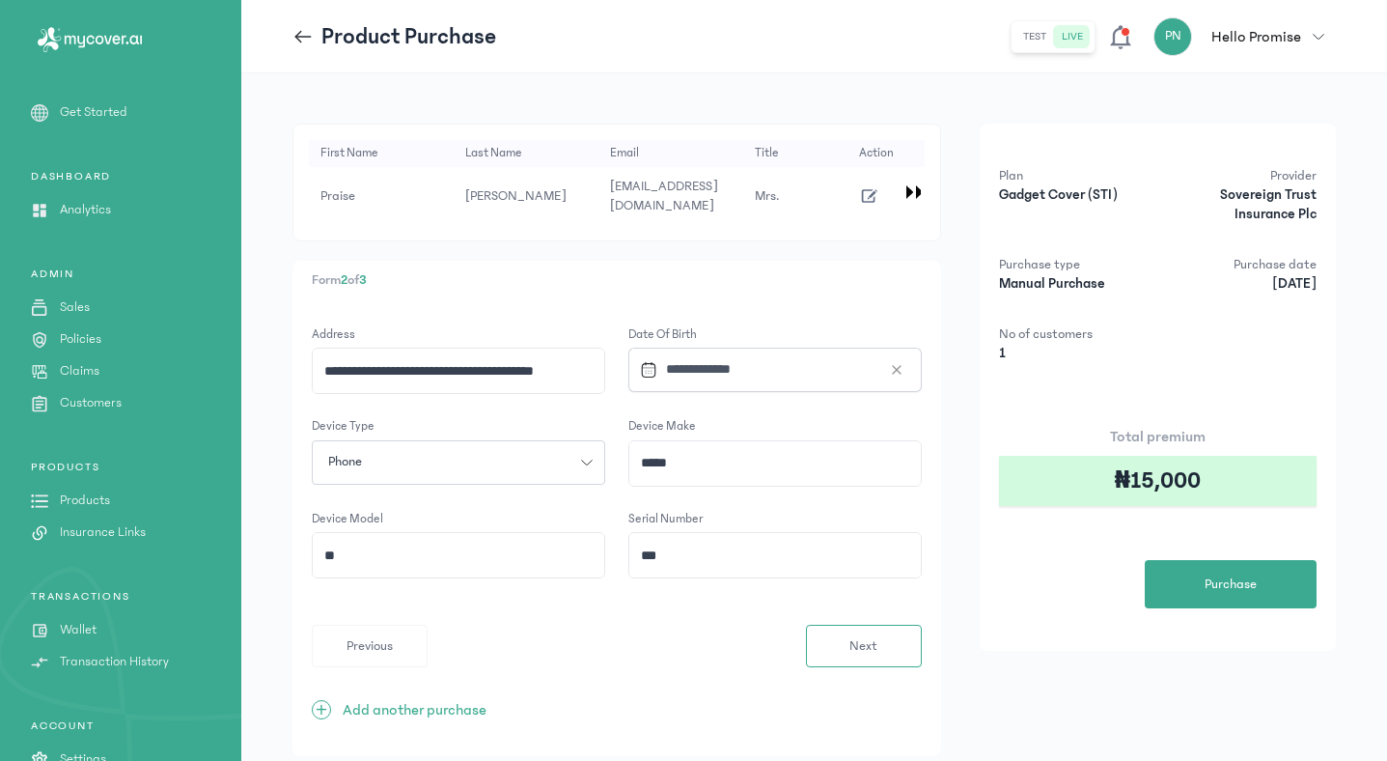
click at [354, 367] on input "**********" at bounding box center [459, 370] width 292 height 44
type input "**********"
click at [845, 657] on button "Next" at bounding box center [864, 646] width 116 height 42
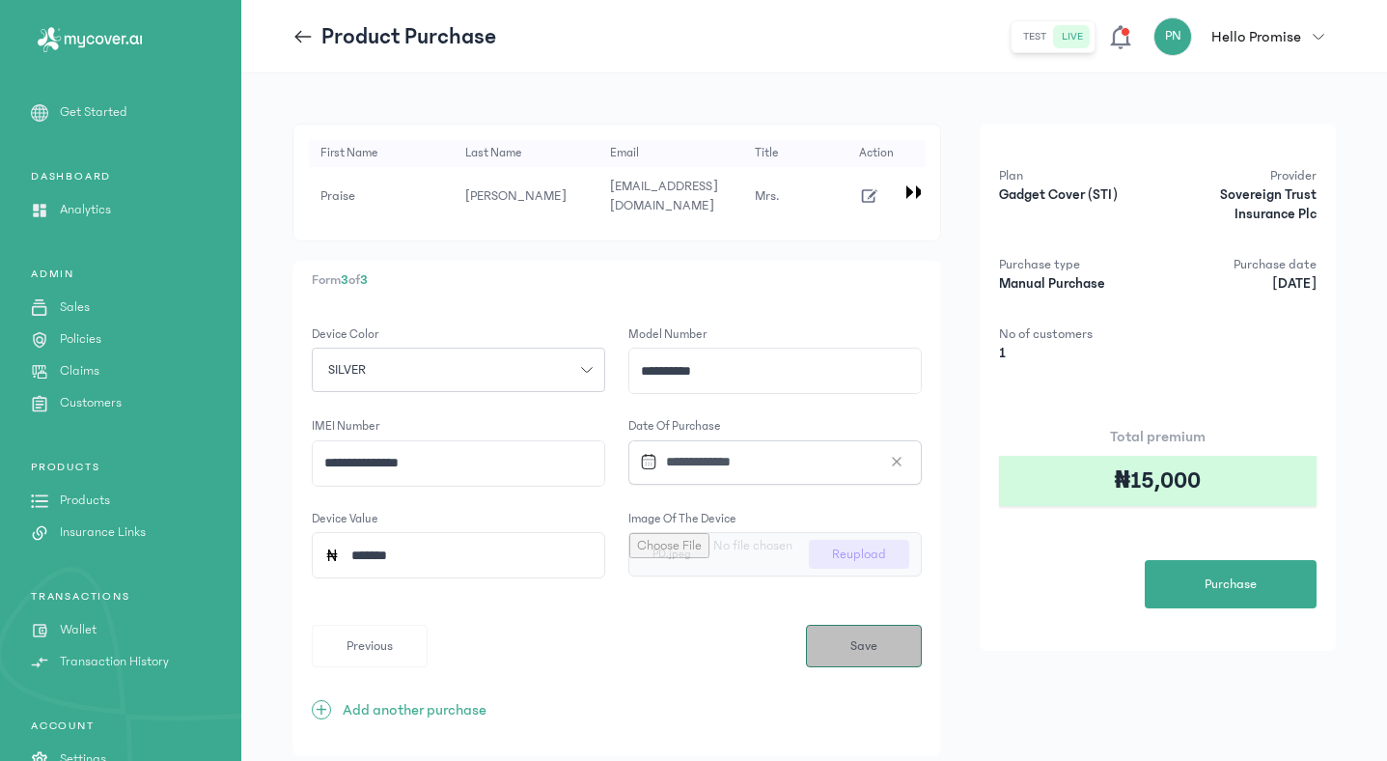
click at [856, 647] on span "Save" at bounding box center [863, 646] width 27 height 20
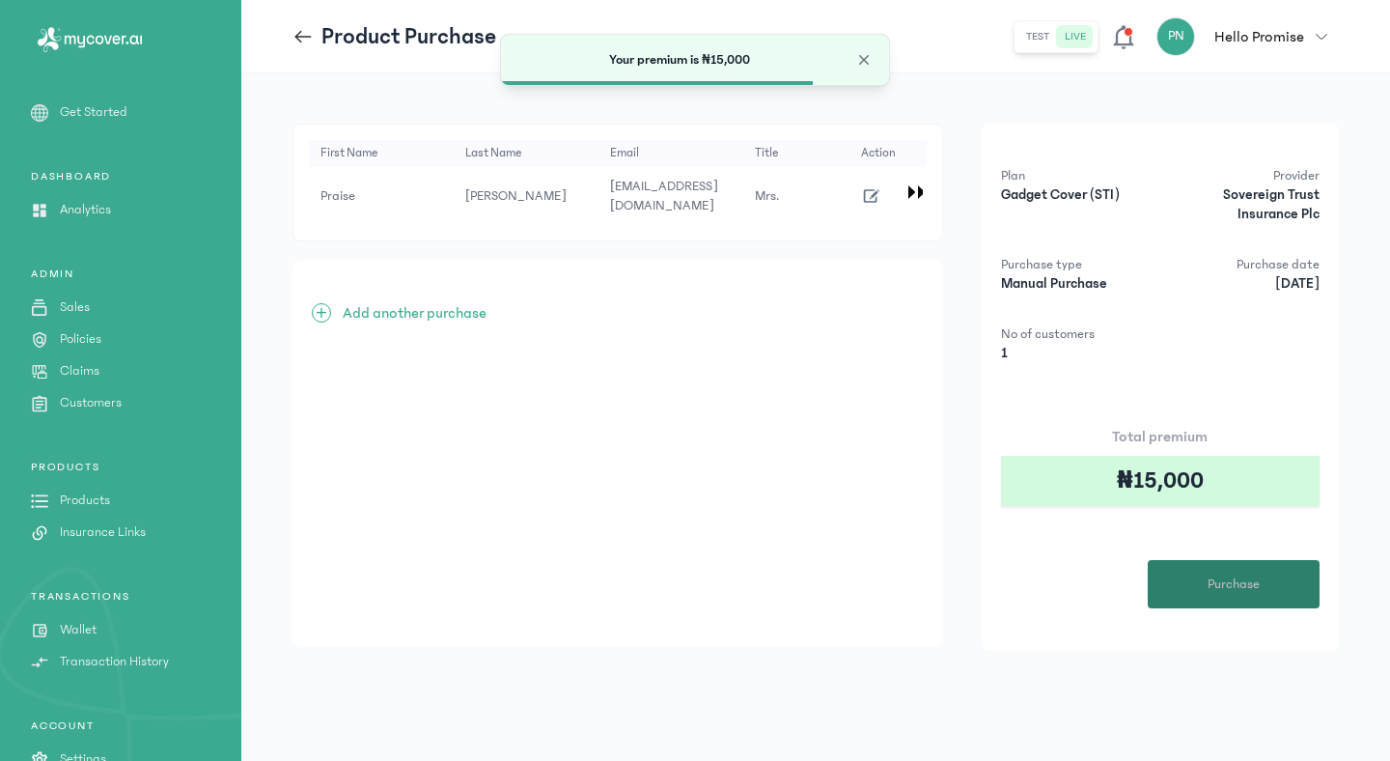
click at [1171, 584] on button "Purchase" at bounding box center [1234, 584] width 172 height 48
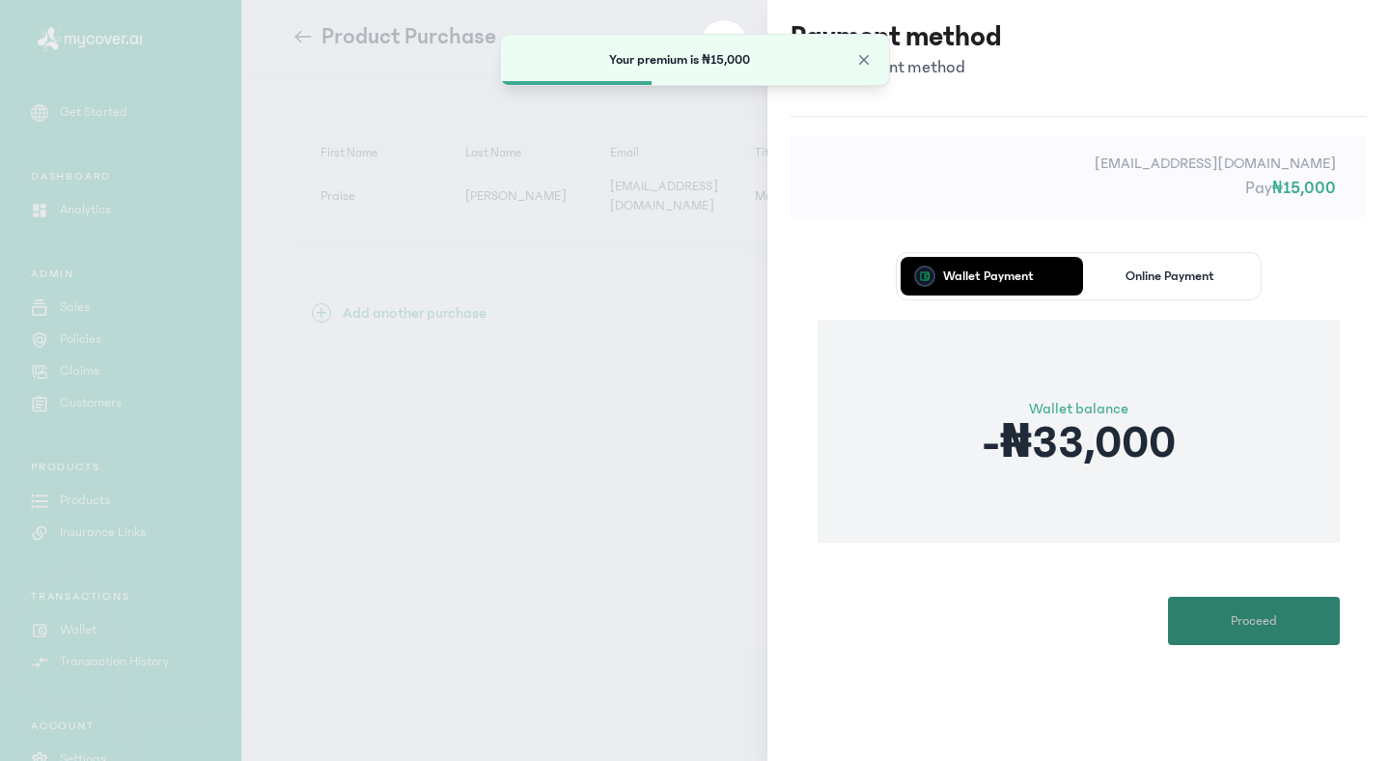
click at [1219, 640] on button "Proceed" at bounding box center [1254, 621] width 172 height 48
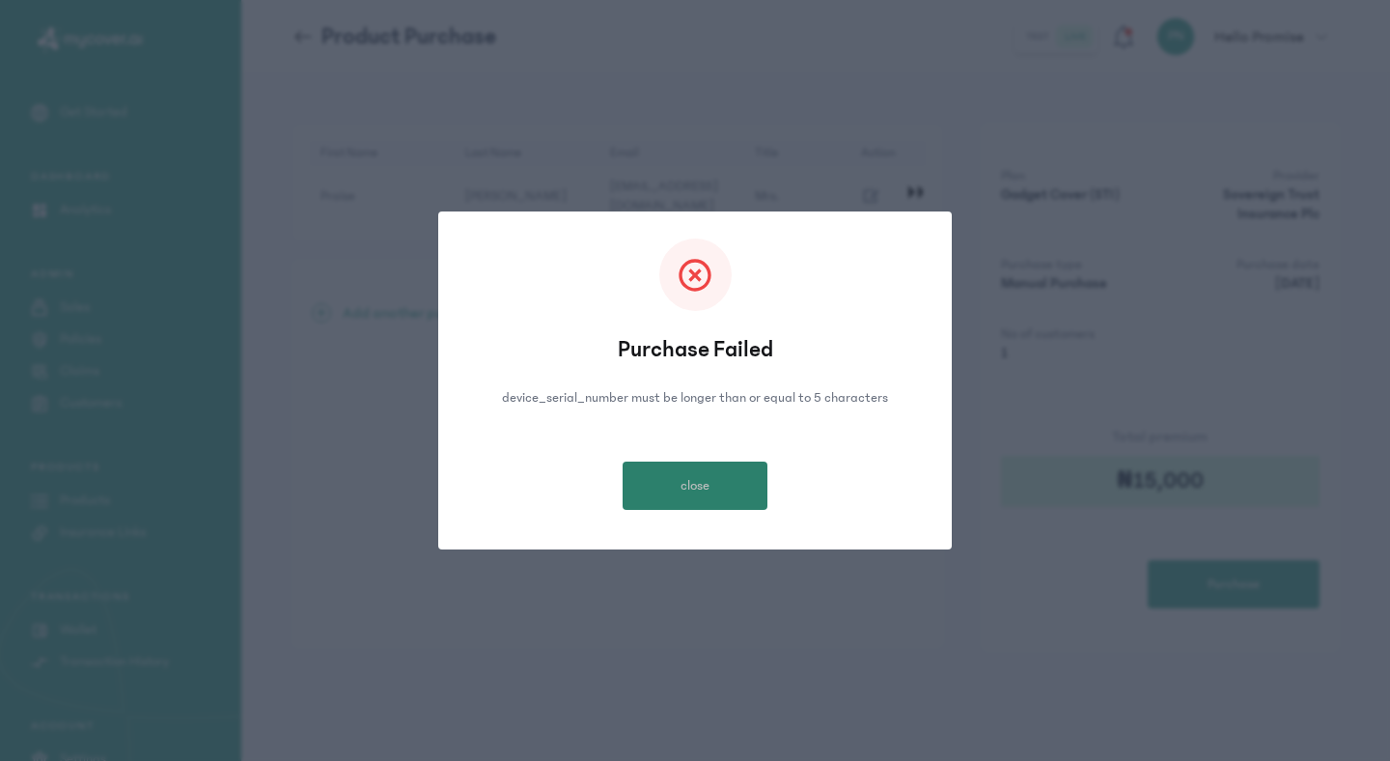
click at [721, 487] on button "close" at bounding box center [695, 485] width 145 height 48
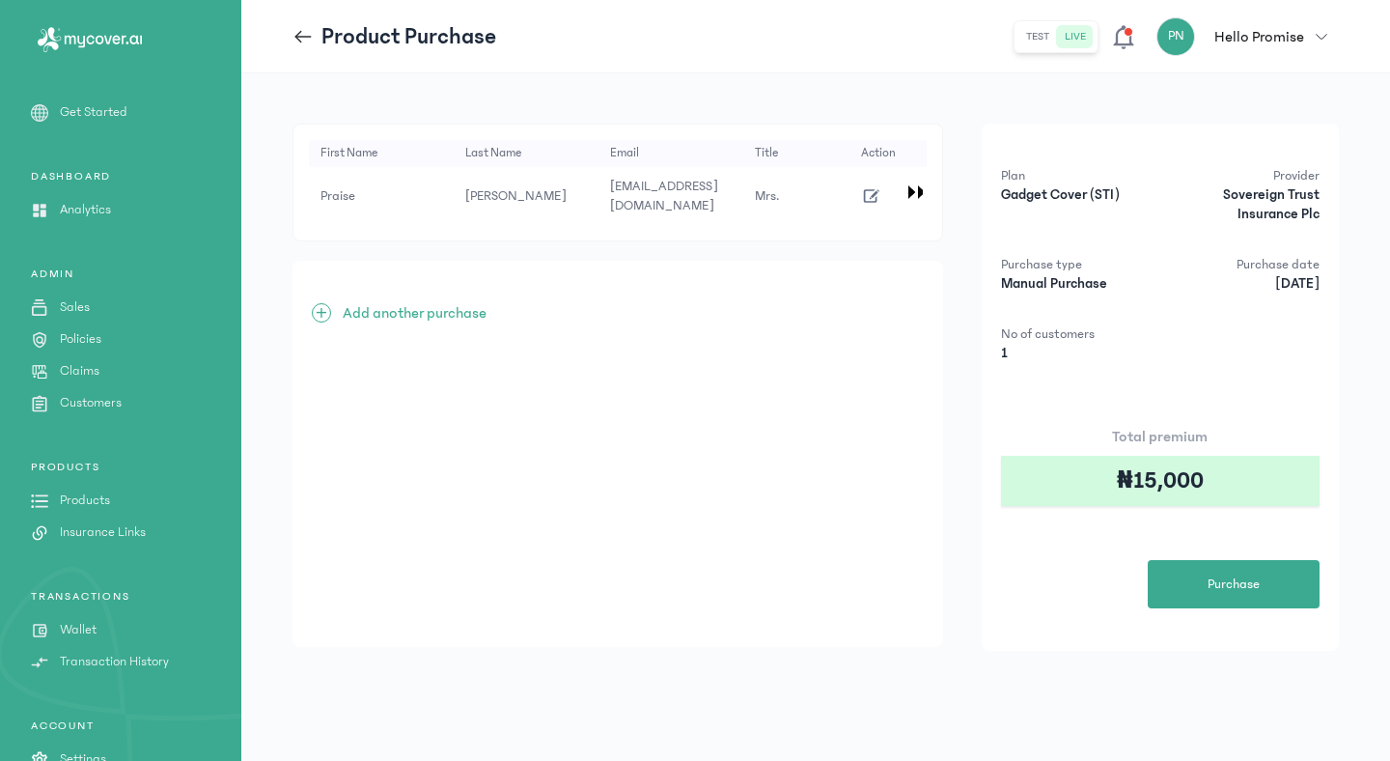
click at [872, 200] on icon "button" at bounding box center [871, 195] width 21 height 21
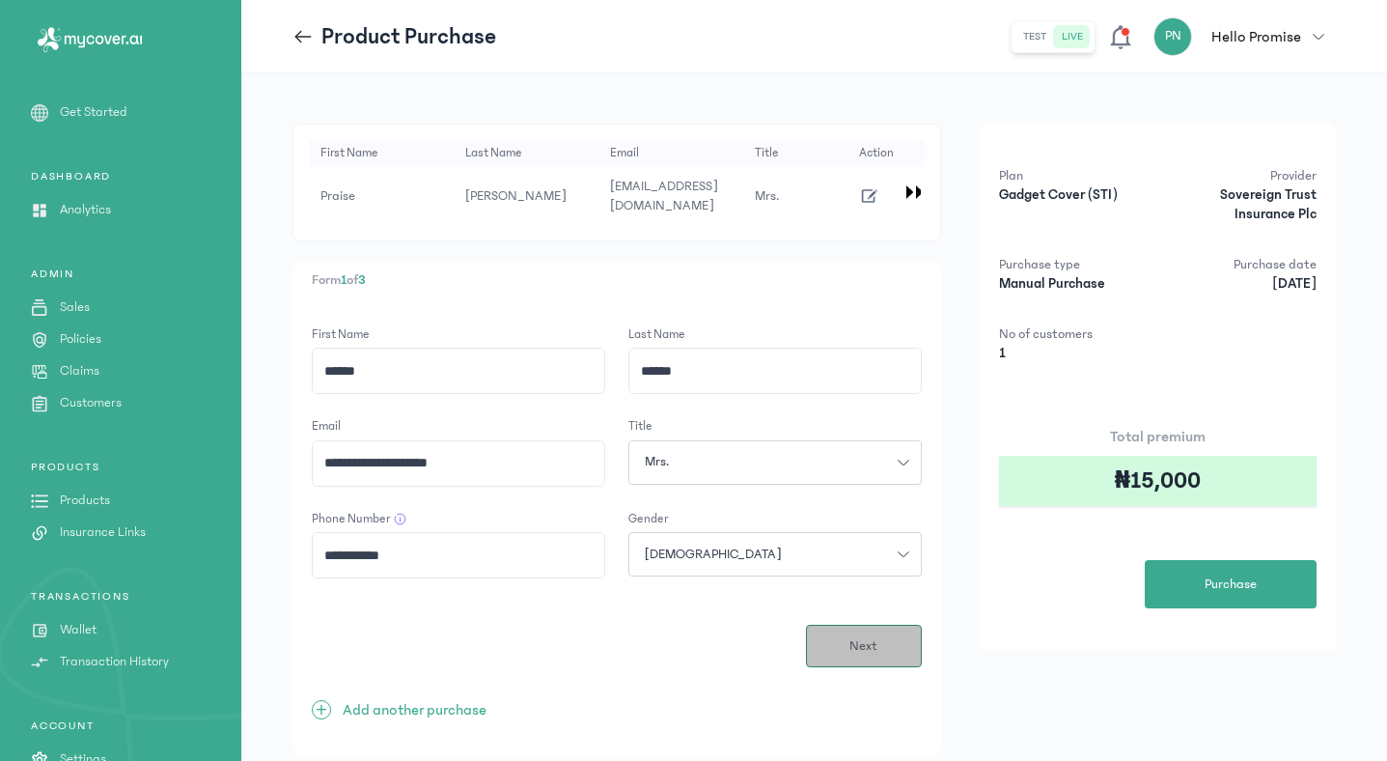
click at [873, 642] on span "Next" at bounding box center [863, 646] width 28 height 20
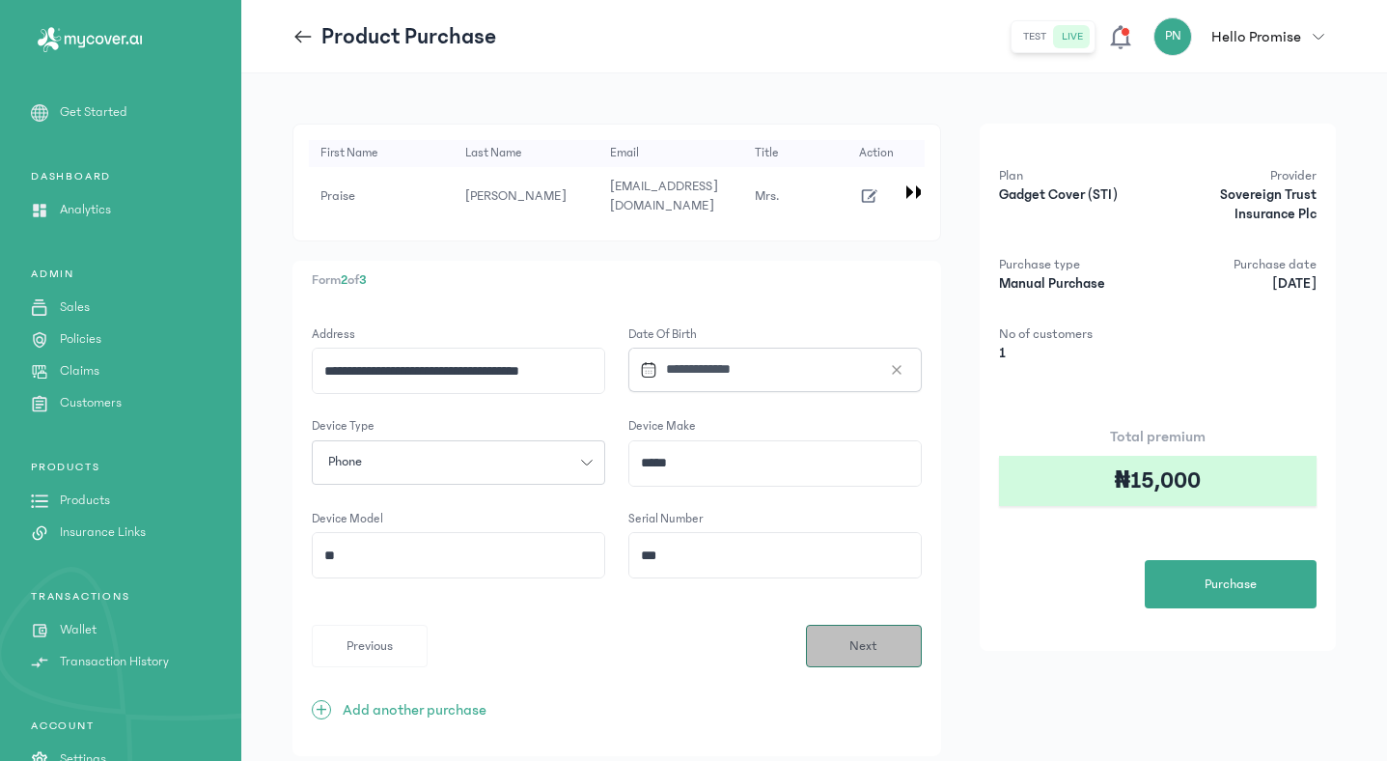
click at [869, 643] on span "Next" at bounding box center [863, 646] width 28 height 20
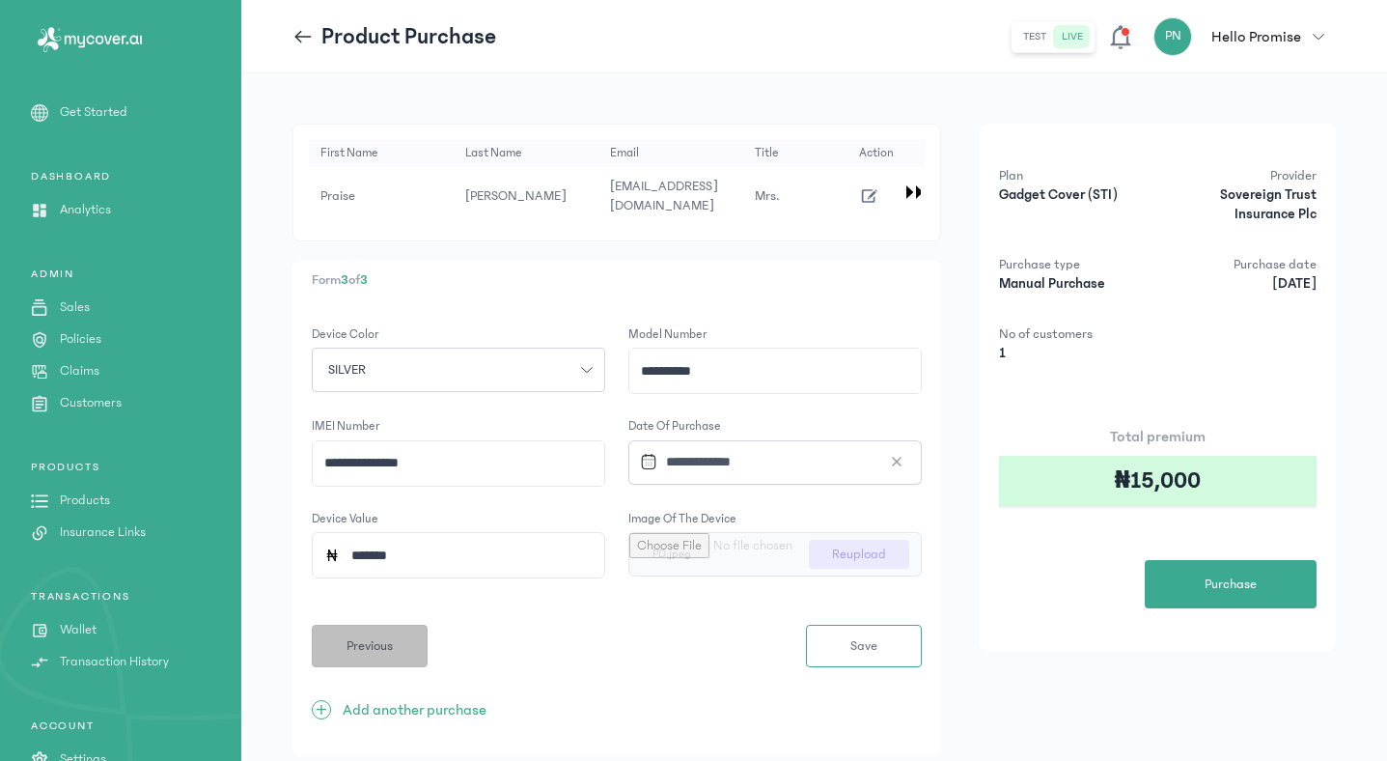
click at [387, 649] on span "Previous" at bounding box center [370, 646] width 46 height 20
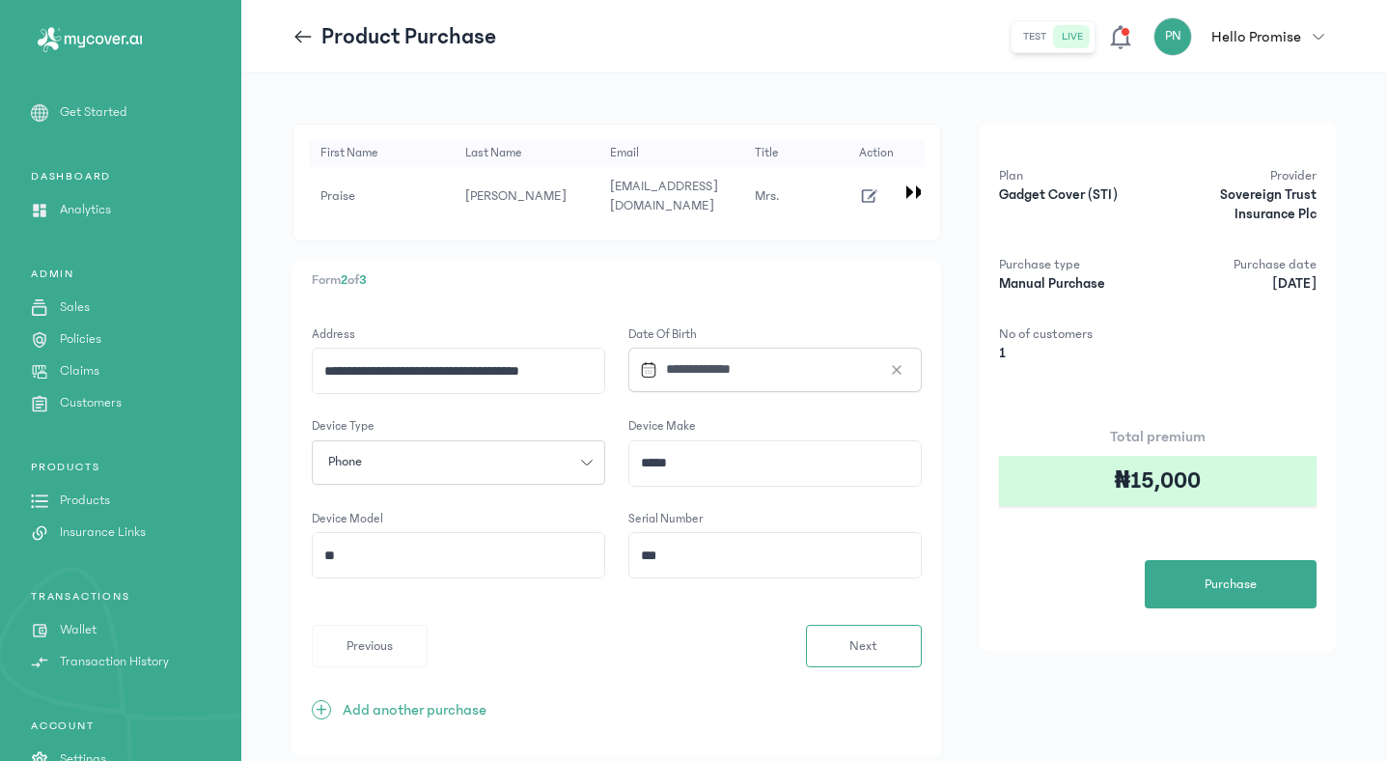
click at [676, 551] on input "***" at bounding box center [775, 555] width 292 height 44
type input "*"
click at [873, 653] on span "Next" at bounding box center [863, 646] width 28 height 20
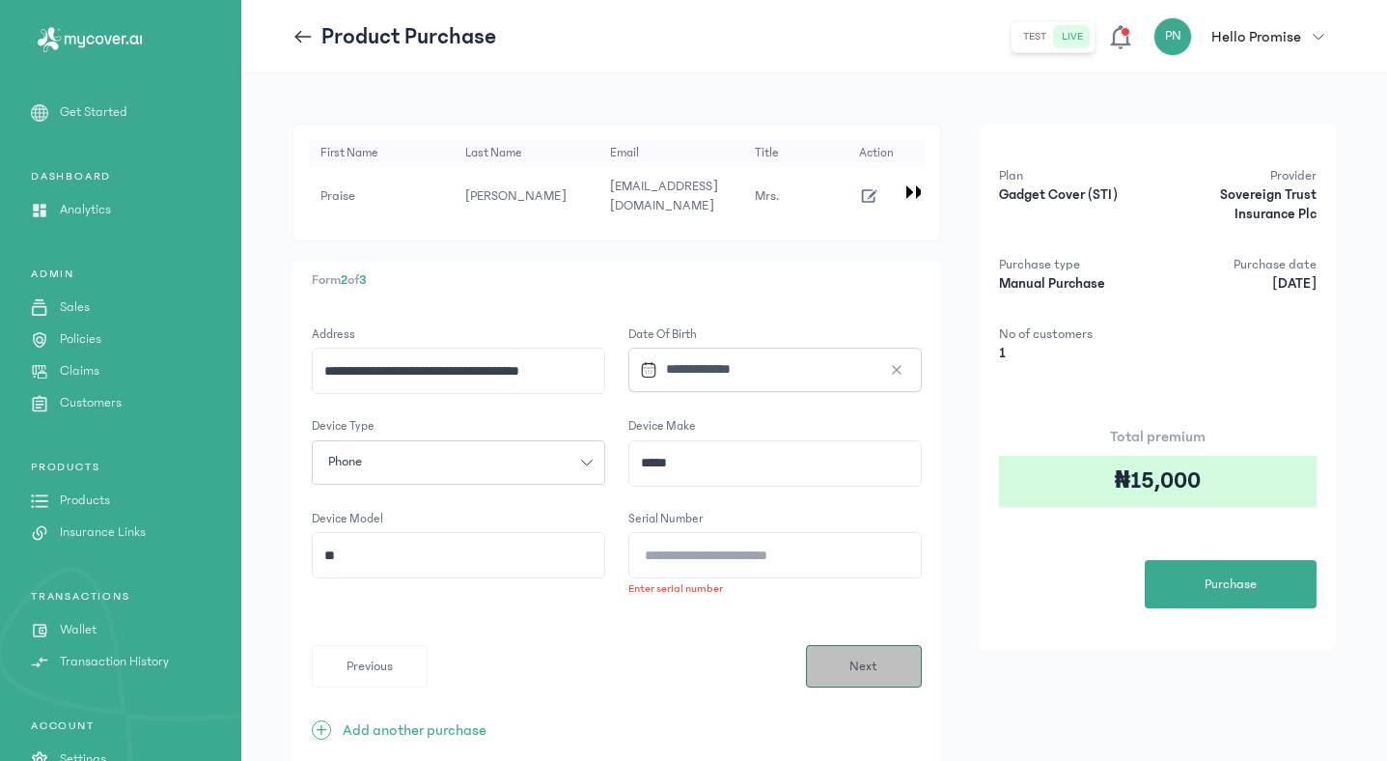
click at [872, 665] on span "Next" at bounding box center [863, 666] width 28 height 20
click at [732, 572] on input "Serial Number" at bounding box center [775, 555] width 292 height 44
paste input "**********"
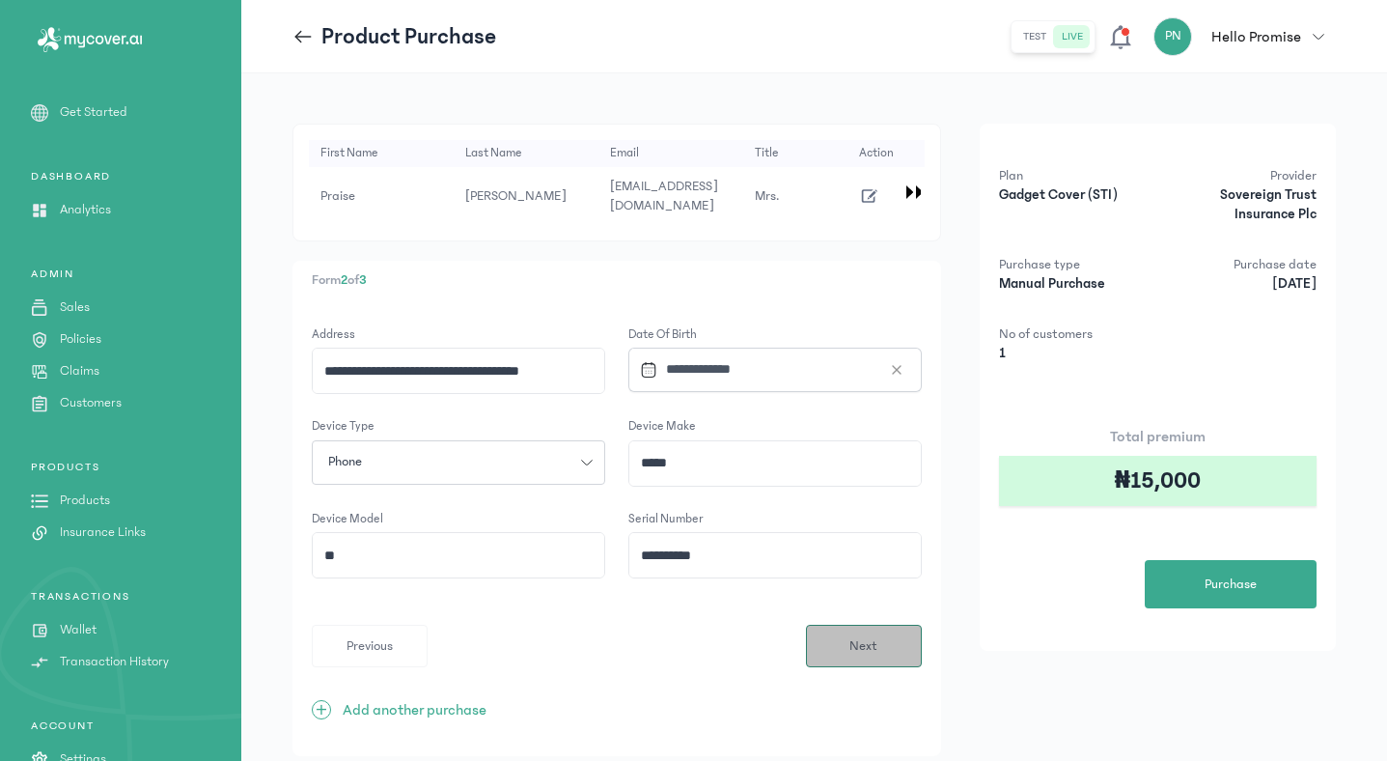
type input "**********"
click at [836, 667] on button "Next" at bounding box center [864, 646] width 116 height 42
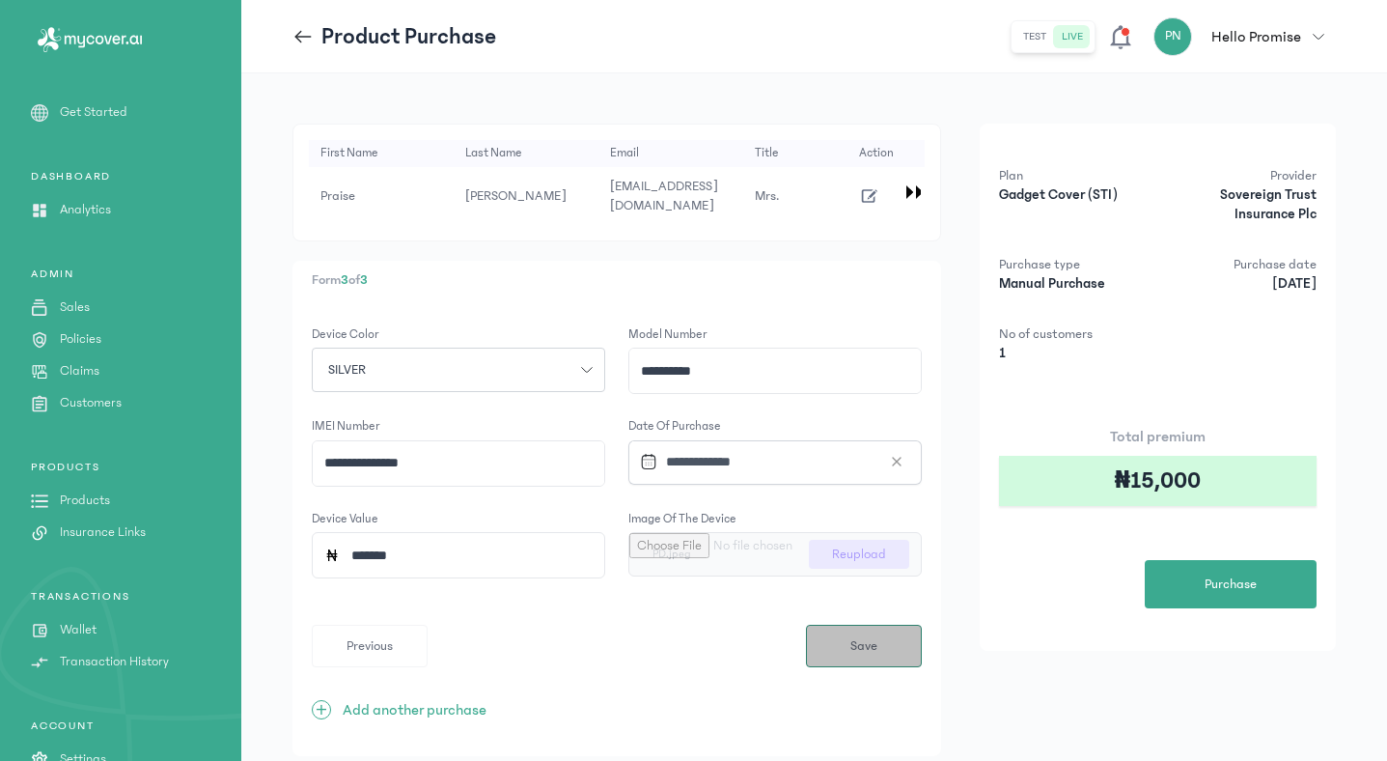
click at [871, 645] on span "Save" at bounding box center [863, 646] width 27 height 20
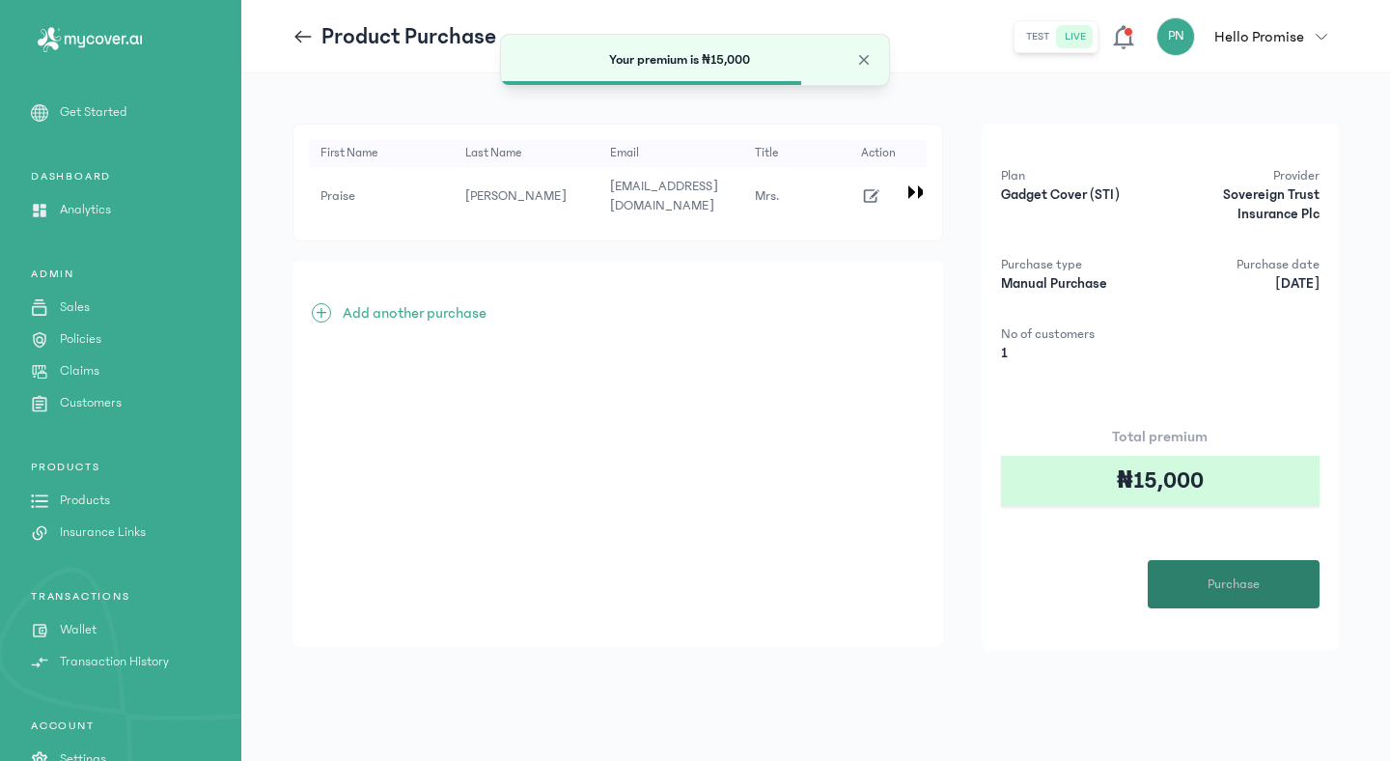
click at [1245, 581] on span "Purchase" at bounding box center [1234, 584] width 52 height 20
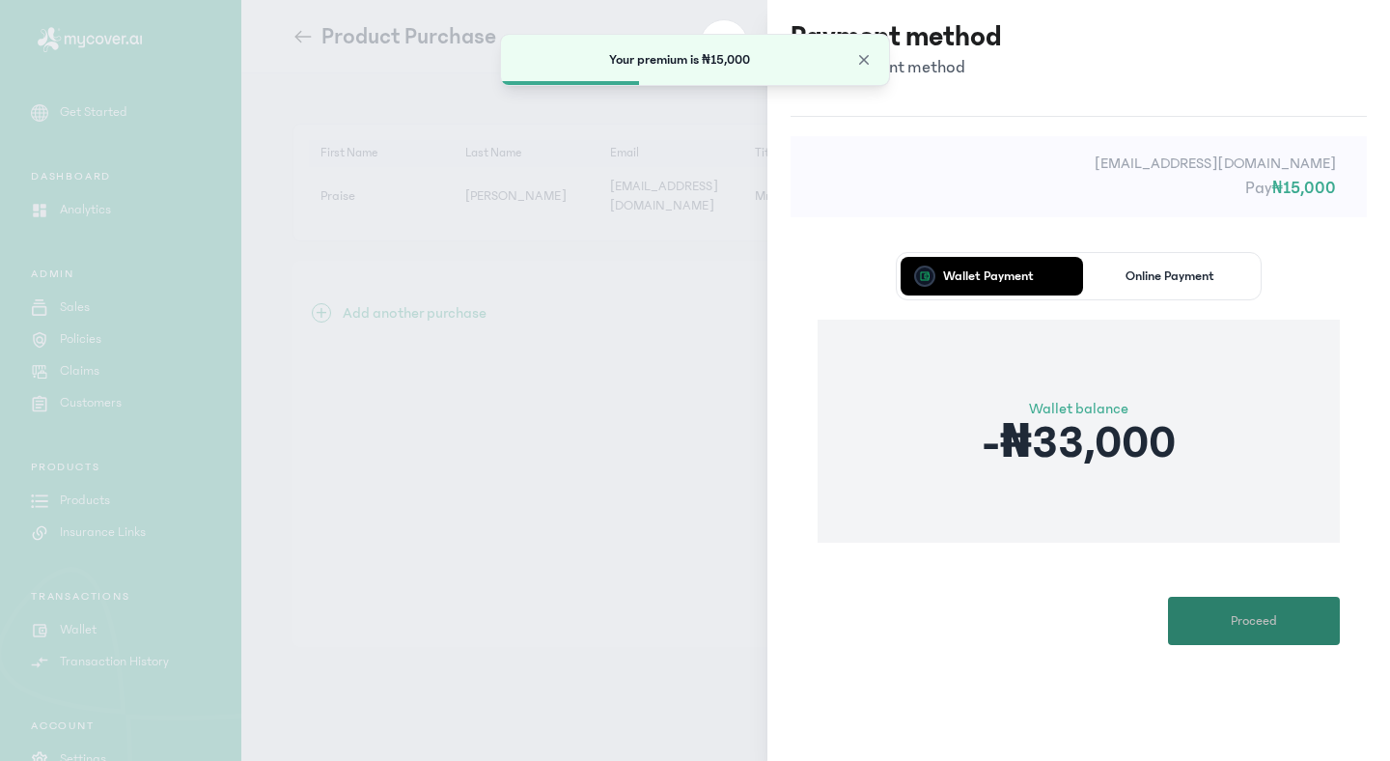
click at [1251, 617] on span "Proceed" at bounding box center [1254, 621] width 46 height 20
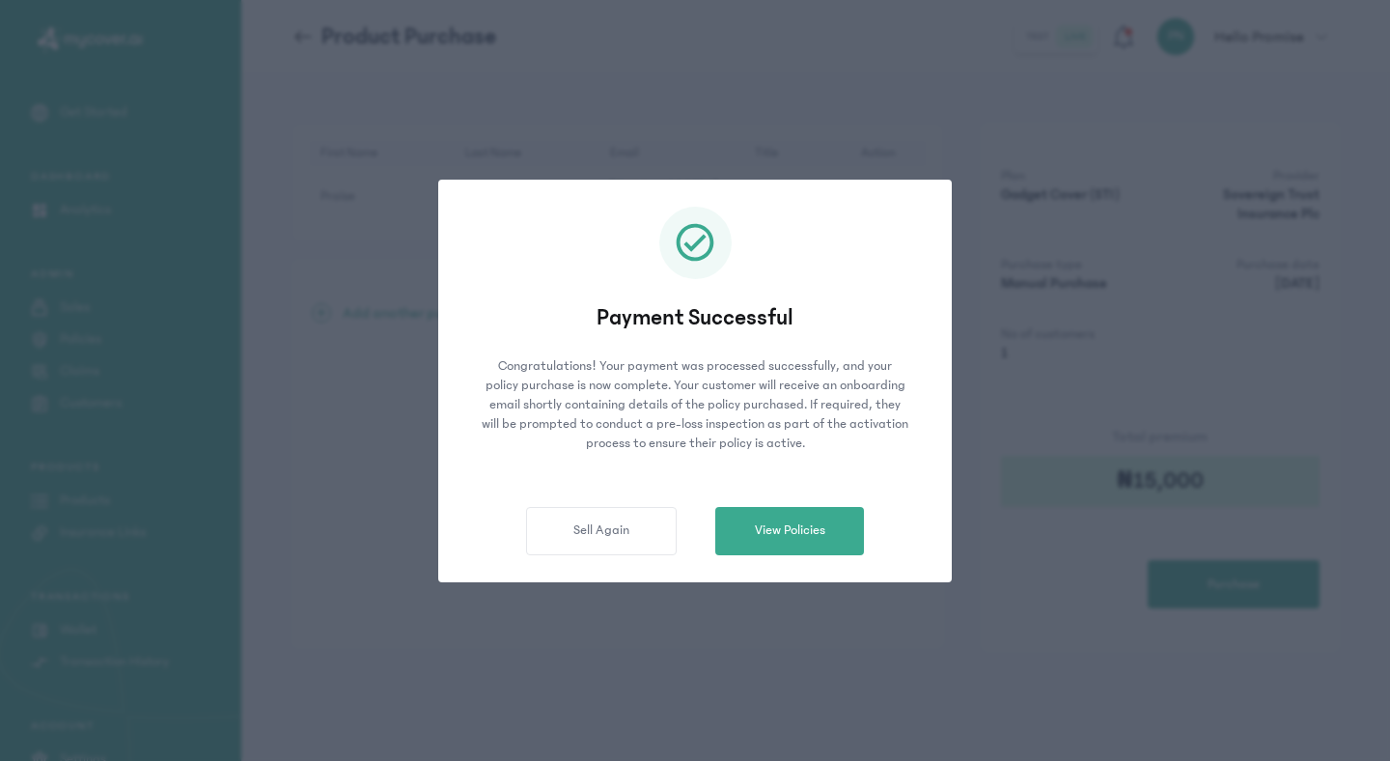
click at [575, 697] on div "Payment Successful Congratulations! Your payment was processed successfully, an…" at bounding box center [695, 380] width 1390 height 761
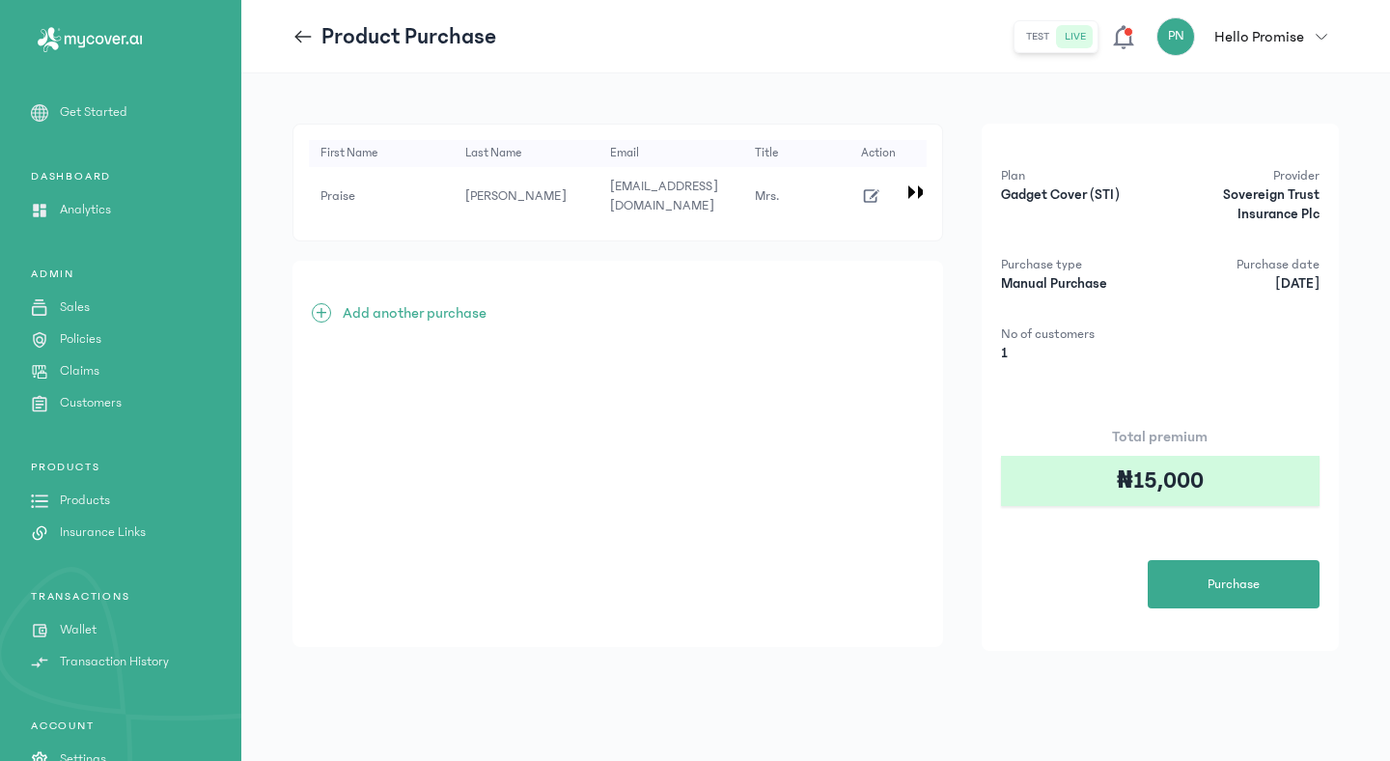
click at [297, 33] on icon at bounding box center [298, 36] width 7 height 13
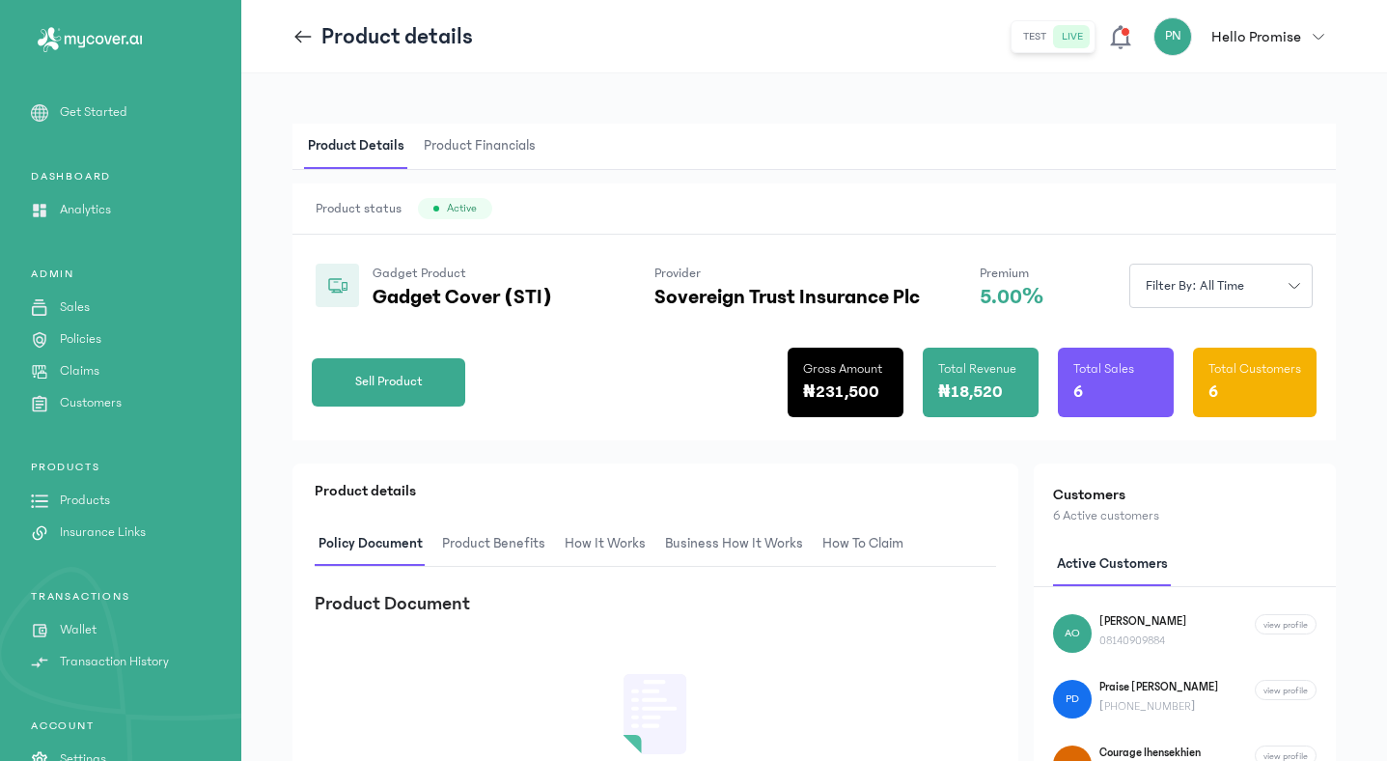
click at [92, 209] on p "Analytics" at bounding box center [85, 210] width 51 height 20
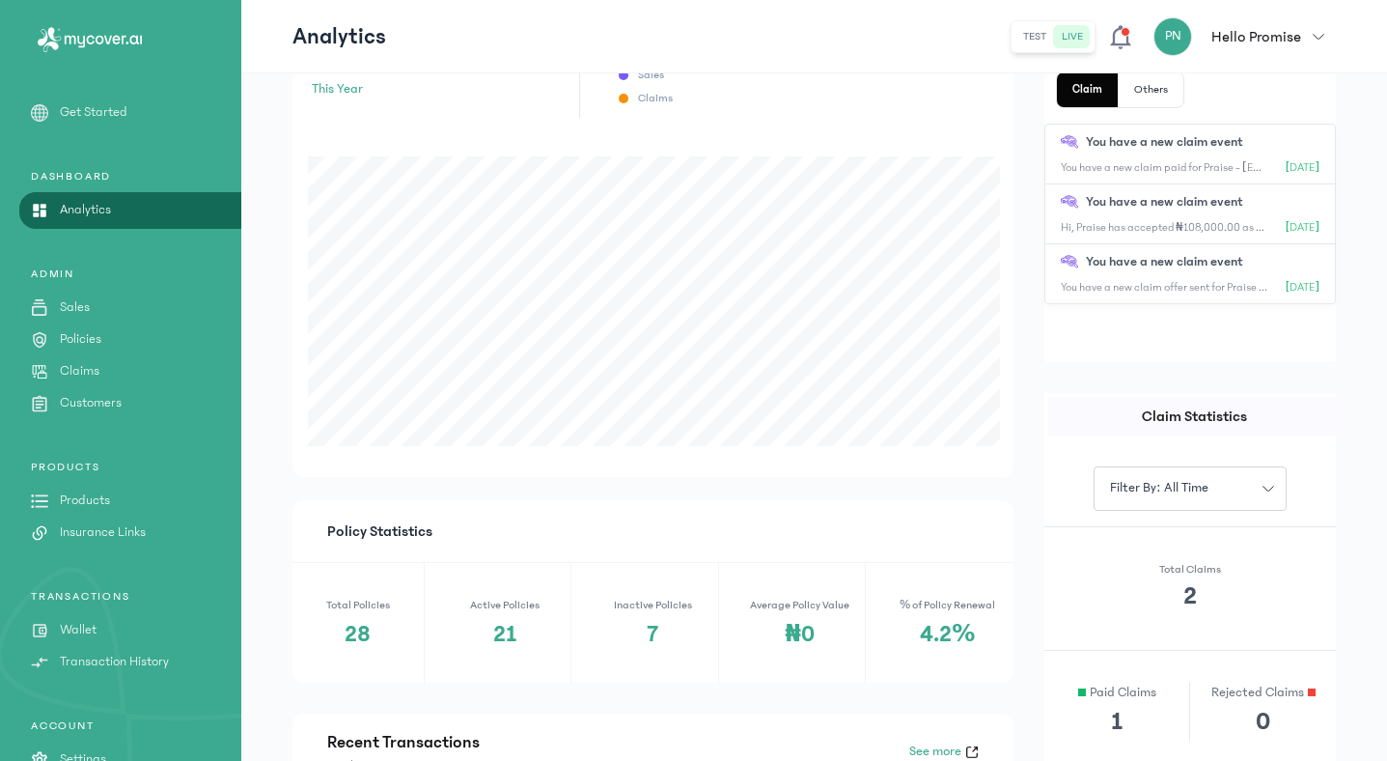
scroll to position [399, 0]
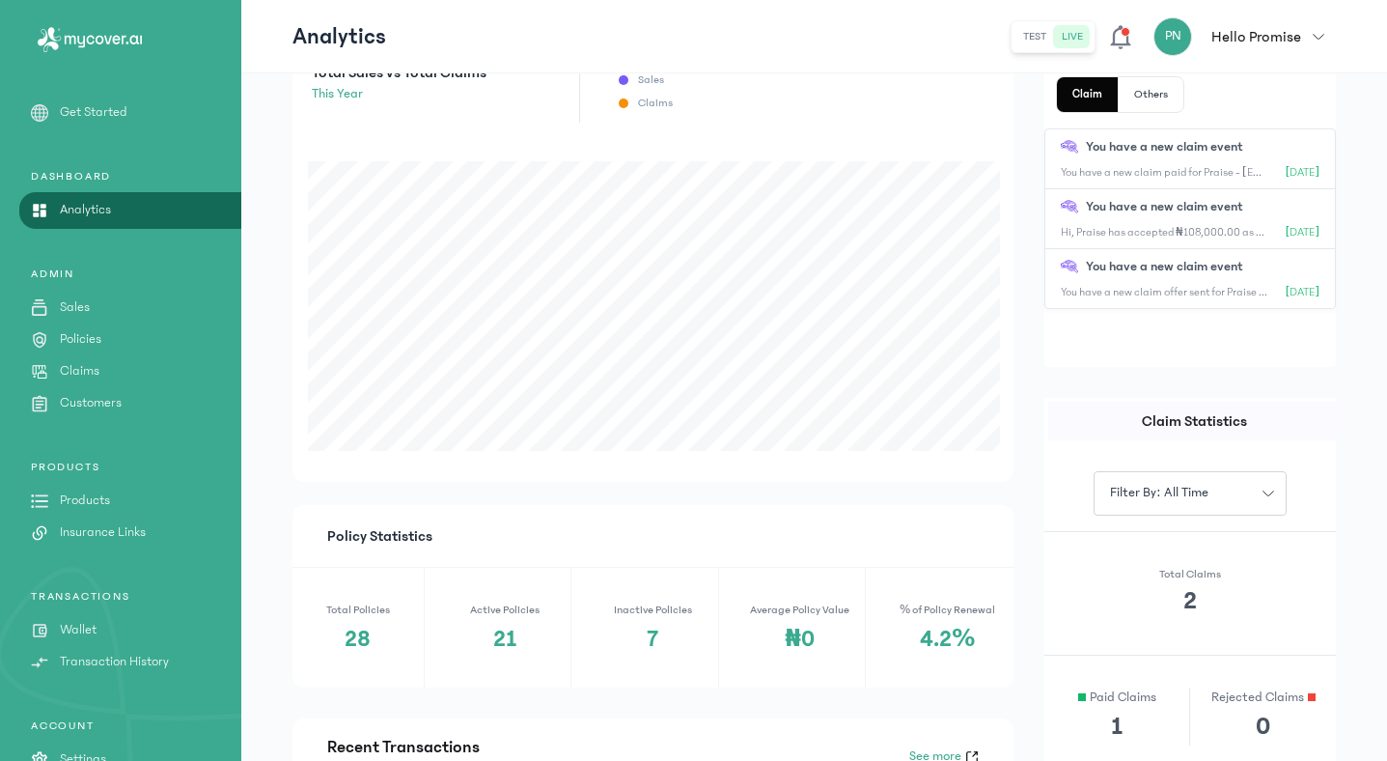
click at [1327, 31] on span "button" at bounding box center [1318, 37] width 35 height 12
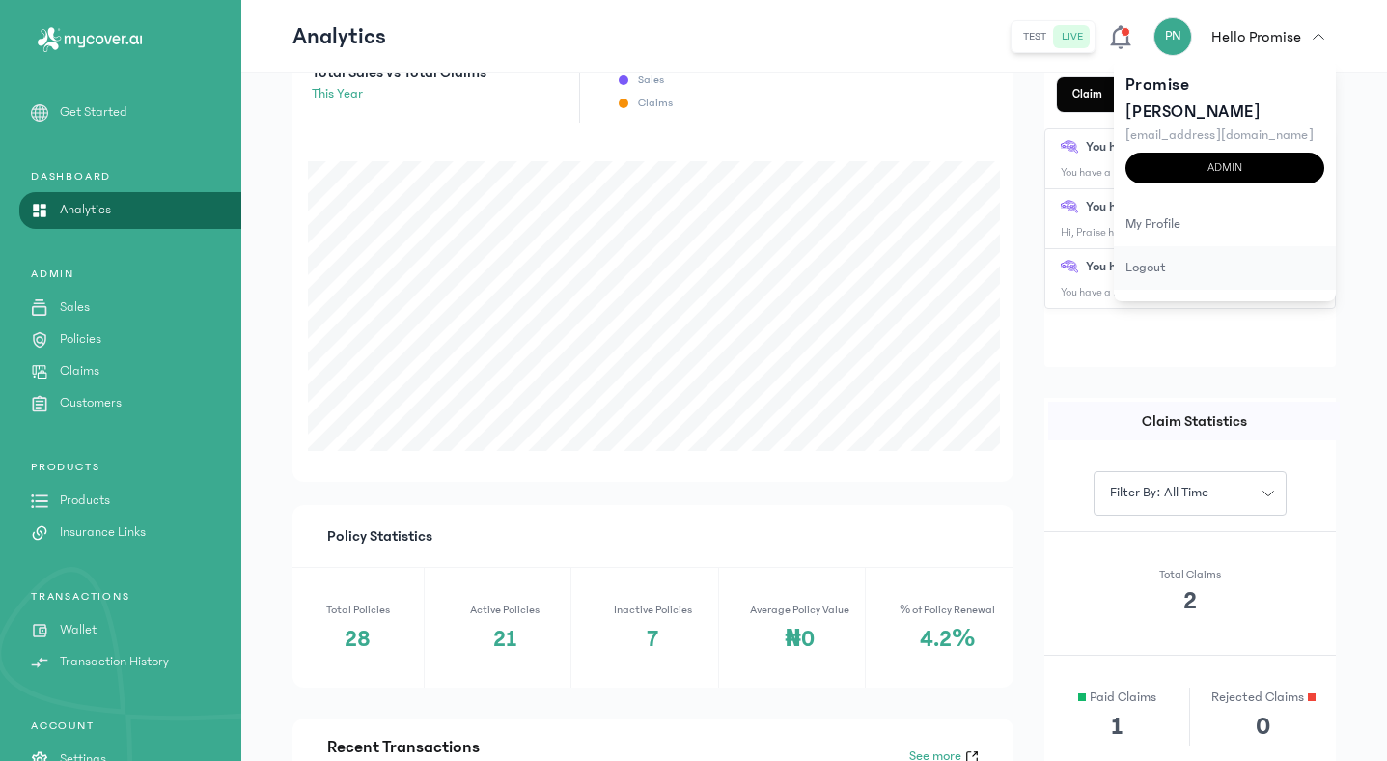
click at [1154, 250] on div "logout" at bounding box center [1225, 267] width 222 height 43
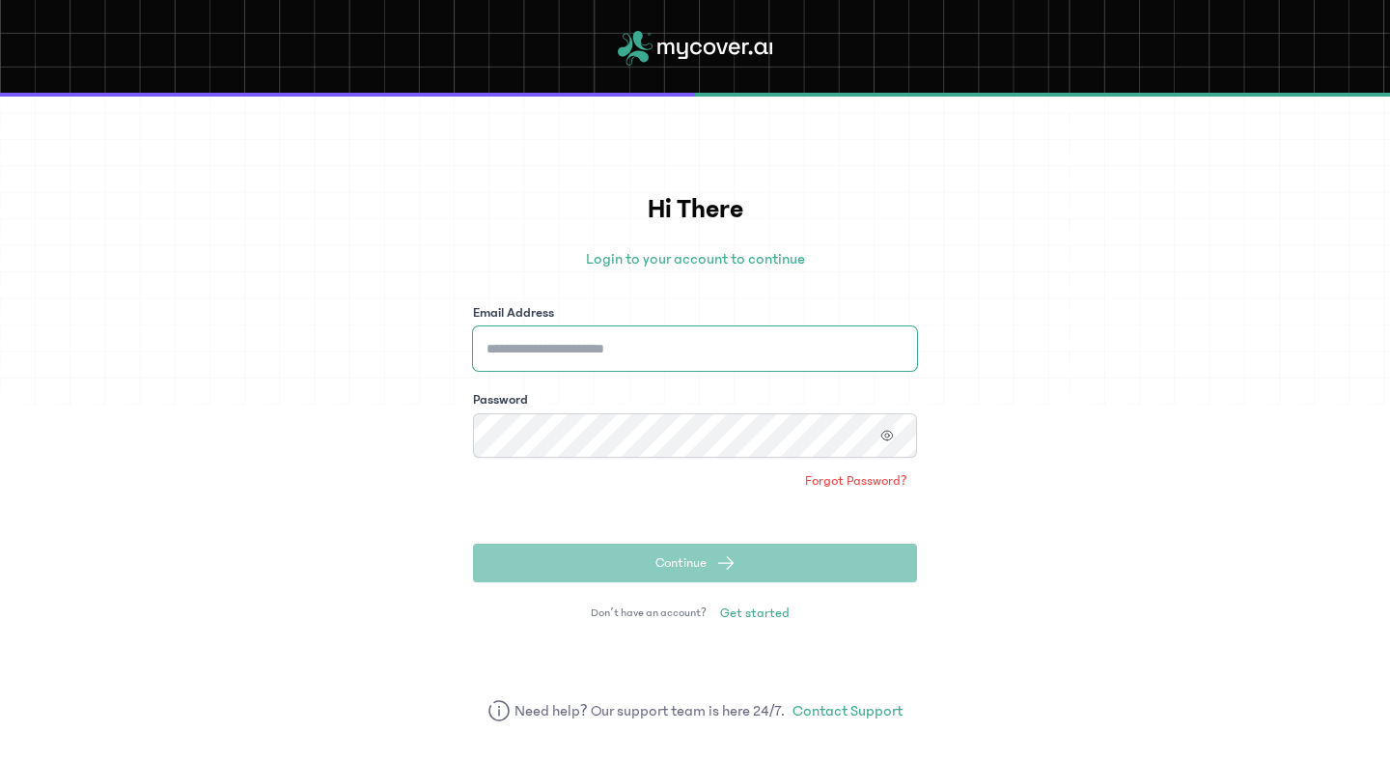
click at [651, 364] on input "Email Address" at bounding box center [695, 348] width 444 height 44
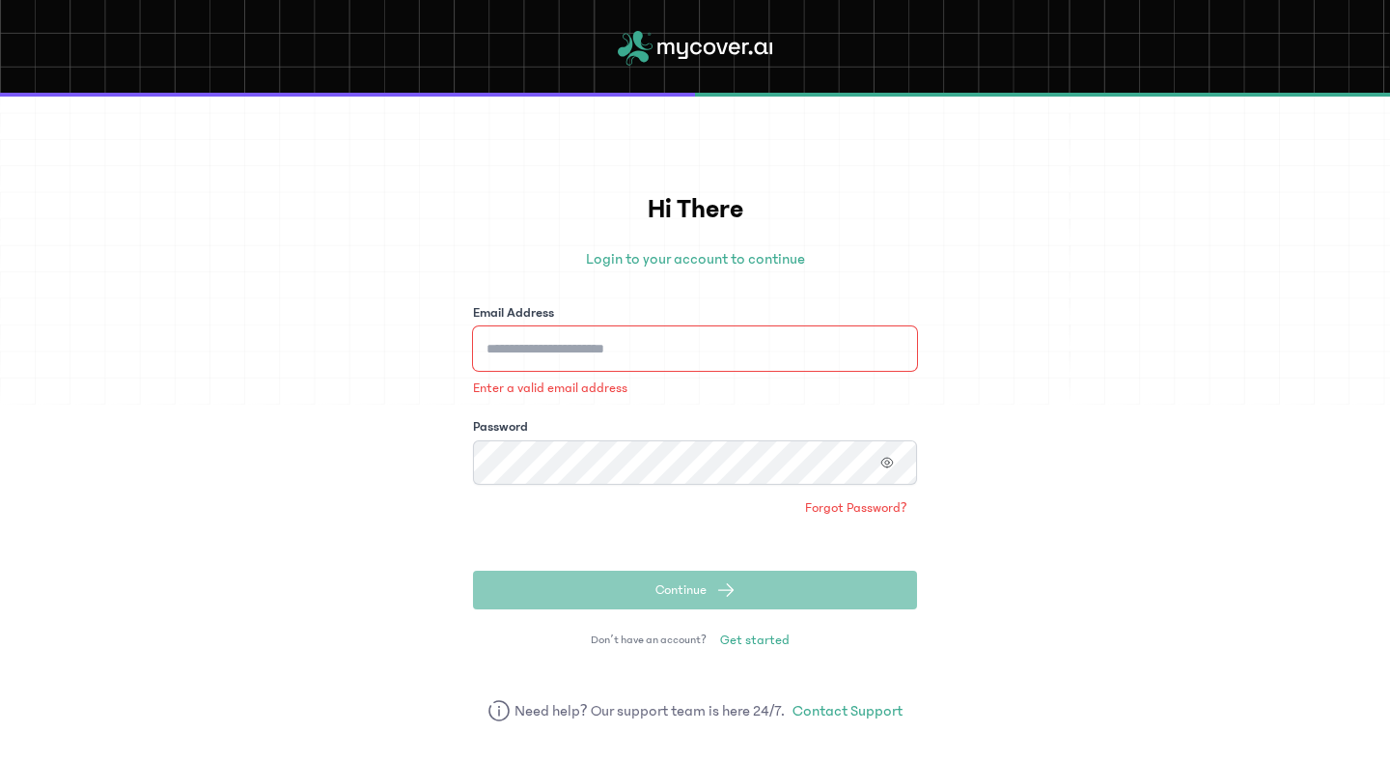
type input "**********"
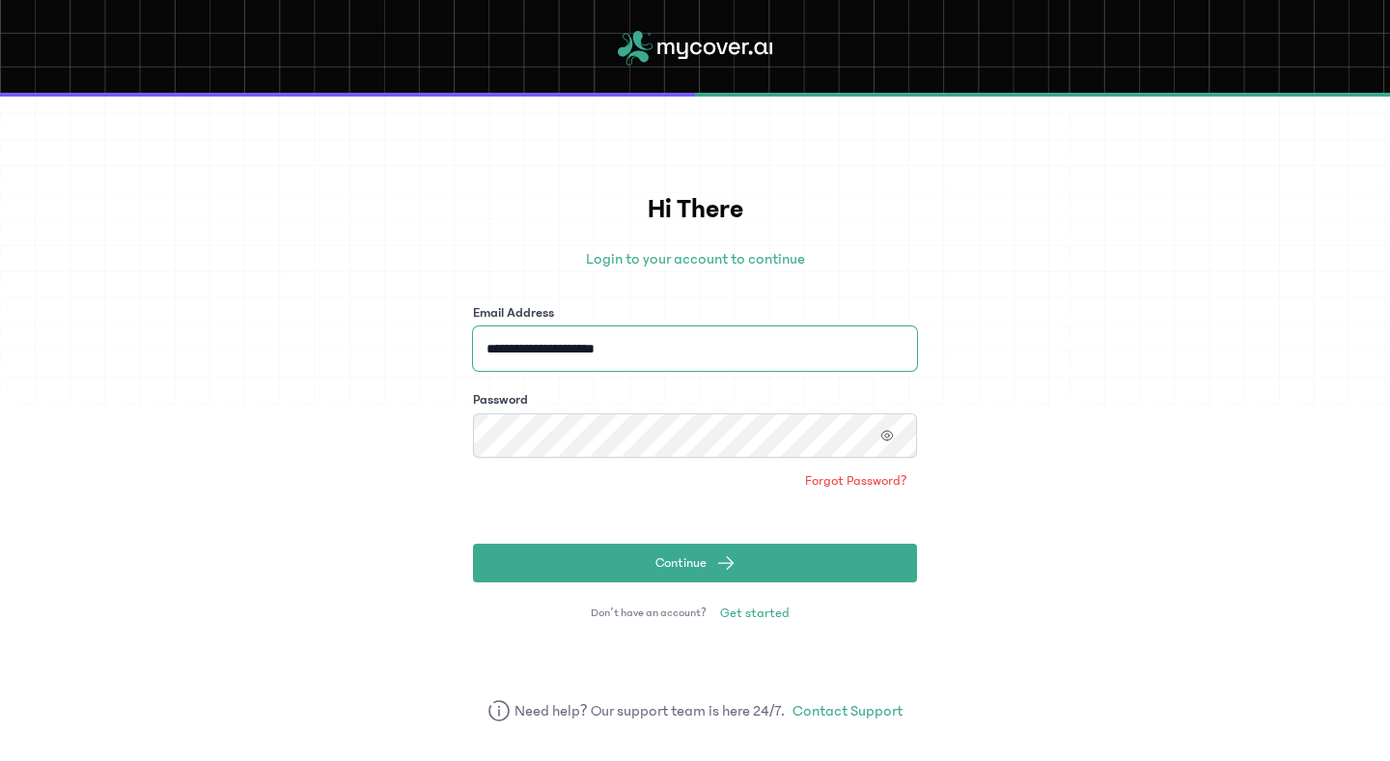
click at [473, 543] on button "Continue" at bounding box center [695, 562] width 444 height 39
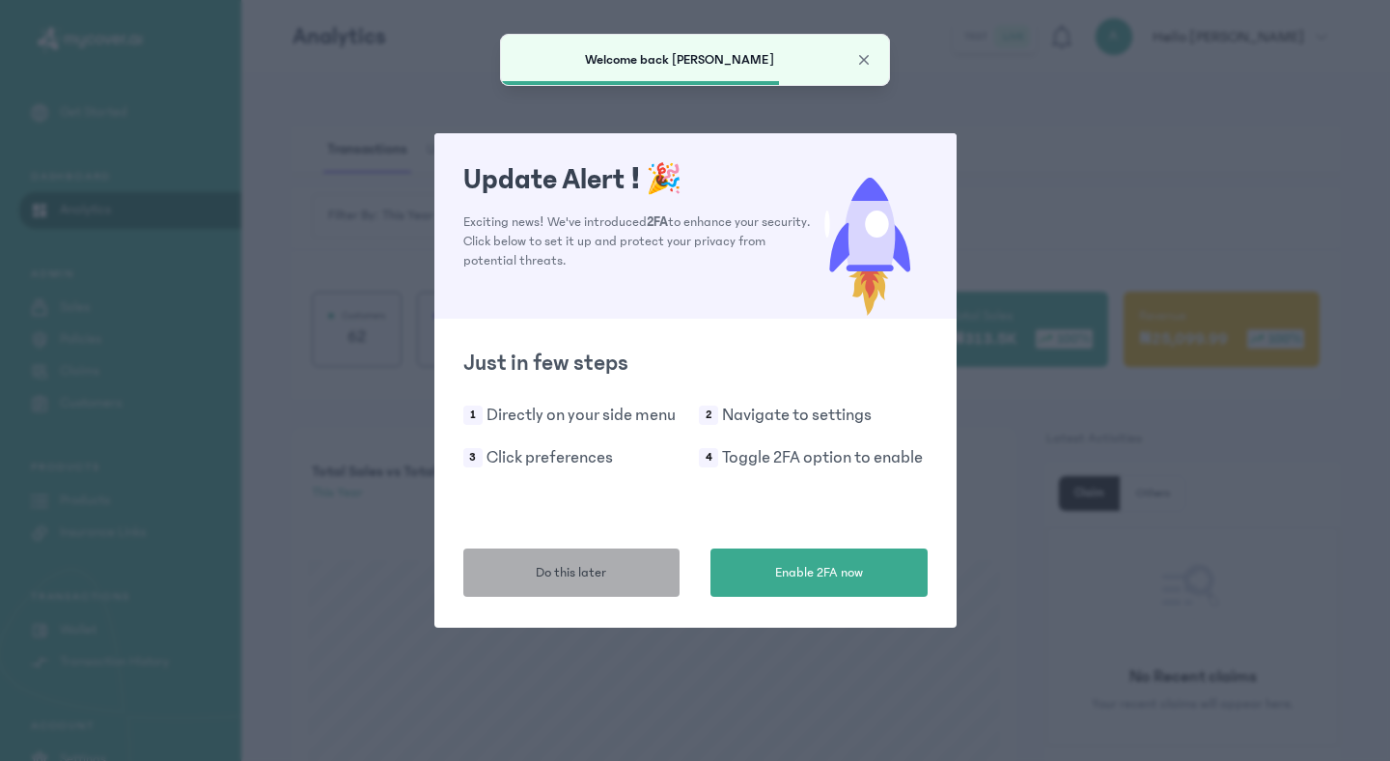
click at [638, 579] on button "Do this later" at bounding box center [571, 572] width 217 height 48
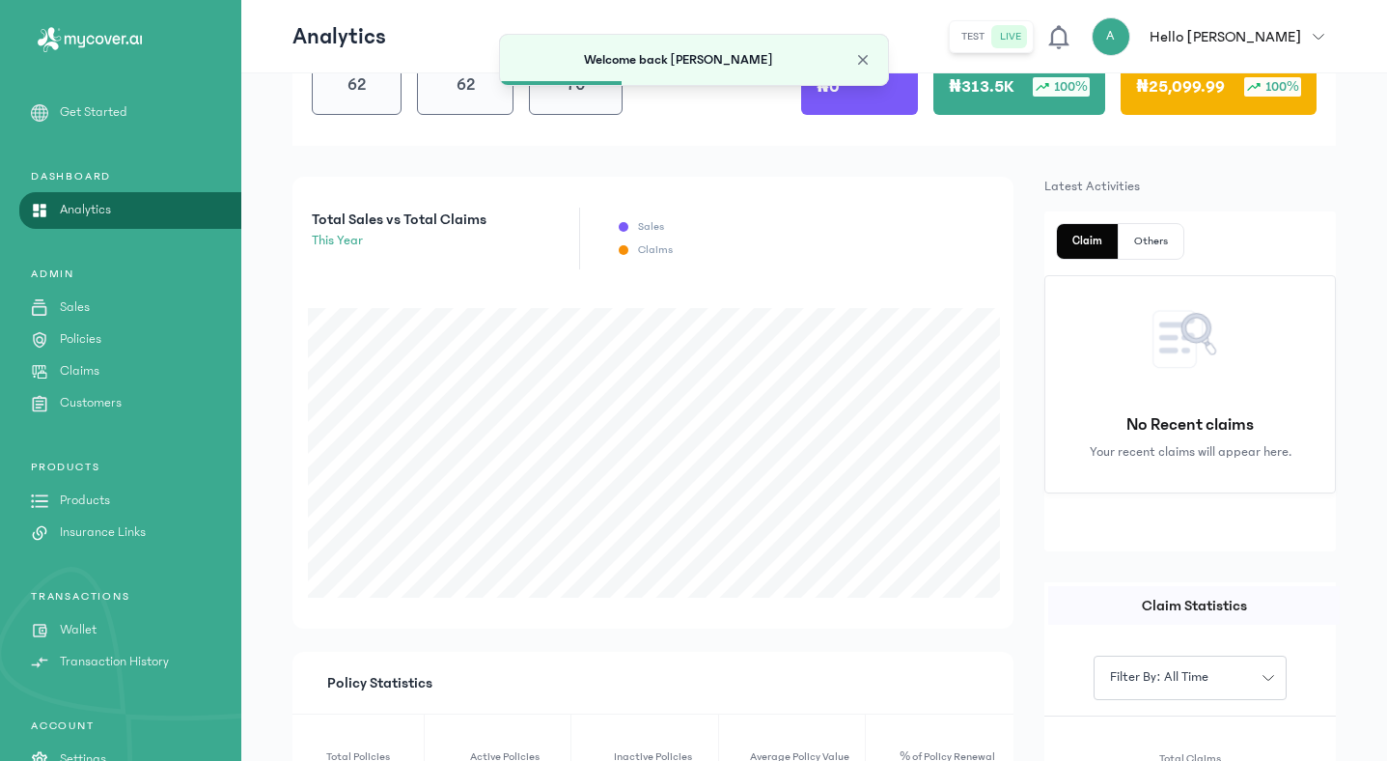
scroll to position [284, 0]
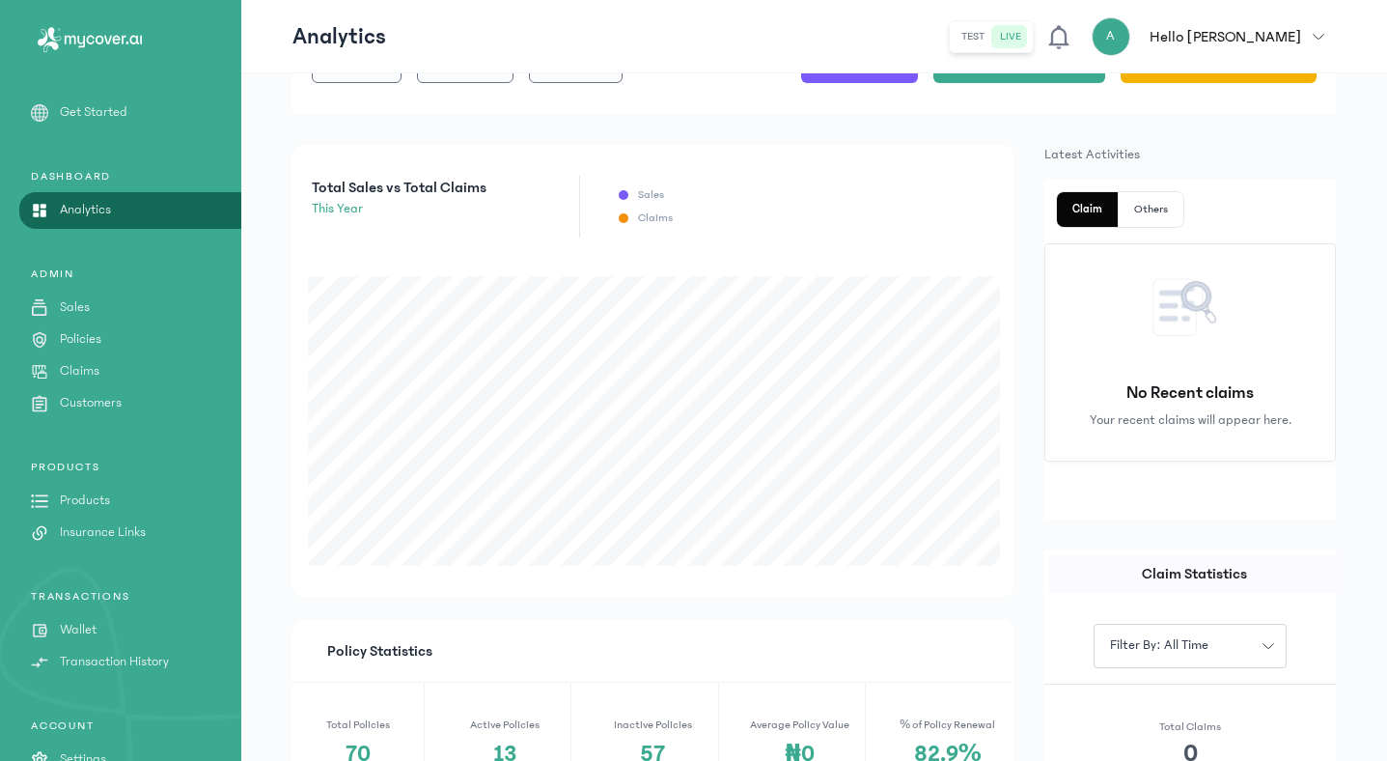
click at [1323, 38] on icon "button" at bounding box center [1319, 37] width 12 height 12
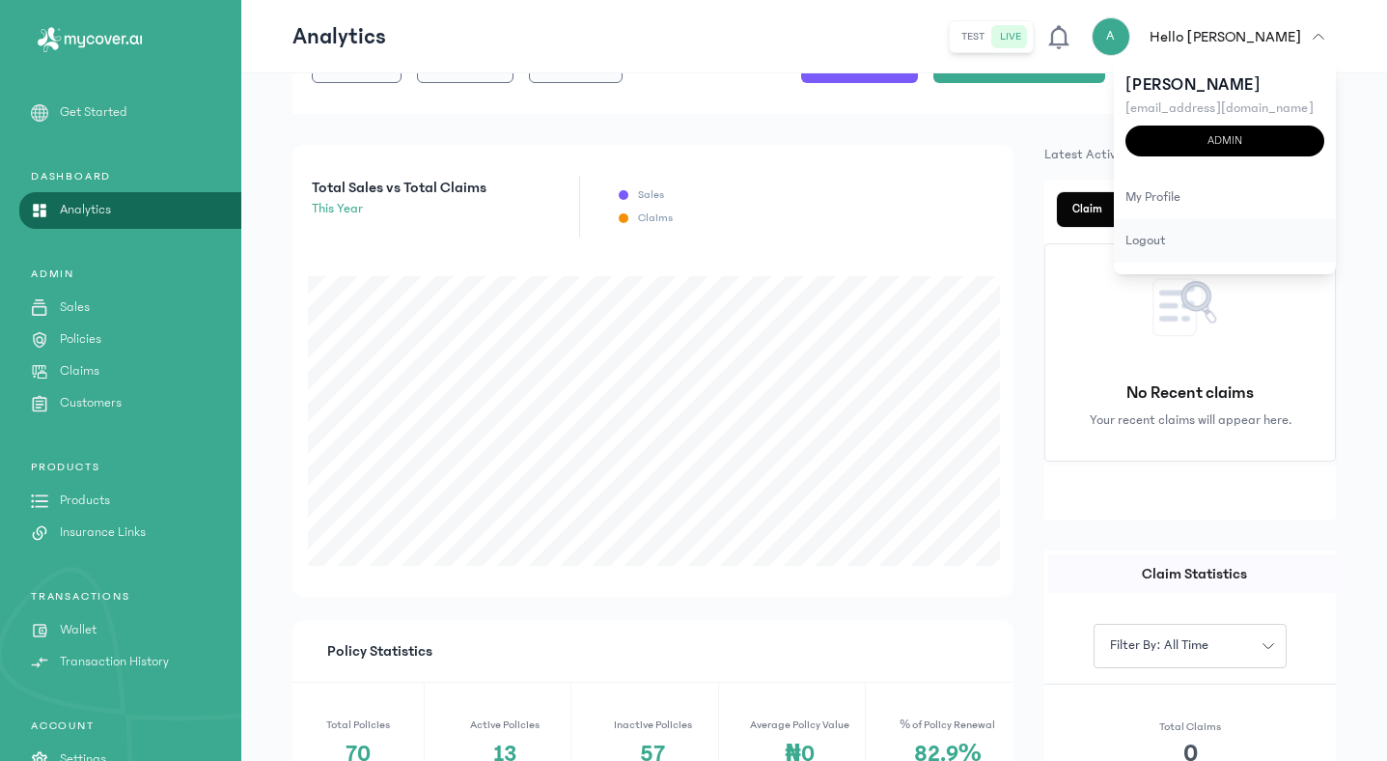
click at [1146, 248] on div "logout" at bounding box center [1225, 240] width 222 height 43
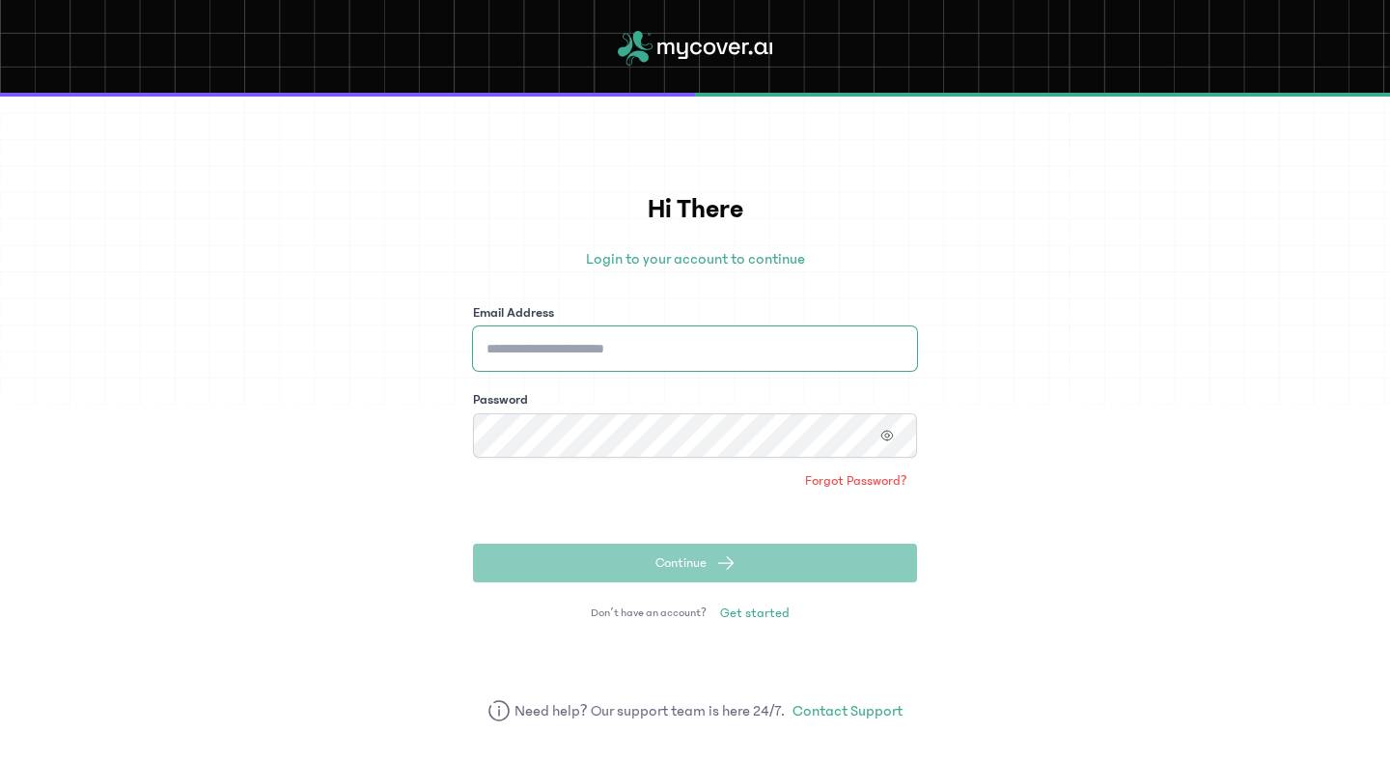
click at [688, 348] on input "Email Address" at bounding box center [695, 348] width 444 height 44
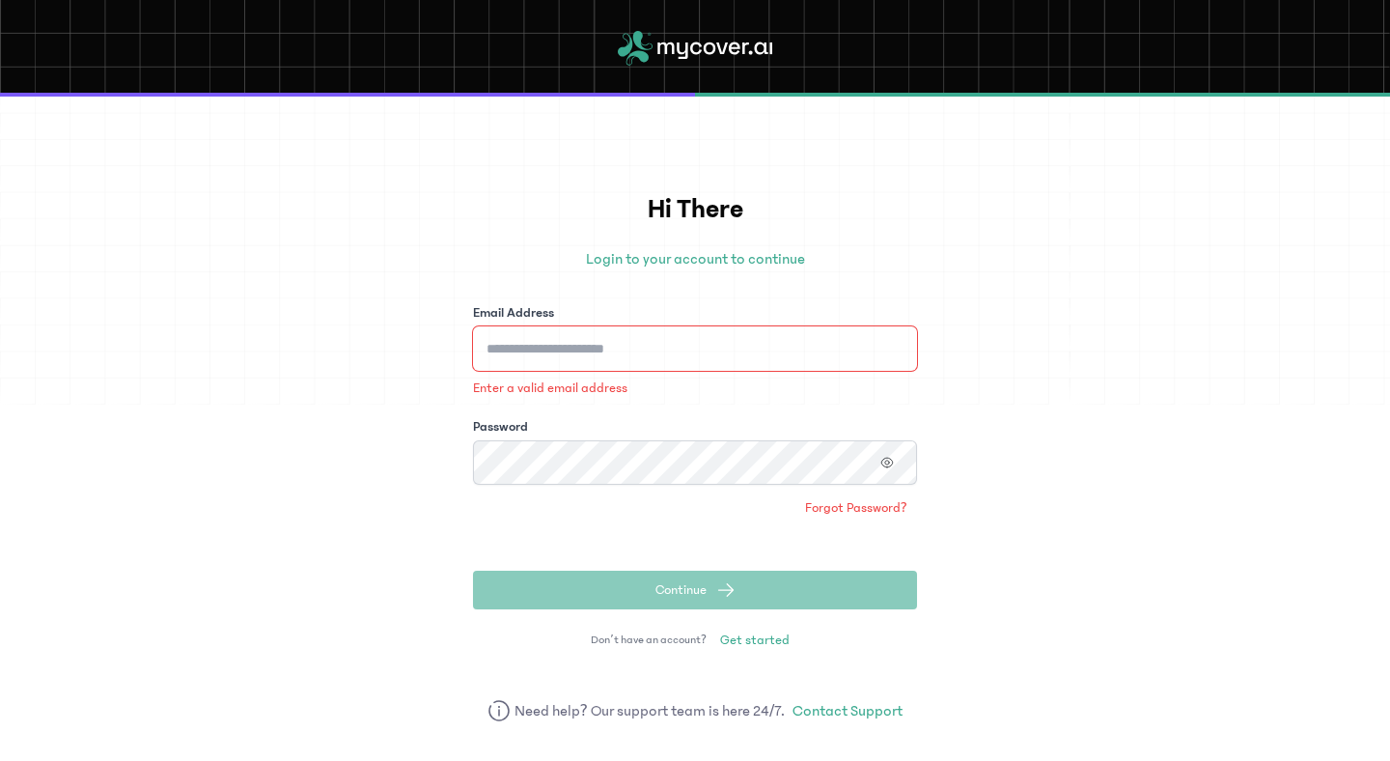
type input "**********"
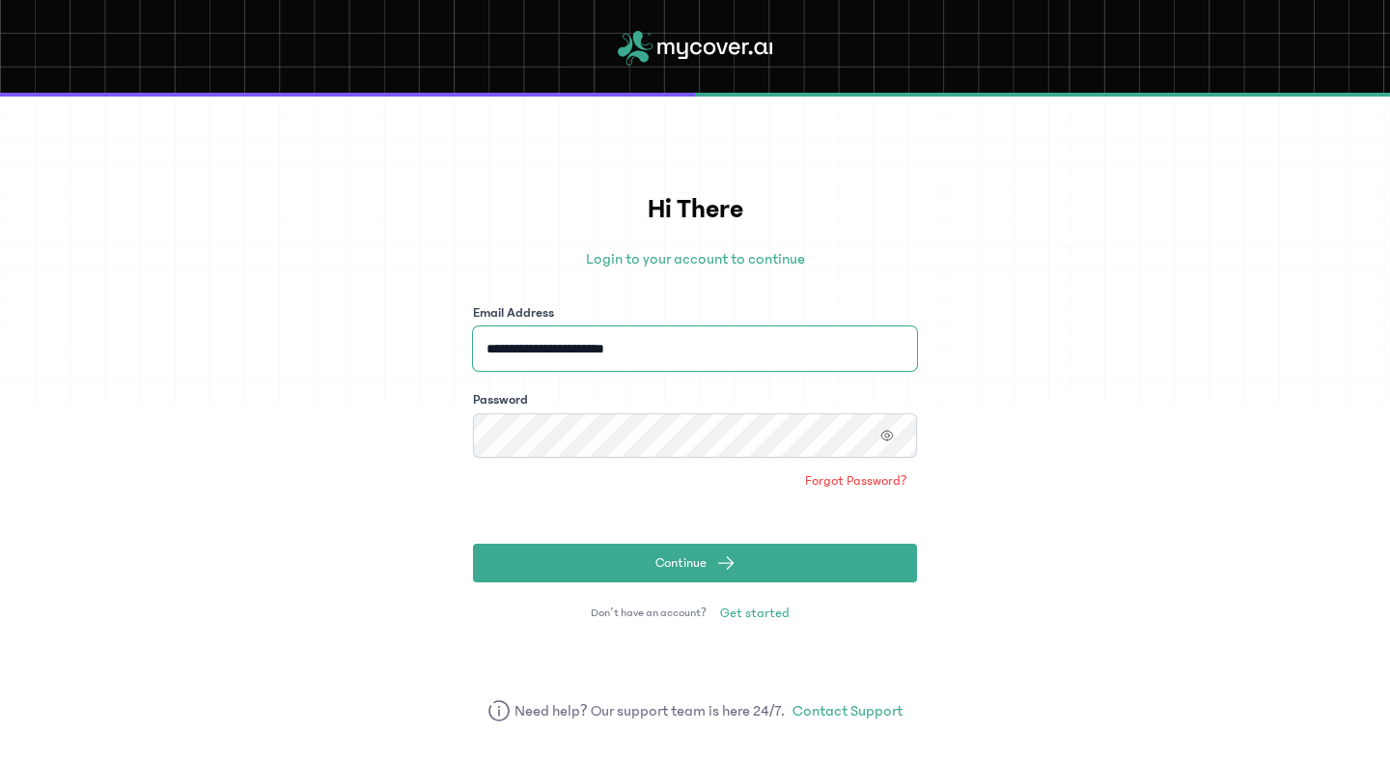
click at [473, 543] on button "Continue" at bounding box center [695, 562] width 444 height 39
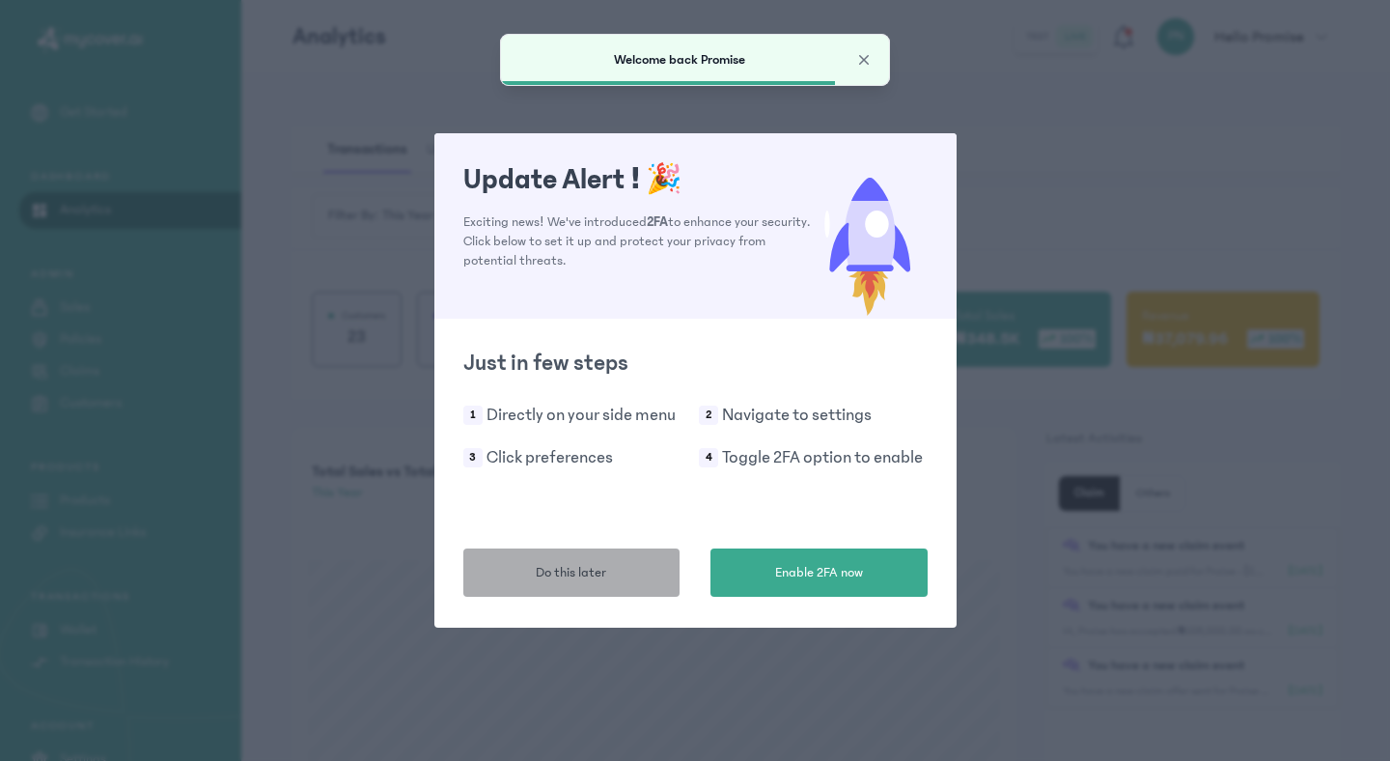
click at [569, 551] on button "Do this later" at bounding box center [571, 572] width 217 height 48
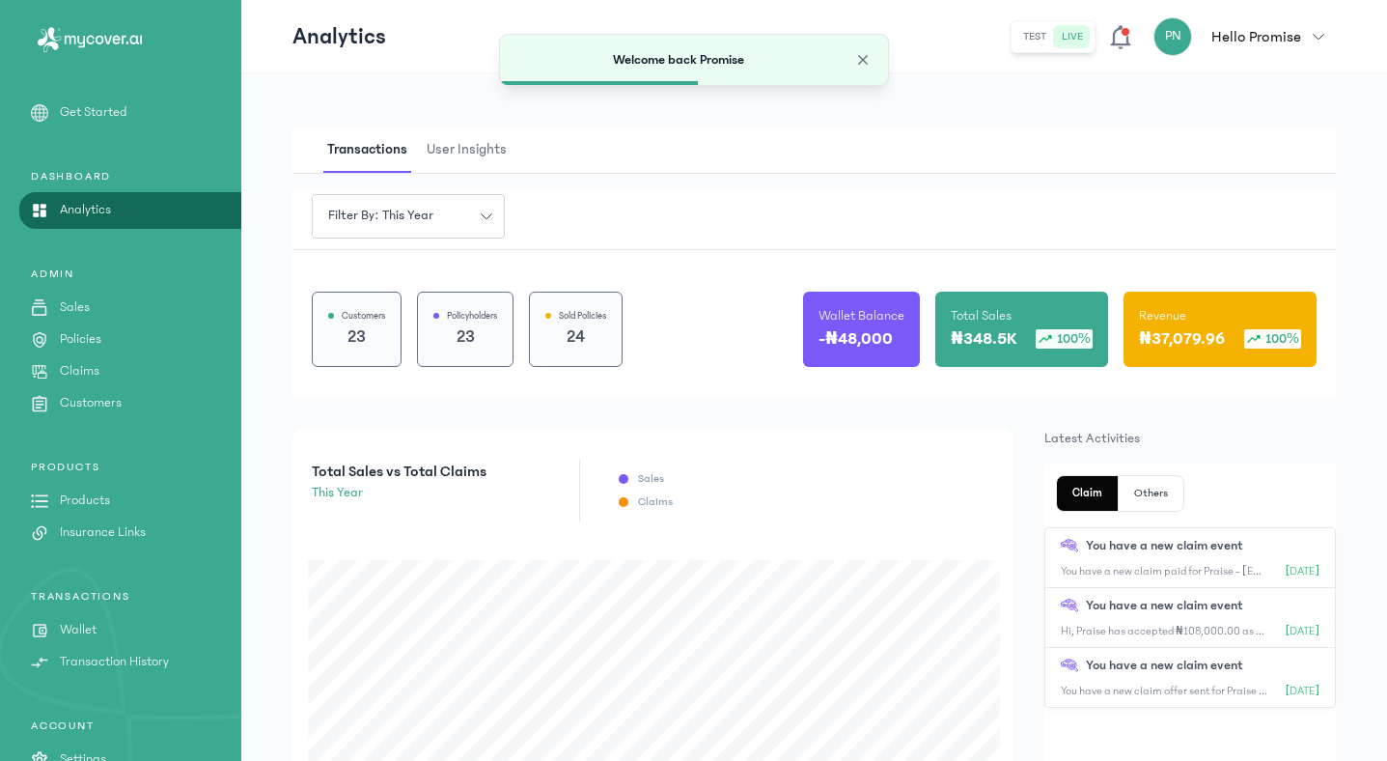
scroll to position [68, 0]
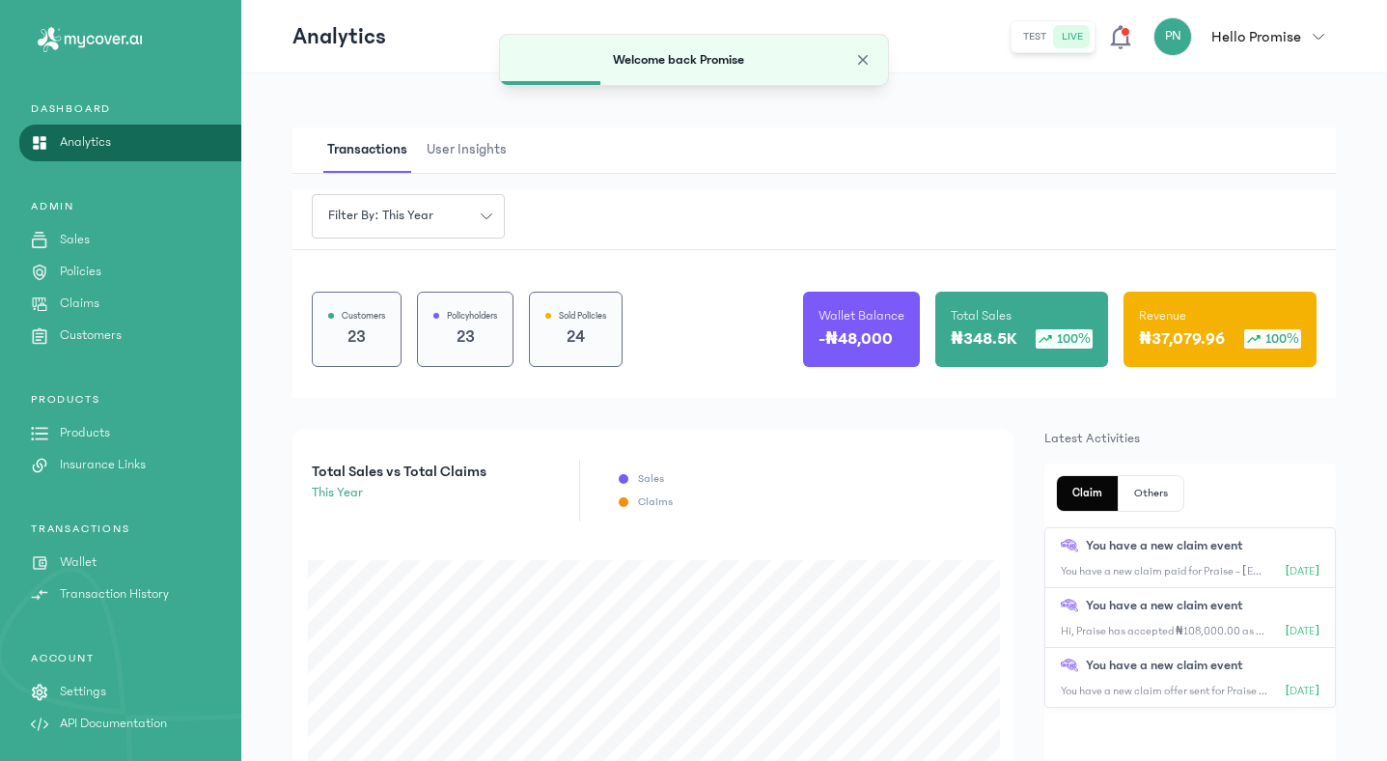
click at [80, 560] on p "Wallet" at bounding box center [78, 562] width 37 height 20
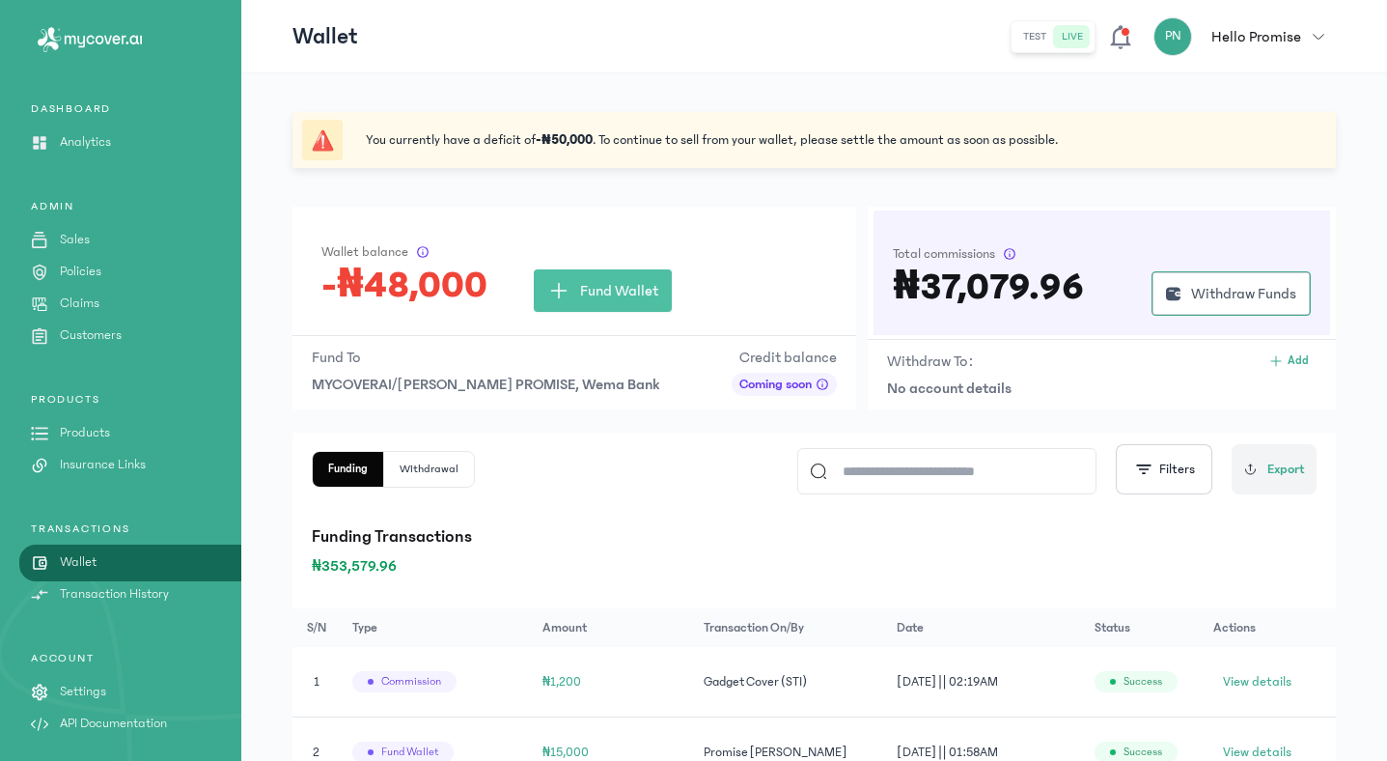
click at [84, 434] on p "Products" at bounding box center [85, 433] width 50 height 20
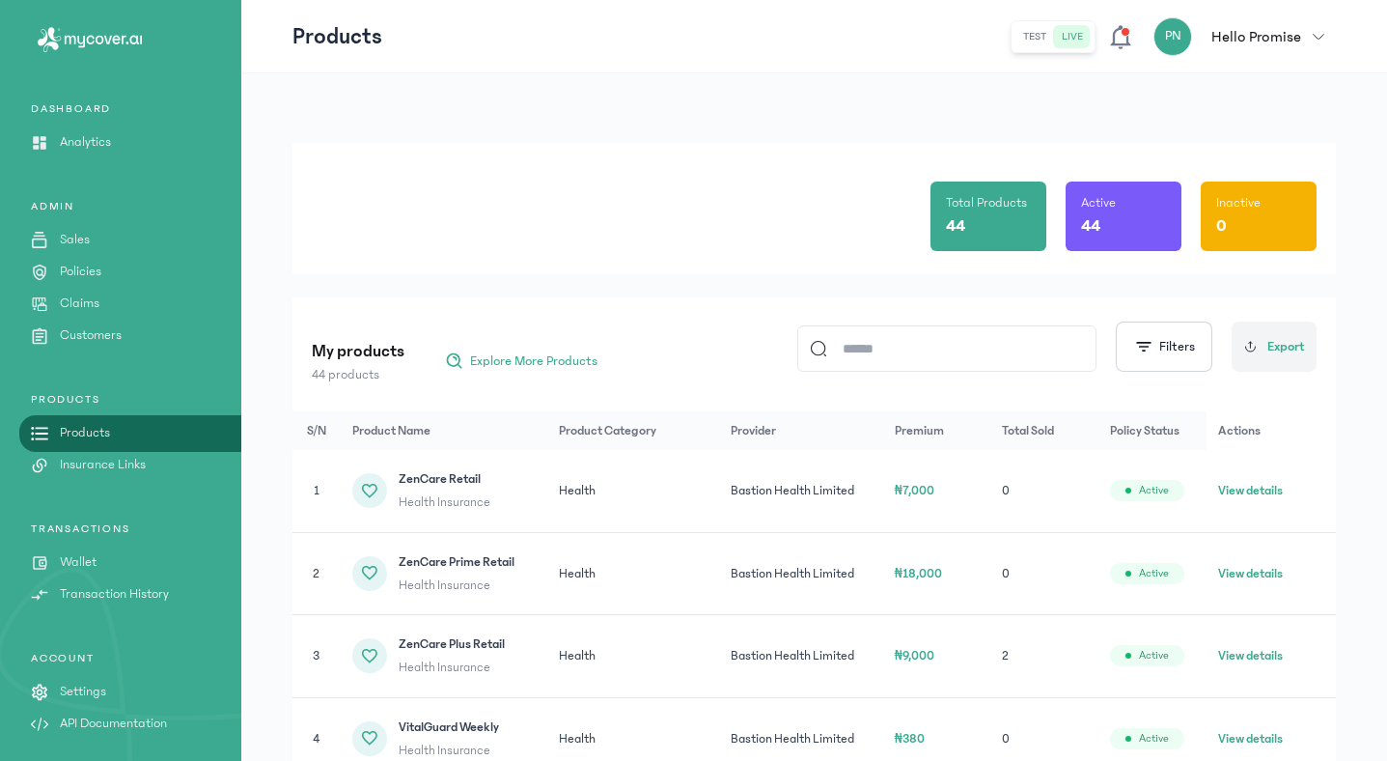
click at [79, 272] on p "Policies" at bounding box center [81, 272] width 42 height 20
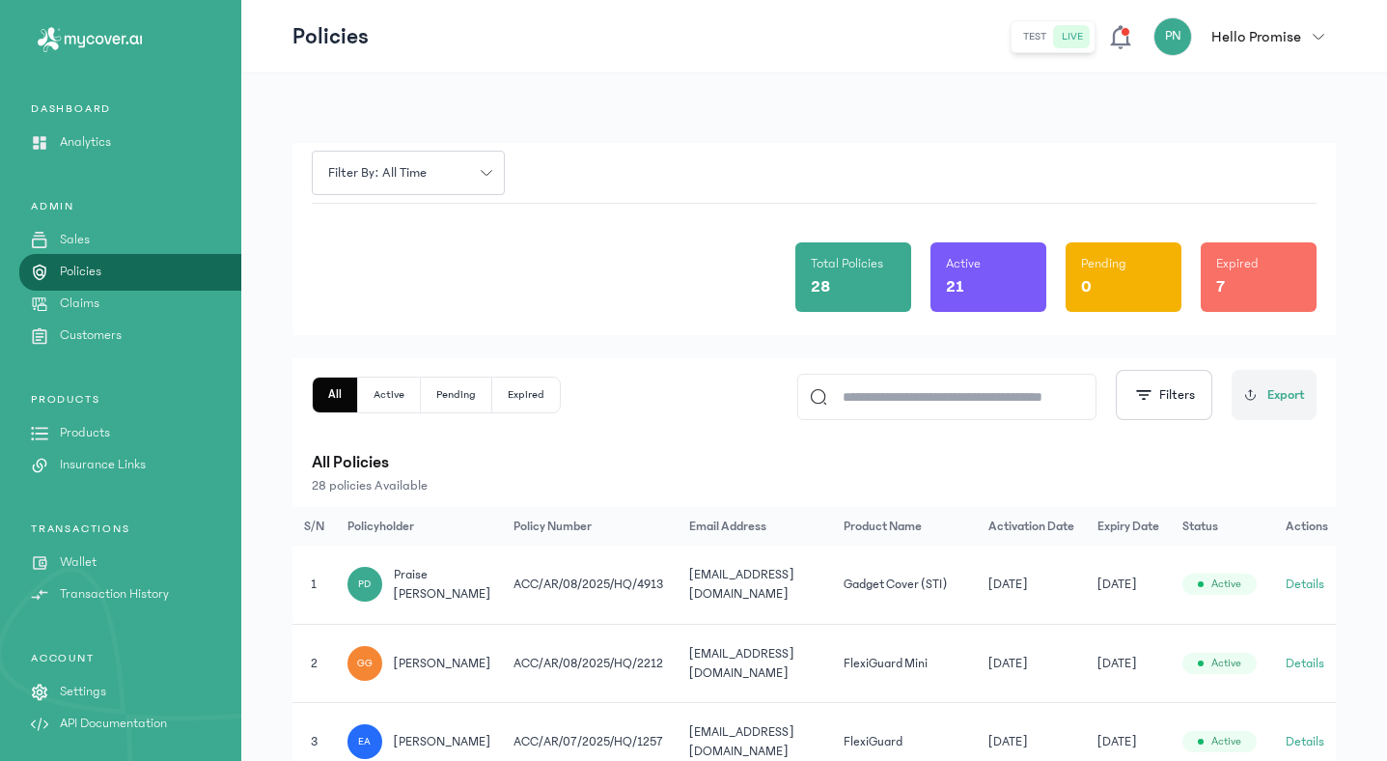
click at [97, 149] on p "Analytics" at bounding box center [85, 142] width 51 height 20
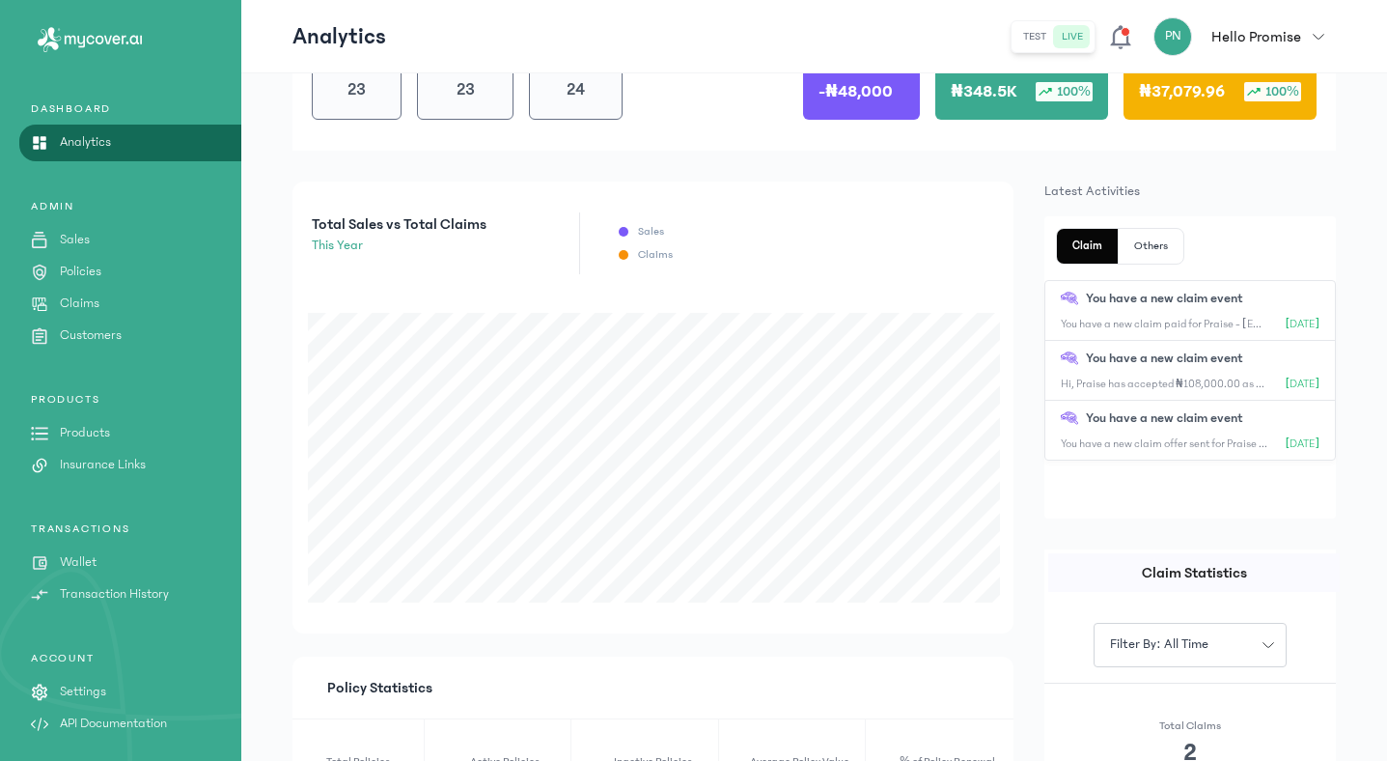
scroll to position [246, 0]
click at [1322, 31] on icon "button" at bounding box center [1319, 37] width 12 height 12
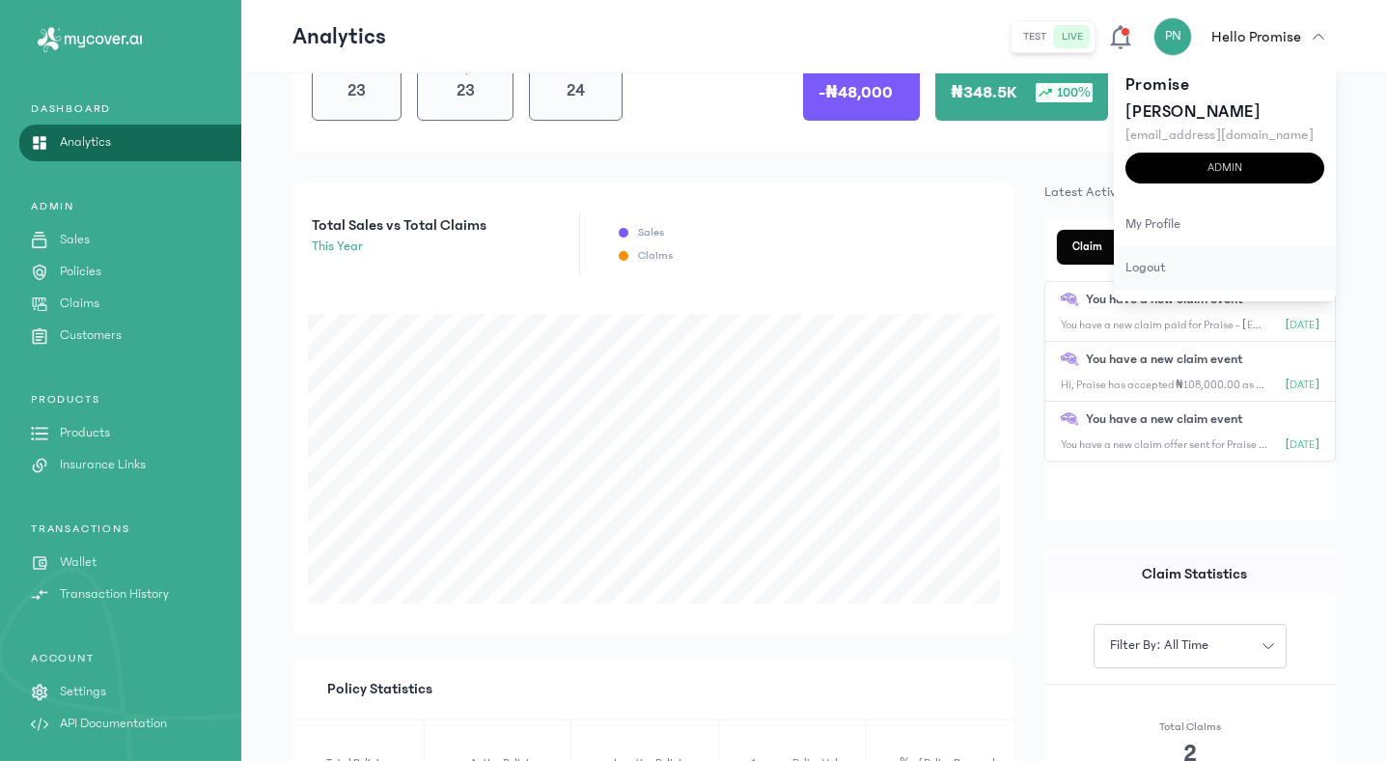
click at [1131, 247] on div "logout" at bounding box center [1225, 267] width 222 height 43
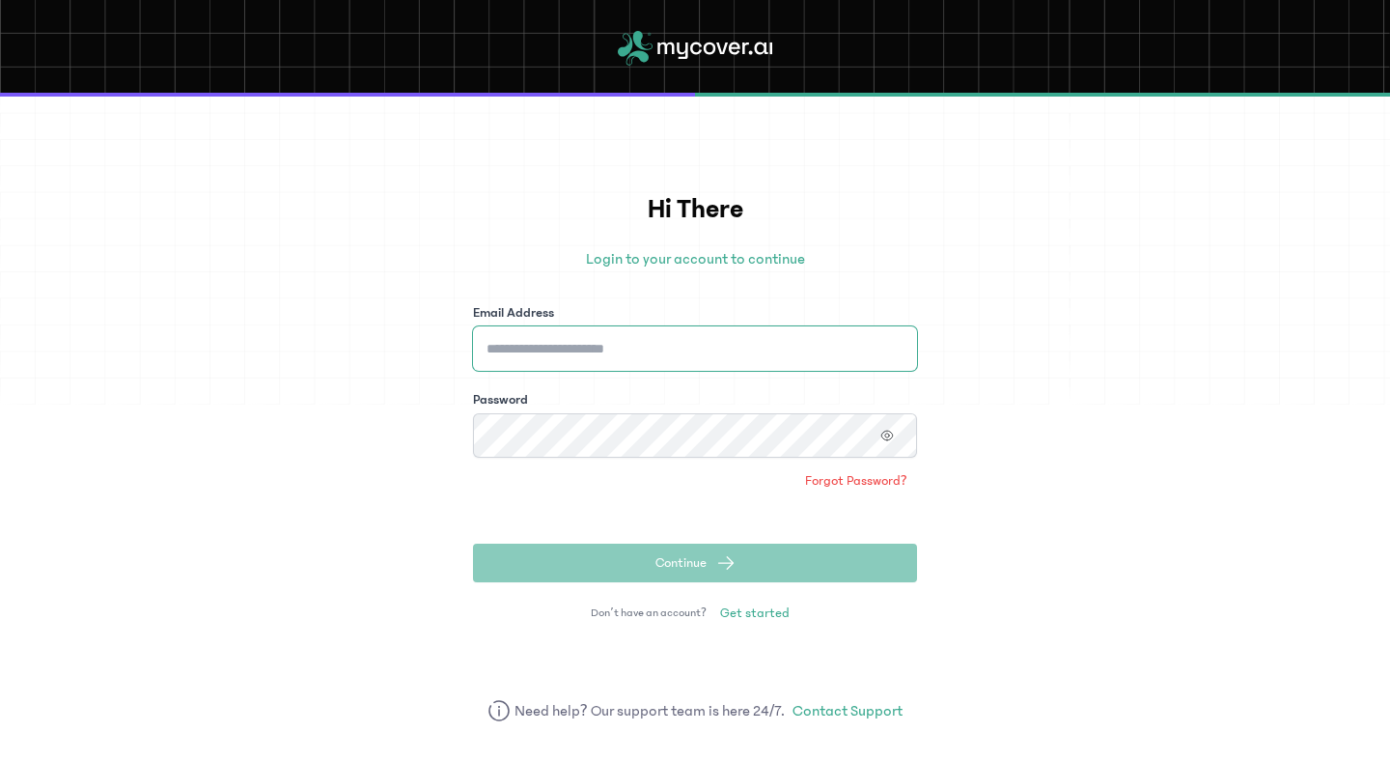
click at [793, 349] on input "Email Address" at bounding box center [695, 348] width 444 height 44
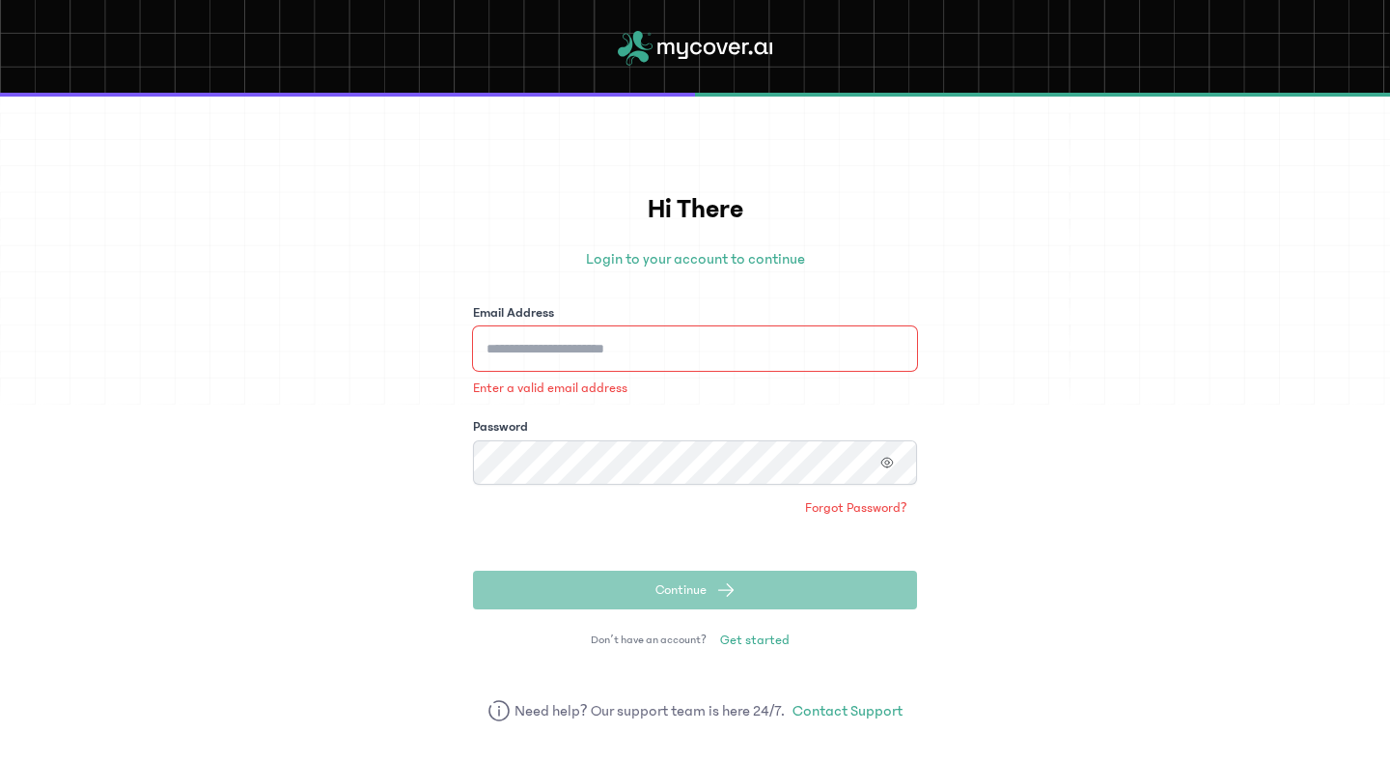
type input "**********"
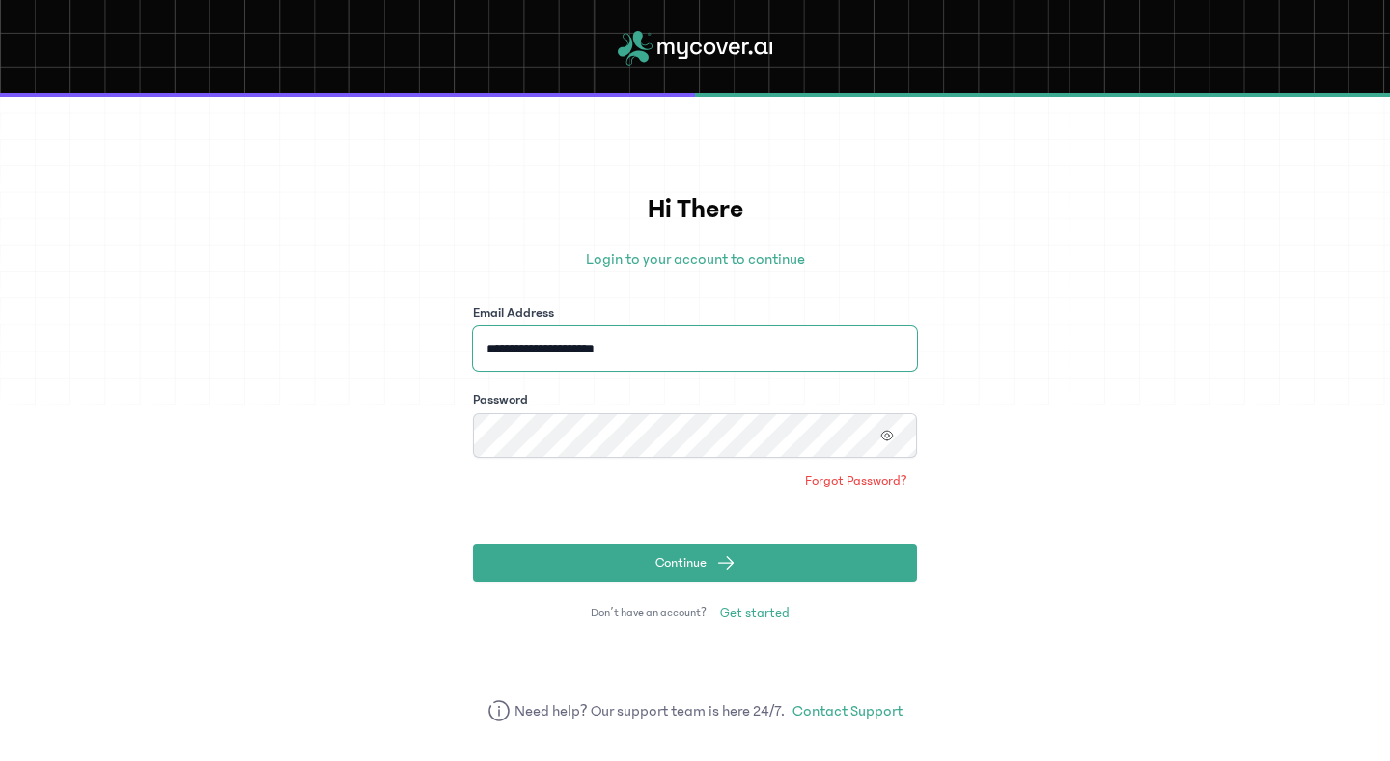
click at [473, 543] on button "Continue" at bounding box center [695, 562] width 444 height 39
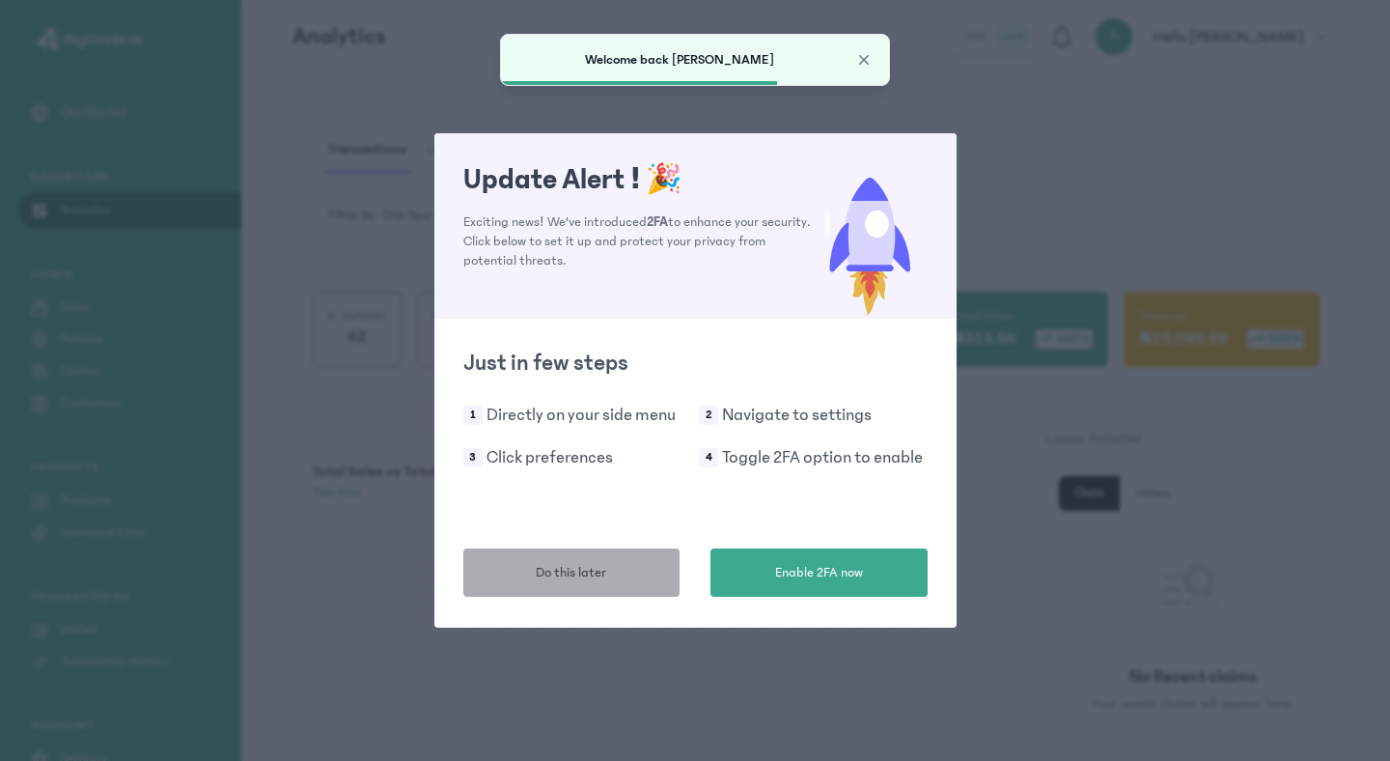
click at [573, 570] on span "Do this later" at bounding box center [571, 573] width 70 height 20
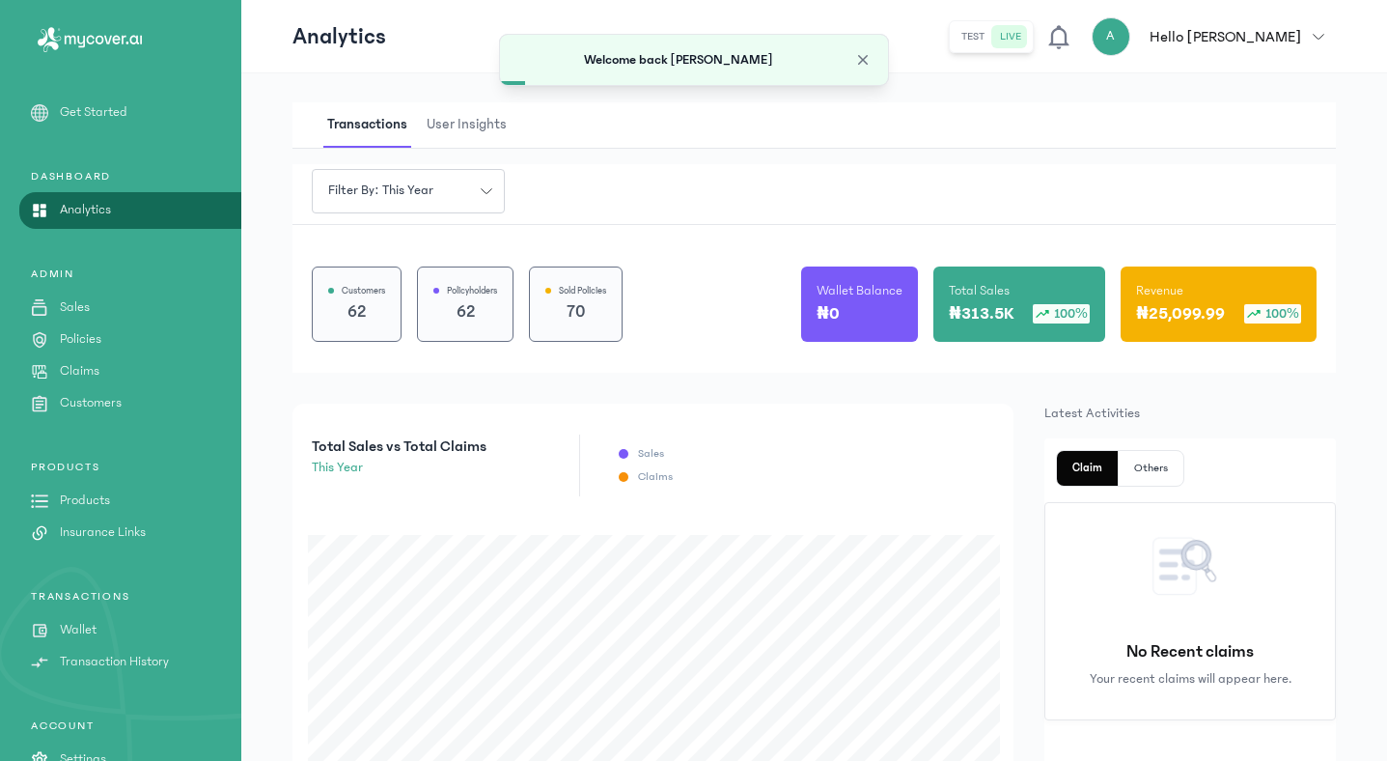
scroll to position [69, 0]
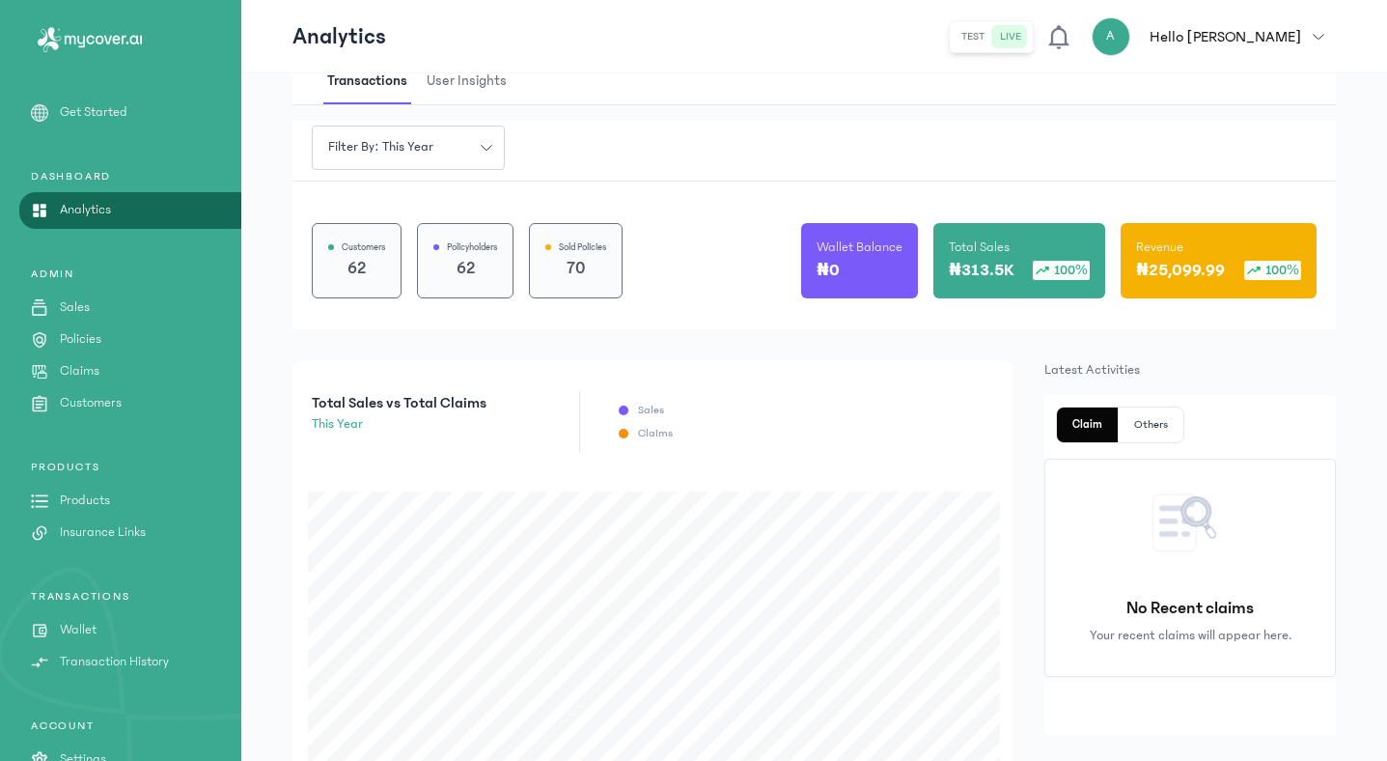
click at [1324, 28] on button "A Hello [PERSON_NAME]" at bounding box center [1214, 36] width 244 height 39
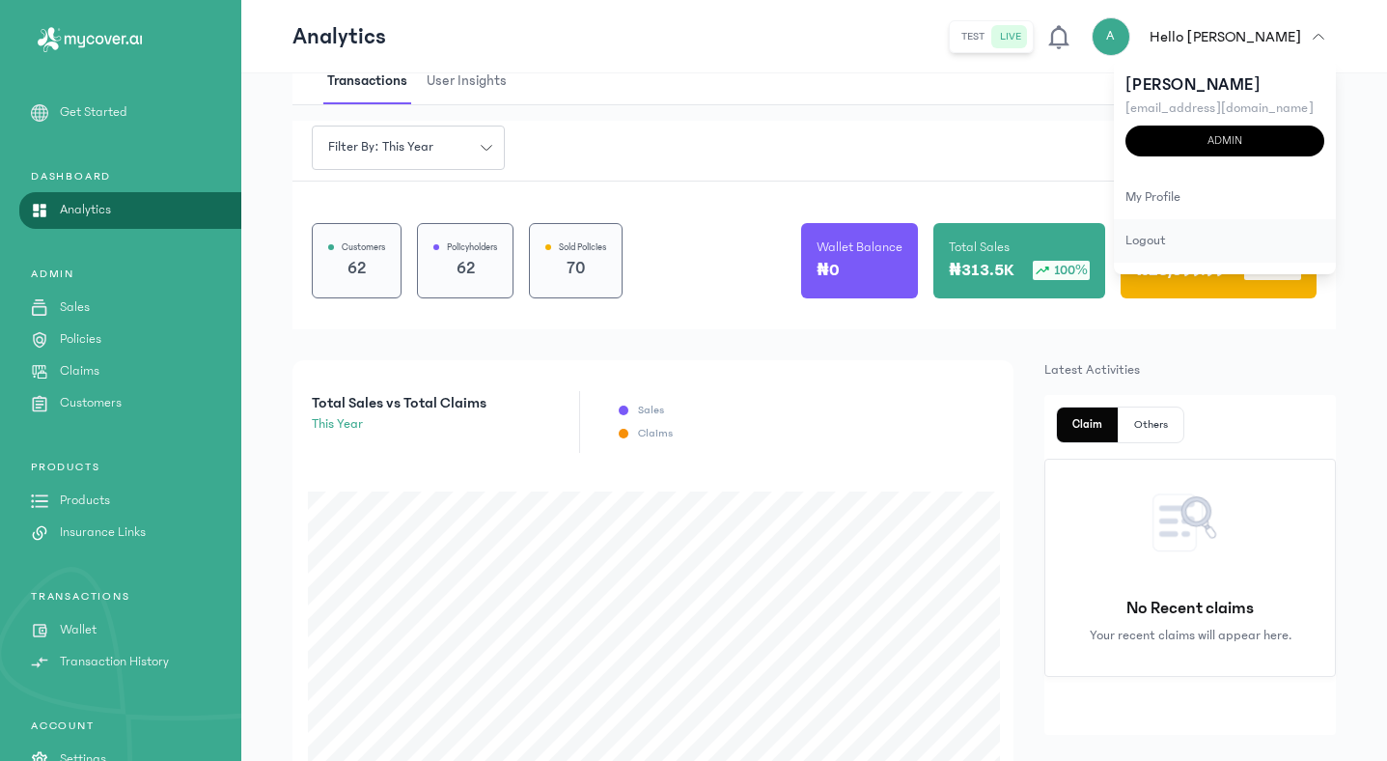
click at [1139, 250] on div "logout" at bounding box center [1225, 240] width 222 height 43
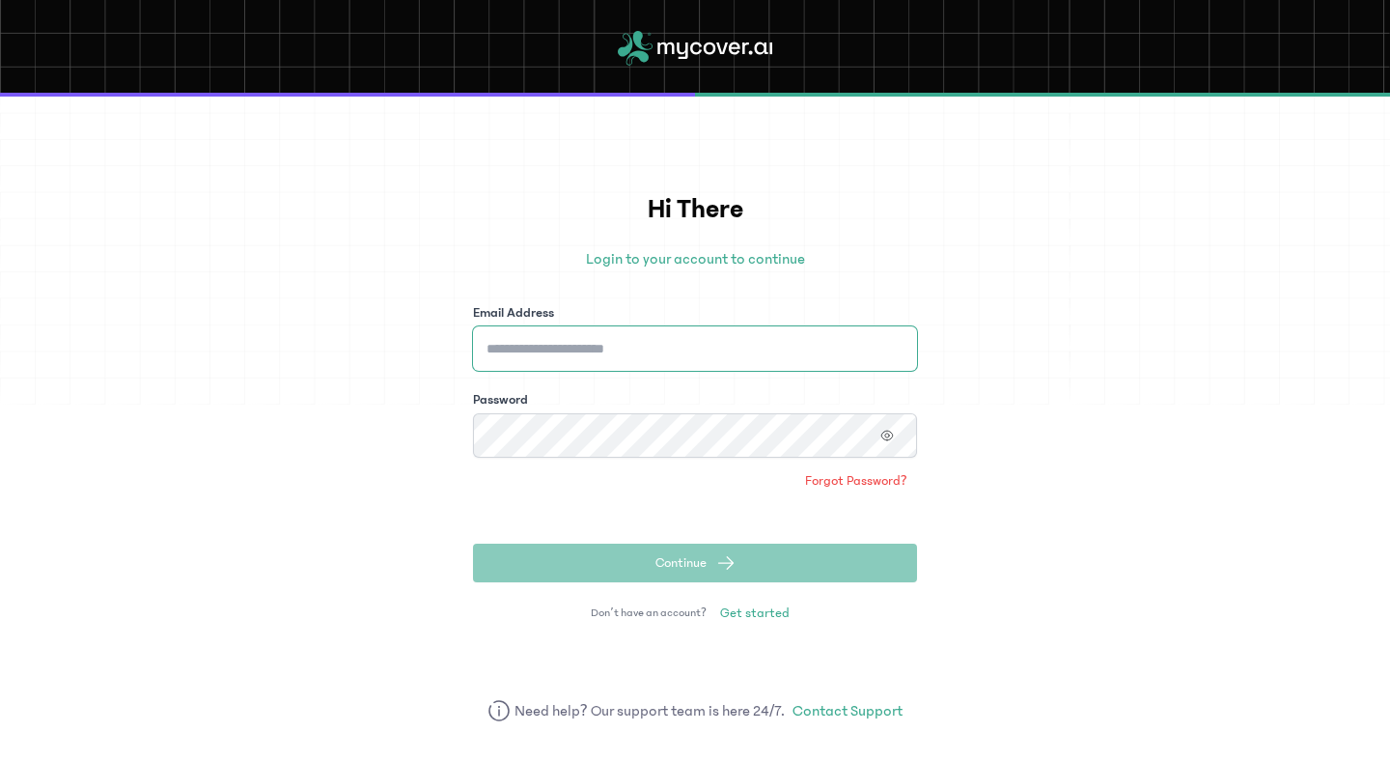
click at [599, 351] on input "Email Address" at bounding box center [695, 348] width 444 height 44
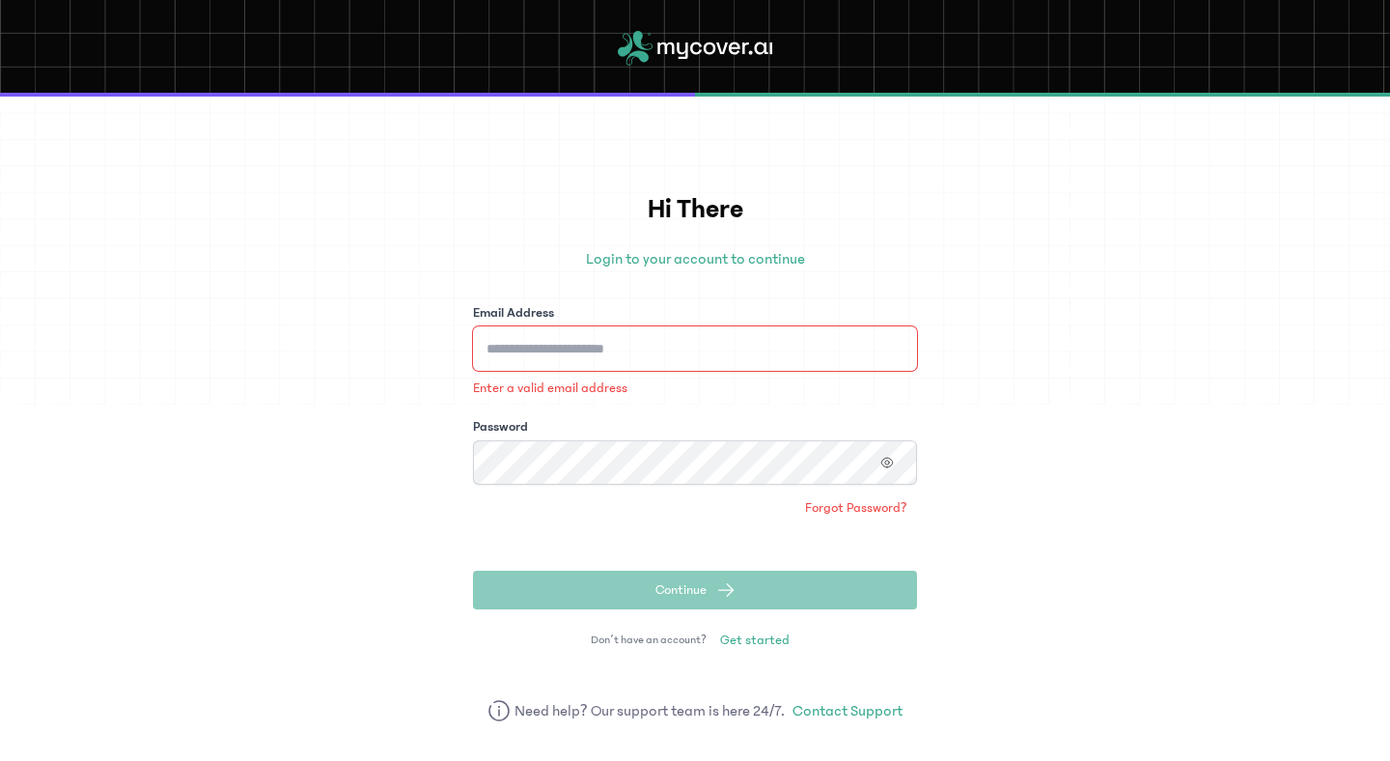
type input "**********"
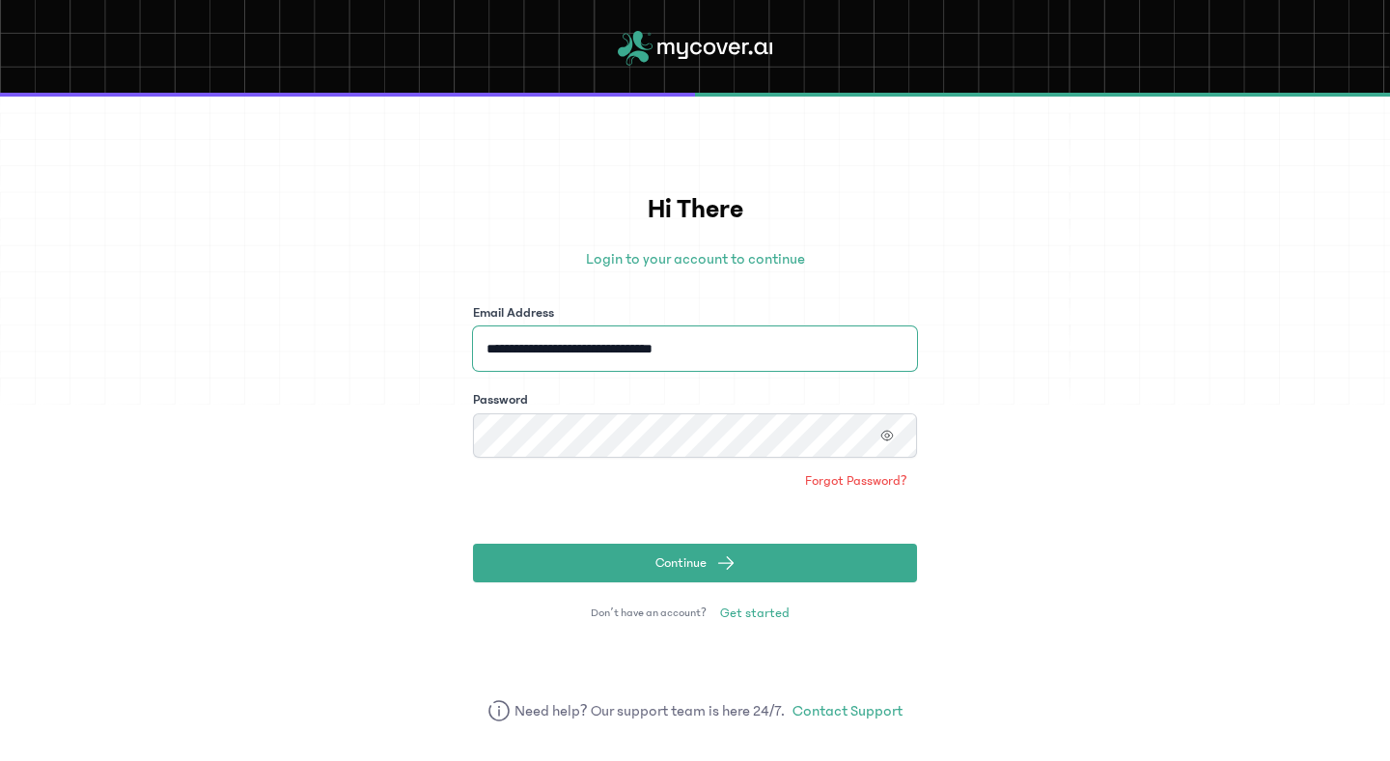
click at [473, 543] on button "Continue" at bounding box center [695, 562] width 444 height 39
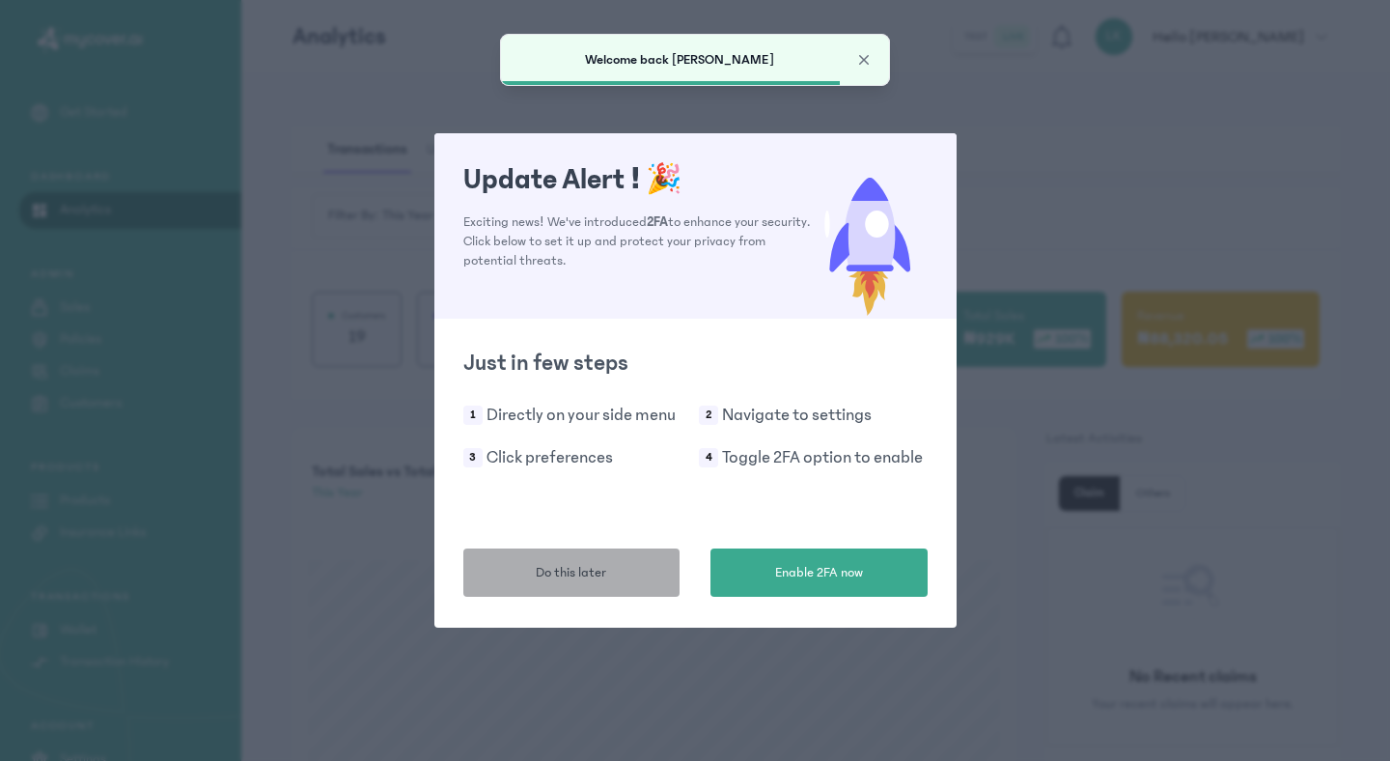
click at [581, 574] on span "Do this later" at bounding box center [571, 573] width 70 height 20
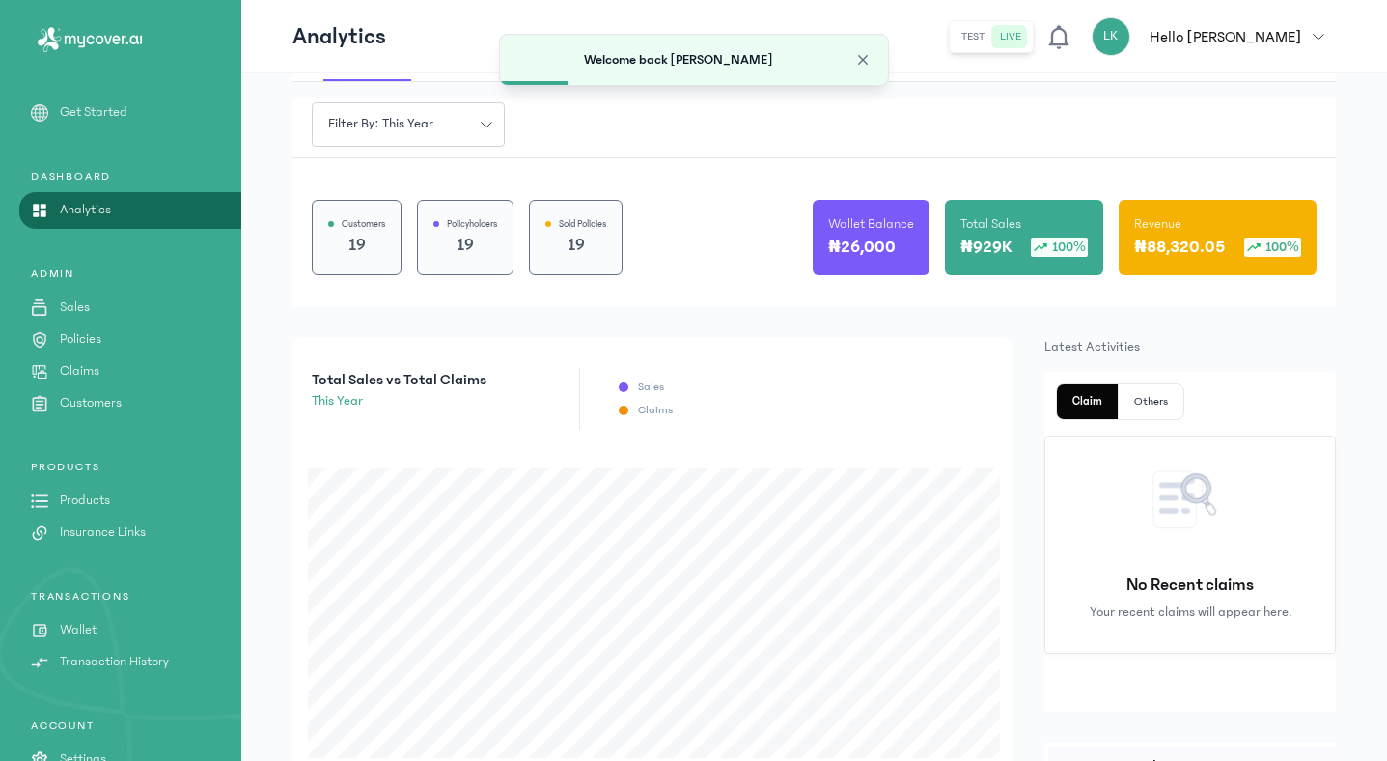
scroll to position [110, 0]
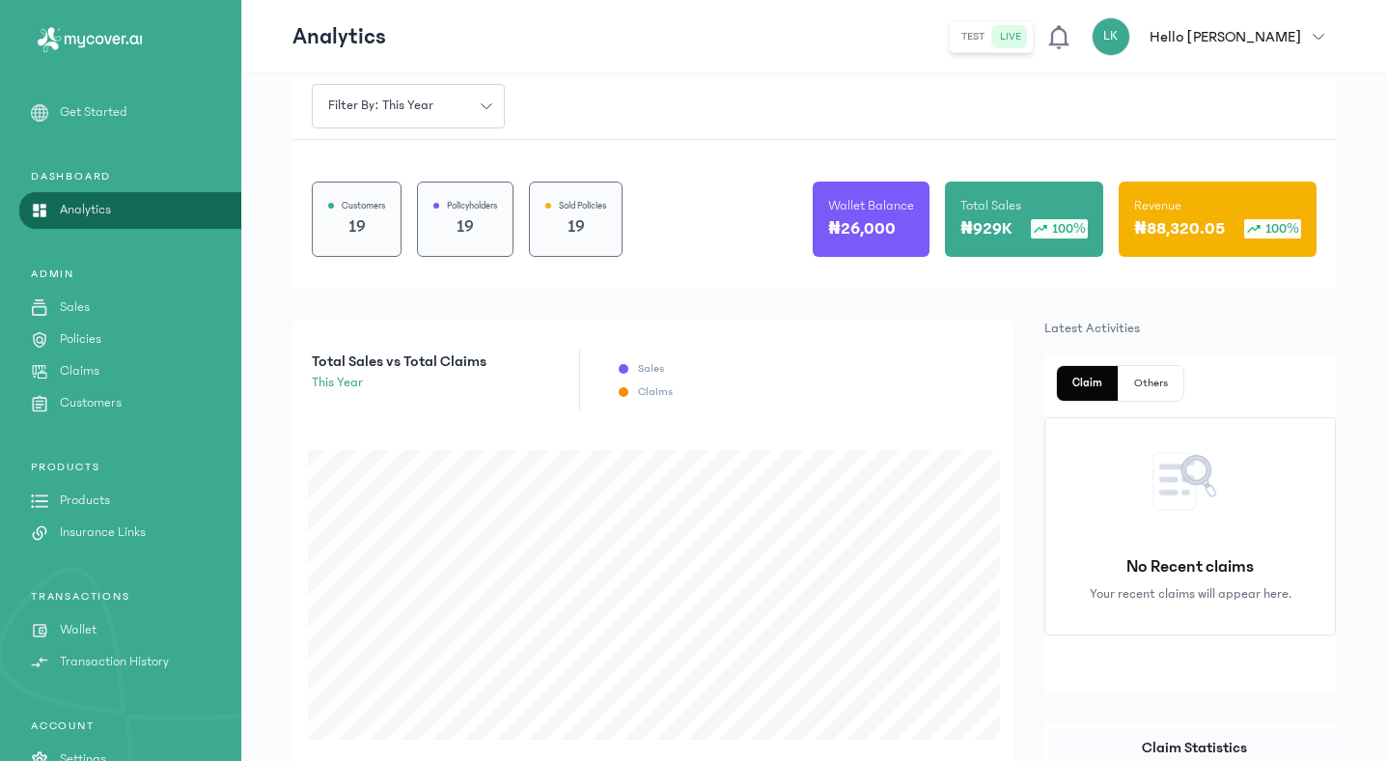
click at [1321, 34] on icon "button" at bounding box center [1319, 37] width 12 height 12
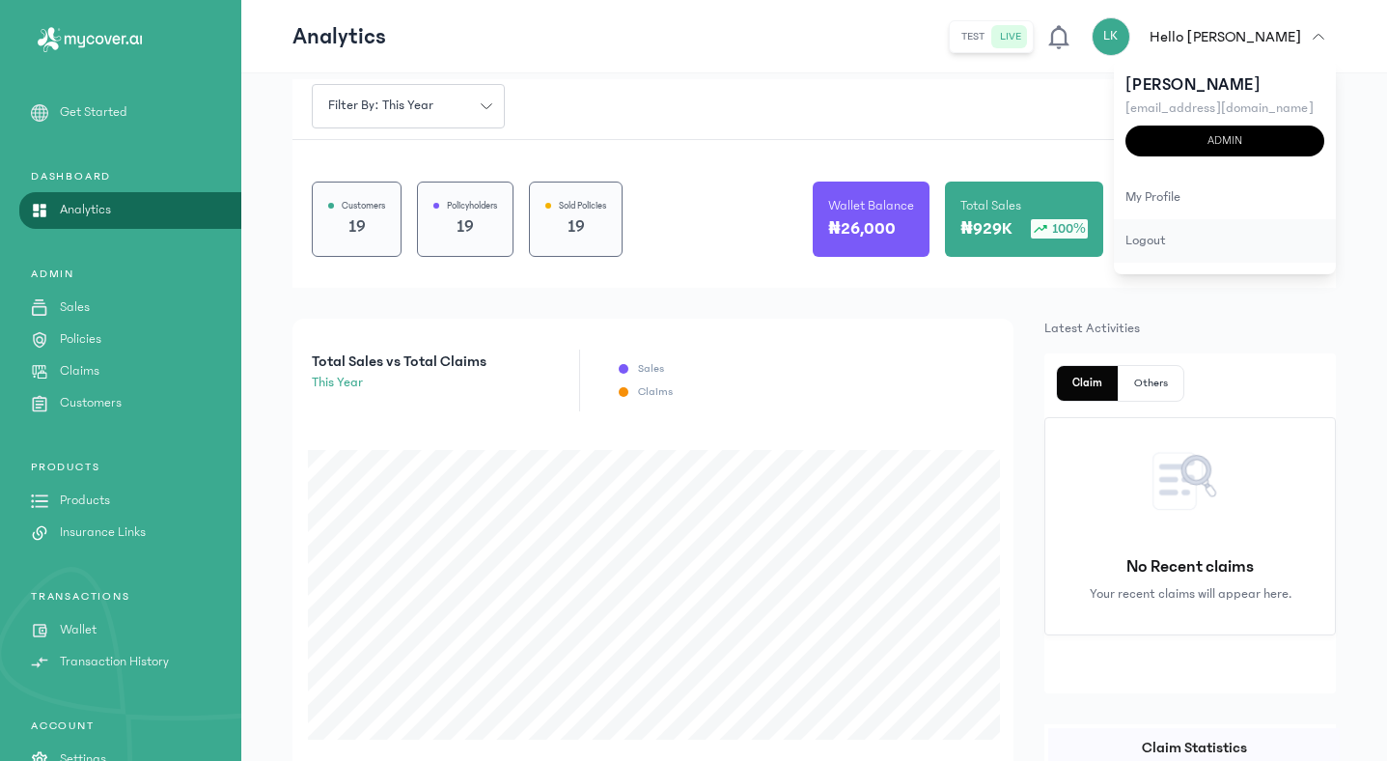
click at [1123, 240] on div "logout" at bounding box center [1225, 240] width 222 height 43
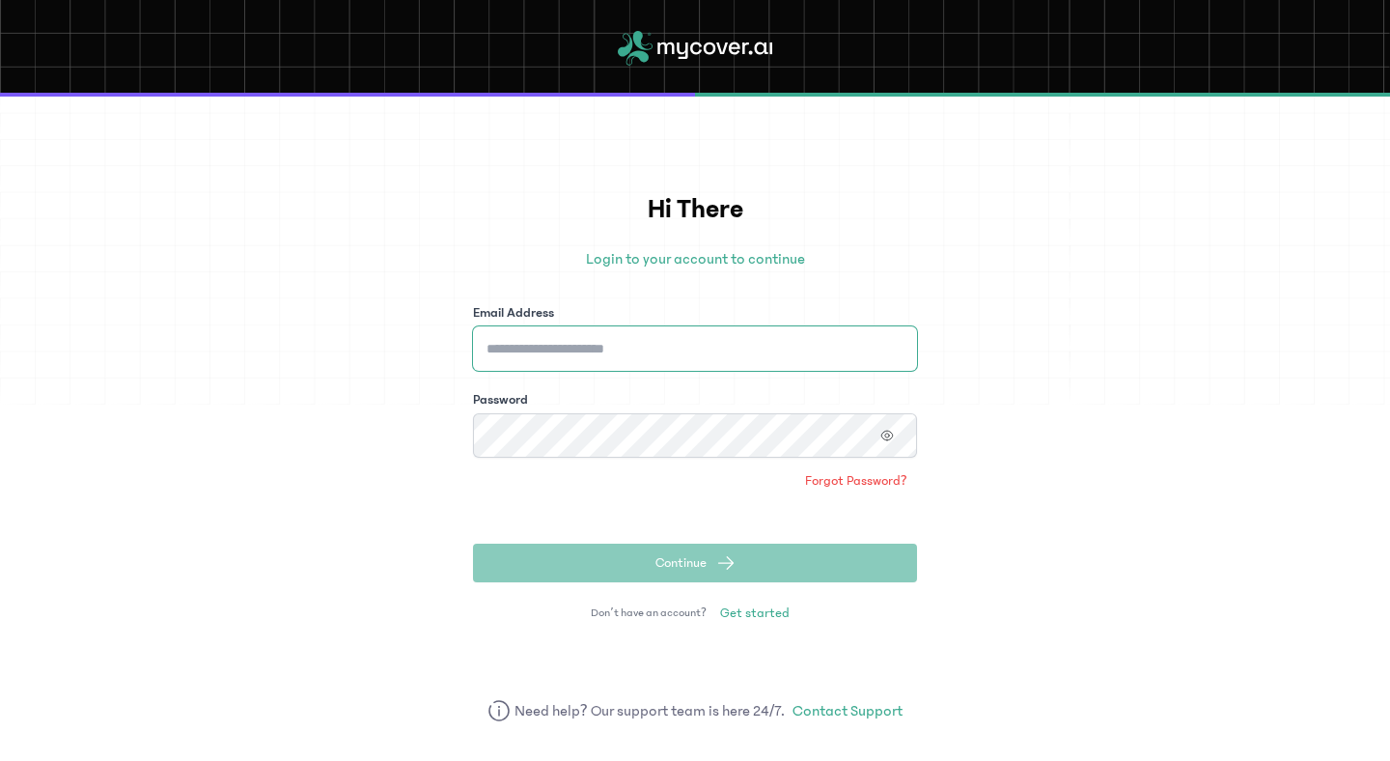
click at [813, 358] on input "Email Address" at bounding box center [695, 348] width 444 height 44
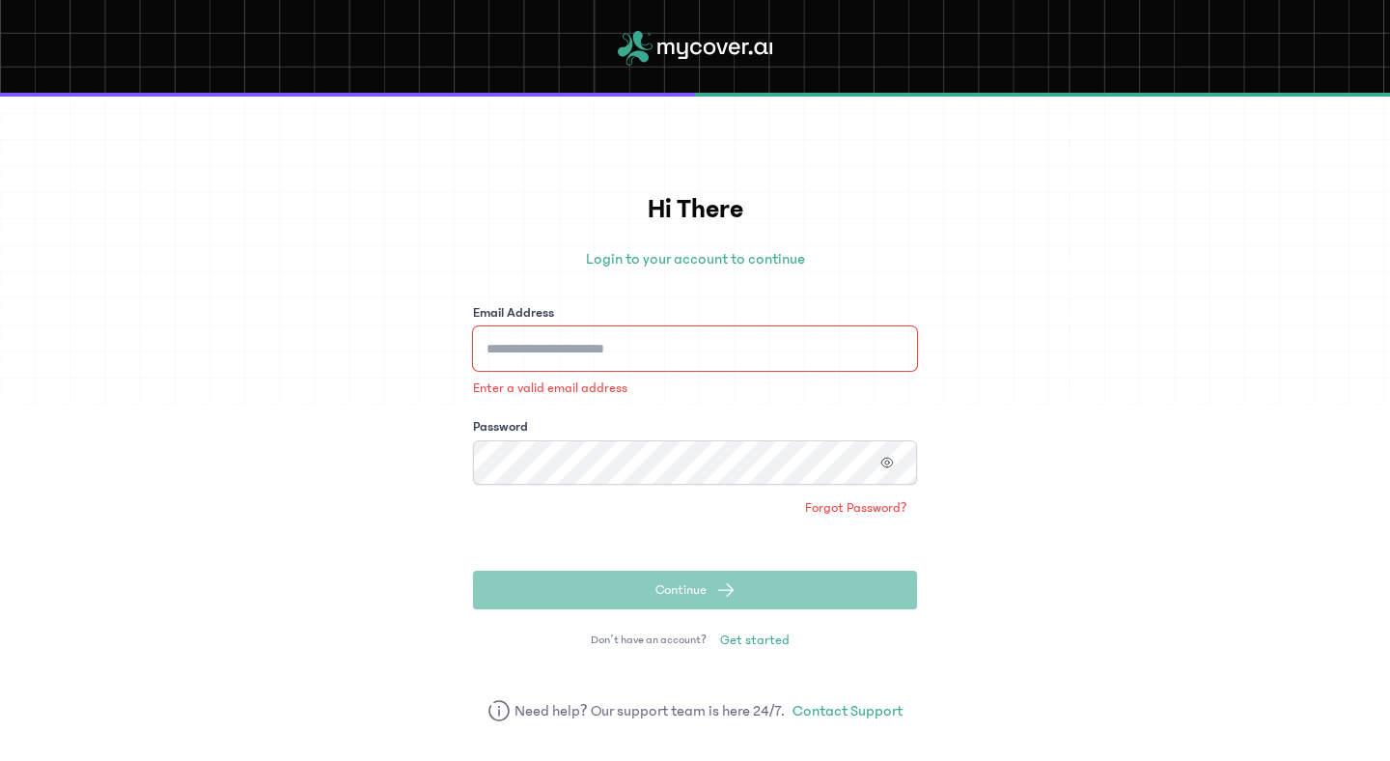
type input "**********"
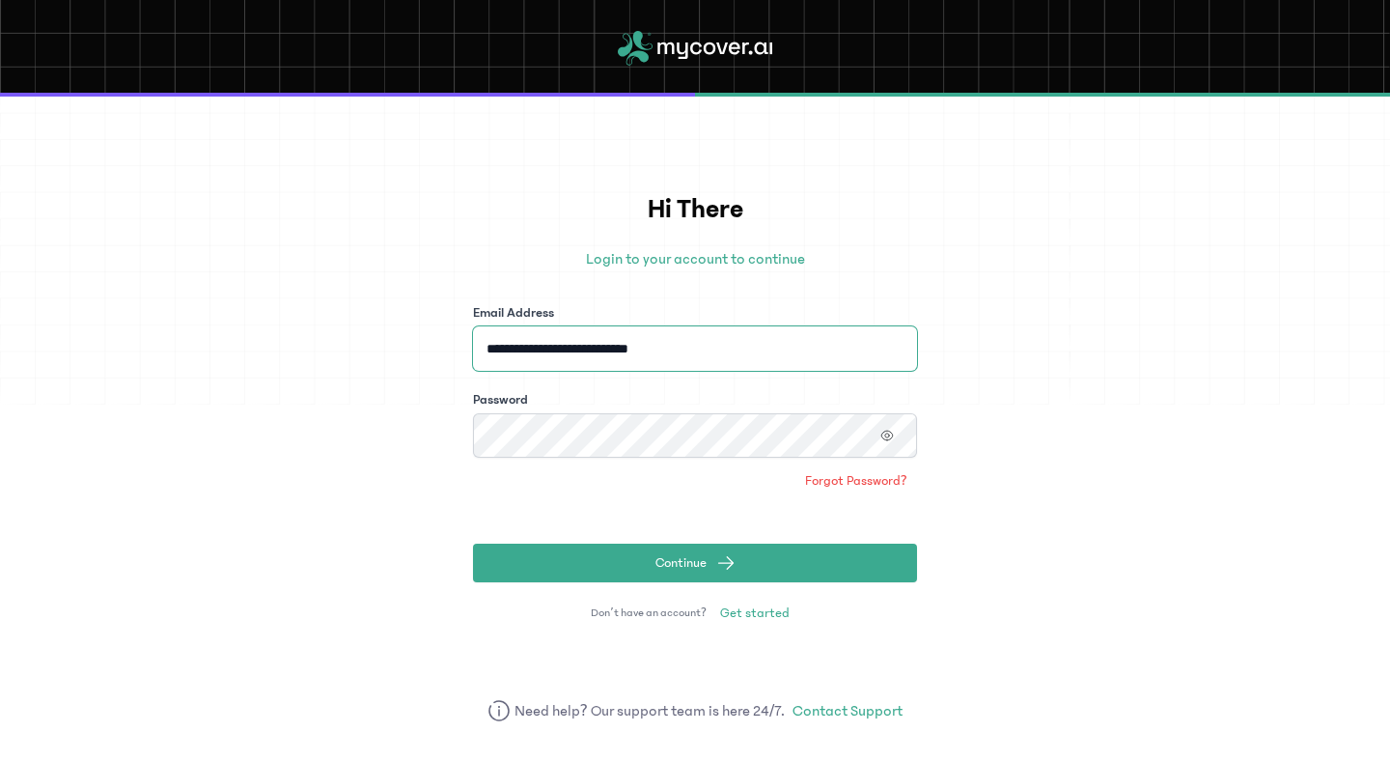
click at [473, 543] on button "Continue" at bounding box center [695, 562] width 444 height 39
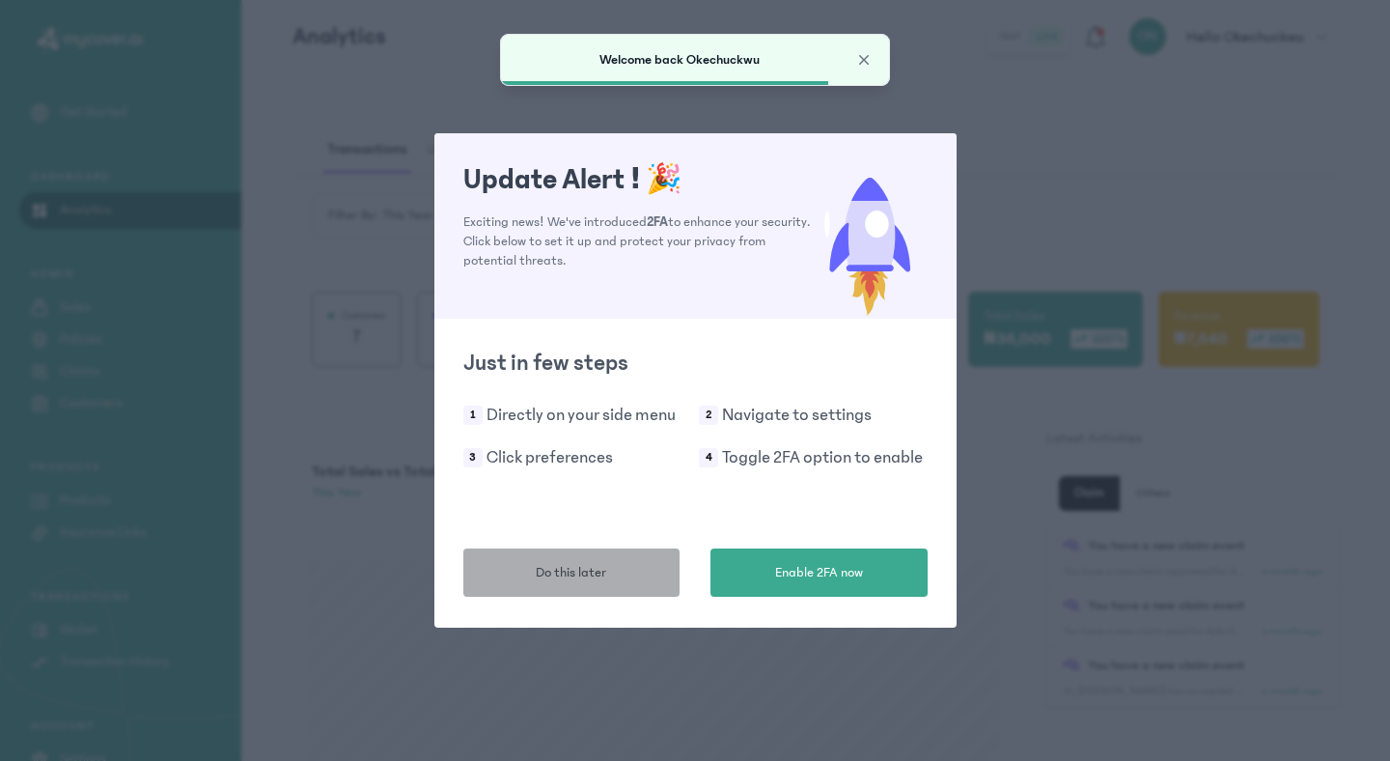
click at [539, 560] on button "Do this later" at bounding box center [571, 572] width 217 height 48
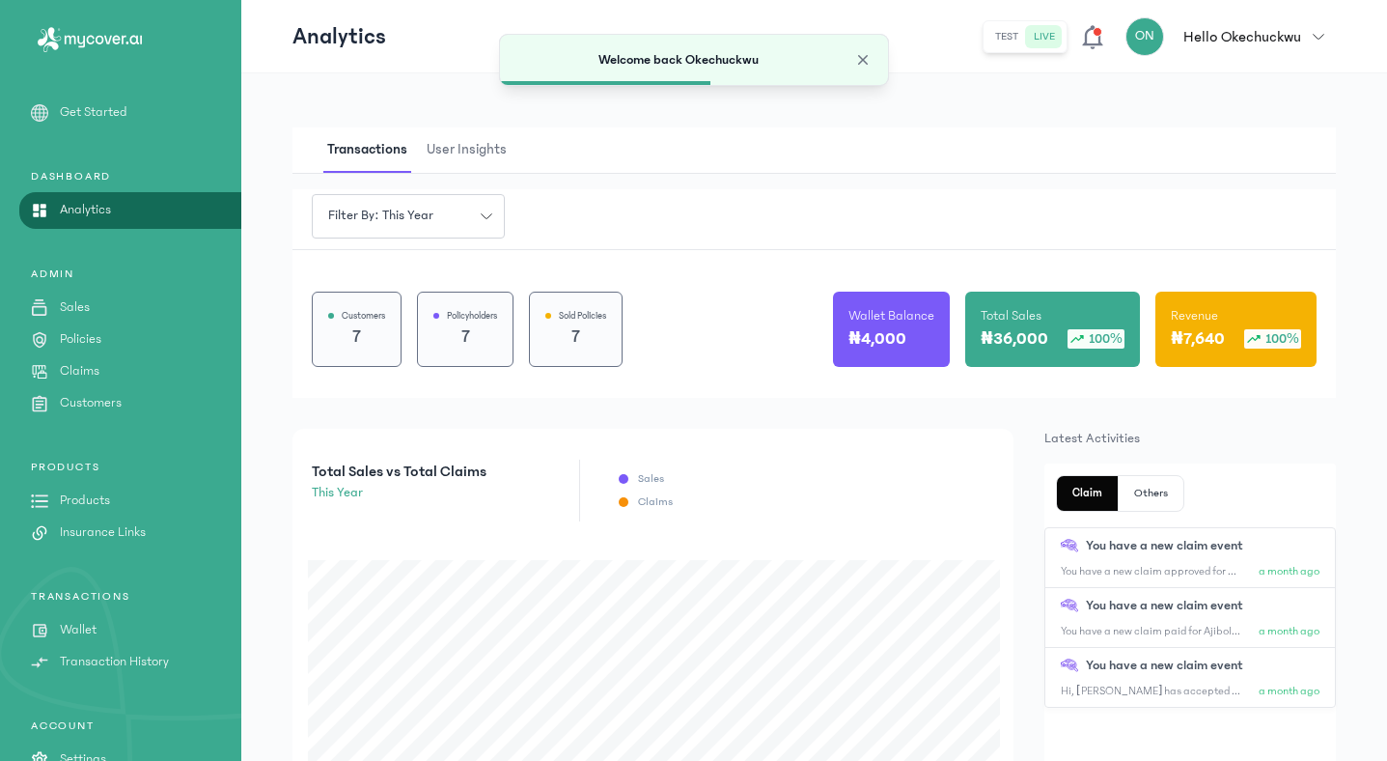
click at [139, 209] on link "Analytics" at bounding box center [120, 210] width 241 height 20
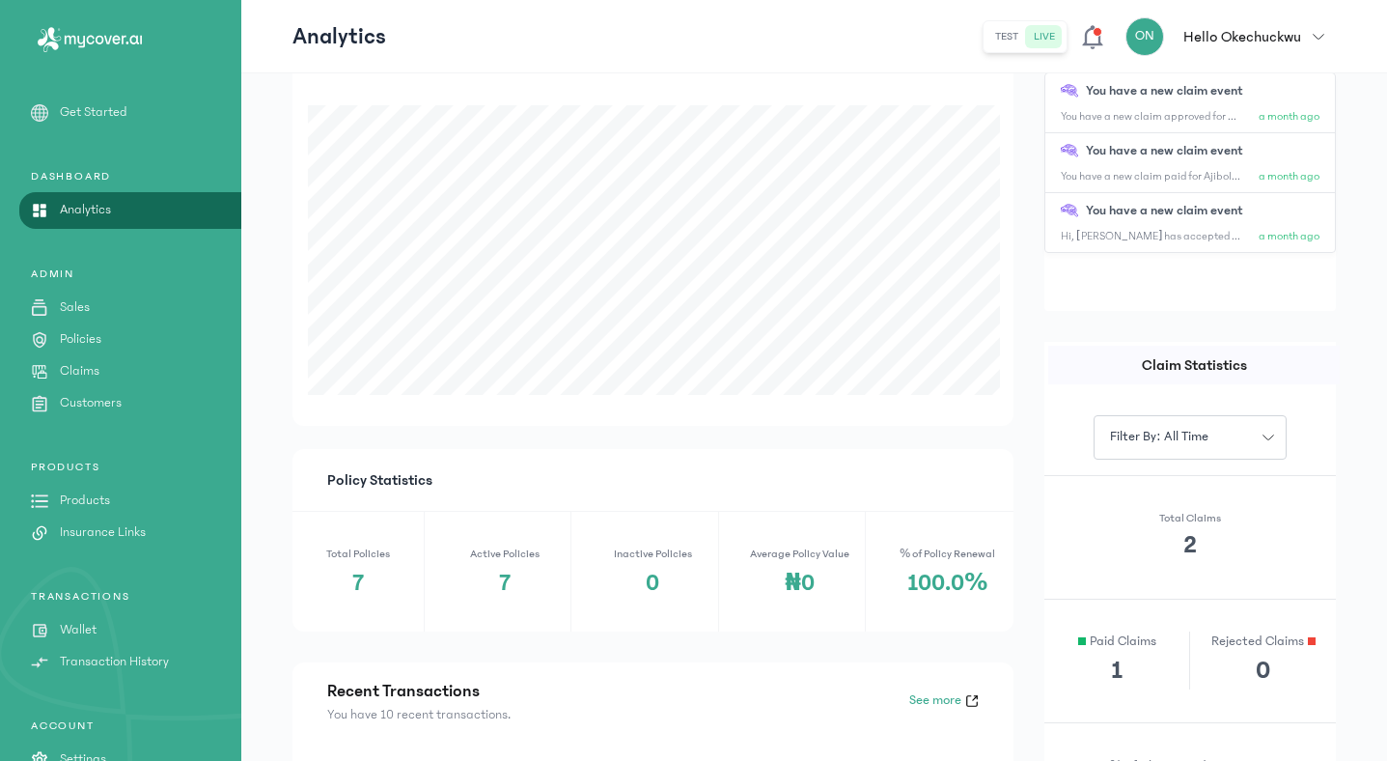
scroll to position [434, 0]
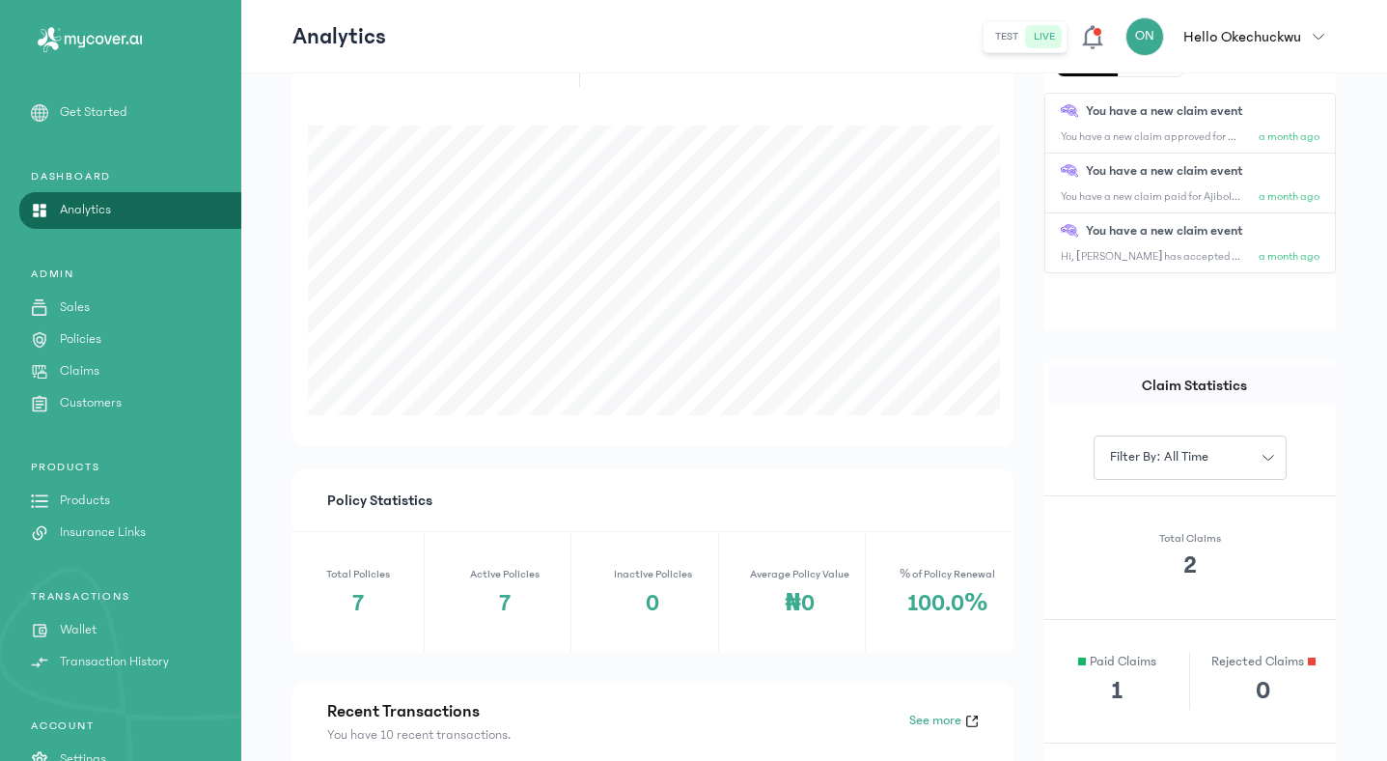
click at [1327, 36] on span "button" at bounding box center [1318, 37] width 35 height 12
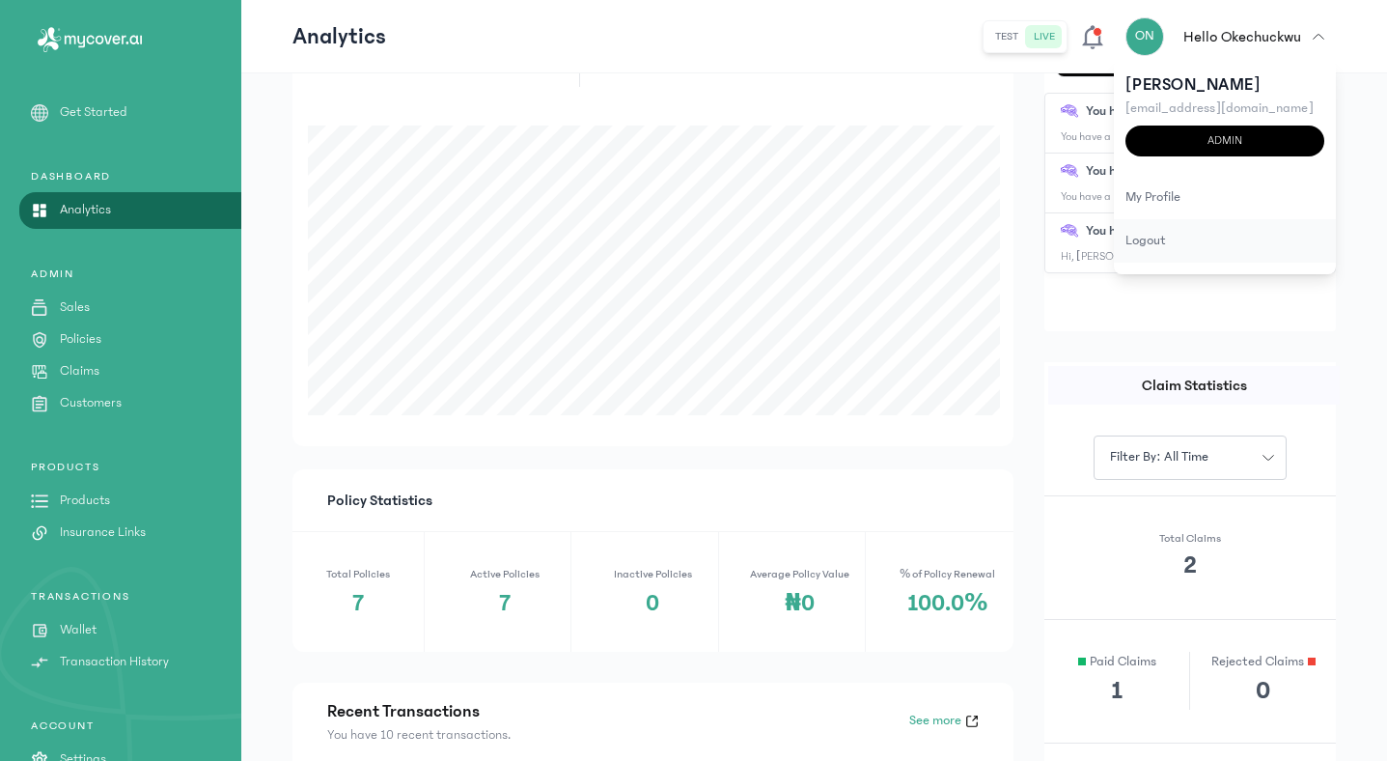
click at [1218, 257] on div "logout" at bounding box center [1225, 240] width 222 height 43
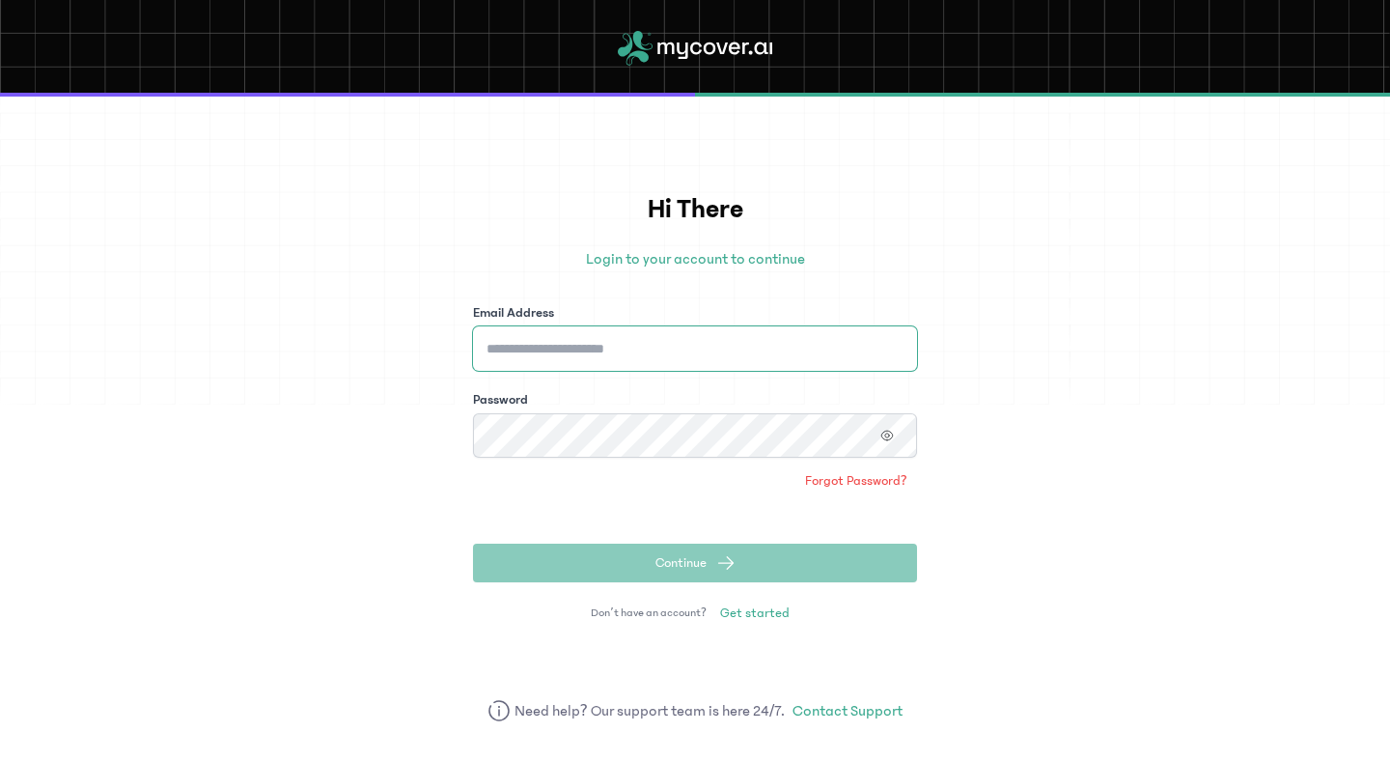
click at [887, 336] on input "Email Address" at bounding box center [695, 348] width 444 height 44
type input "**********"
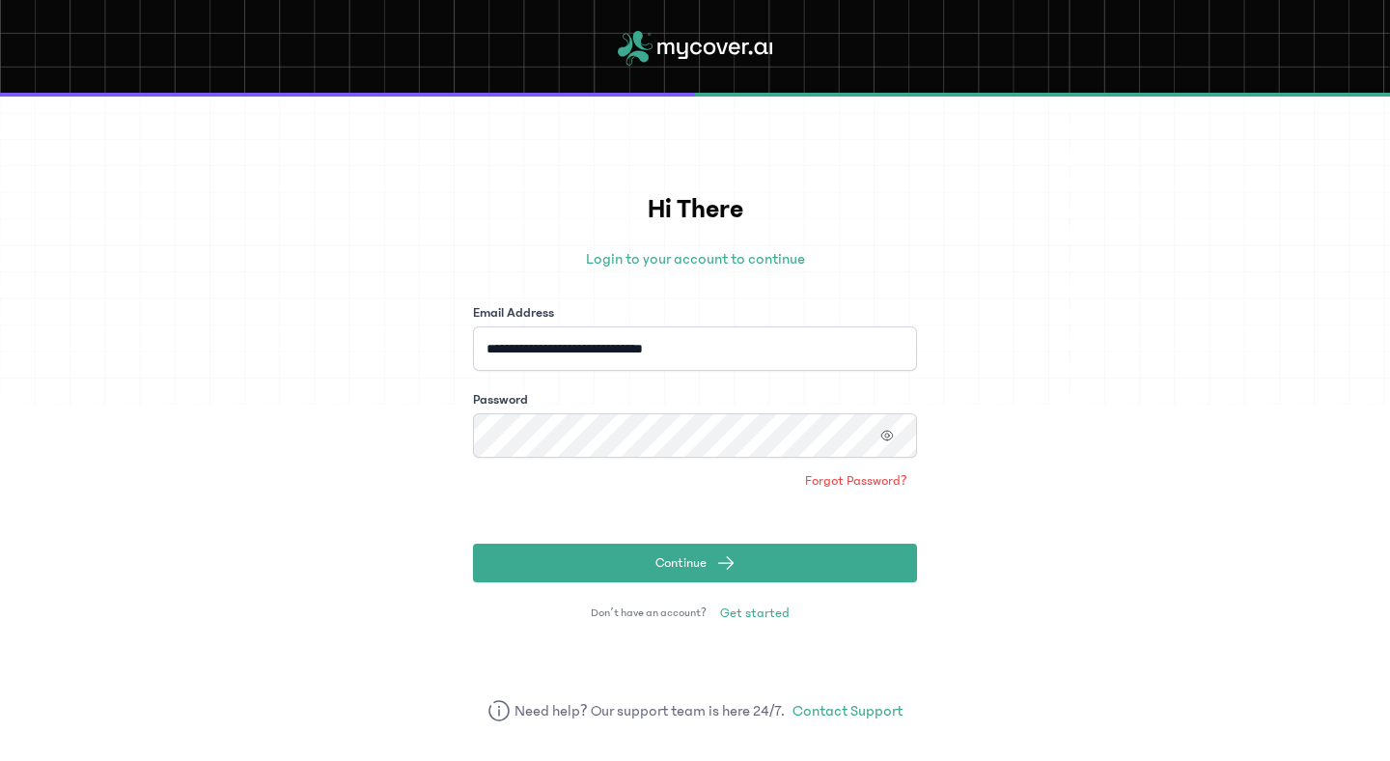
click at [473, 543] on button "Continue" at bounding box center [695, 562] width 444 height 39
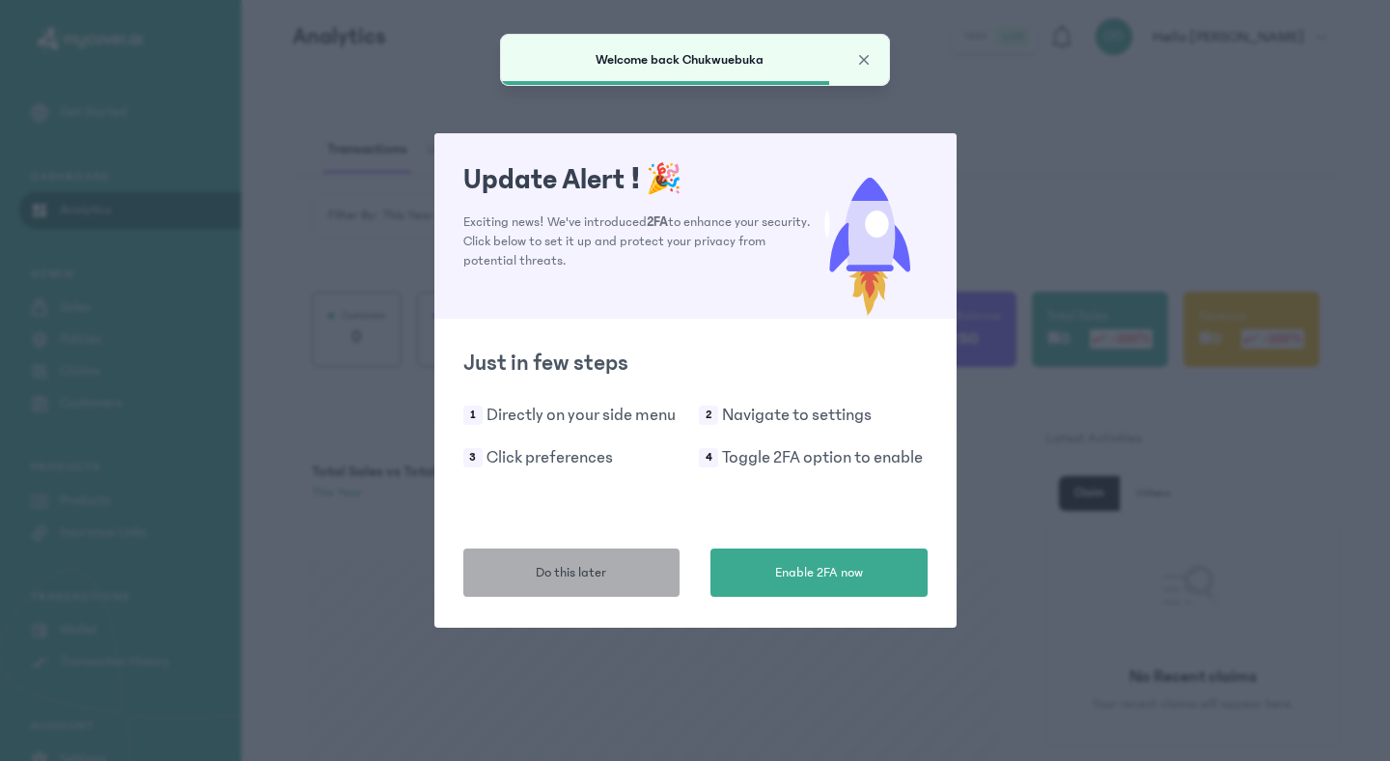
click at [537, 563] on span "Do this later" at bounding box center [571, 573] width 70 height 20
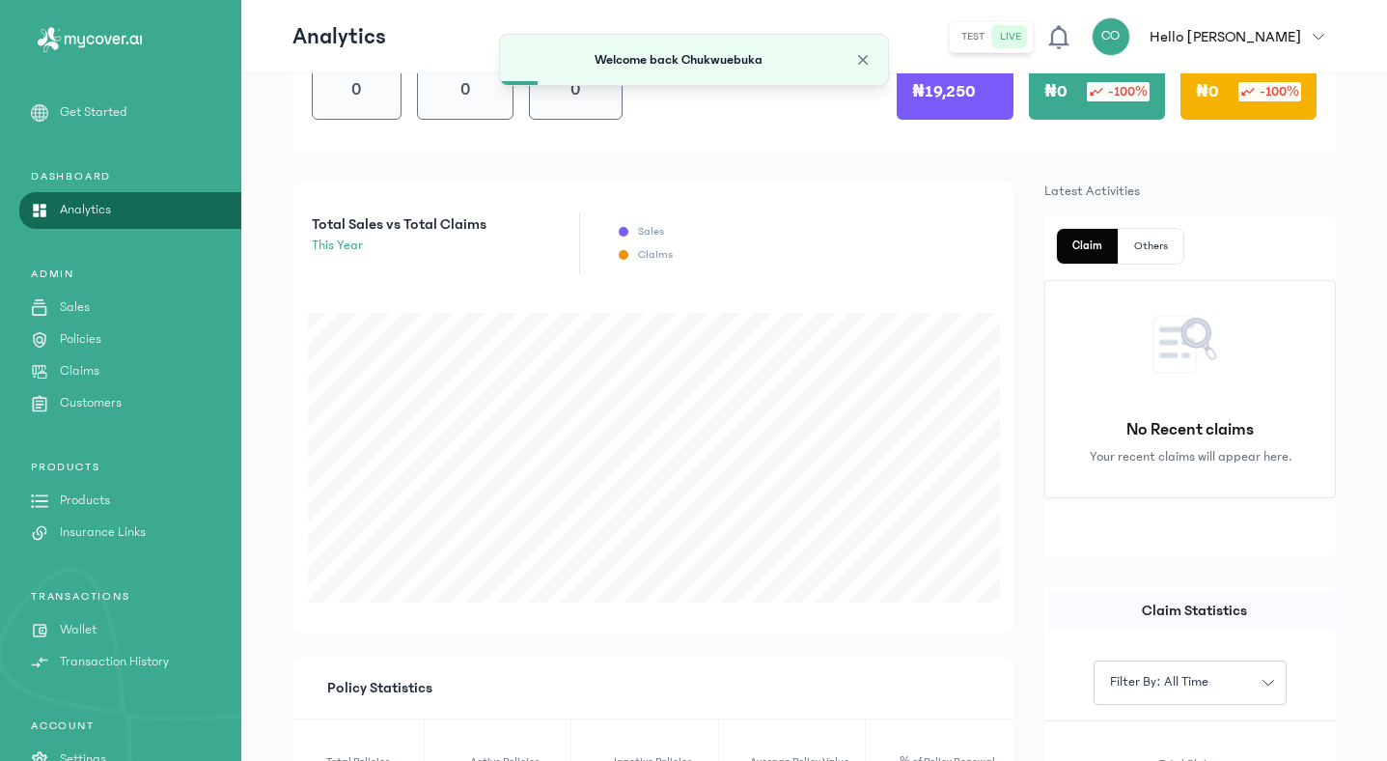
scroll to position [251, 0]
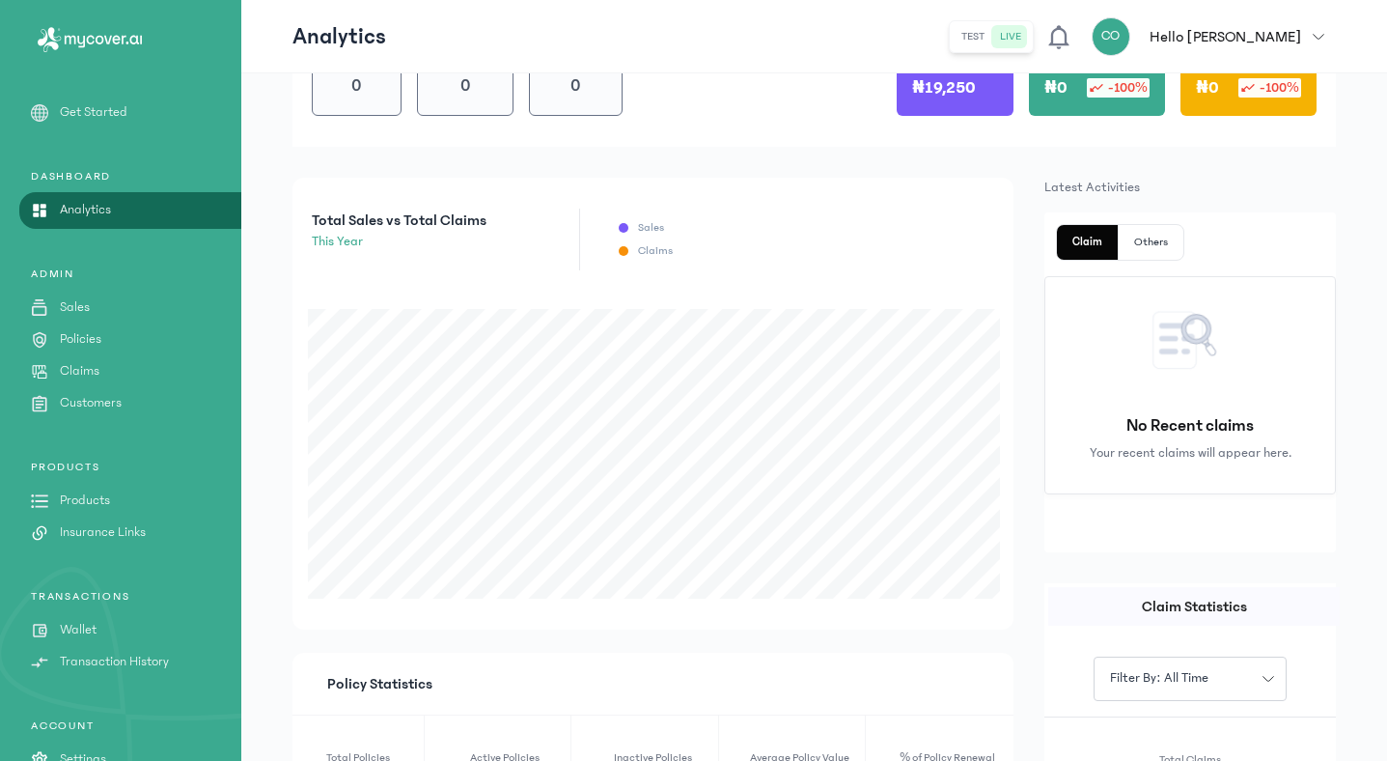
click at [348, 235] on p "this year" at bounding box center [399, 242] width 175 height 20
click at [70, 305] on p "Sales" at bounding box center [75, 307] width 30 height 20
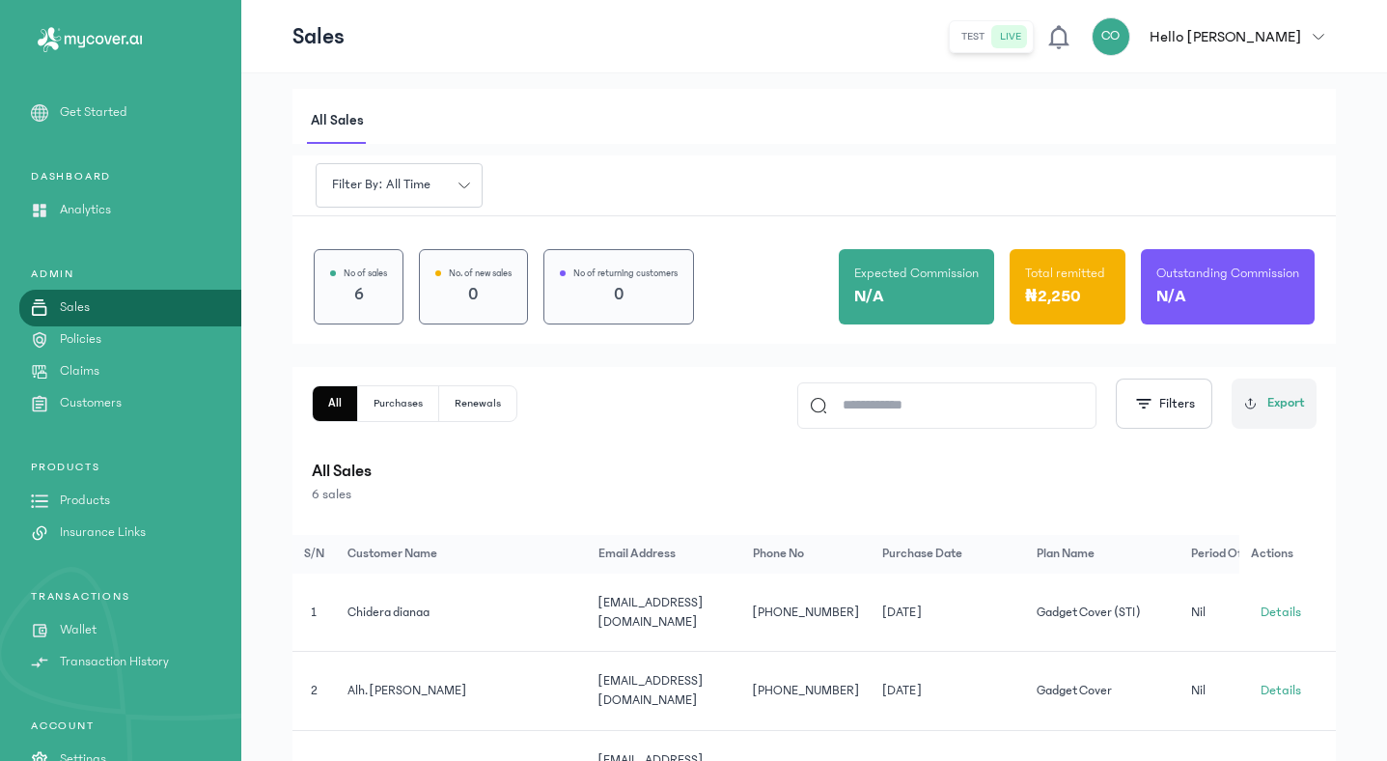
click at [100, 204] on p "Analytics" at bounding box center [85, 210] width 51 height 20
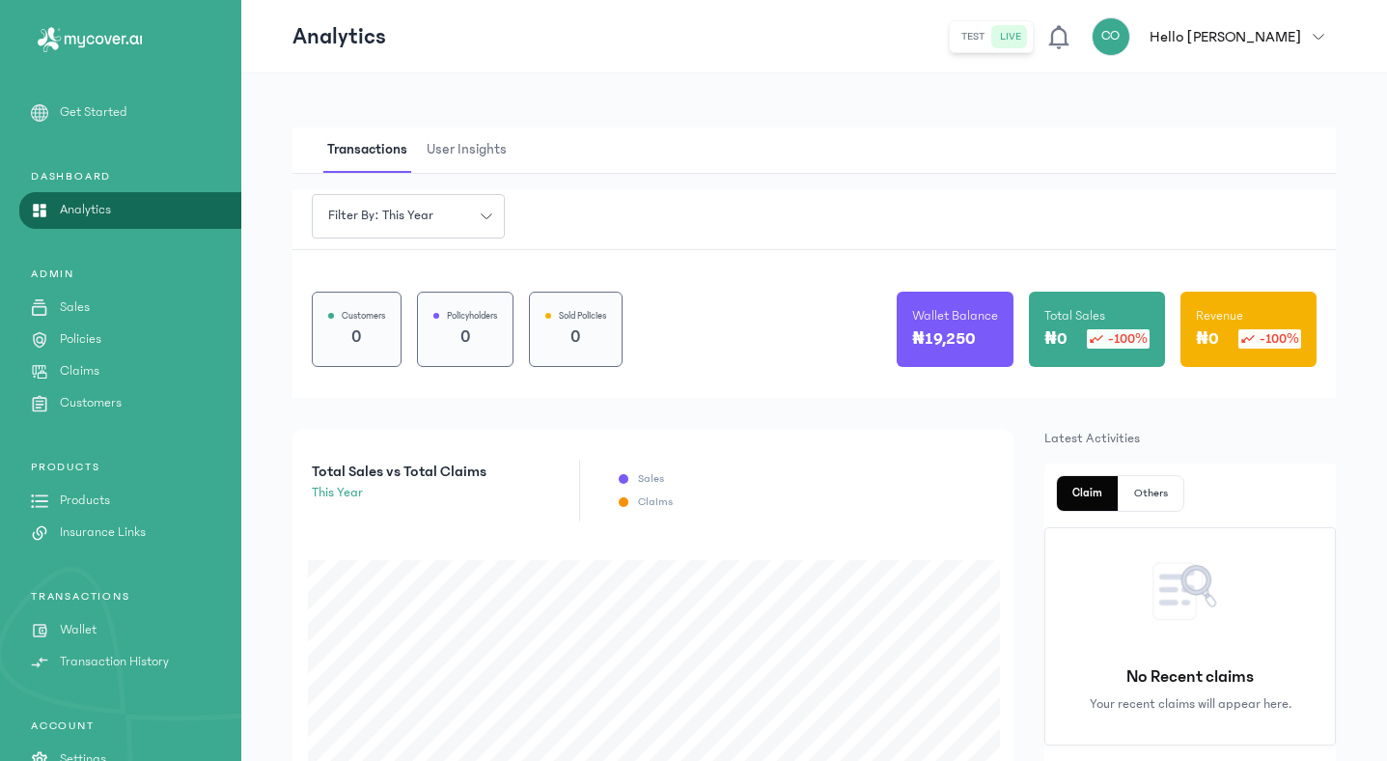
click at [1324, 37] on icon "button" at bounding box center [1319, 37] width 12 height 12
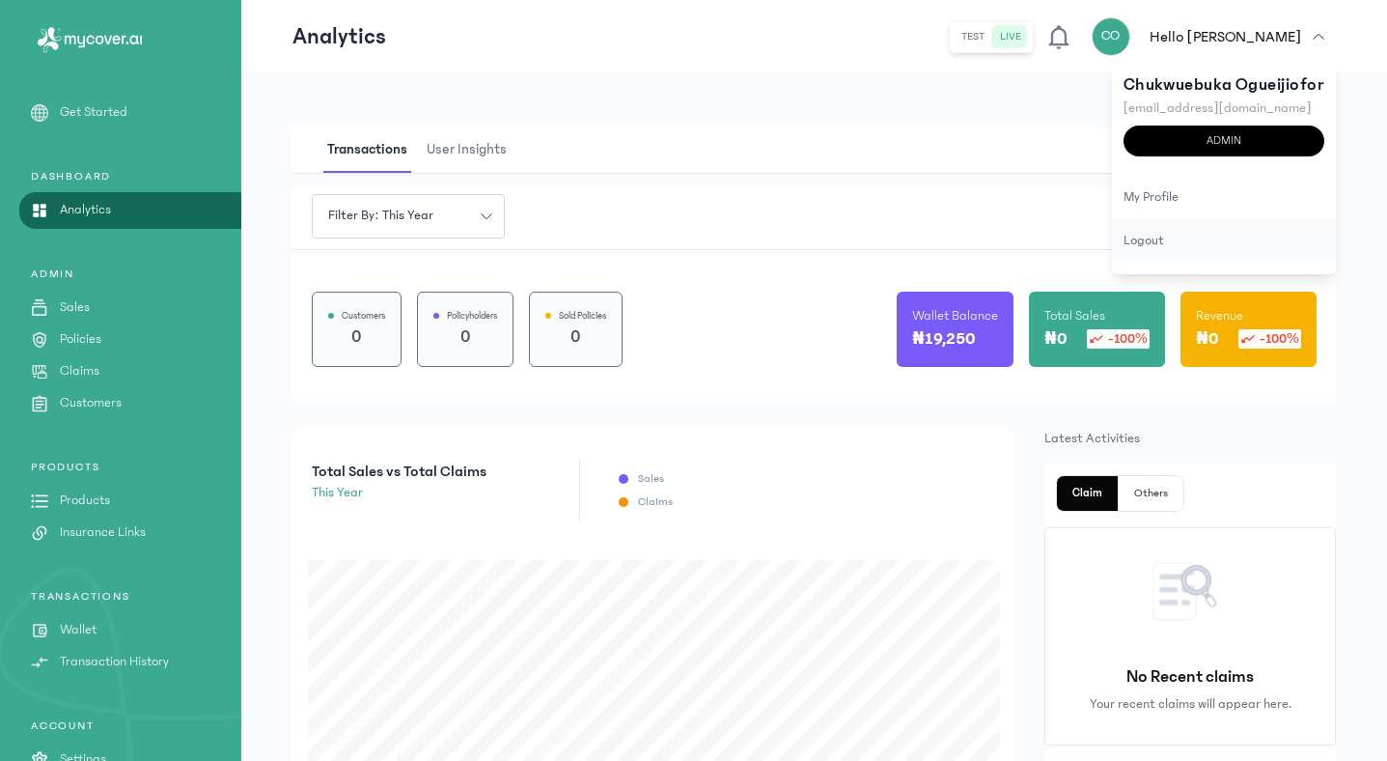
click at [1205, 238] on div "logout" at bounding box center [1224, 240] width 224 height 43
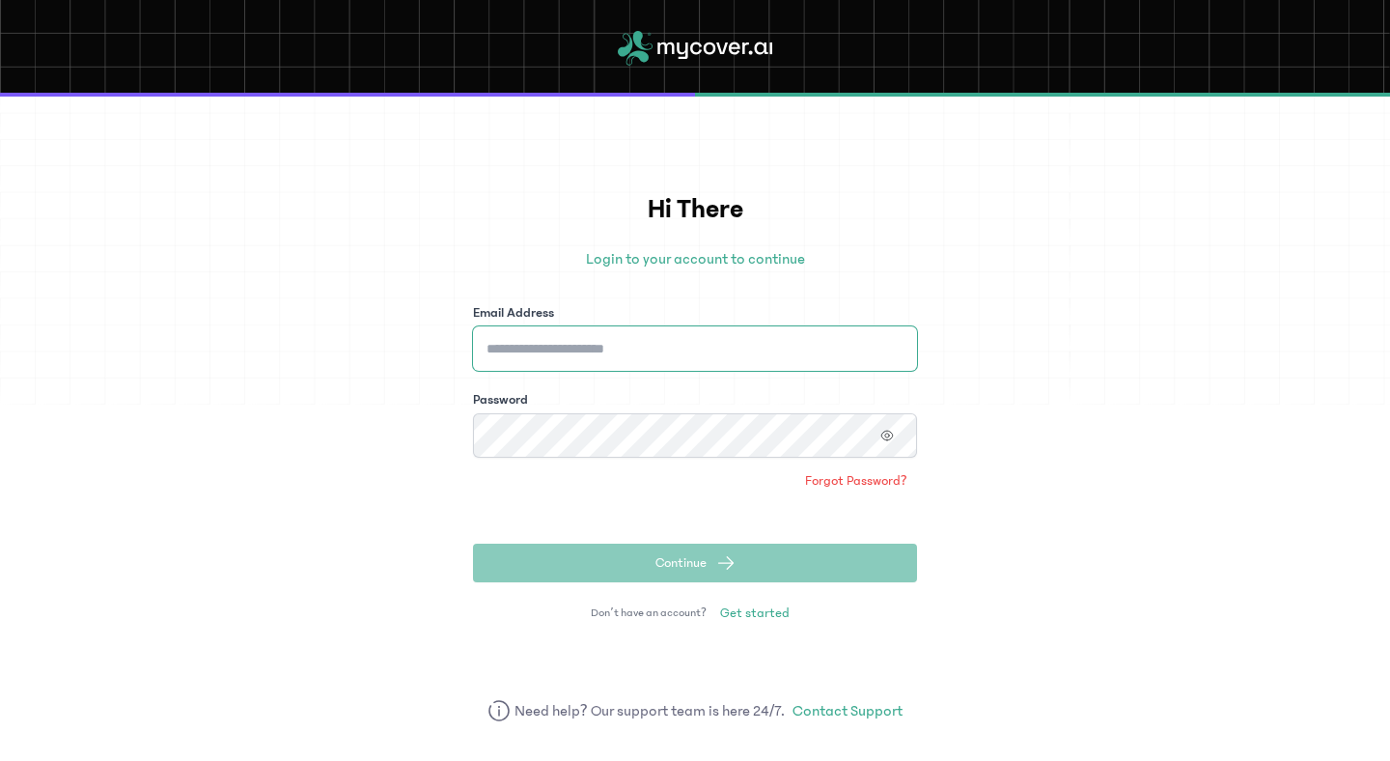
click at [876, 352] on input "Email Address" at bounding box center [695, 348] width 444 height 44
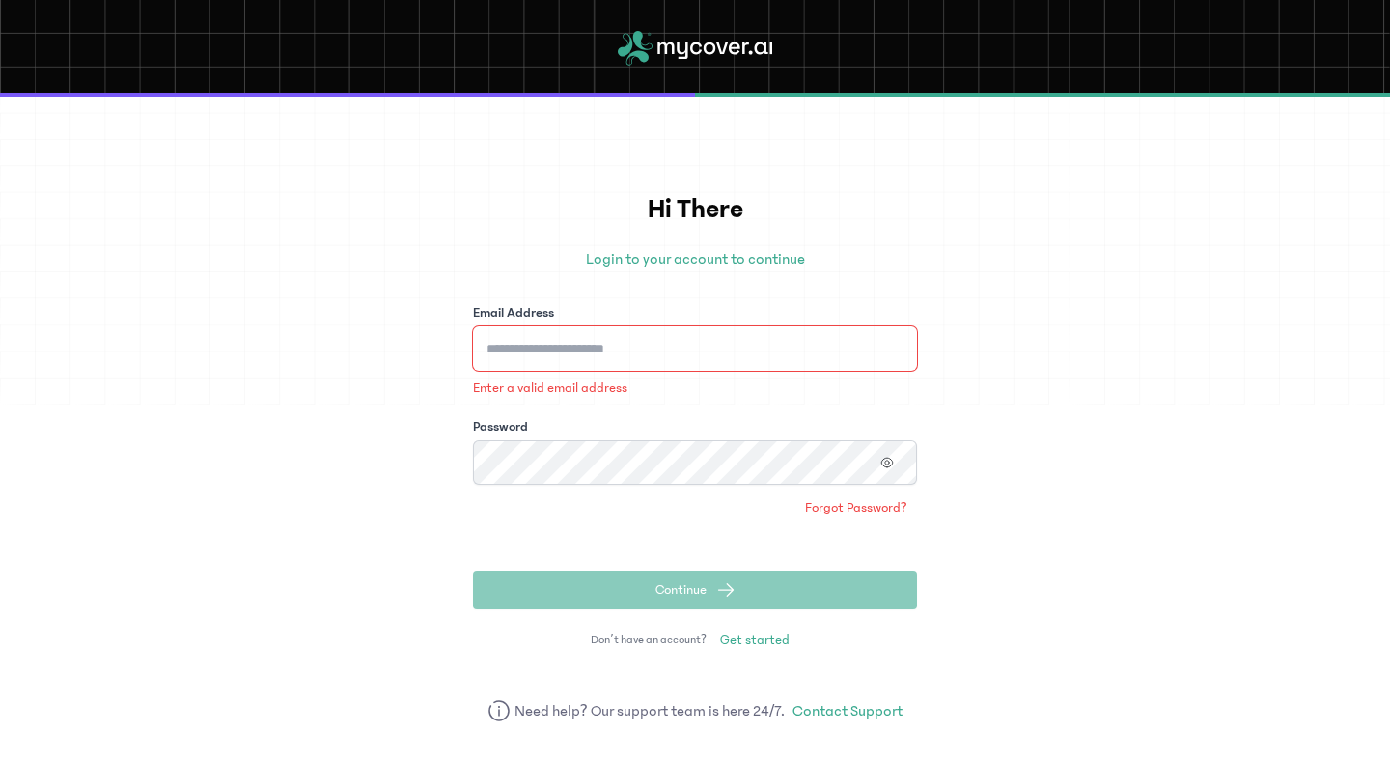
type input "**********"
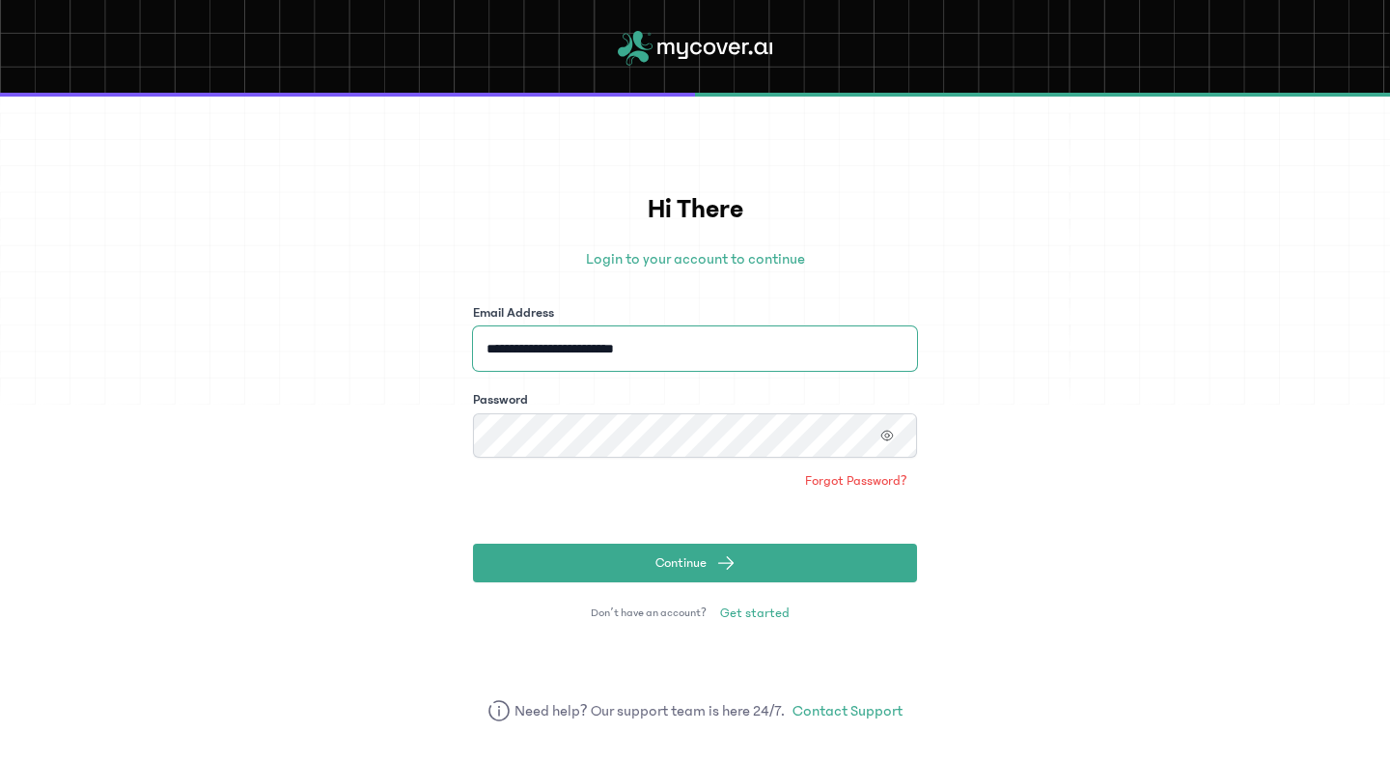
click at [473, 543] on button "Continue" at bounding box center [695, 562] width 444 height 39
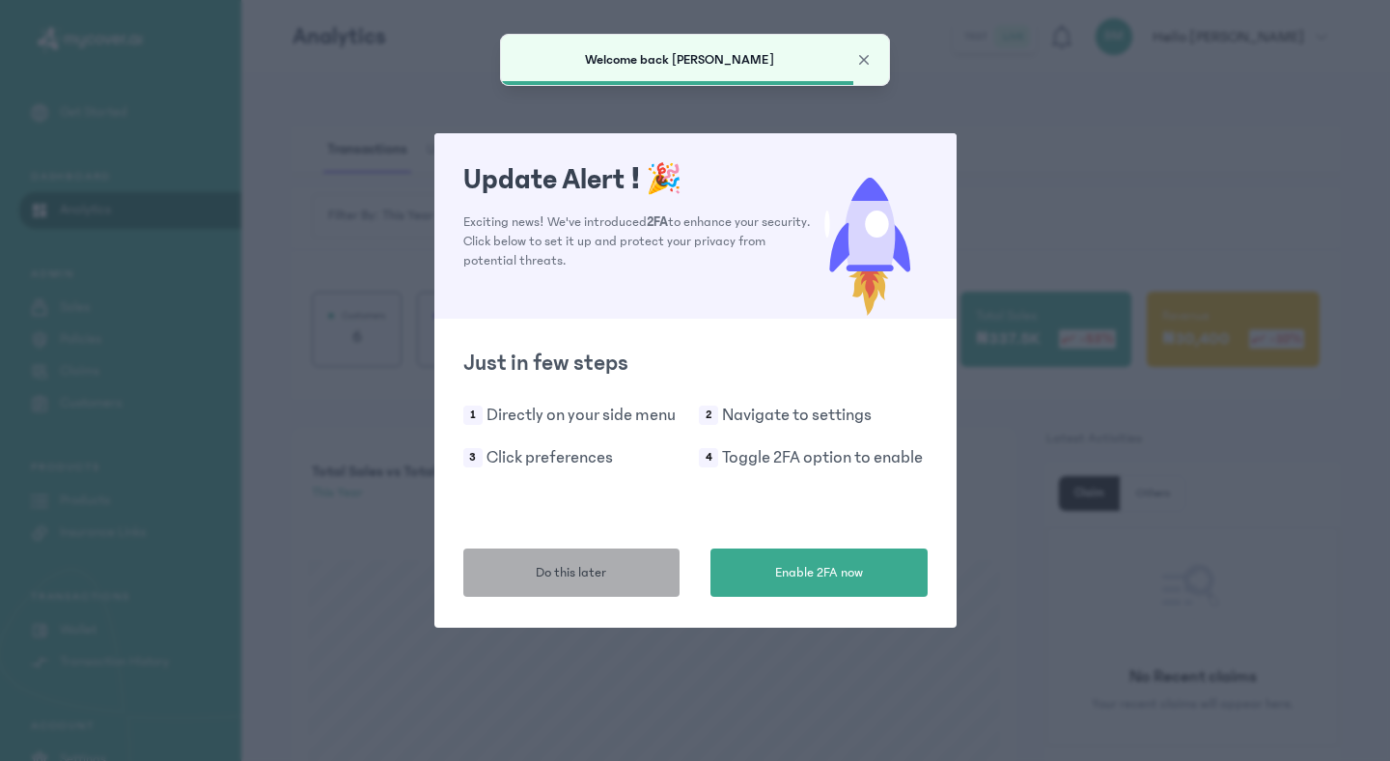
click at [582, 580] on span "Do this later" at bounding box center [571, 573] width 70 height 20
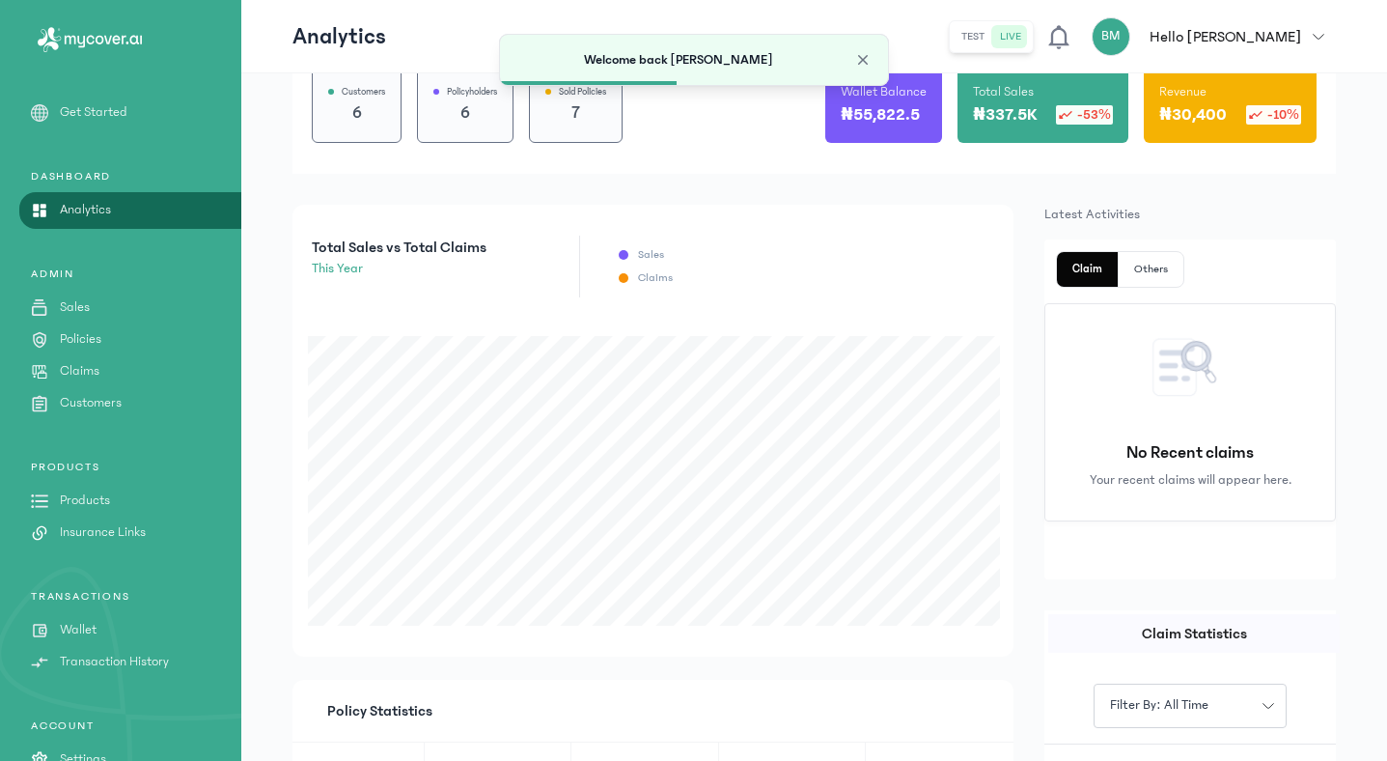
scroll to position [285, 0]
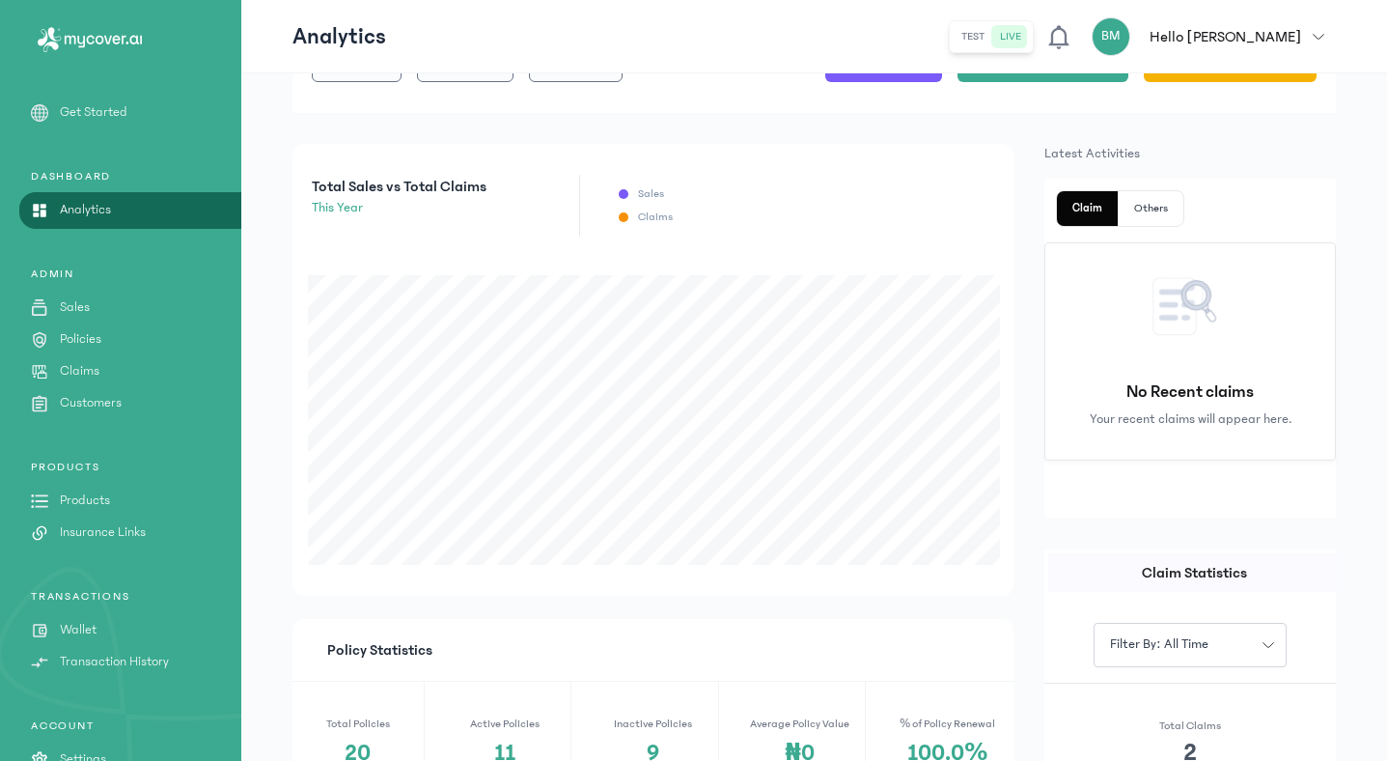
click at [1319, 31] on icon "button" at bounding box center [1319, 37] width 12 height 12
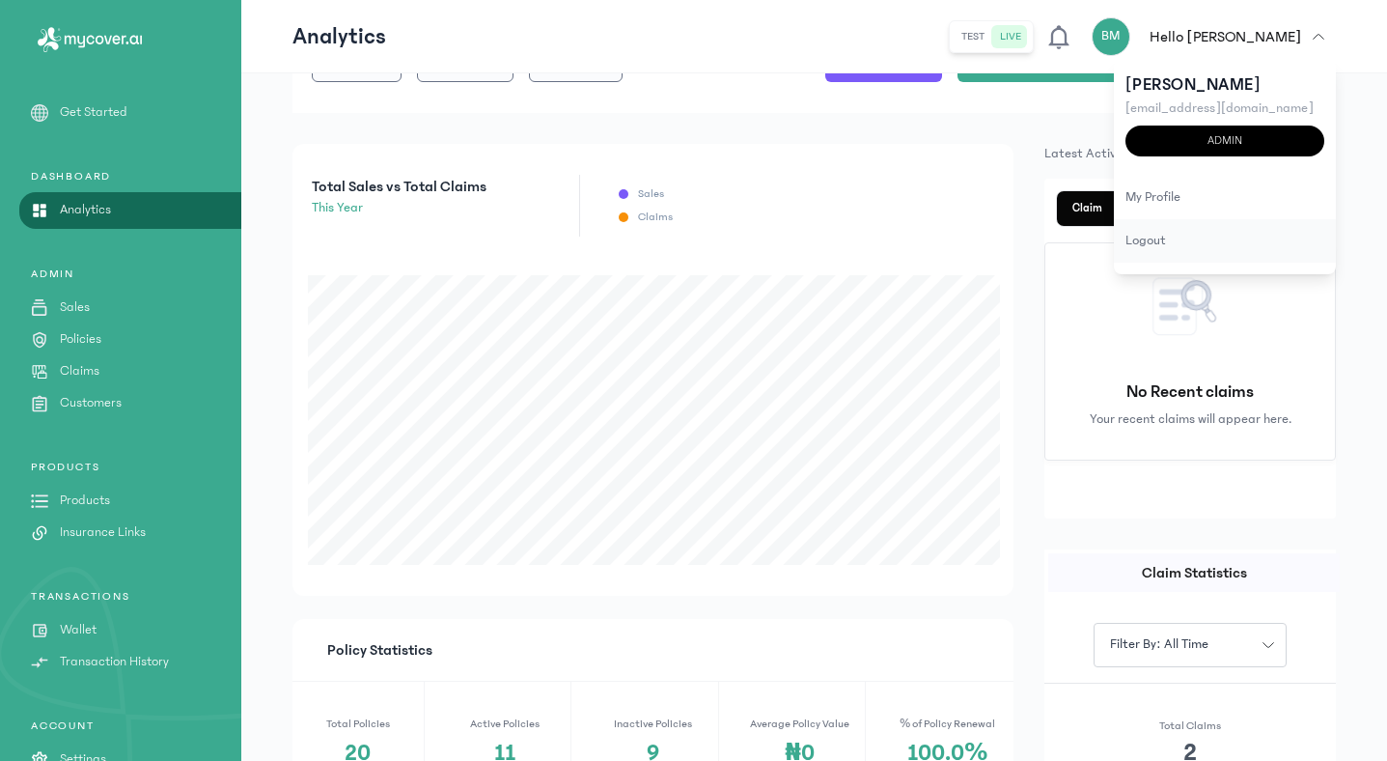
click at [1137, 243] on div "logout" at bounding box center [1225, 240] width 222 height 43
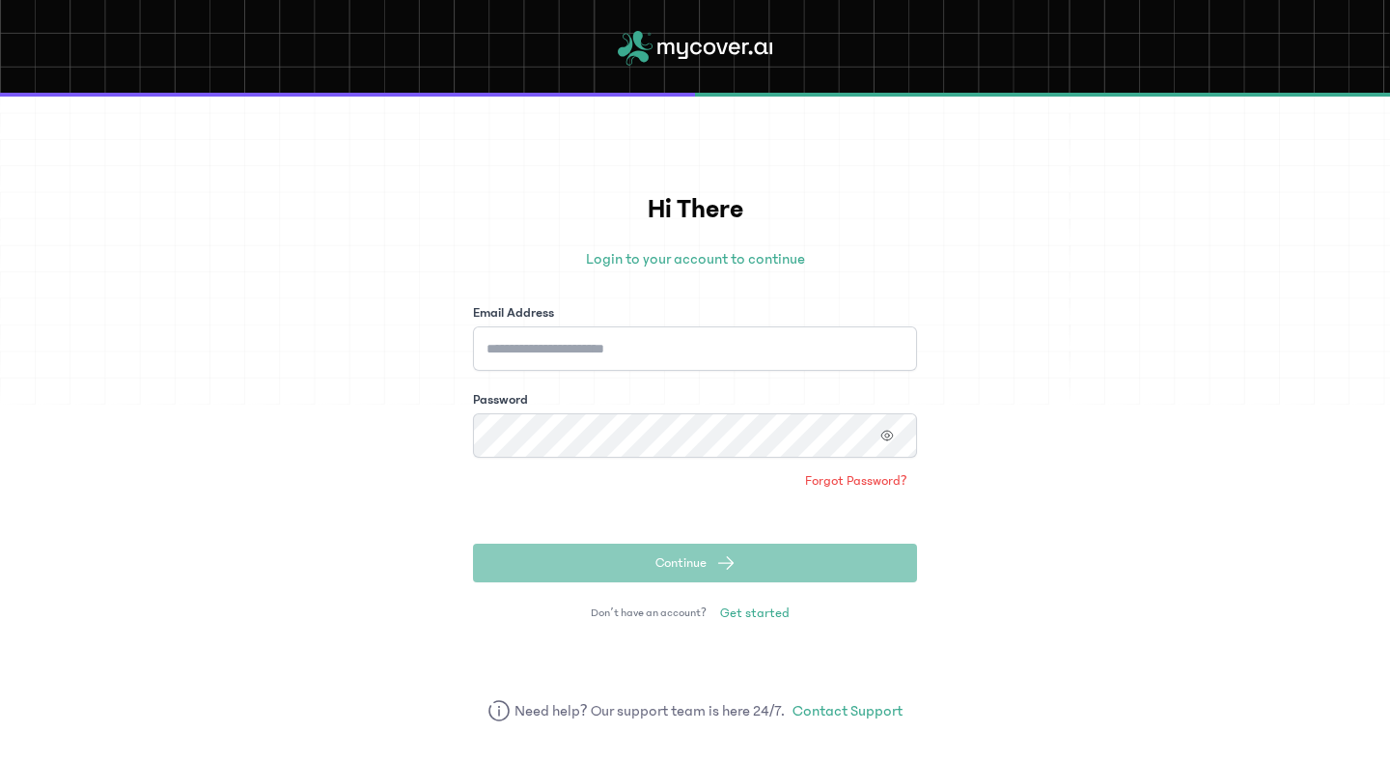
click at [830, 325] on div "Email Address" at bounding box center [695, 337] width 444 height 68
click at [821, 339] on input "Email Address" at bounding box center [695, 348] width 444 height 44
type input "**********"
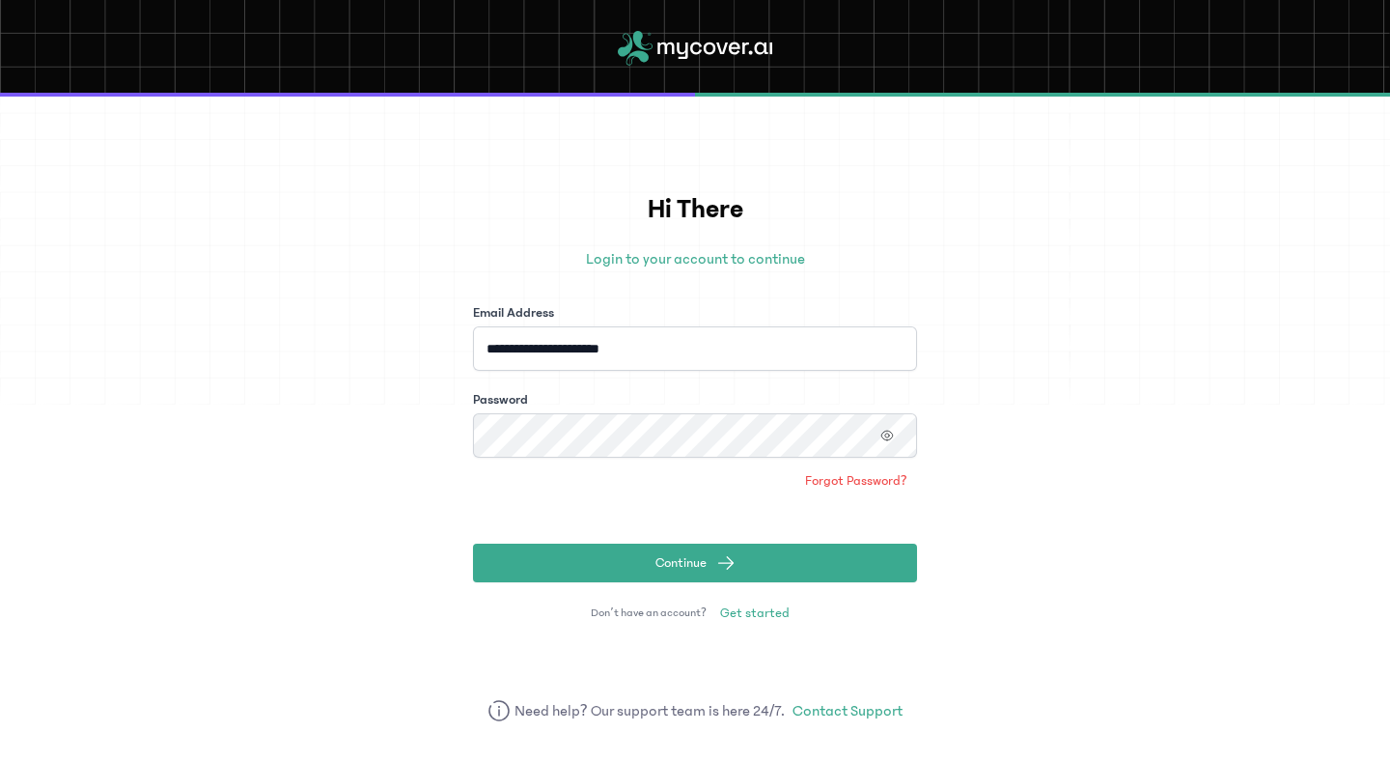
click at [473, 543] on button "Continue" at bounding box center [695, 562] width 444 height 39
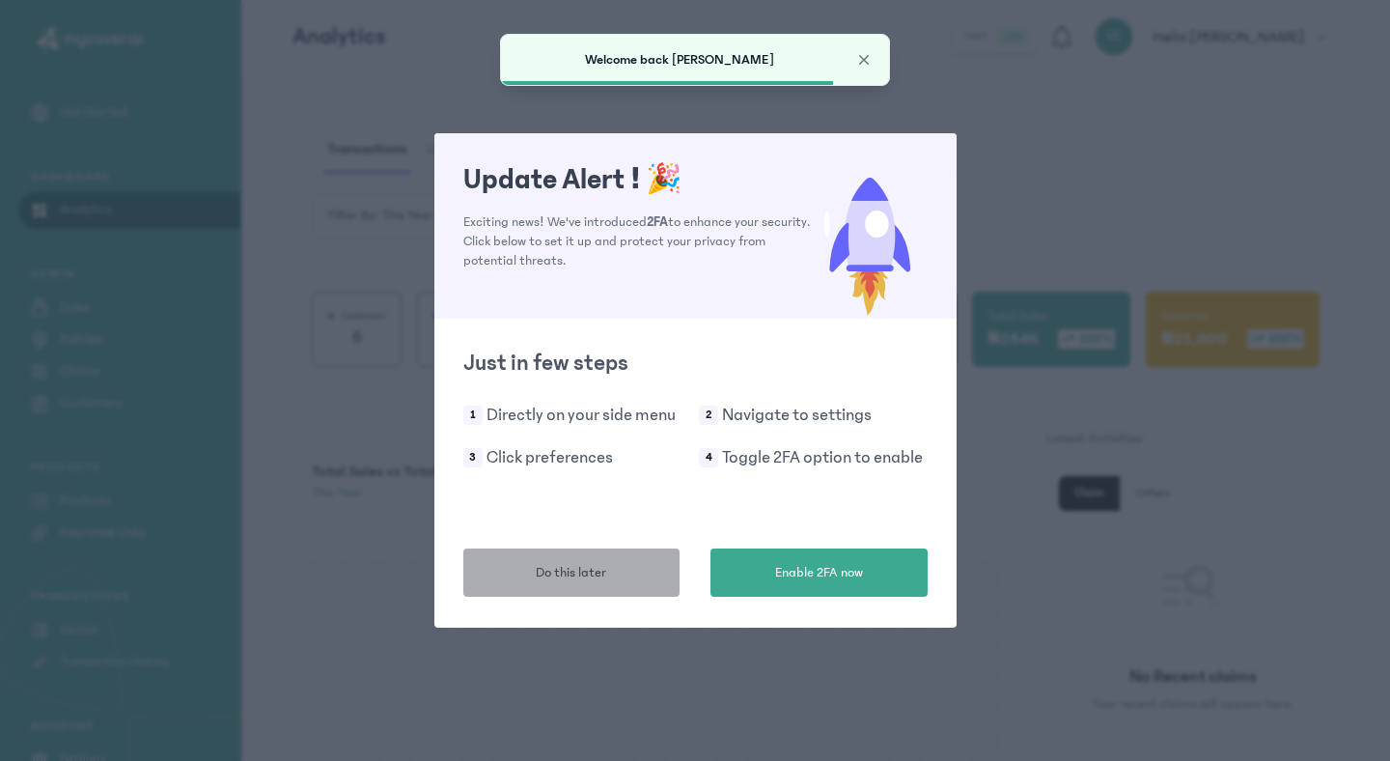
click at [663, 587] on button "Do this later" at bounding box center [571, 572] width 217 height 48
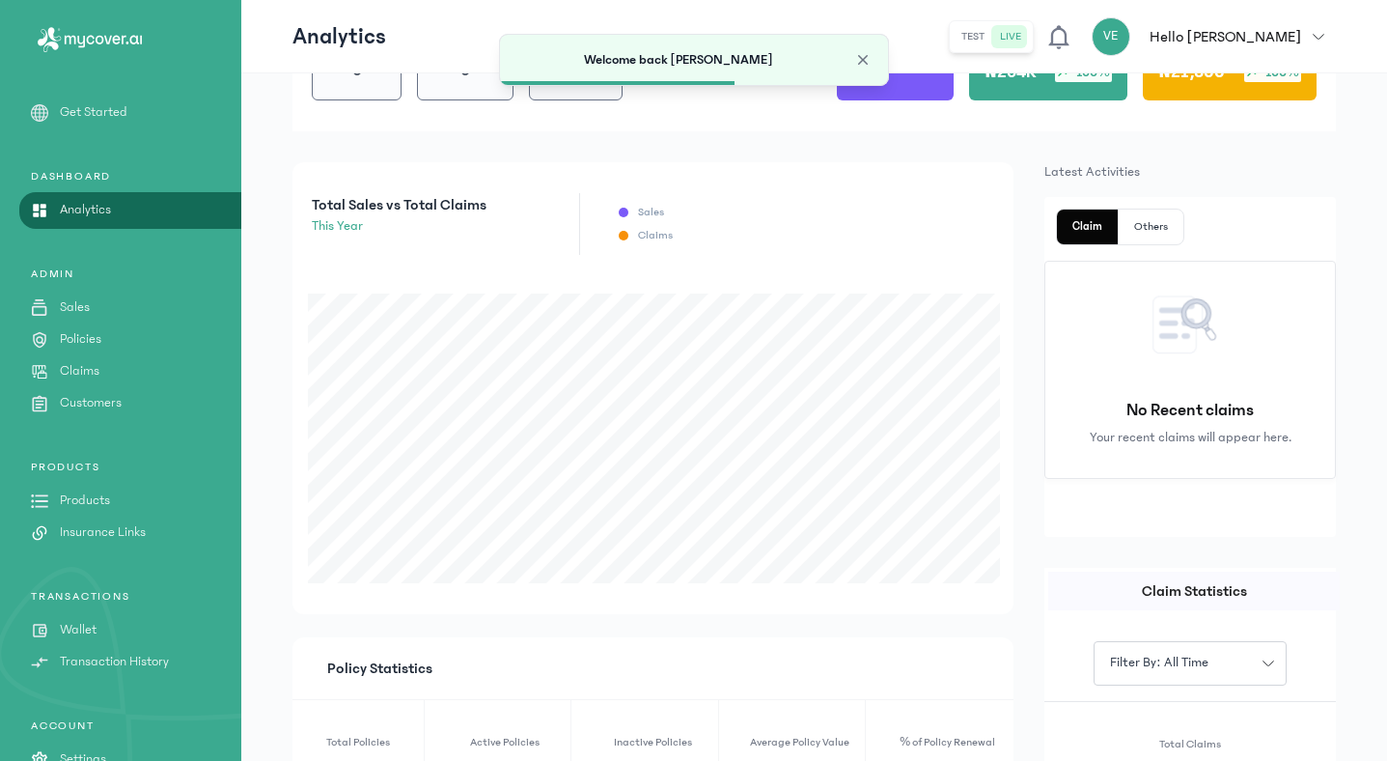
scroll to position [270, 0]
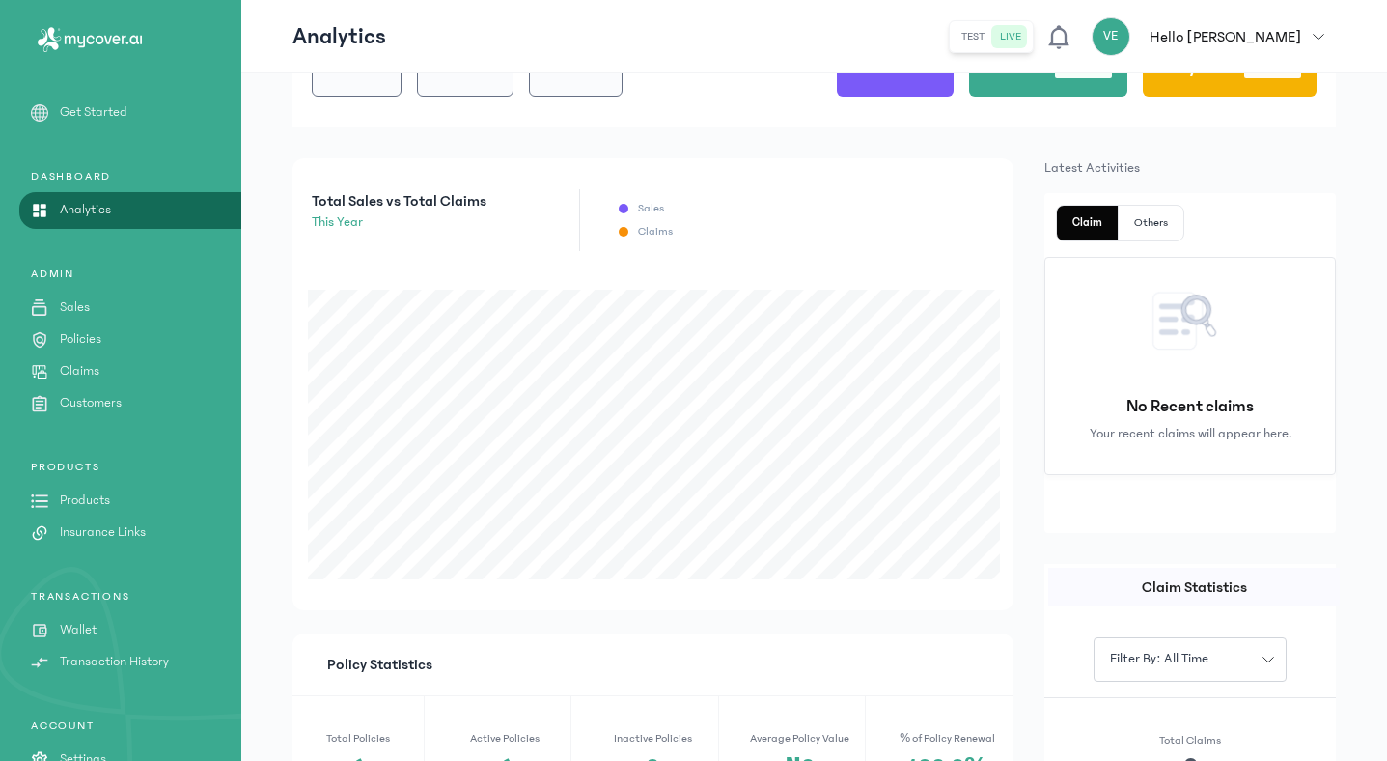
click at [1323, 32] on icon "button" at bounding box center [1319, 37] width 12 height 12
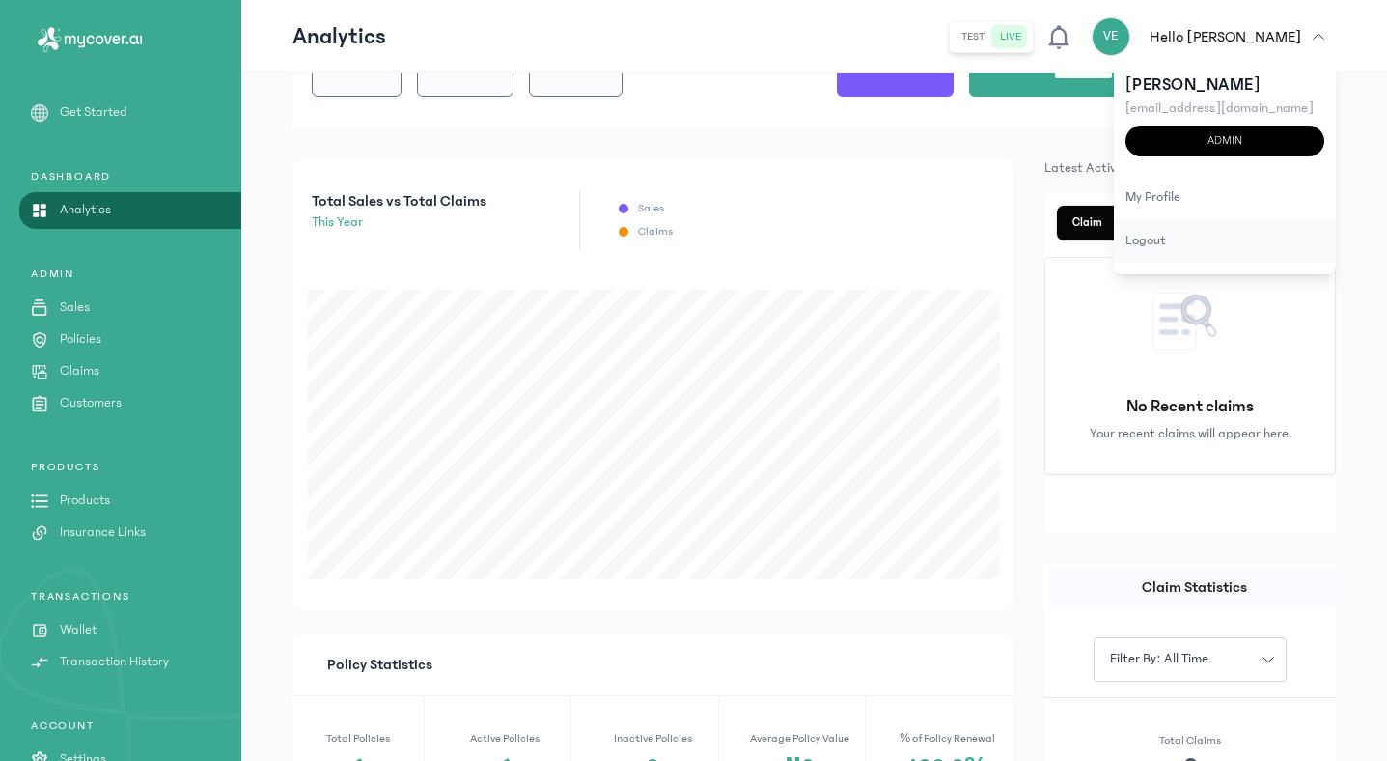
click at [1132, 244] on div "logout" at bounding box center [1225, 240] width 222 height 43
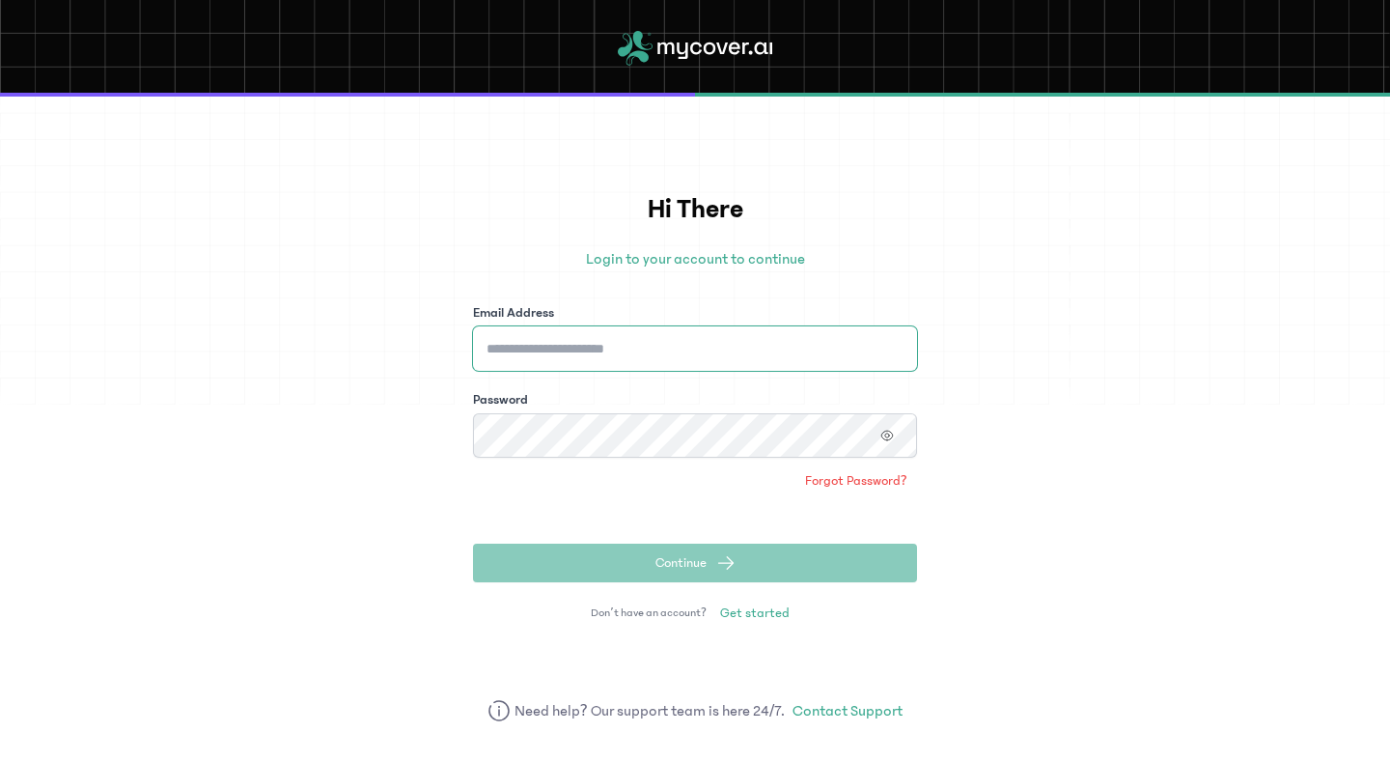
click at [834, 347] on input "Email Address" at bounding box center [695, 348] width 444 height 44
type input "**********"
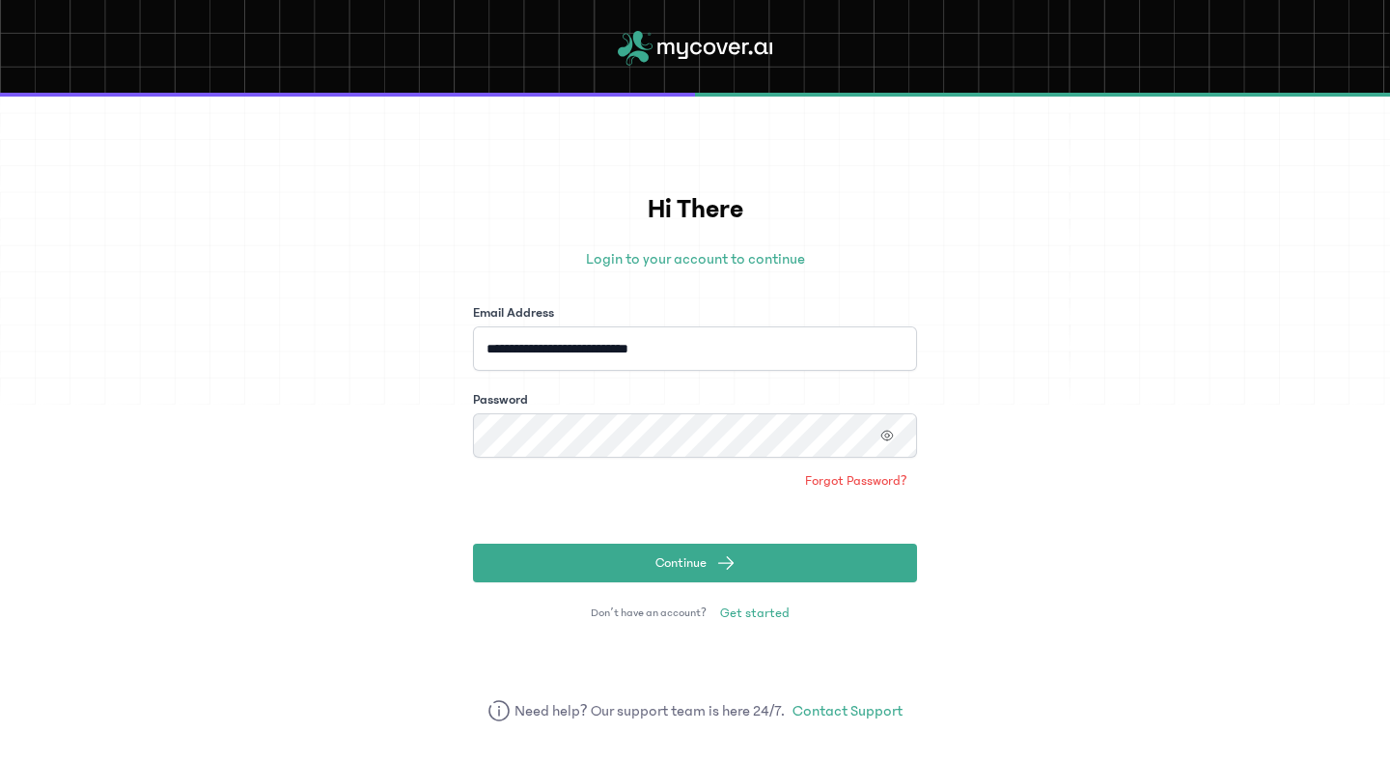
click at [473, 543] on button "Continue" at bounding box center [695, 562] width 444 height 39
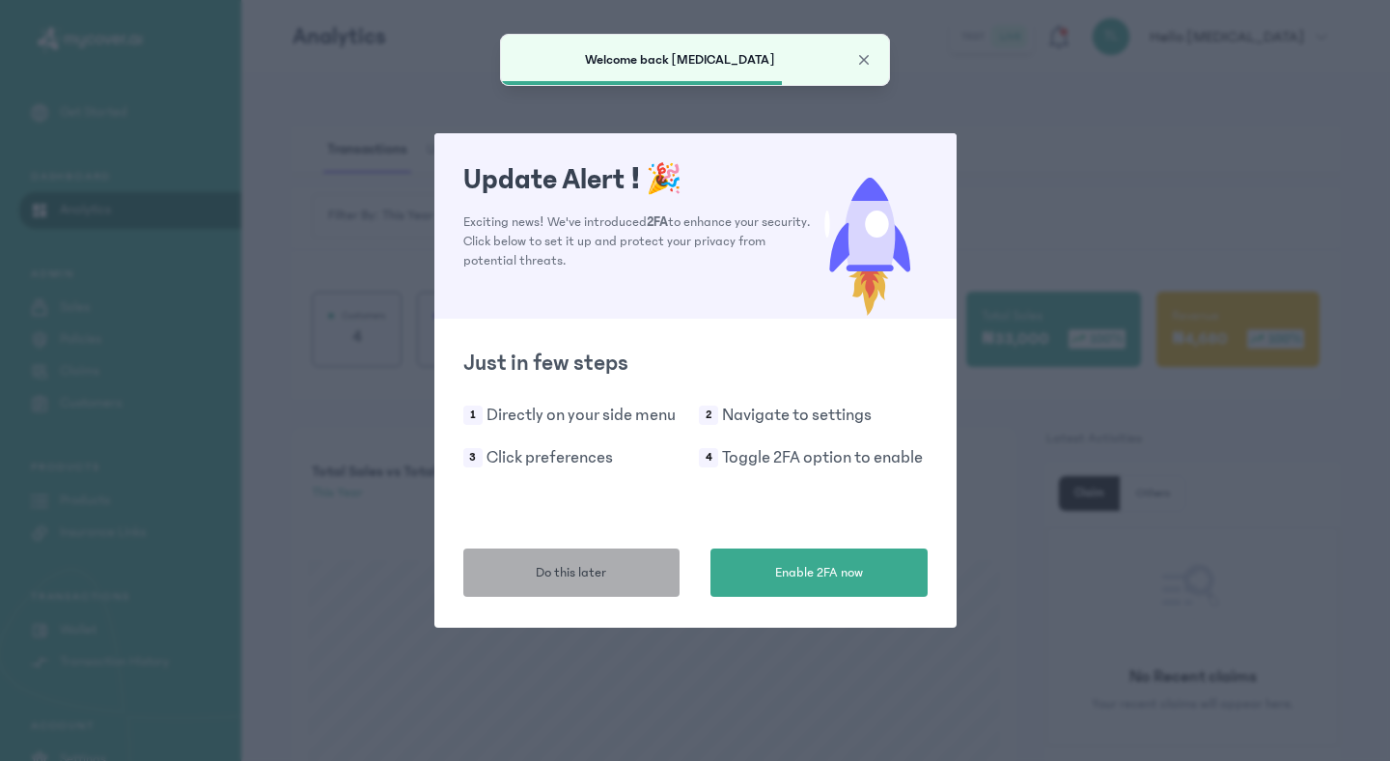
click at [654, 594] on button "Do this later" at bounding box center [571, 572] width 217 height 48
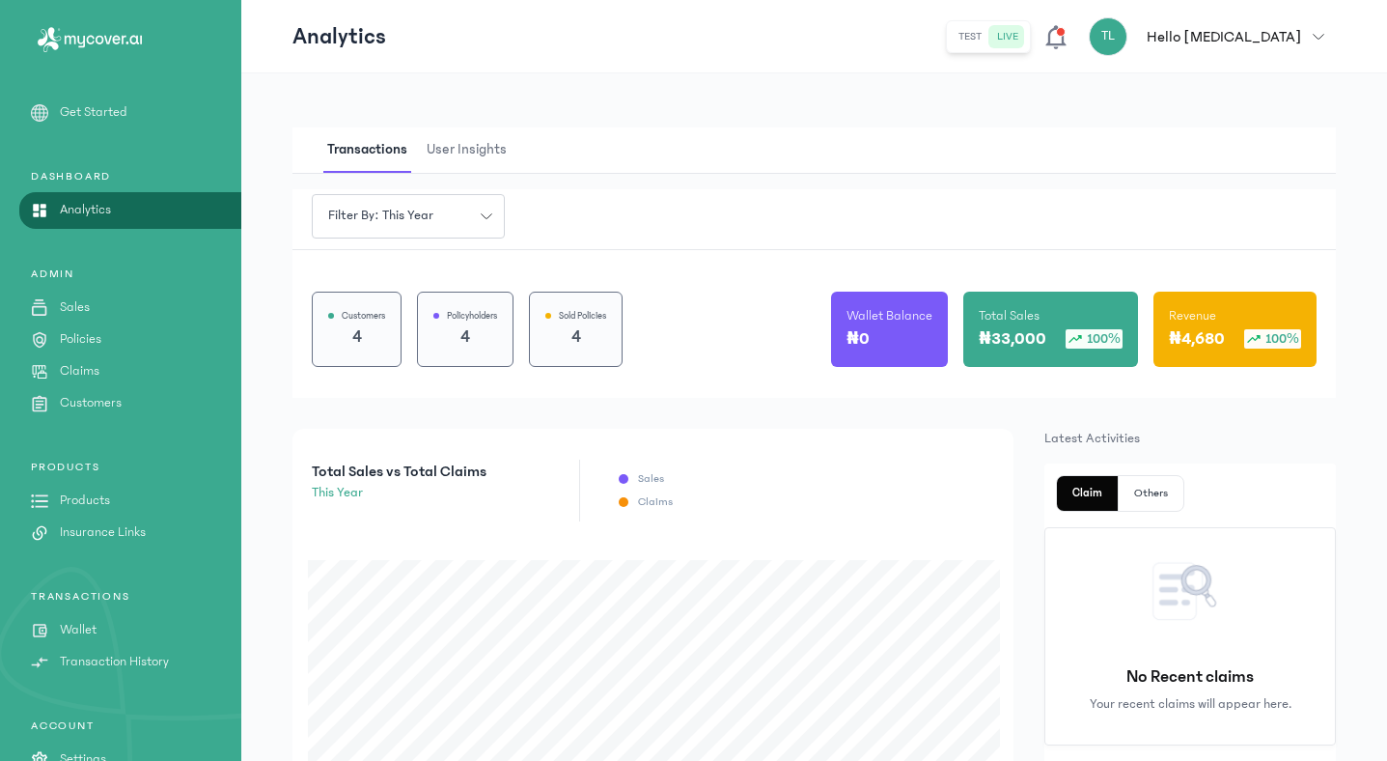
click at [1319, 34] on icon "button" at bounding box center [1319, 37] width 12 height 12
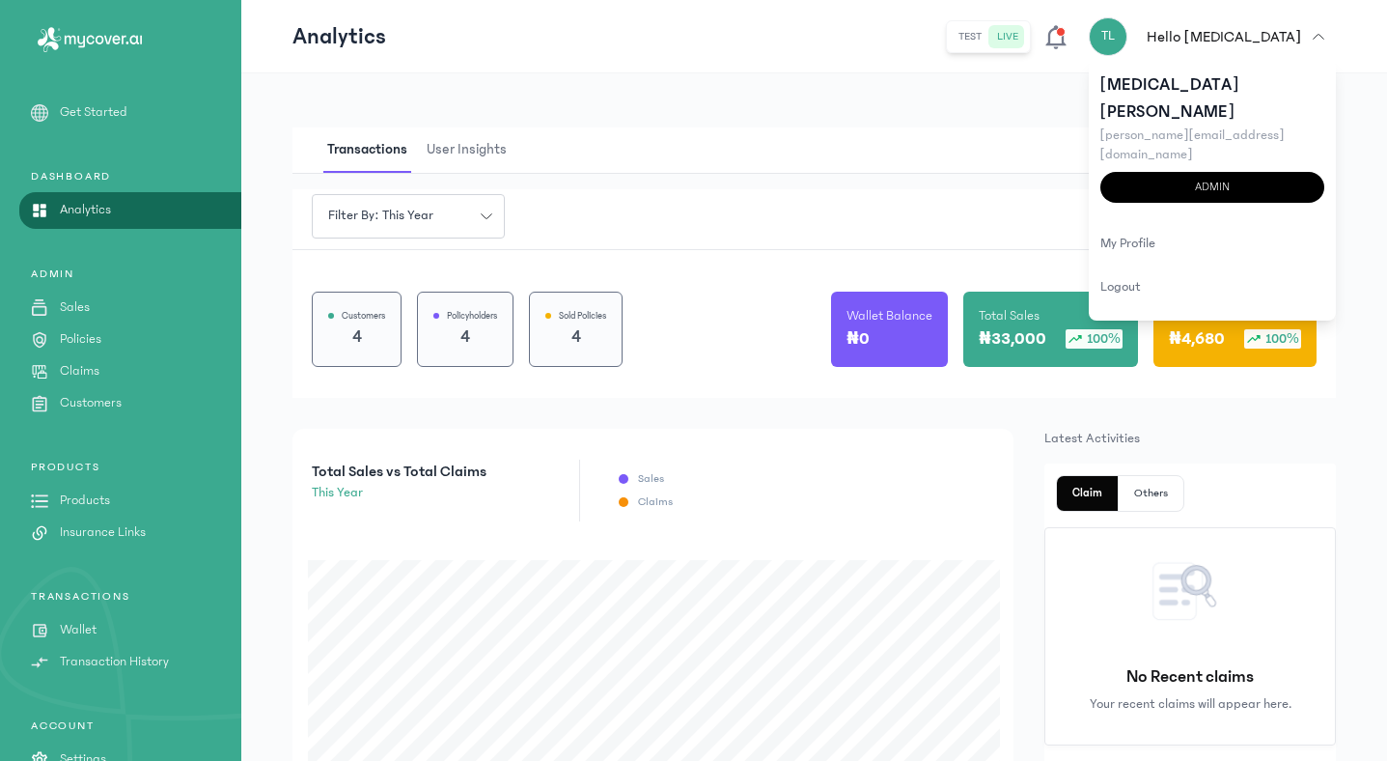
click at [1134, 265] on div "logout" at bounding box center [1212, 286] width 247 height 43
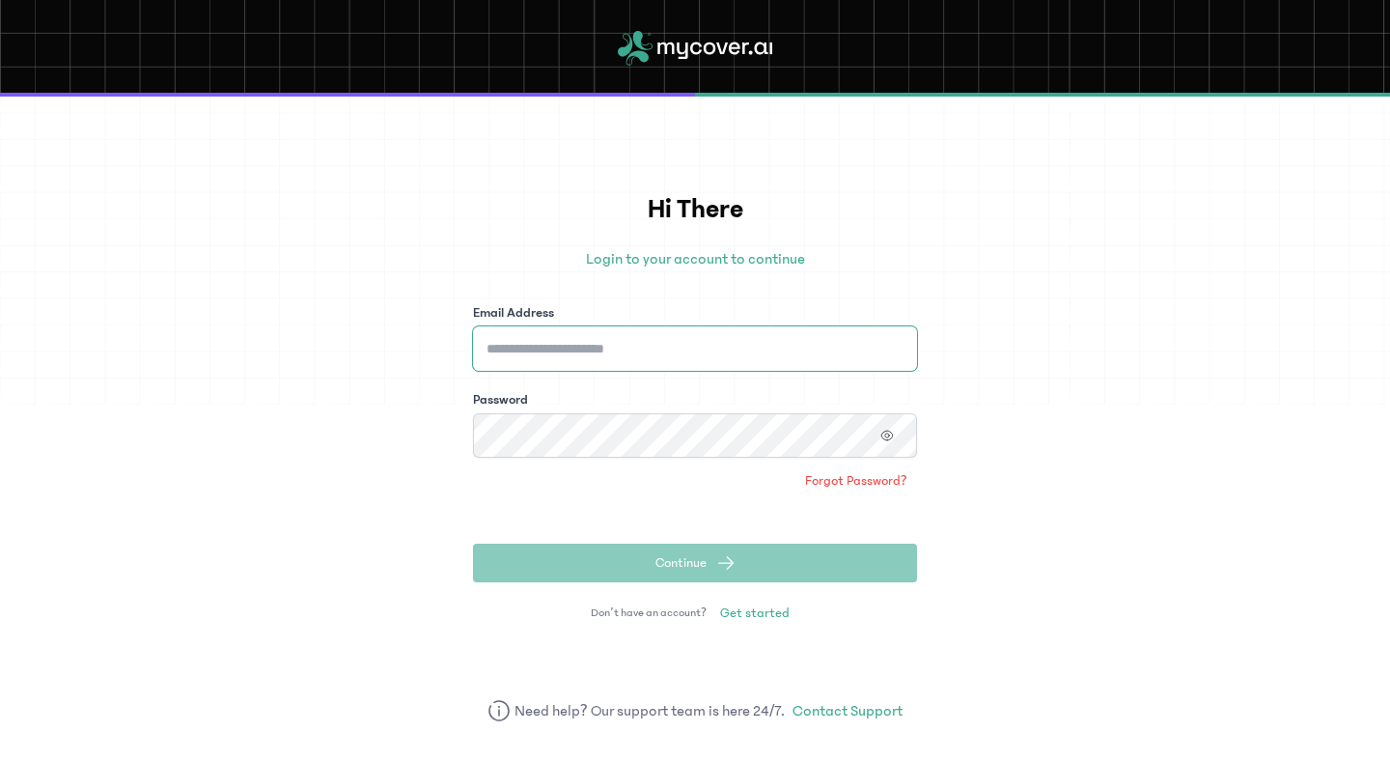
click at [747, 338] on input "Email Address" at bounding box center [695, 348] width 444 height 44
type input "**********"
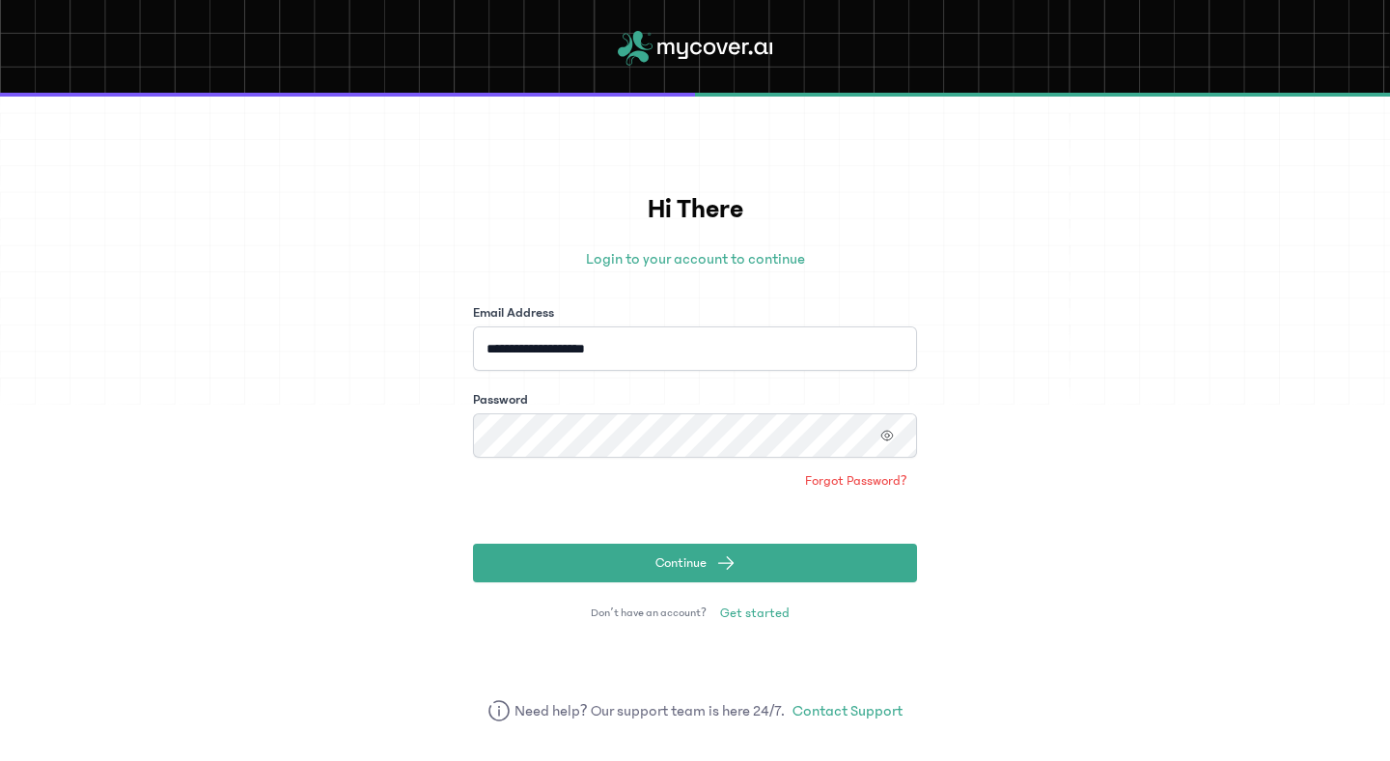
click at [473, 543] on button "Continue" at bounding box center [695, 562] width 444 height 39
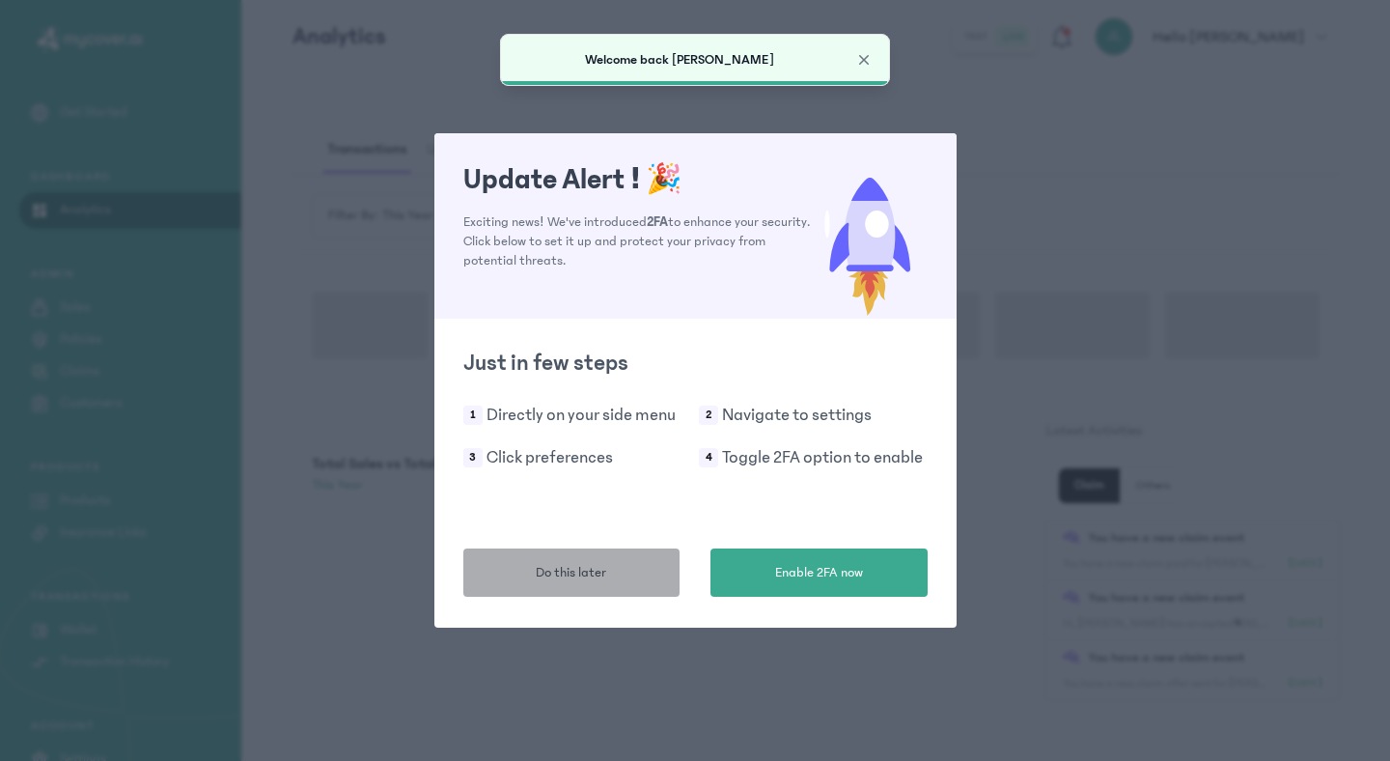
click at [570, 557] on button "Do this later" at bounding box center [571, 572] width 217 height 48
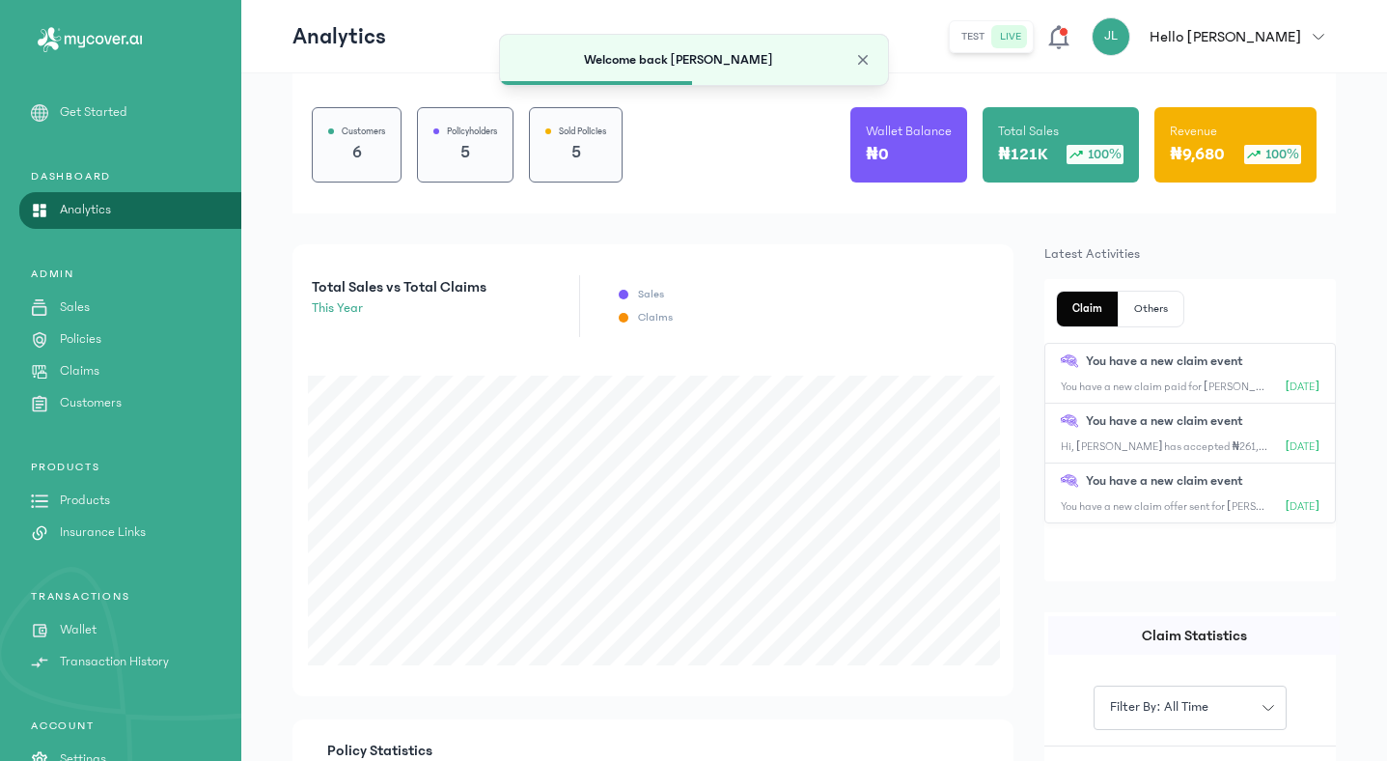
scroll to position [179, 0]
